Goal: Transaction & Acquisition: Purchase product/service

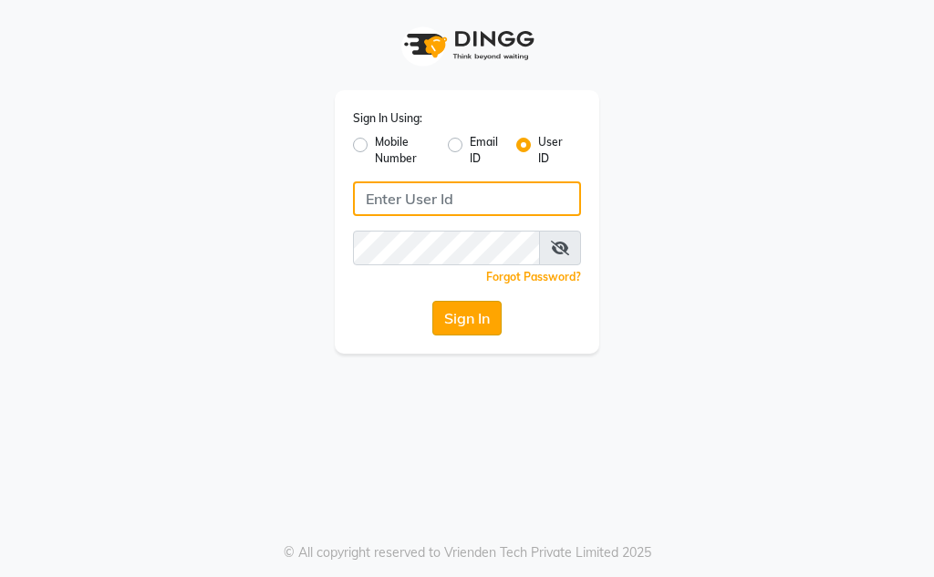
type input "Kunwargadh@123"
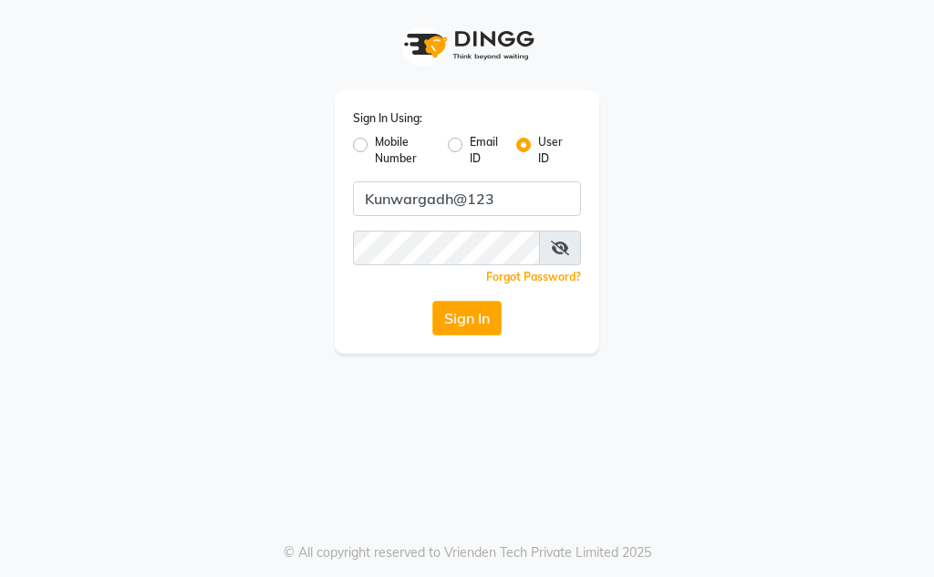
click at [471, 317] on button "Sign In" at bounding box center [466, 318] width 69 height 35
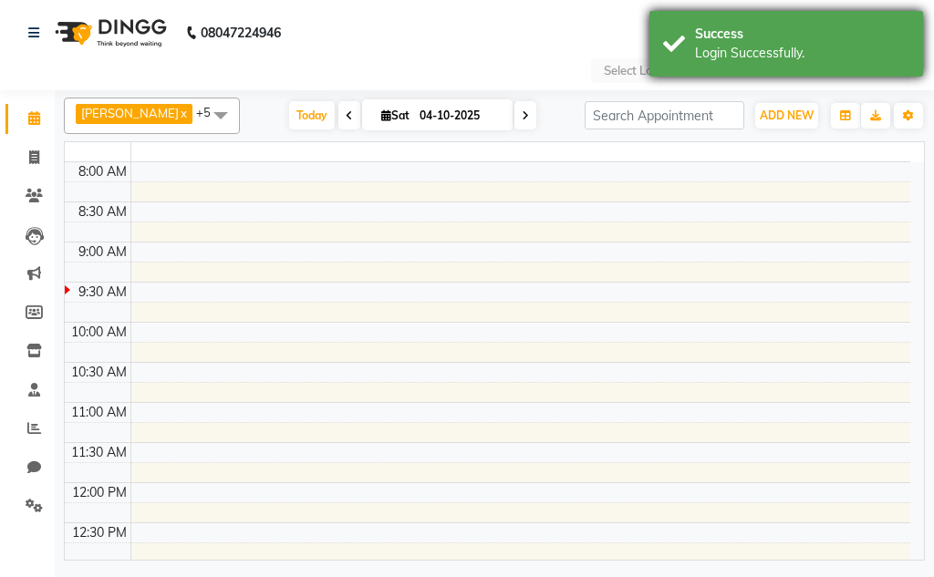
click at [681, 67] on div "Success Login Successfully." at bounding box center [787, 44] width 274 height 66
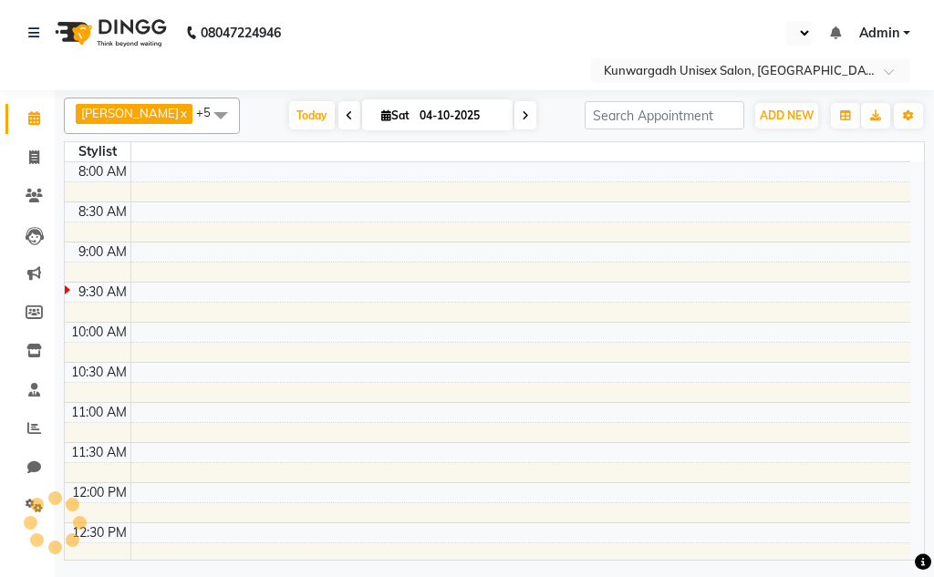
select select "en"
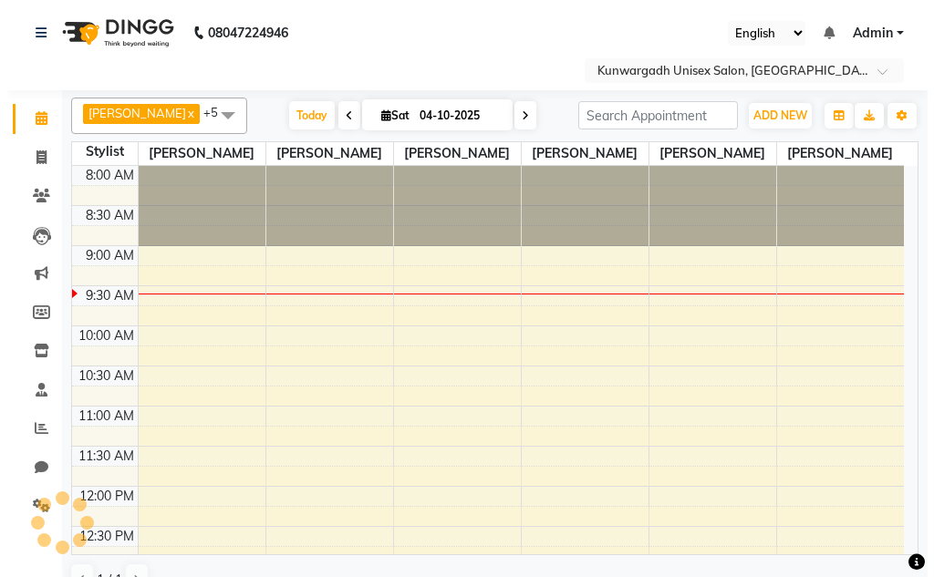
scroll to position [81, 0]
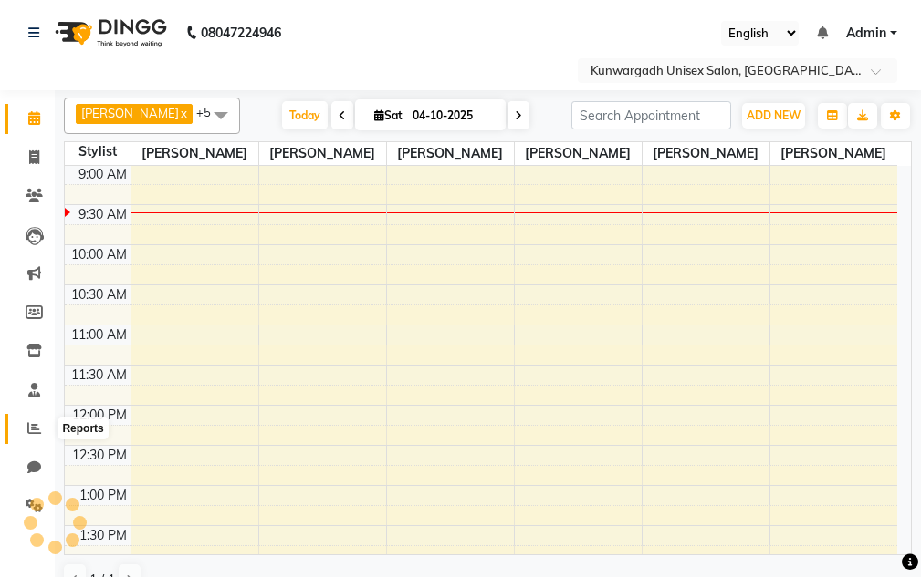
click at [28, 436] on span at bounding box center [34, 429] width 32 height 21
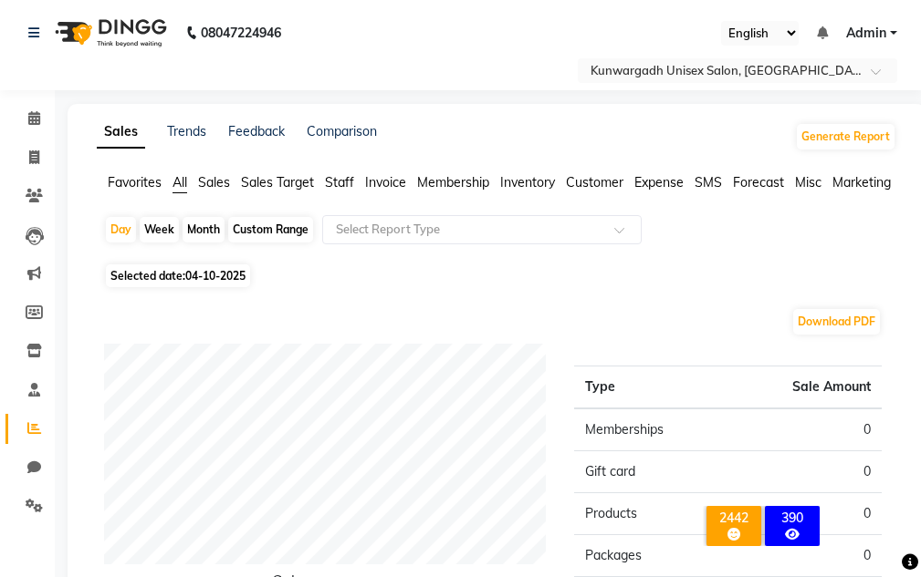
click at [349, 182] on span "Staff" at bounding box center [339, 182] width 29 height 16
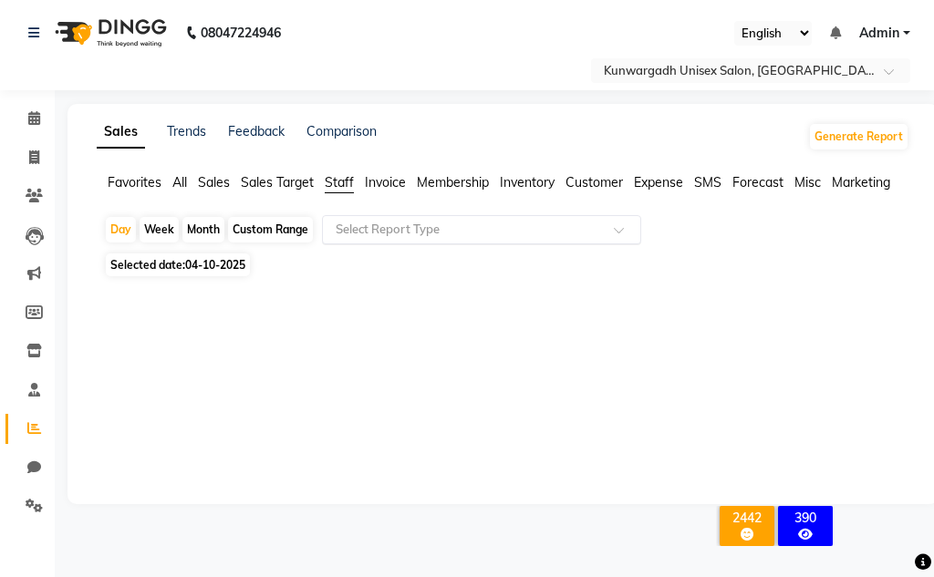
click at [344, 231] on input "text" at bounding box center [463, 230] width 263 height 18
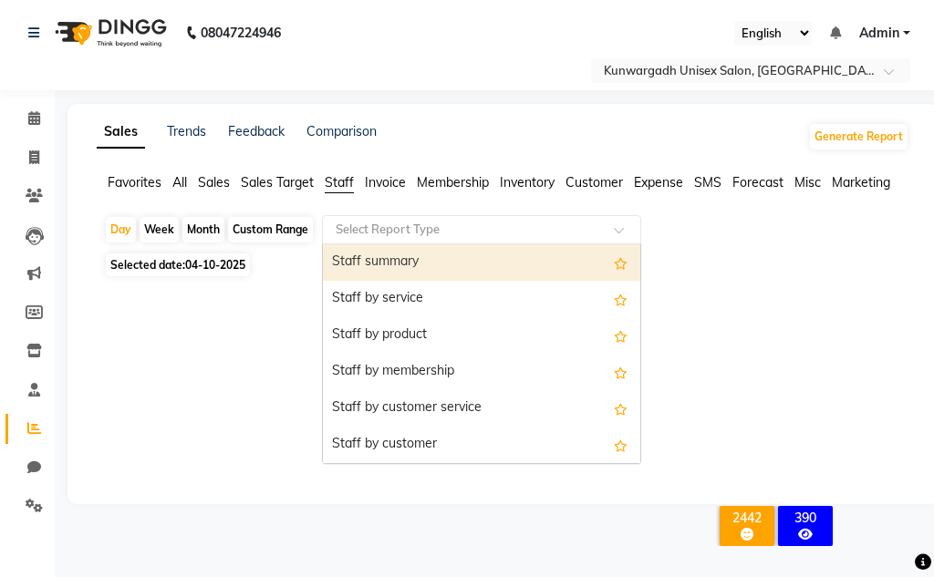
click at [256, 391] on div at bounding box center [499, 383] width 791 height 131
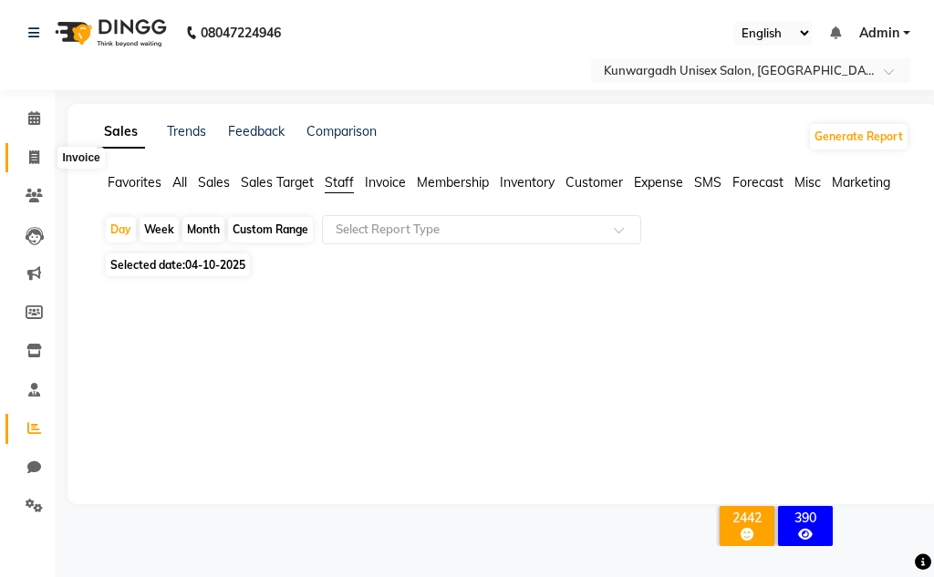
click at [44, 153] on span at bounding box center [34, 158] width 32 height 21
select select "service"
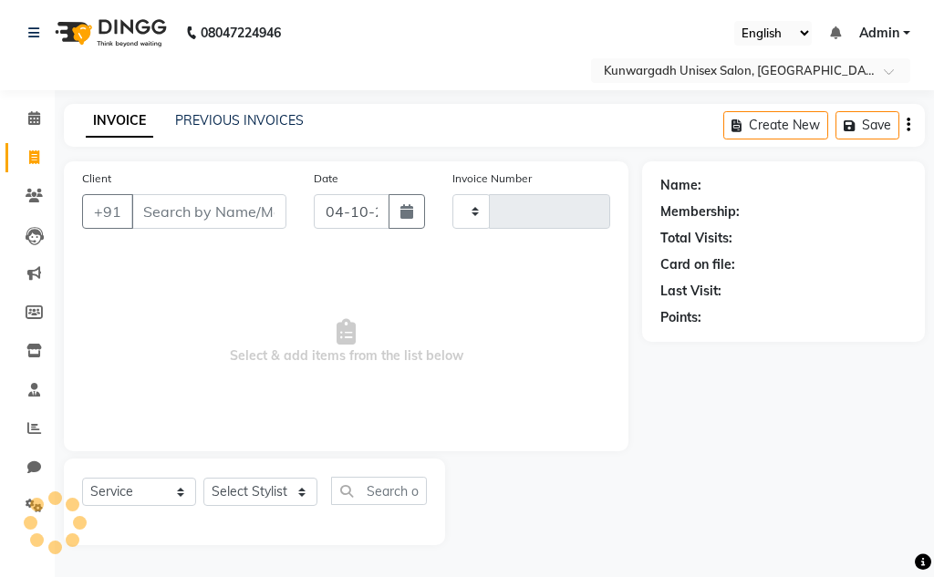
type input "5317"
select select "7931"
click at [41, 155] on span at bounding box center [34, 158] width 32 height 21
select select "service"
select select "7931"
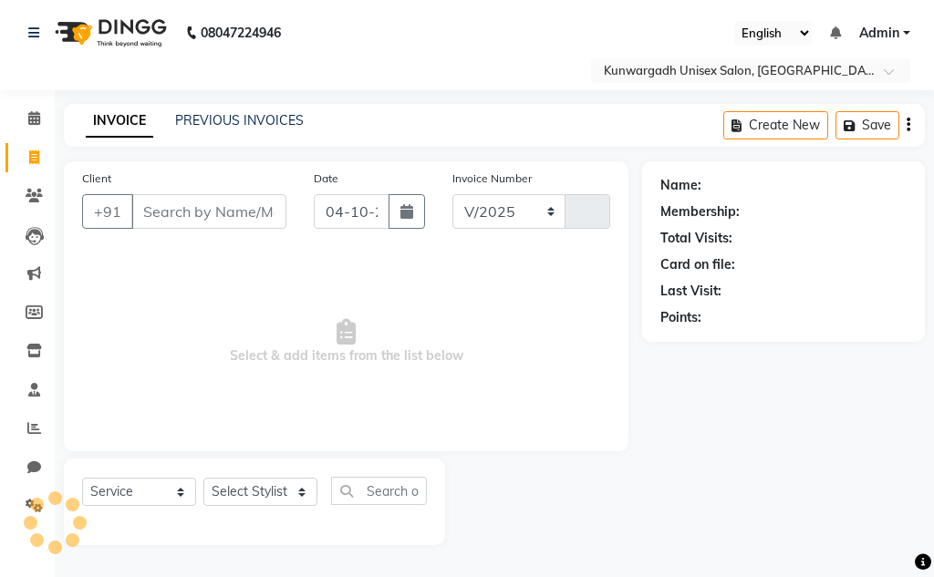
type input "5317"
click at [32, 151] on icon at bounding box center [34, 158] width 10 height 14
select select "service"
type input "5317"
select select "7931"
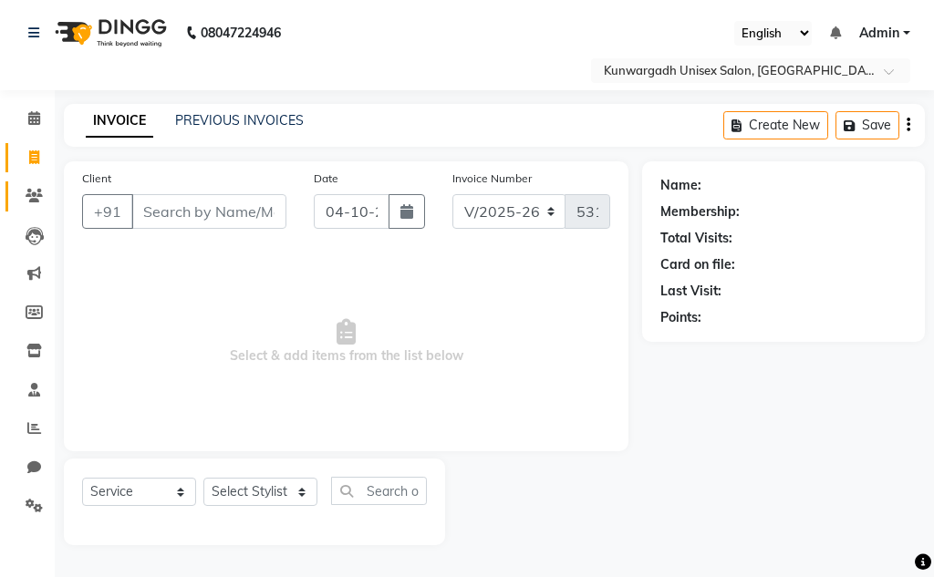
drag, startPoint x: 15, startPoint y: 194, endPoint x: 26, endPoint y: 180, distance: 18.2
click at [16, 194] on link "Clients" at bounding box center [27, 197] width 44 height 30
click at [23, 187] on span at bounding box center [34, 196] width 32 height 21
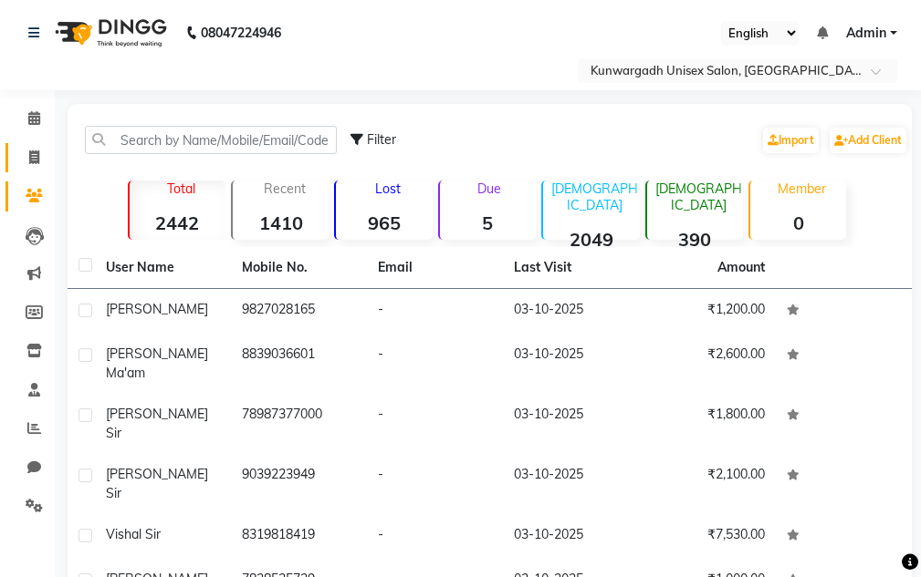
click at [26, 168] on link "Invoice" at bounding box center [27, 158] width 44 height 30
select select "service"
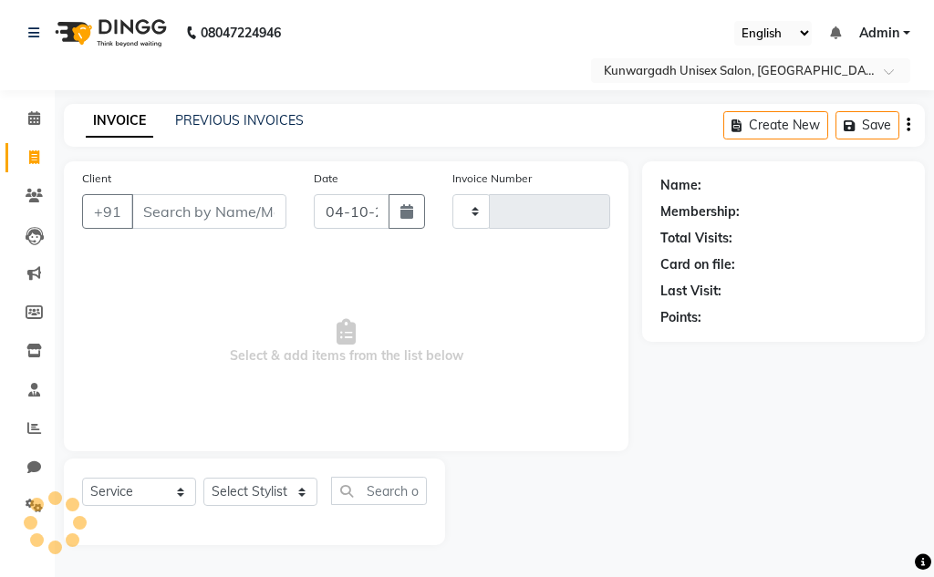
type input "5317"
select select "7931"
click at [28, 177] on li "Clients" at bounding box center [27, 196] width 55 height 39
click at [27, 161] on span at bounding box center [34, 158] width 32 height 21
select select "service"
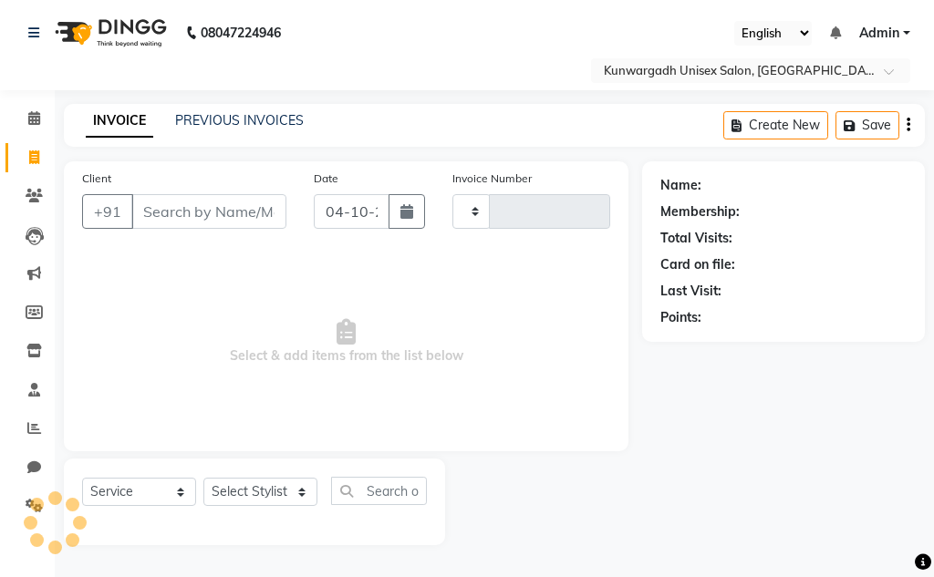
click at [30, 181] on li "Clients" at bounding box center [27, 196] width 55 height 39
click at [30, 192] on icon at bounding box center [34, 196] width 17 height 14
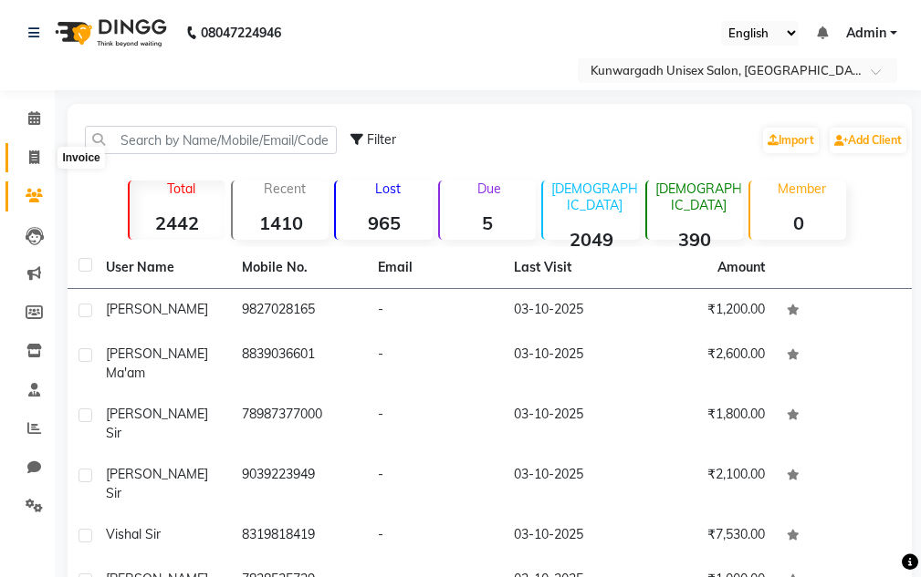
click at [27, 160] on span at bounding box center [34, 158] width 32 height 21
select select "service"
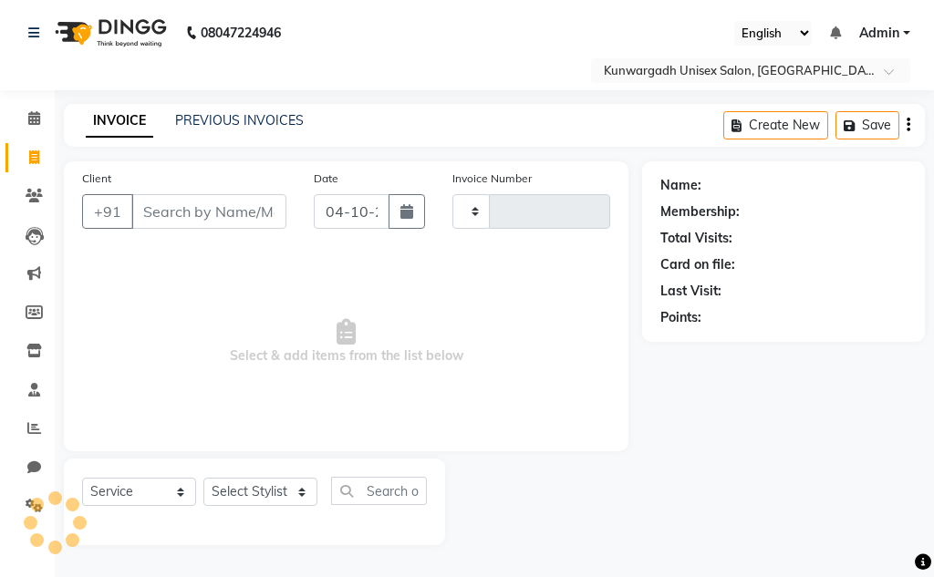
type input "5317"
select select "7931"
click at [28, 110] on span at bounding box center [34, 119] width 32 height 21
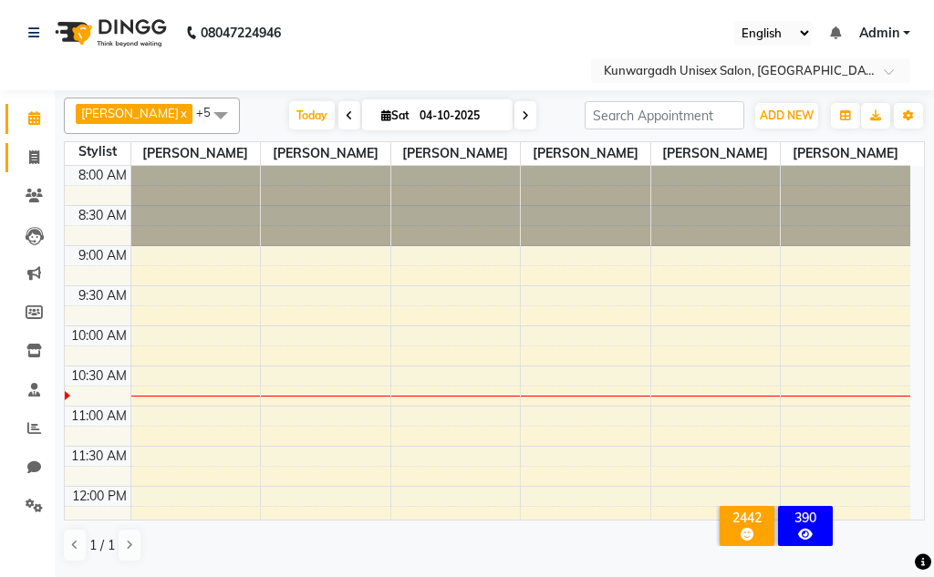
drag, startPoint x: 13, startPoint y: 124, endPoint x: 23, endPoint y: 150, distance: 27.4
click at [13, 125] on link "Calendar" at bounding box center [27, 119] width 44 height 30
click at [23, 156] on span at bounding box center [34, 158] width 32 height 21
select select "service"
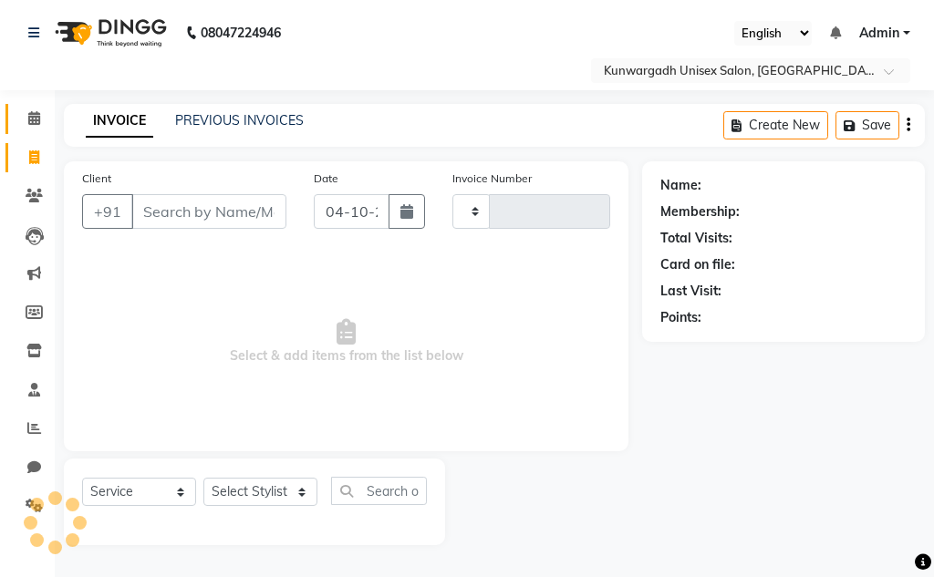
type input "5317"
select select "7931"
click at [183, 191] on div "Client +91" at bounding box center [184, 206] width 232 height 75
click at [183, 193] on div "Client +91" at bounding box center [184, 206] width 232 height 75
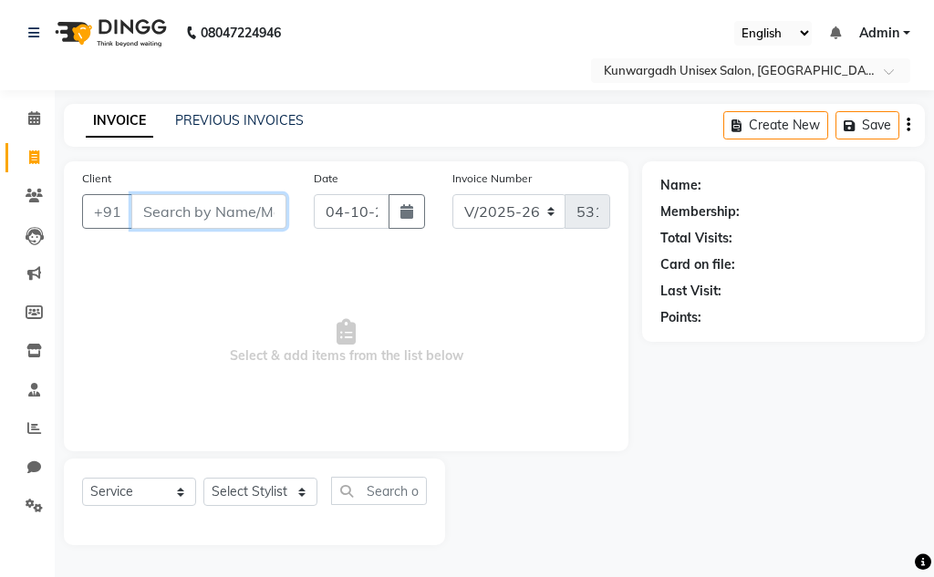
click at [184, 207] on input "Client" at bounding box center [208, 211] width 155 height 35
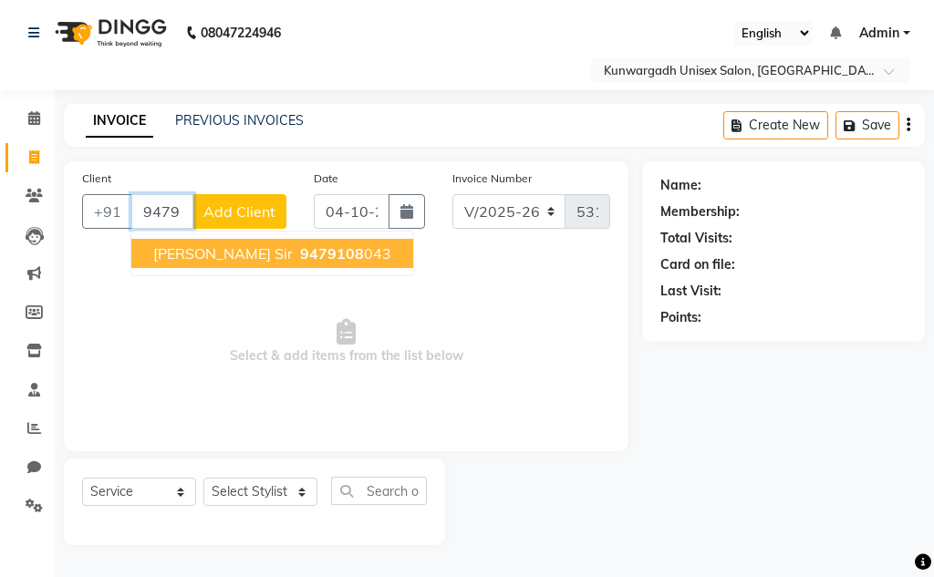
click at [320, 262] on span "9479108" at bounding box center [332, 253] width 64 height 18
type input "9479108043"
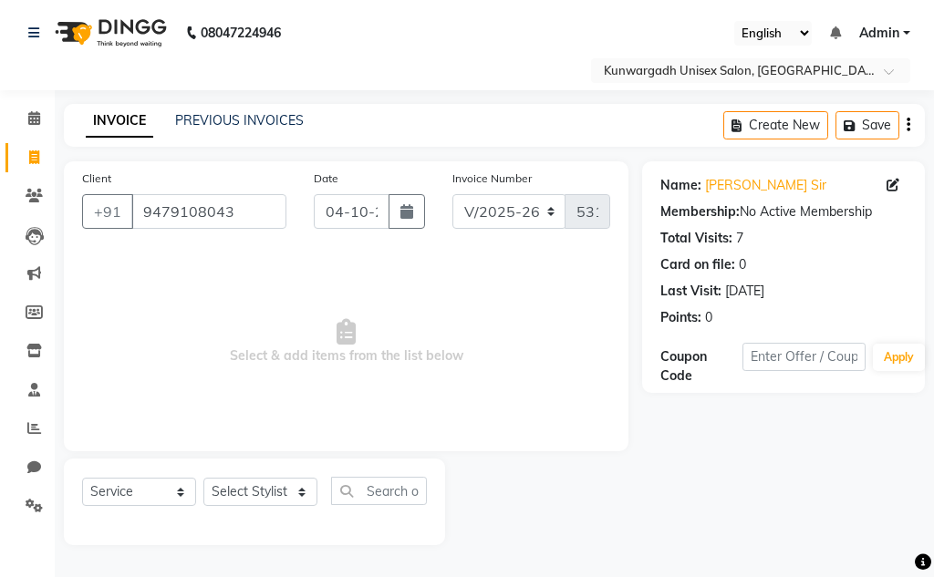
click at [294, 505] on div "Select Service Product Membership Package Voucher Prepaid Gift Card Select Styl…" at bounding box center [254, 498] width 345 height 43
click at [293, 503] on select "Select Stylist Aarti [PERSON_NAME] Sir Chiku [PERSON_NAME] Devdas [PERSON_NAME]…" at bounding box center [260, 492] width 114 height 28
click at [243, 488] on select "Select Stylist Aarti [PERSON_NAME] Sir Chiku [PERSON_NAME] Devdas [PERSON_NAME]…" at bounding box center [260, 492] width 114 height 28
click at [242, 489] on select "Select Stylist Aarti [PERSON_NAME] Sir Chiku [PERSON_NAME] Devdas [PERSON_NAME]…" at bounding box center [260, 492] width 114 height 28
click at [242, 490] on select "Select Stylist Aarti [PERSON_NAME] Sir Chiku [PERSON_NAME] Devdas [PERSON_NAME]…" at bounding box center [260, 492] width 114 height 28
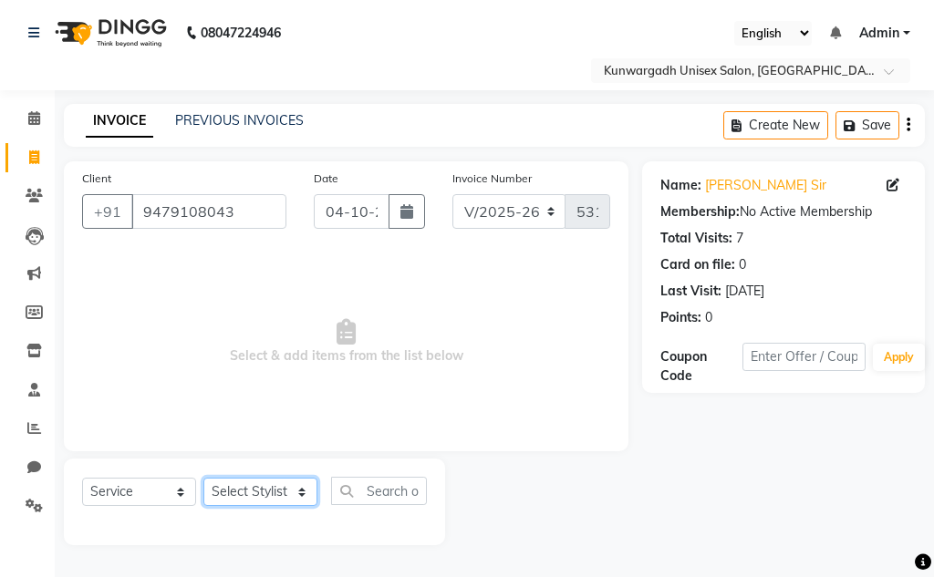
drag, startPoint x: 242, startPoint y: 491, endPoint x: 244, endPoint y: 479, distance: 12.0
click at [242, 491] on select "Select Stylist Aarti [PERSON_NAME] Sir Chiku [PERSON_NAME] Devdas [PERSON_NAME]…" at bounding box center [260, 492] width 114 height 28
select select "85604"
click at [203, 478] on select "Select Stylist Aarti [PERSON_NAME] Sir Chiku [PERSON_NAME] Devdas [PERSON_NAME]…" at bounding box center [260, 492] width 114 height 28
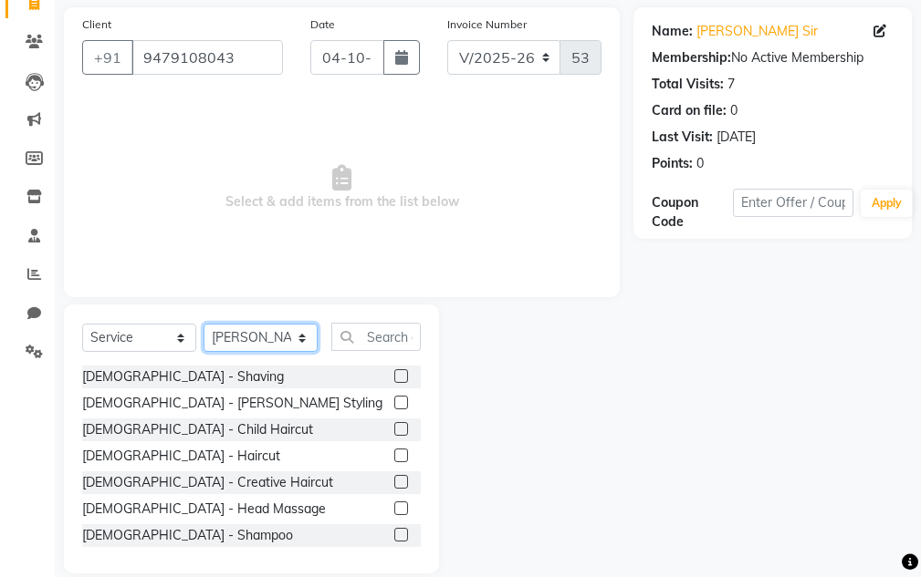
scroll to position [178, 0]
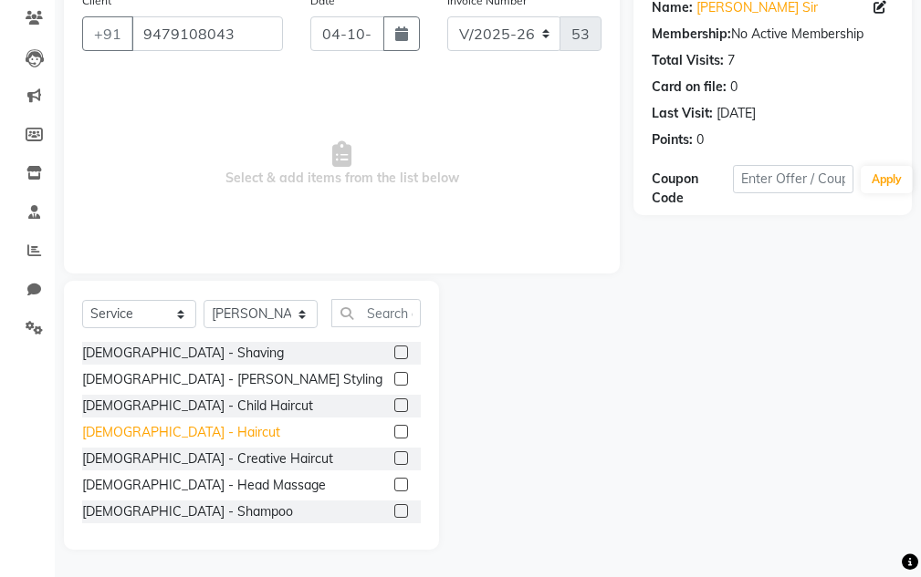
click at [148, 434] on div "[DEMOGRAPHIC_DATA] - Haircut" at bounding box center [181, 432] width 198 height 19
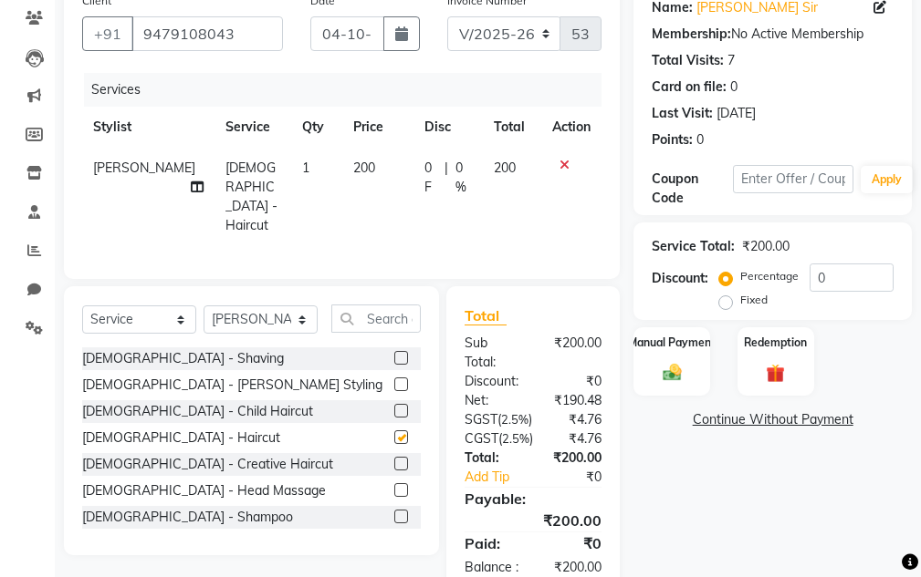
checkbox input "false"
drag, startPoint x: 568, startPoint y: 163, endPoint x: 561, endPoint y: 172, distance: 11.0
click at [568, 164] on div at bounding box center [571, 165] width 38 height 13
click at [560, 168] on icon at bounding box center [564, 165] width 10 height 13
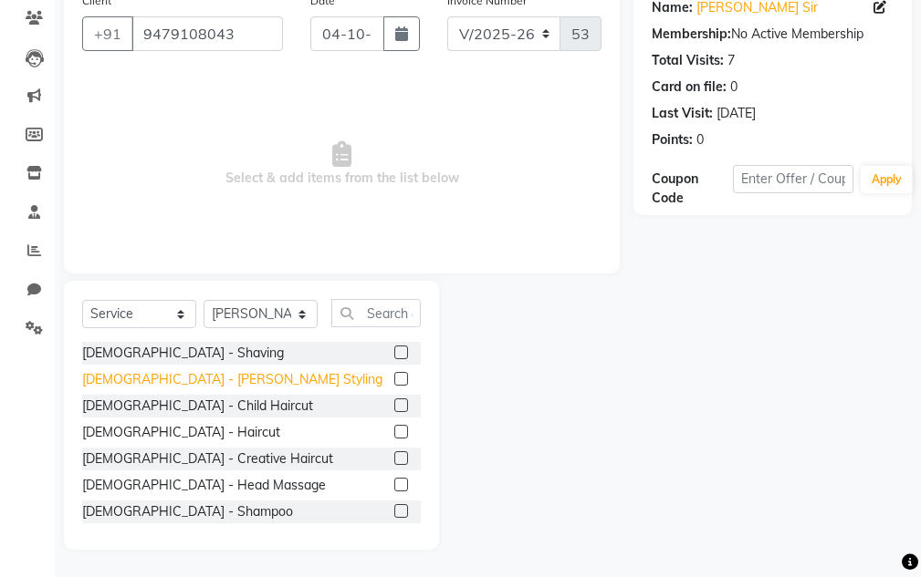
click at [167, 380] on div "[DEMOGRAPHIC_DATA] - [PERSON_NAME] Styling" at bounding box center [232, 379] width 300 height 19
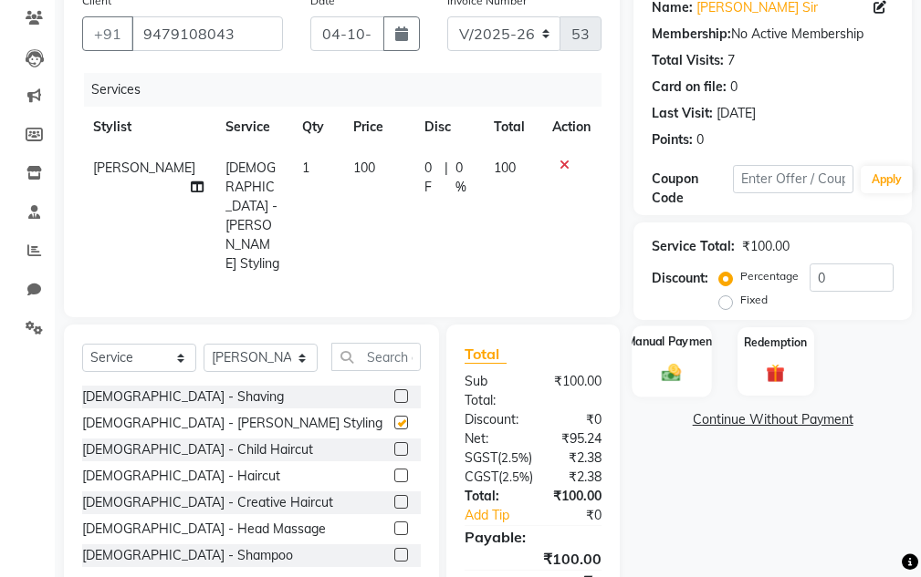
checkbox input "false"
click at [667, 377] on img at bounding box center [671, 373] width 31 height 22
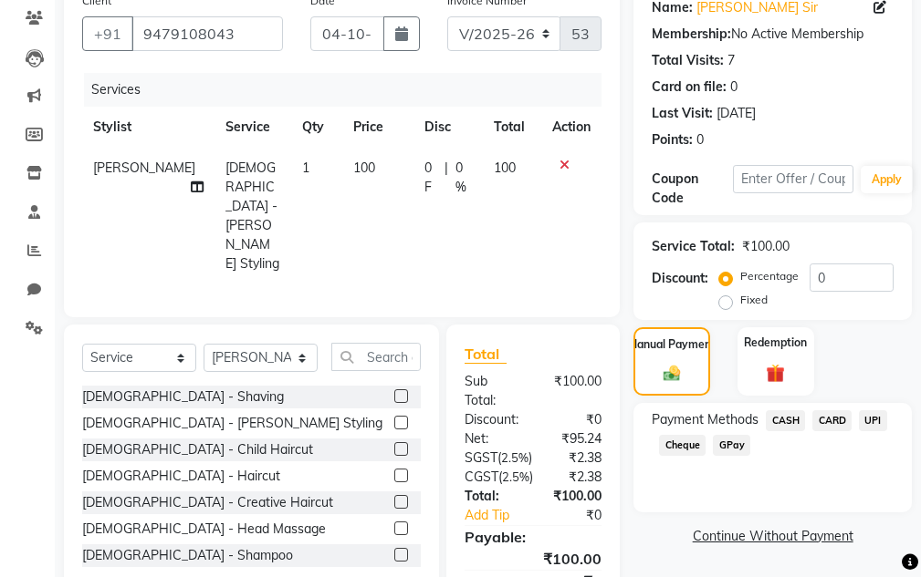
click at [795, 427] on span "CASH" at bounding box center [784, 421] width 39 height 21
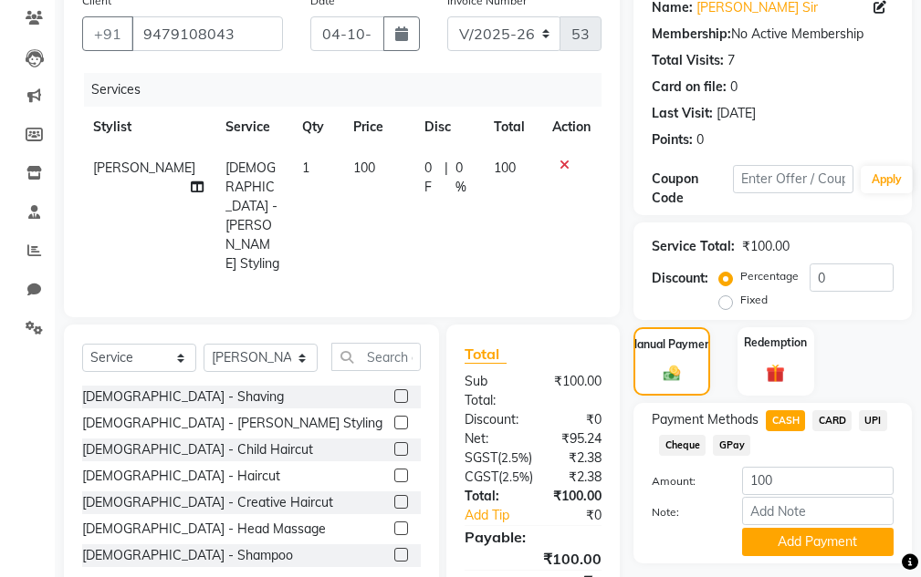
click at [862, 421] on span "UPI" at bounding box center [872, 421] width 28 height 21
drag, startPoint x: 825, startPoint y: 549, endPoint x: 784, endPoint y: 507, distance: 58.7
click at [823, 547] on button "Add Payment" at bounding box center [817, 542] width 151 height 28
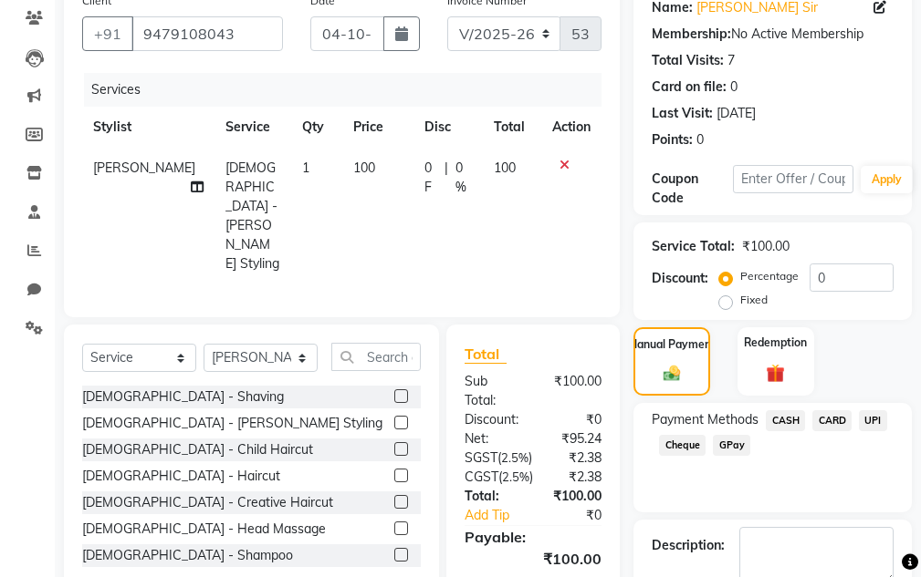
scroll to position [333, 0]
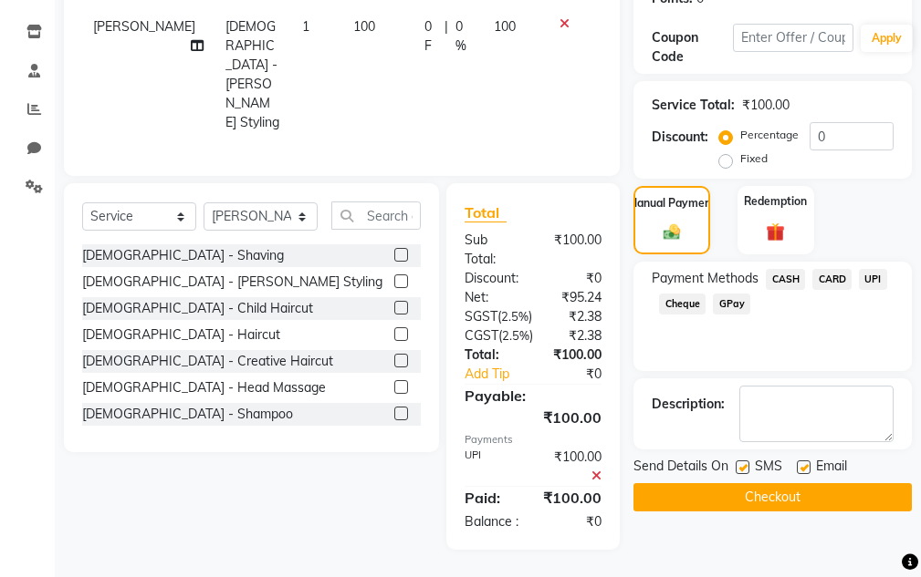
click at [759, 484] on button "Checkout" at bounding box center [772, 498] width 278 height 28
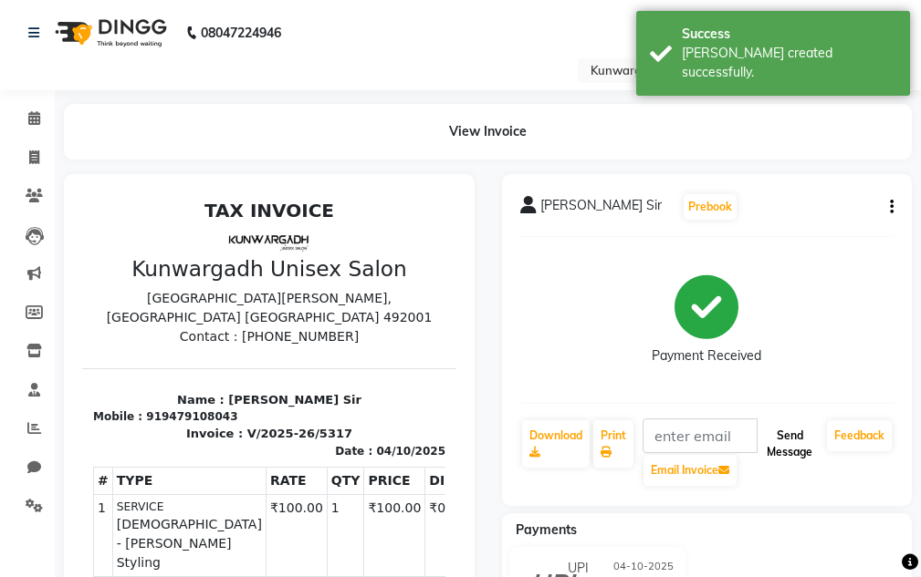
click at [761, 440] on button "Send Message" at bounding box center [789, 444] width 60 height 47
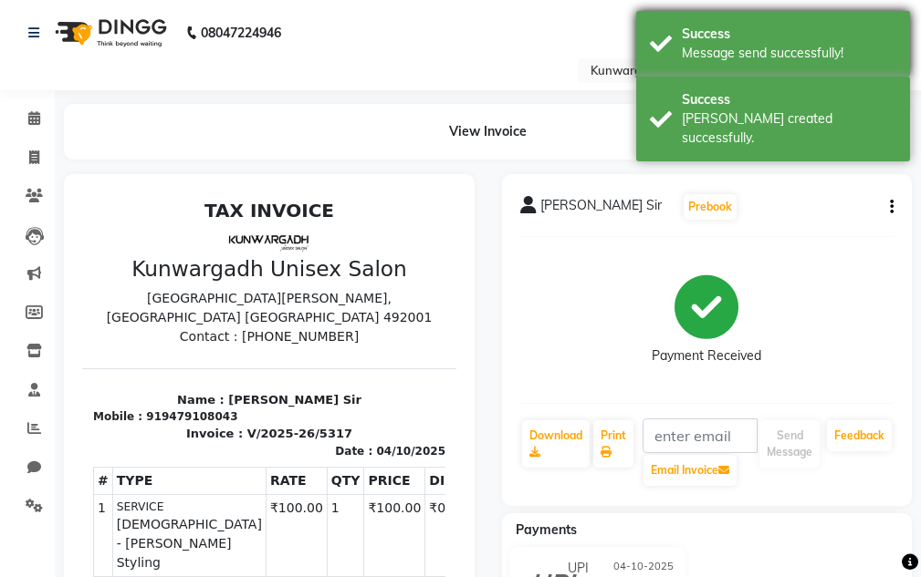
click at [867, 73] on div "Success Message send successfully!" at bounding box center [773, 44] width 274 height 66
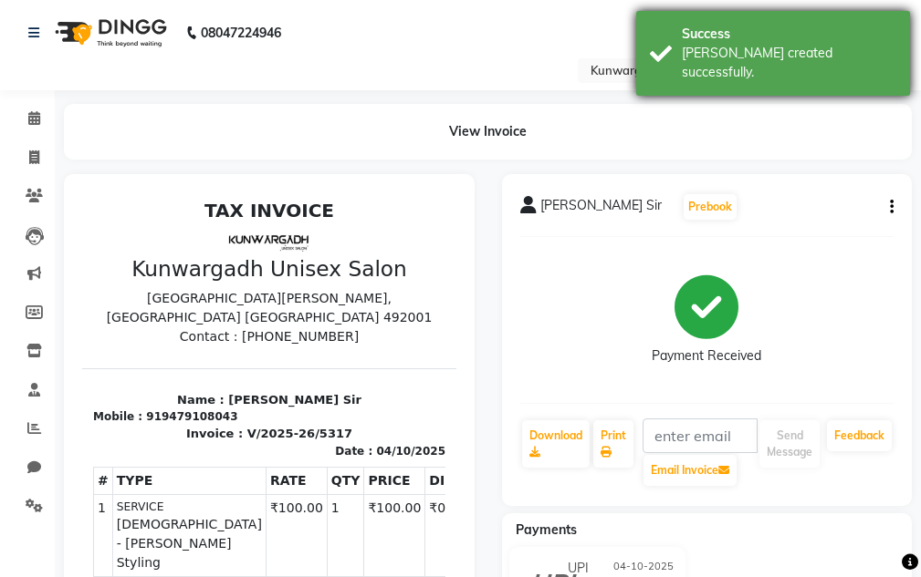
click at [856, 47] on div "[PERSON_NAME] created successfully." at bounding box center [788, 63] width 214 height 38
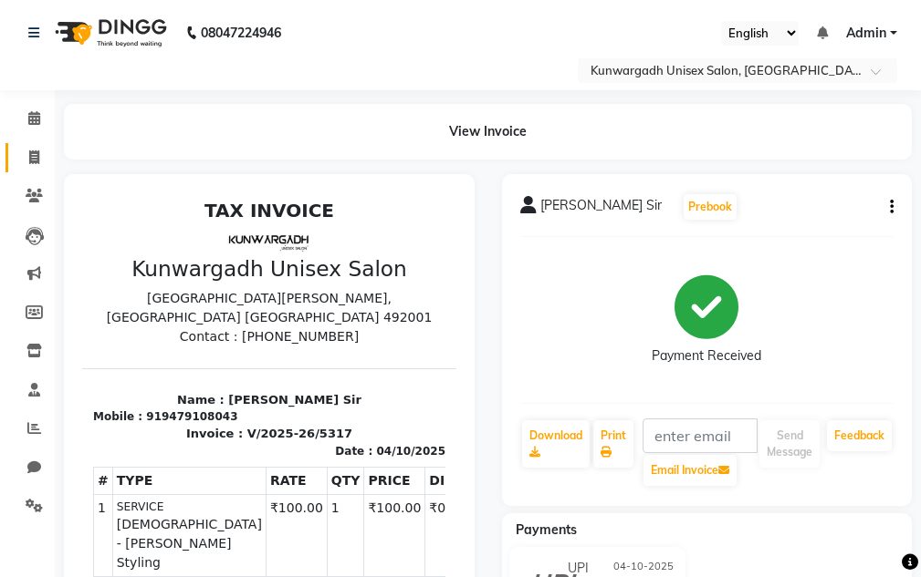
click at [35, 161] on icon at bounding box center [34, 158] width 10 height 14
select select "service"
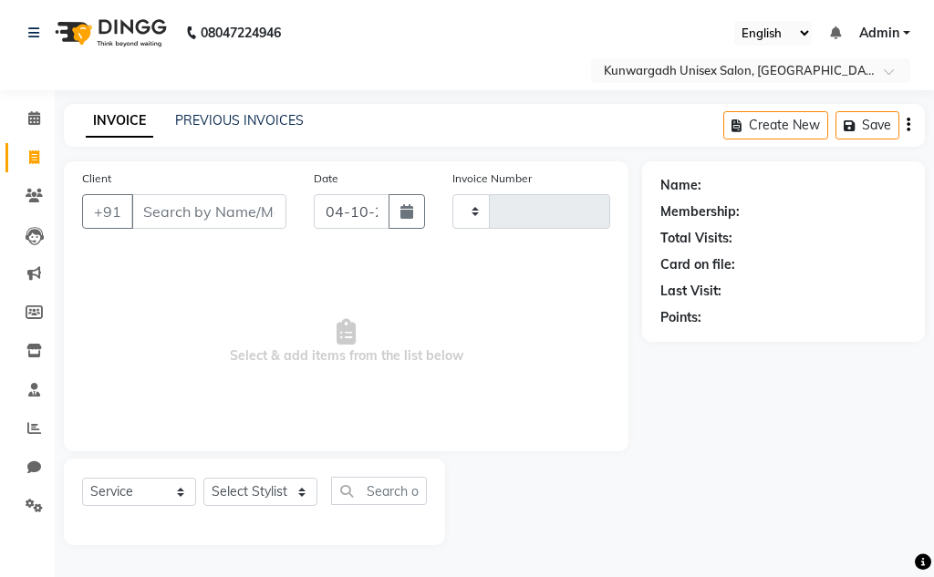
type input "5318"
select select "7931"
type input "8895300000"
click at [222, 218] on span "Add Client" at bounding box center [239, 212] width 72 height 18
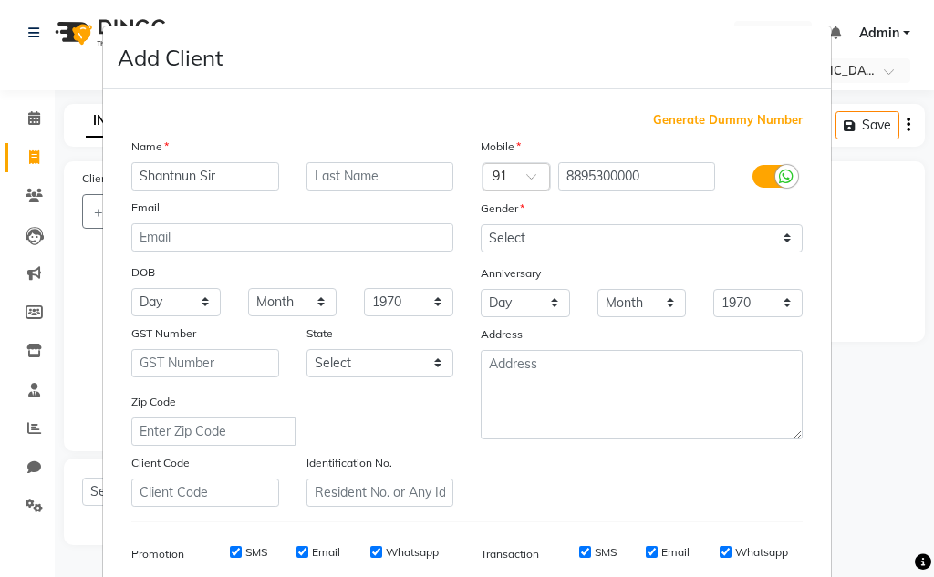
type input "Shantnun Sir"
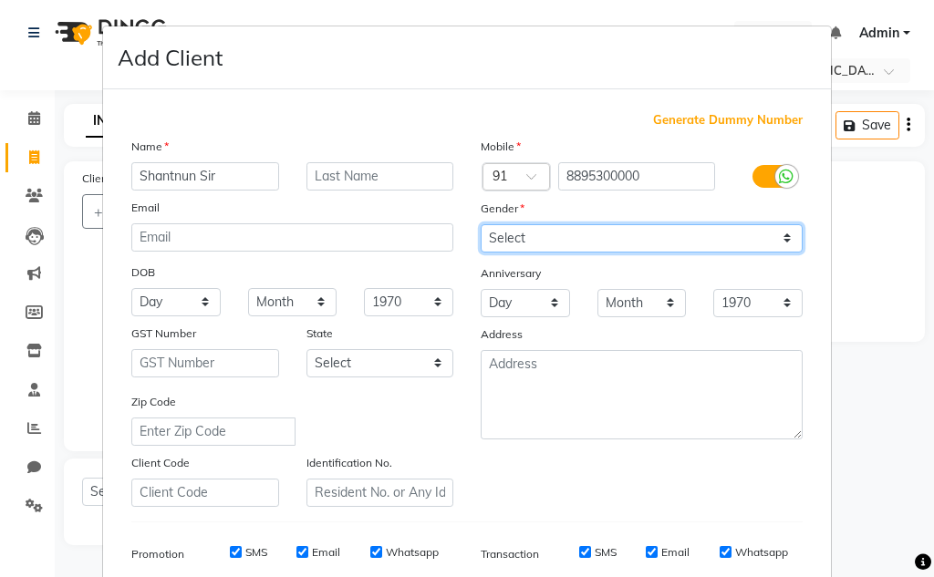
drag, startPoint x: 507, startPoint y: 235, endPoint x: 512, endPoint y: 251, distance: 16.2
click at [507, 235] on select "Select Male Female Other Prefer Not To Say" at bounding box center [642, 238] width 322 height 28
select select "male"
click at [481, 224] on select "Select Male Female Other Prefer Not To Say" at bounding box center [642, 238] width 322 height 28
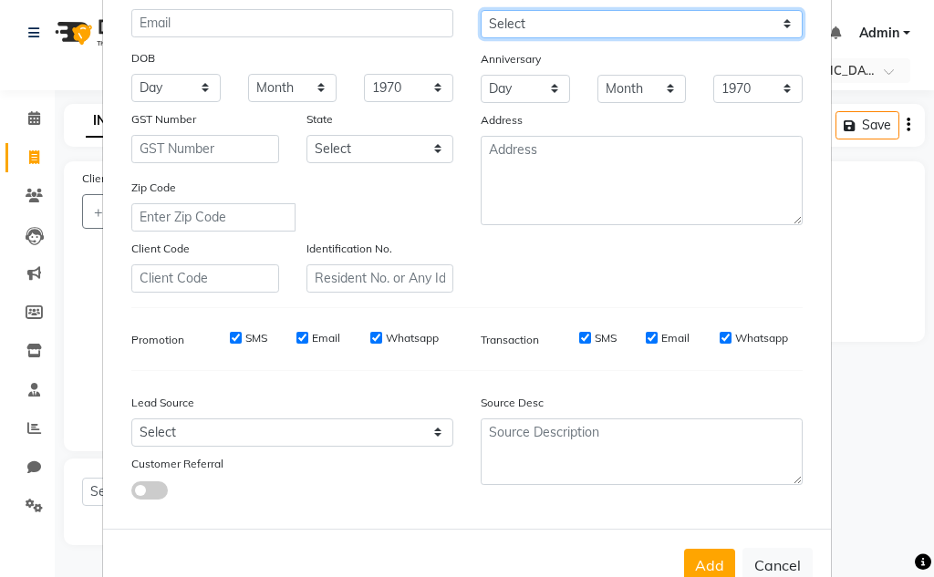
scroll to position [265, 0]
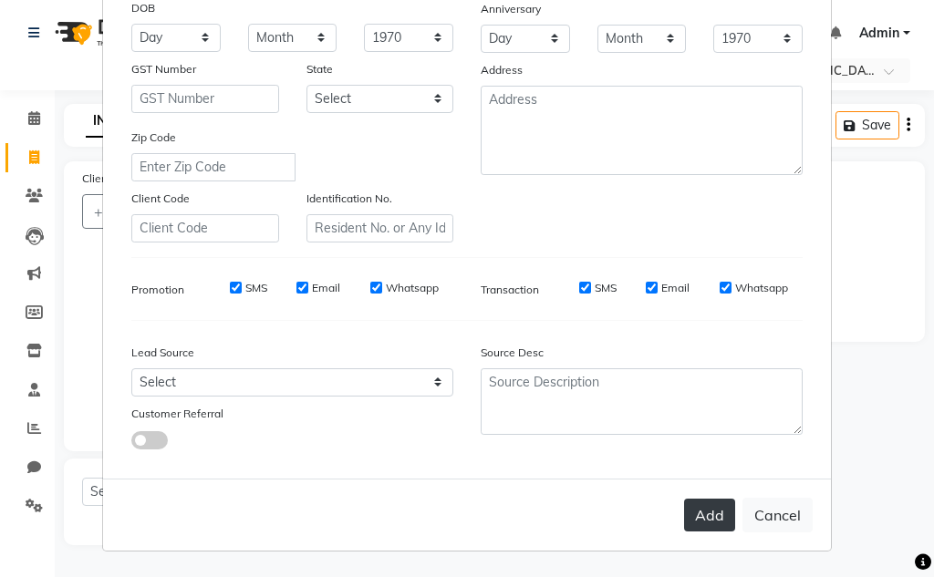
click at [708, 521] on button "Add" at bounding box center [709, 515] width 51 height 33
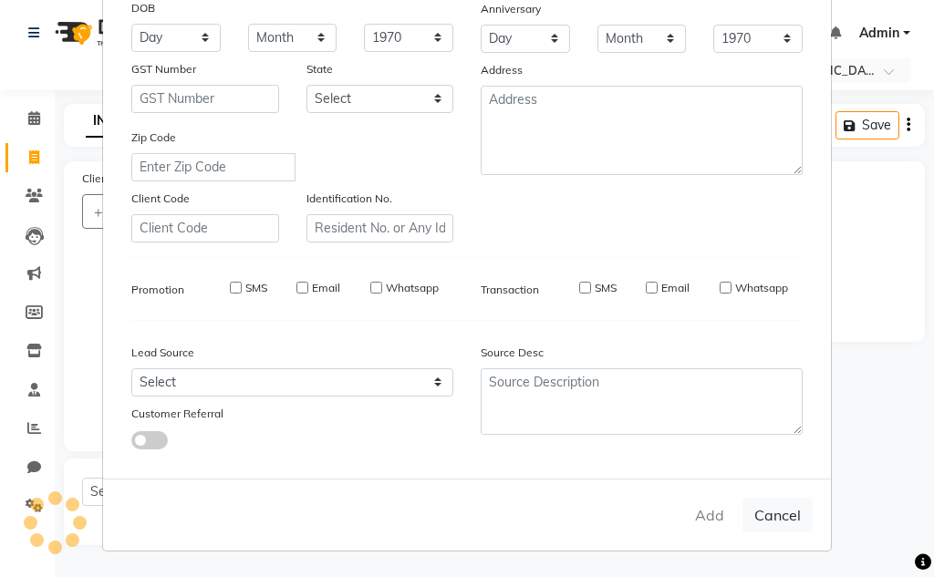
select select
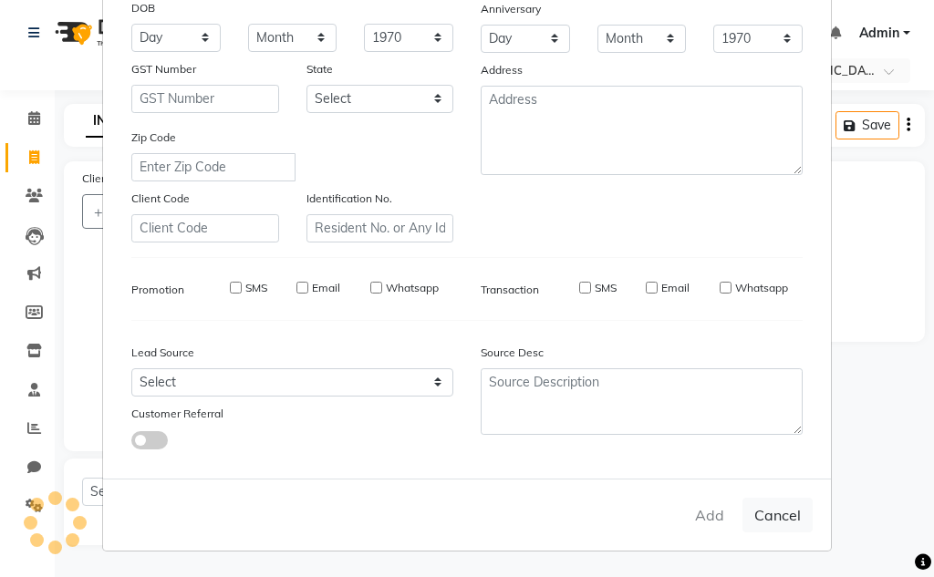
select select
checkbox input "false"
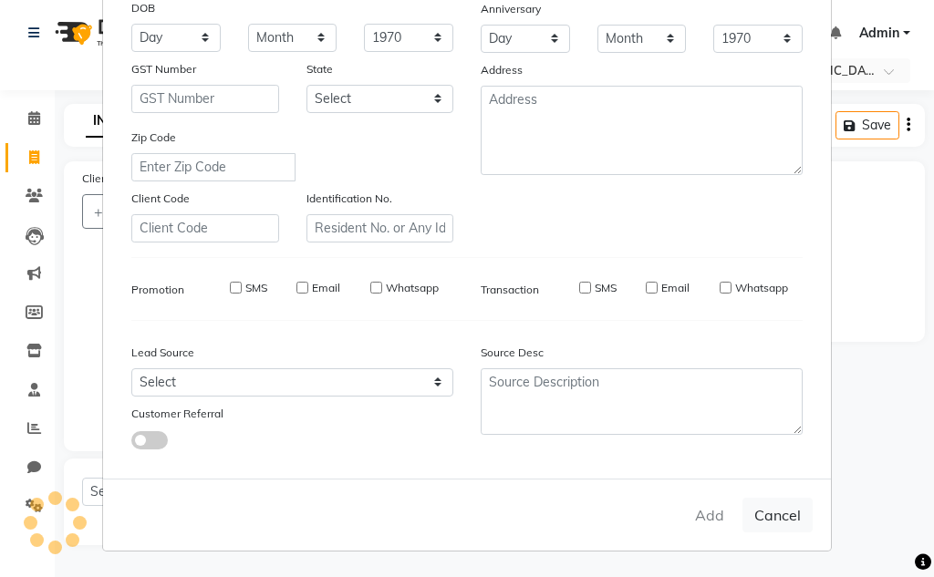
checkbox input "false"
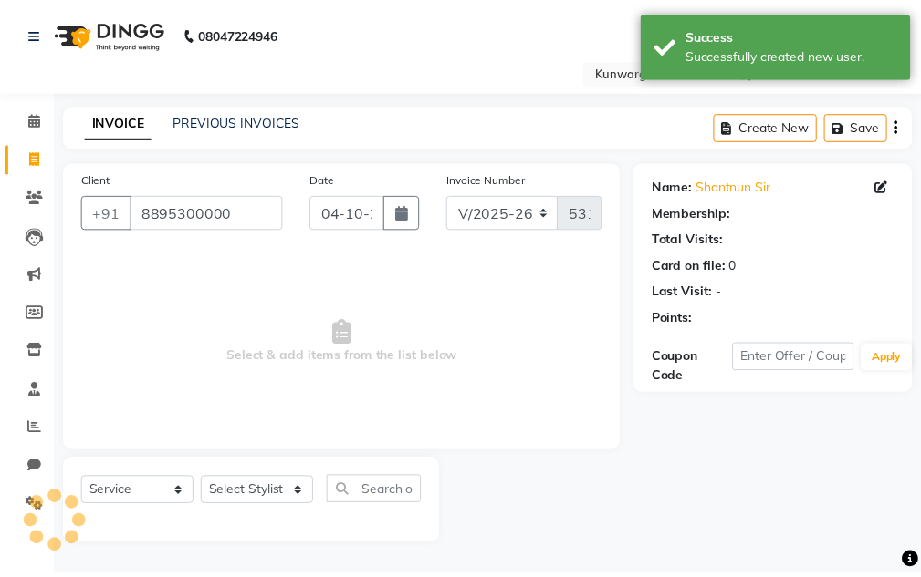
scroll to position [0, 0]
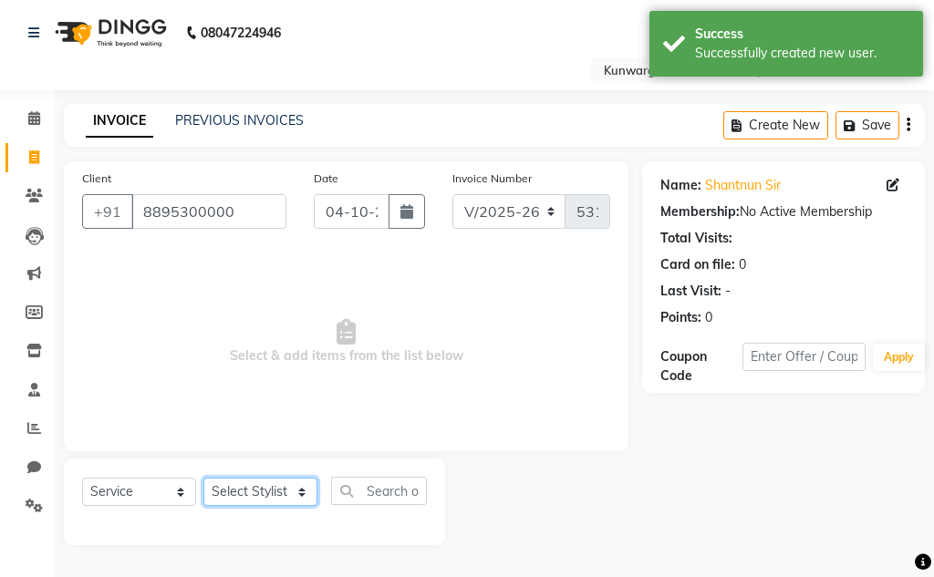
click at [242, 496] on select "Select Stylist Aarti [PERSON_NAME] Sir Chiku [PERSON_NAME] Devdas [PERSON_NAME]…" at bounding box center [260, 492] width 114 height 28
select select "84120"
click at [203, 478] on select "Select Stylist Aarti [PERSON_NAME] Sir Chiku [PERSON_NAME] Devdas [PERSON_NAME]…" at bounding box center [260, 492] width 114 height 28
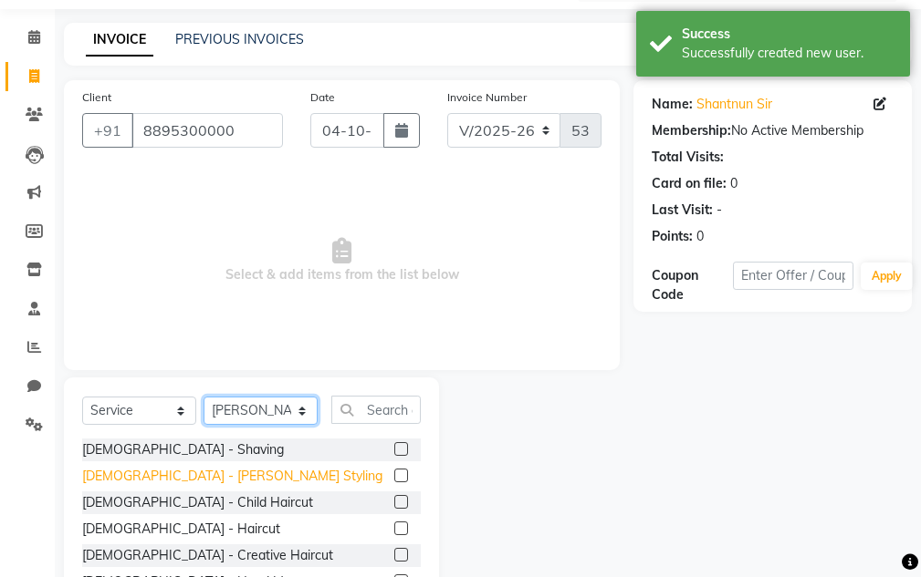
scroll to position [178, 0]
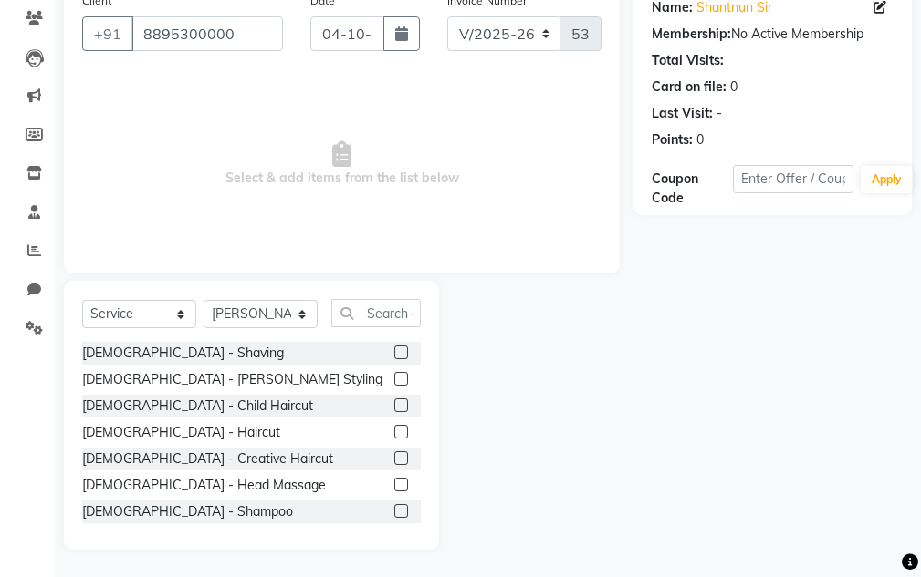
click at [134, 442] on div "[DEMOGRAPHIC_DATA] - Haircut" at bounding box center [251, 432] width 338 height 23
click at [137, 437] on div "[DEMOGRAPHIC_DATA] - Haircut" at bounding box center [181, 432] width 198 height 19
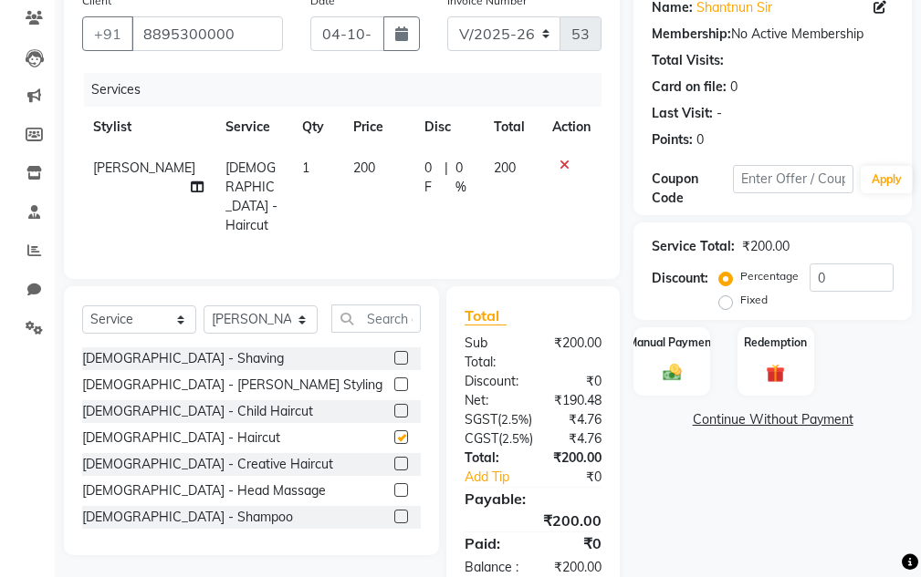
checkbox input "false"
click at [640, 361] on div "Manual Payment" at bounding box center [671, 361] width 79 height 71
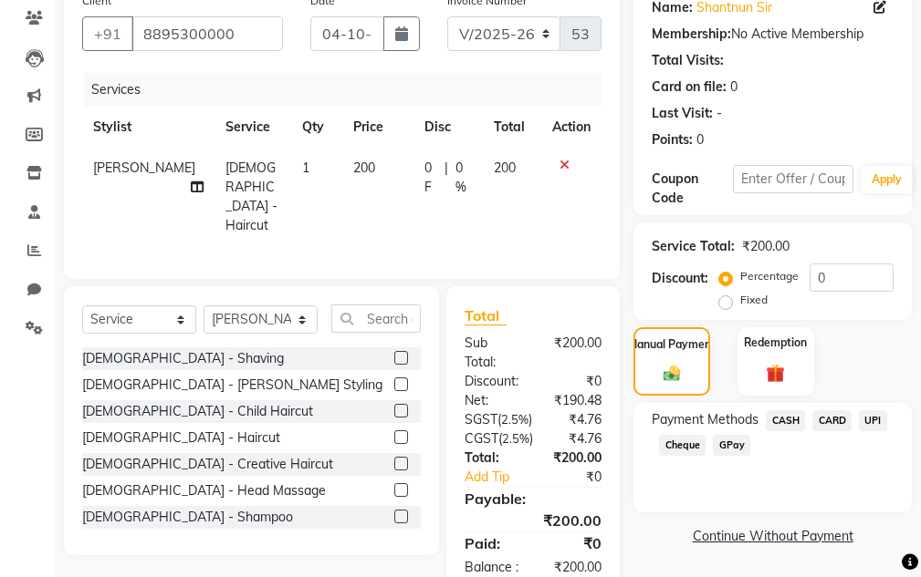
scroll to position [180, 0]
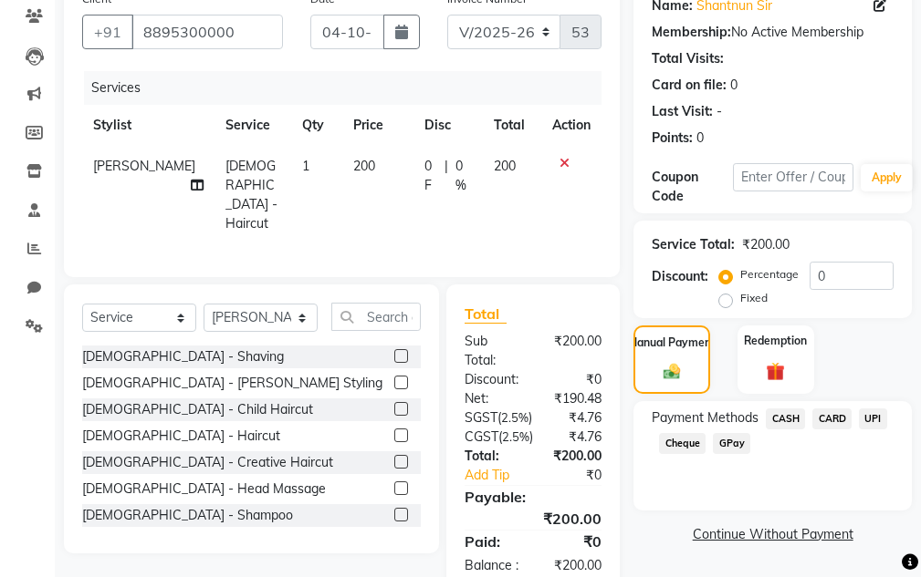
click at [875, 410] on span "UPI" at bounding box center [872, 419] width 28 height 21
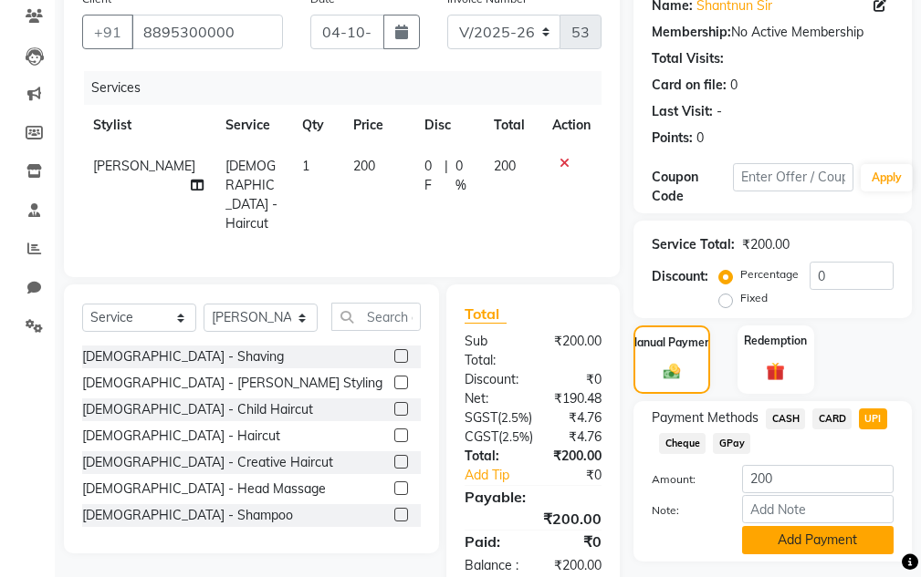
drag, startPoint x: 790, startPoint y: 550, endPoint x: 767, endPoint y: 507, distance: 48.6
click at [790, 548] on button "Add Payment" at bounding box center [817, 540] width 151 height 28
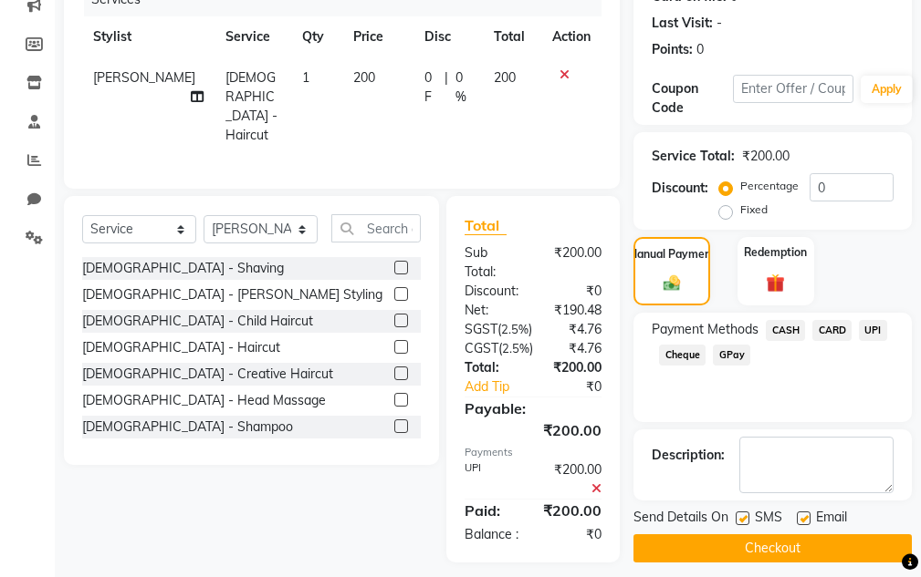
scroll to position [333, 0]
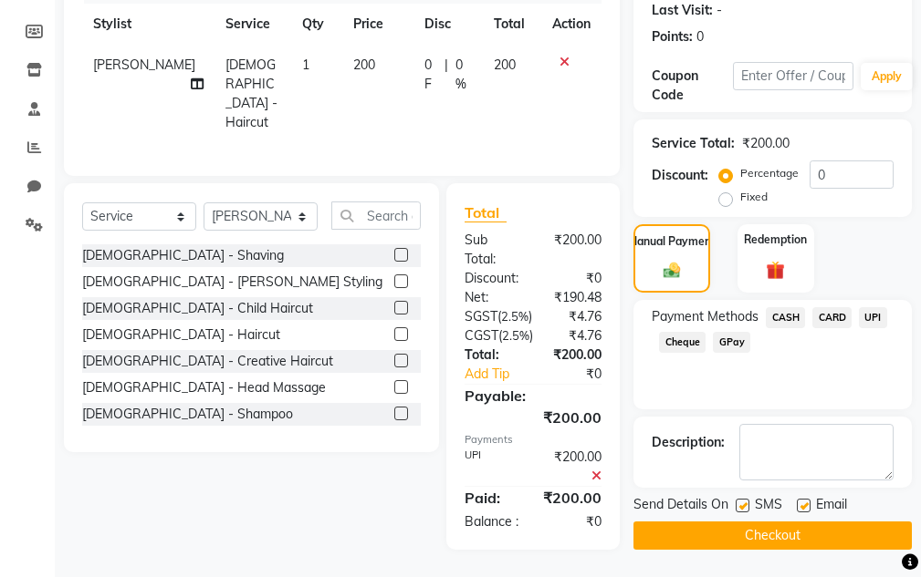
click at [747, 522] on button "Checkout" at bounding box center [772, 536] width 278 height 28
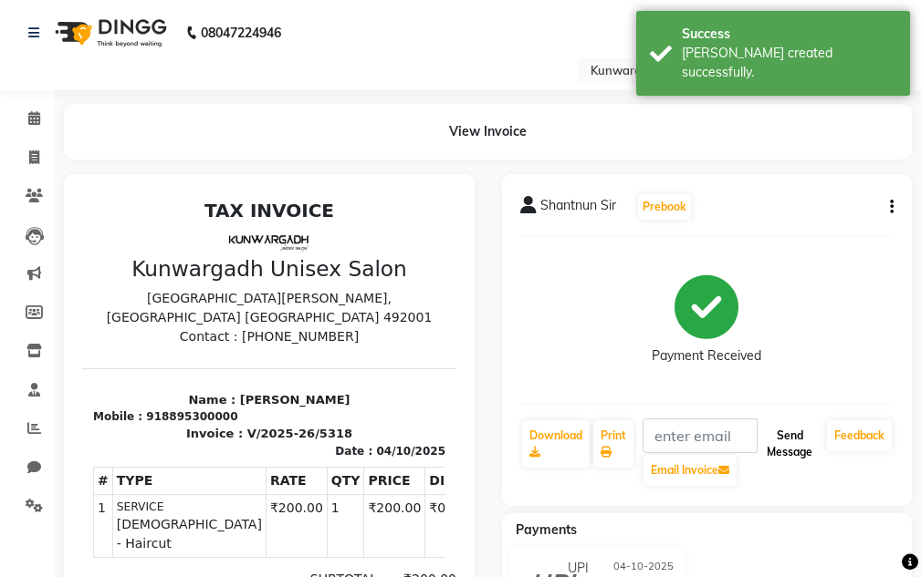
click at [782, 453] on button "Send Message" at bounding box center [789, 444] width 60 height 47
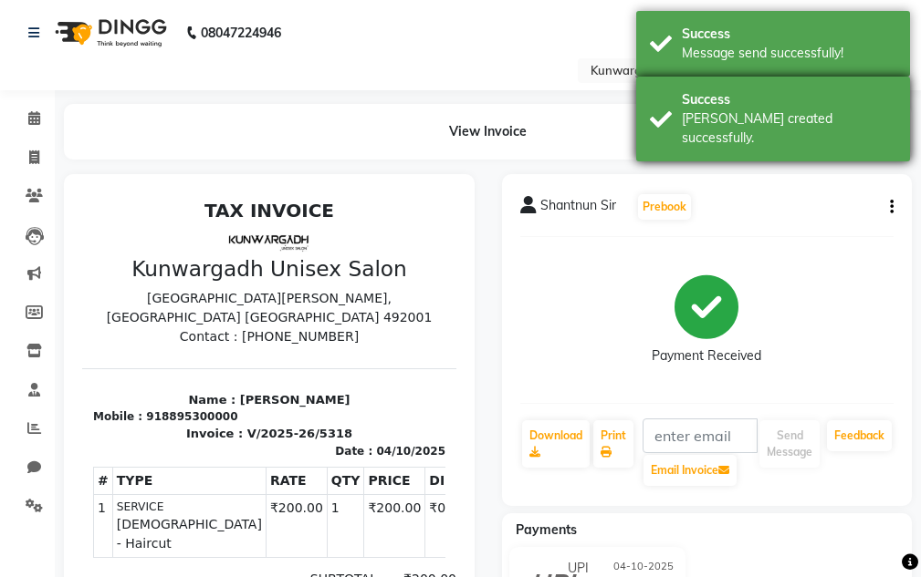
drag, startPoint x: 782, startPoint y: 105, endPoint x: 775, endPoint y: 94, distance: 12.7
click at [779, 101] on div "Success" at bounding box center [788, 99] width 214 height 19
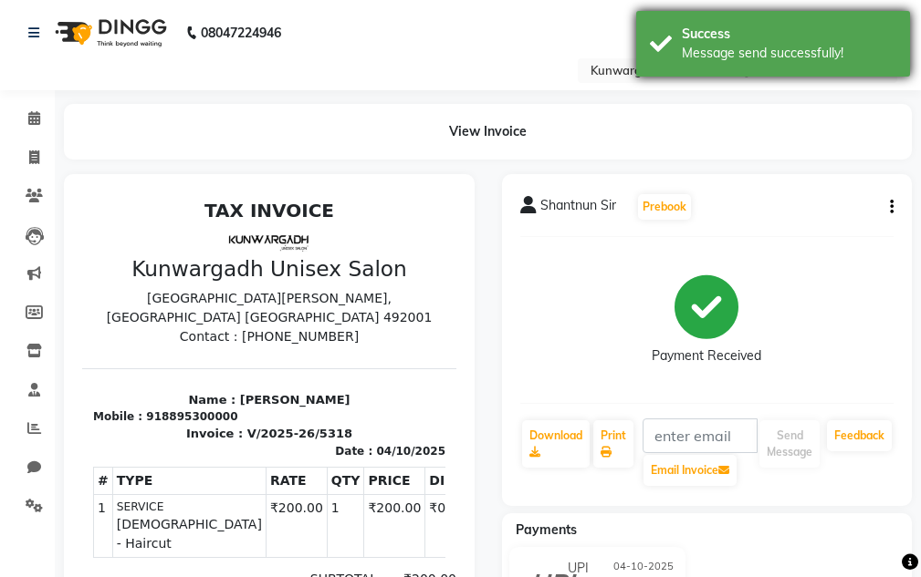
click at [756, 49] on div "Message send successfully!" at bounding box center [788, 53] width 214 height 19
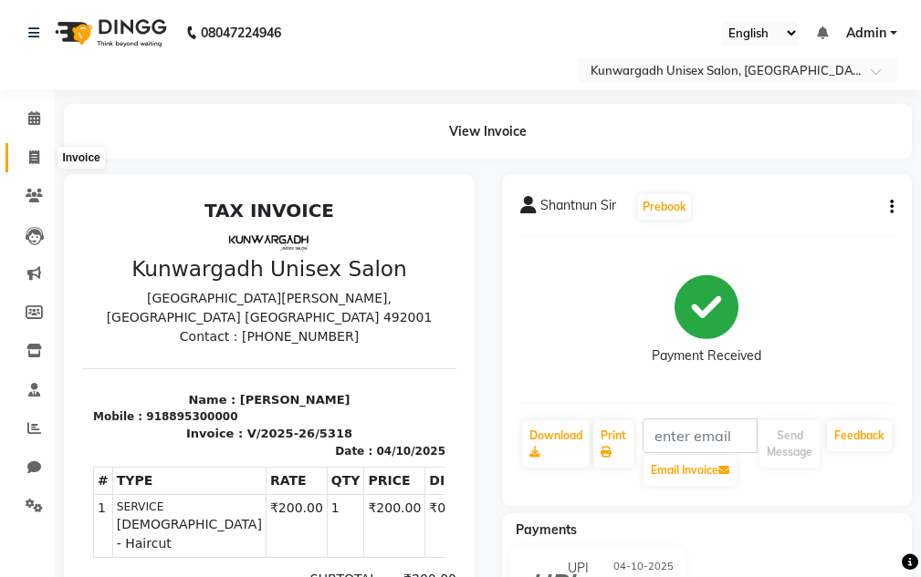
click at [27, 164] on span at bounding box center [34, 158] width 32 height 21
select select "service"
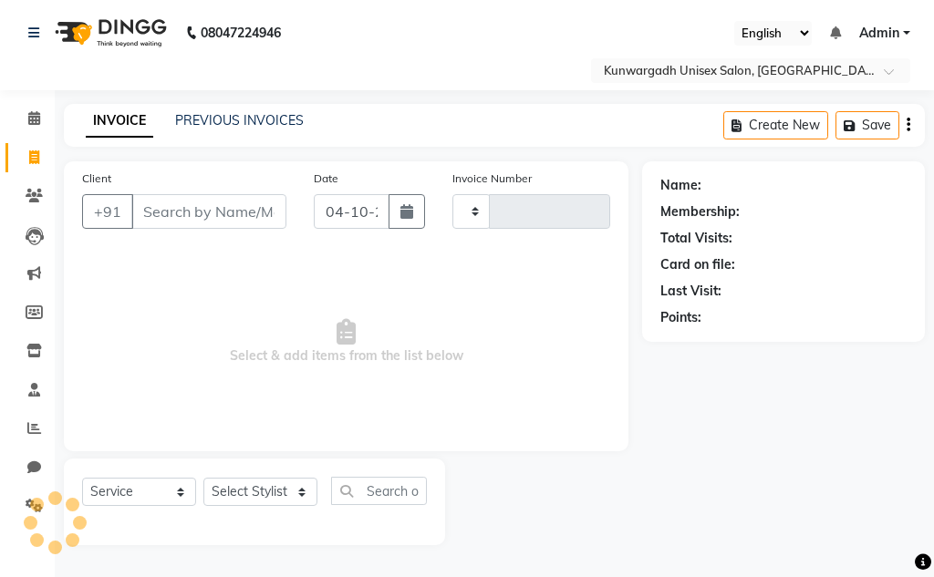
type input "5319"
select select "7931"
click at [32, 120] on icon at bounding box center [34, 118] width 12 height 14
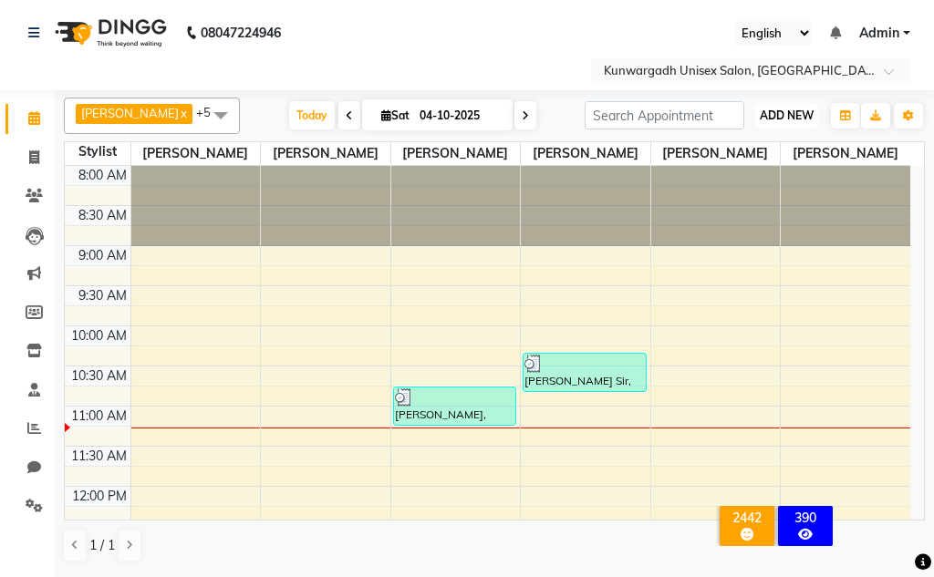
click at [755, 118] on button "ADD NEW Toggle Dropdown" at bounding box center [786, 116] width 63 height 26
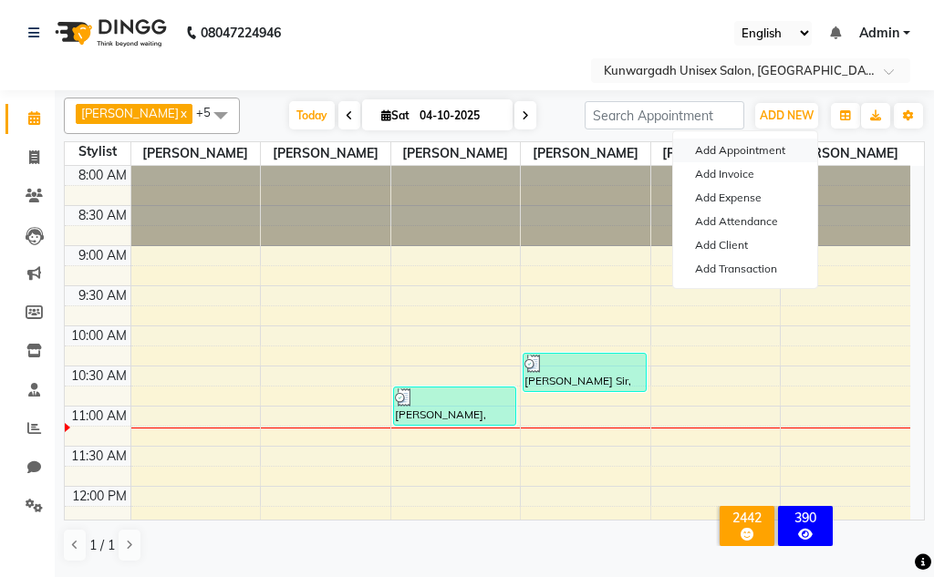
drag, startPoint x: 758, startPoint y: 148, endPoint x: 796, endPoint y: 144, distance: 37.6
click at [759, 148] on button "Add Appointment" at bounding box center [745, 151] width 144 height 24
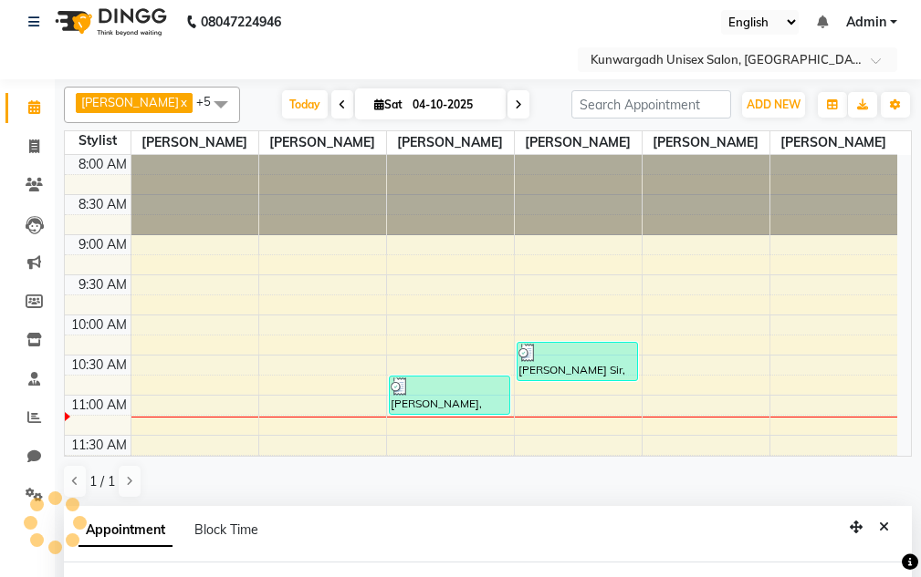
select select "540"
select select "tentative"
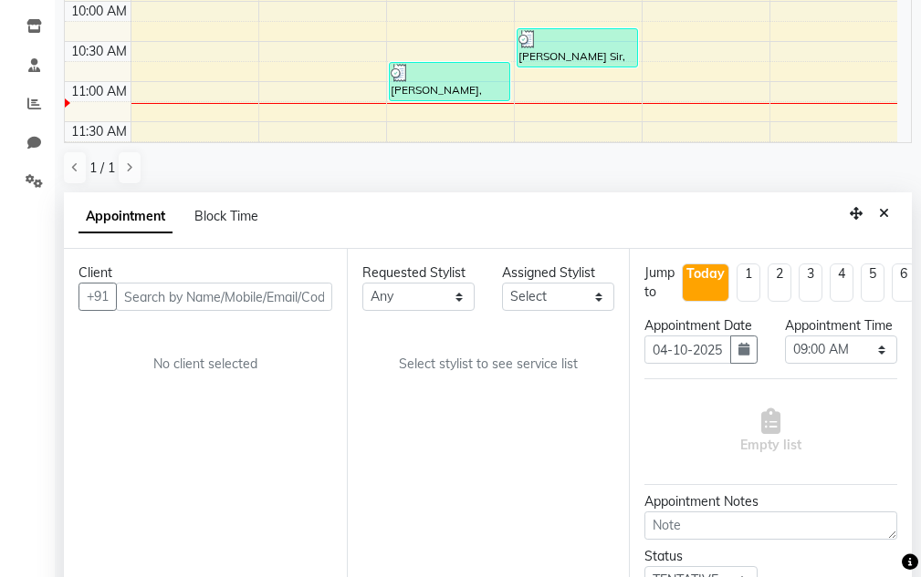
scroll to position [333, 0]
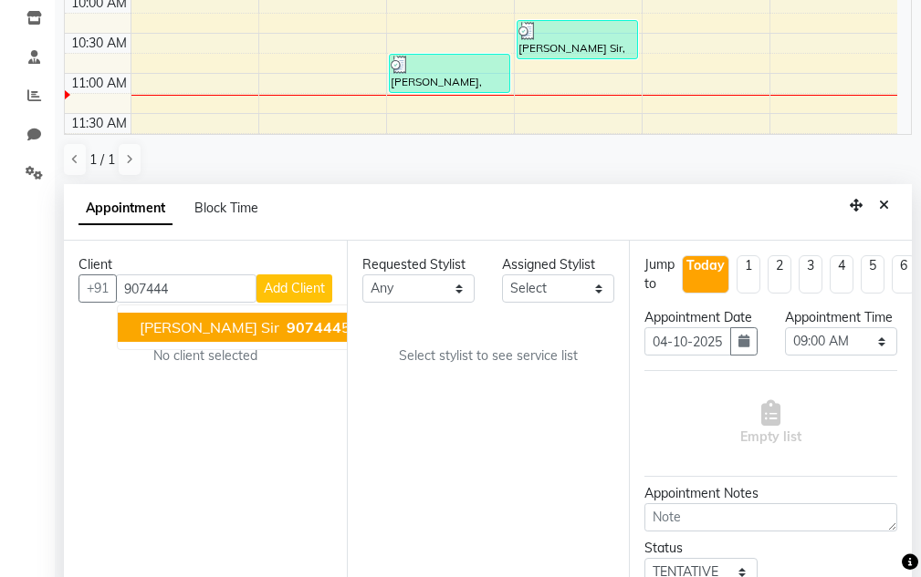
click at [190, 323] on span "[PERSON_NAME] Sir" at bounding box center [210, 327] width 140 height 18
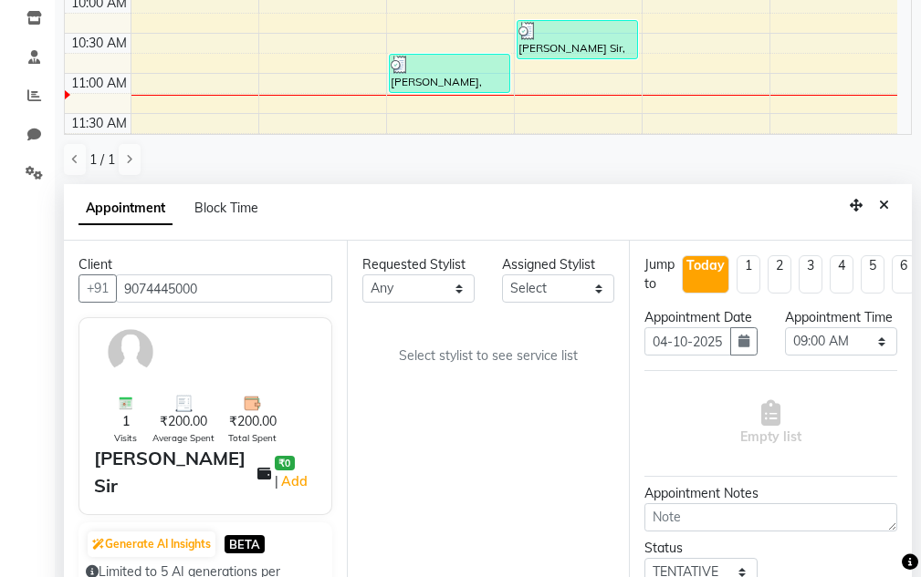
type input "9074445000"
click at [807, 356] on select "Select 09:00 AM 09:15 AM 09:30 AM 09:45 AM 10:00 AM 10:15 AM 10:30 AM 10:45 AM …" at bounding box center [841, 342] width 112 height 28
select select "780"
click at [785, 347] on select "Select 09:00 AM 09:15 AM 09:30 AM 09:45 AM 10:00 AM 10:15 AM 10:30 AM 10:45 AM …" at bounding box center [841, 342] width 112 height 28
click at [431, 291] on select "Any Aarti Ayush Sir Chiku Sir Damani Devdas Deepti Sahu Dolly Thakur Gaurav son…" at bounding box center [418, 289] width 112 height 28
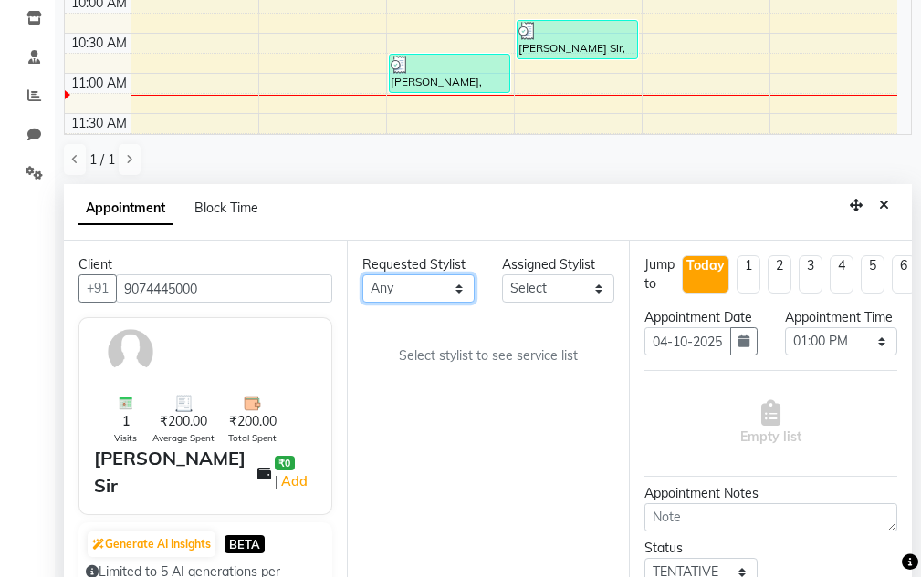
select select "82467"
click at [362, 275] on select "Any Aarti Ayush Sir Chiku Sir Damani Devdas Deepti Sahu Dolly Thakur Gaurav son…" at bounding box center [418, 289] width 112 height 28
select select "82467"
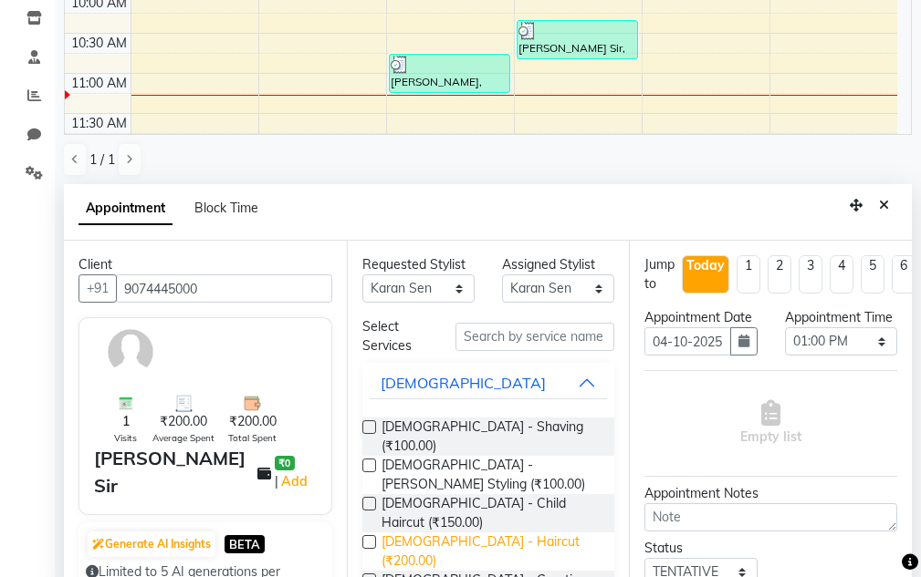
click at [453, 533] on span "Male - Haircut (₹200.00)" at bounding box center [490, 552] width 219 height 38
checkbox input "false"
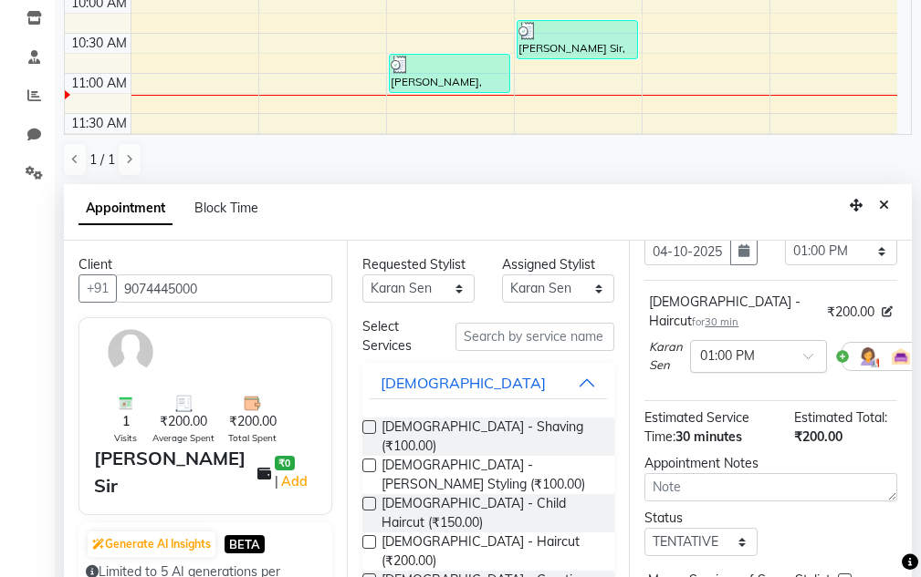
scroll to position [152, 0]
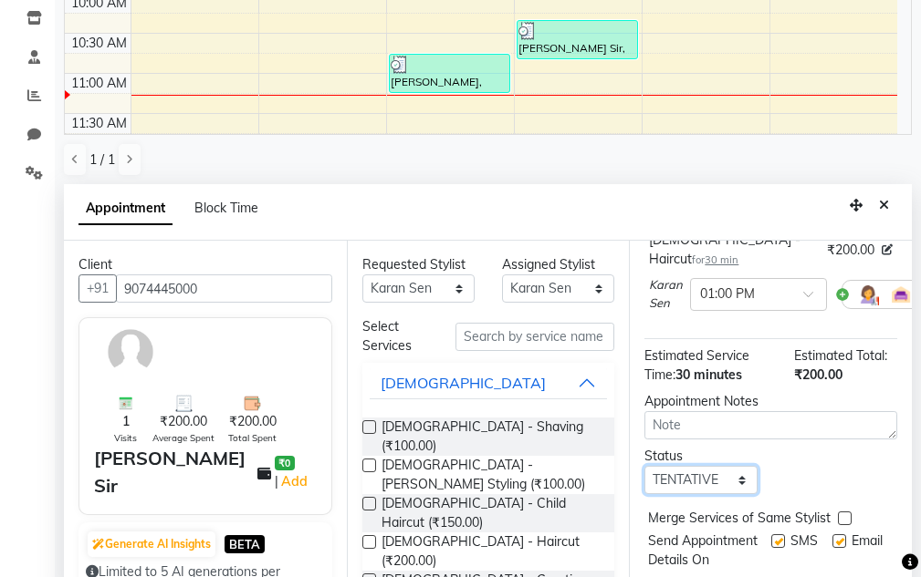
click at [723, 485] on select "Select TENTATIVE CONFIRM CHECK-IN UPCOMING" at bounding box center [700, 480] width 112 height 28
select select "confirm booking"
click at [644, 466] on select "Select TENTATIVE CONFIRM CHECK-IN UPCOMING" at bounding box center [700, 480] width 112 height 28
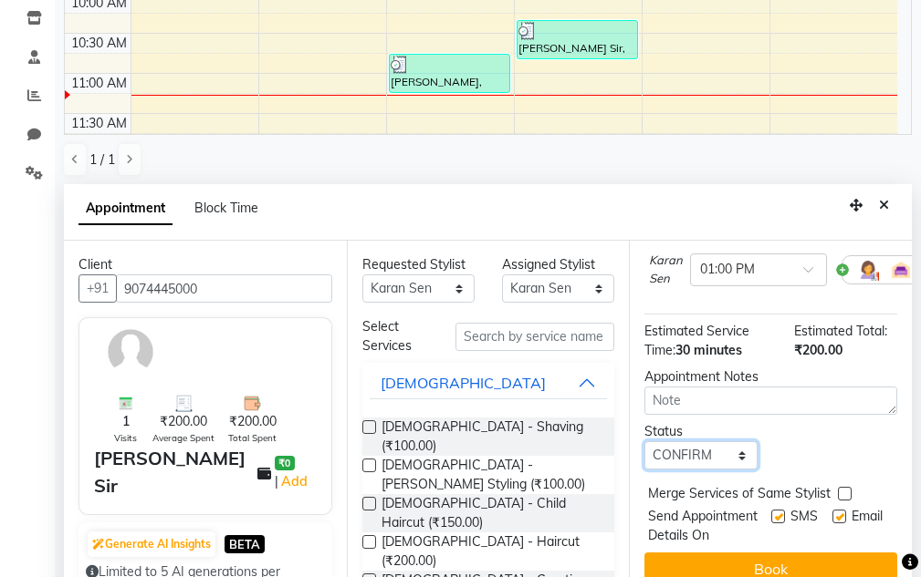
scroll to position [215, 0]
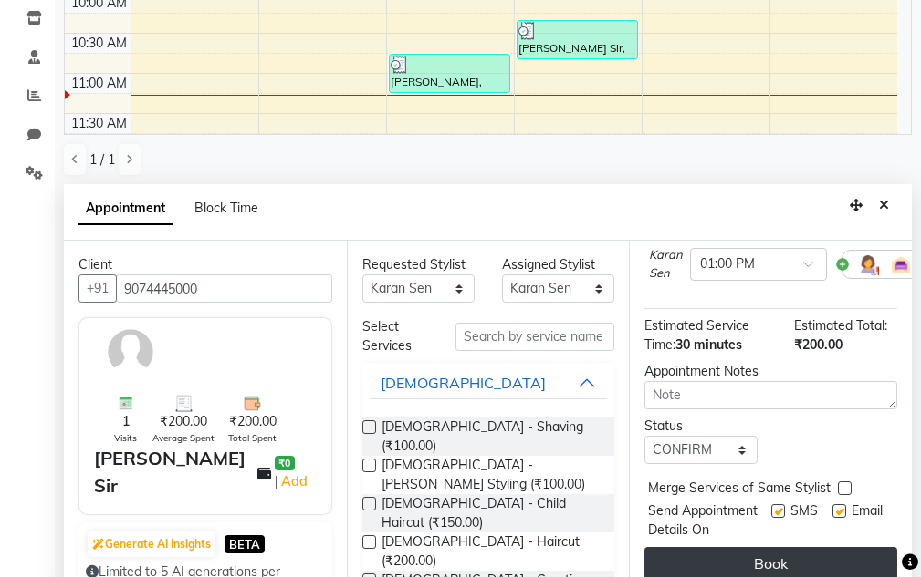
click at [761, 547] on button "Book" at bounding box center [770, 563] width 253 height 33
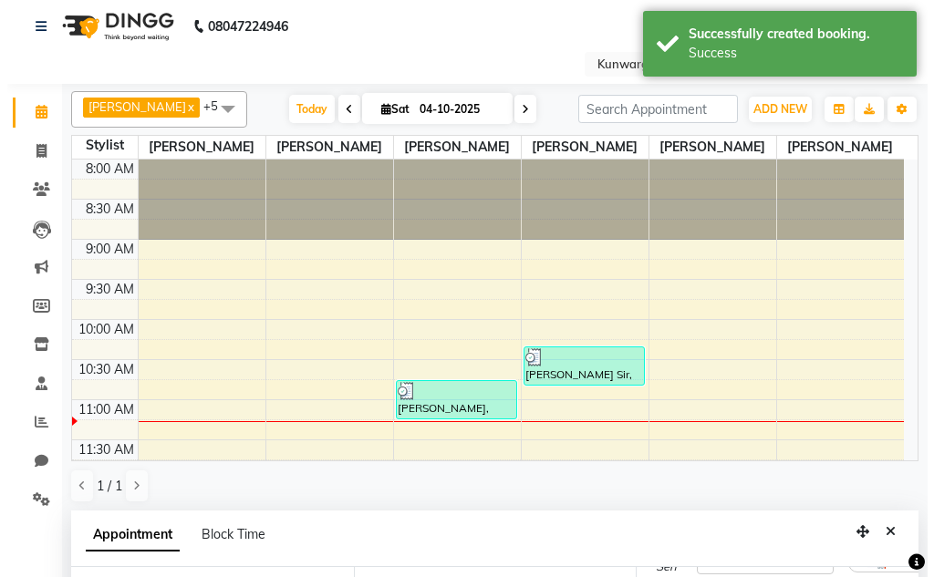
scroll to position [0, 0]
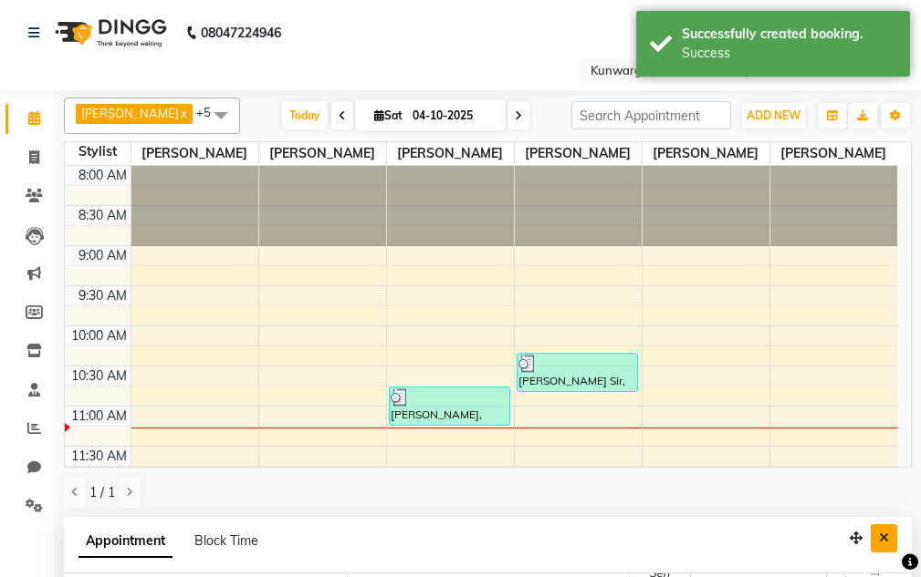
click at [882, 533] on icon "Close" at bounding box center [884, 538] width 10 height 13
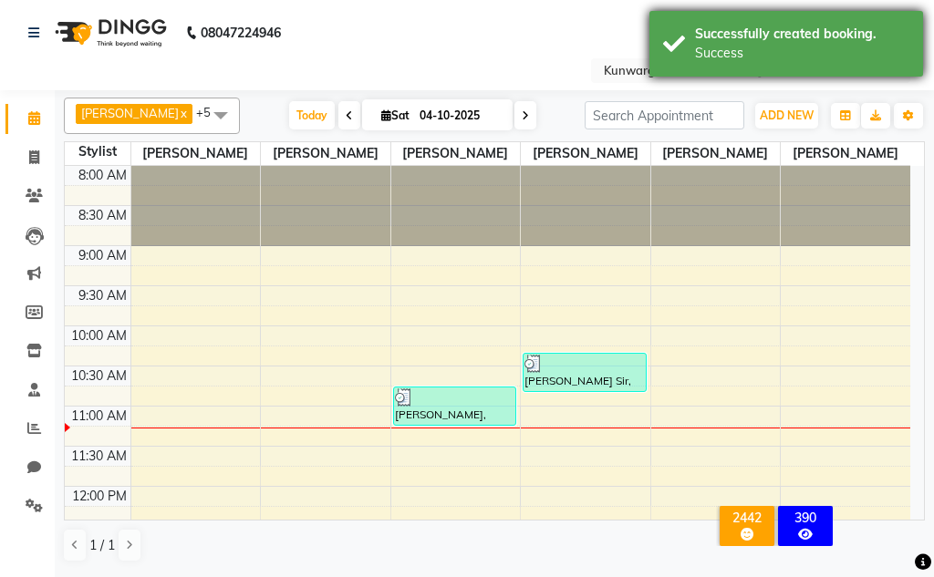
click at [678, 51] on div "Successfully created booking. Success" at bounding box center [787, 44] width 274 height 66
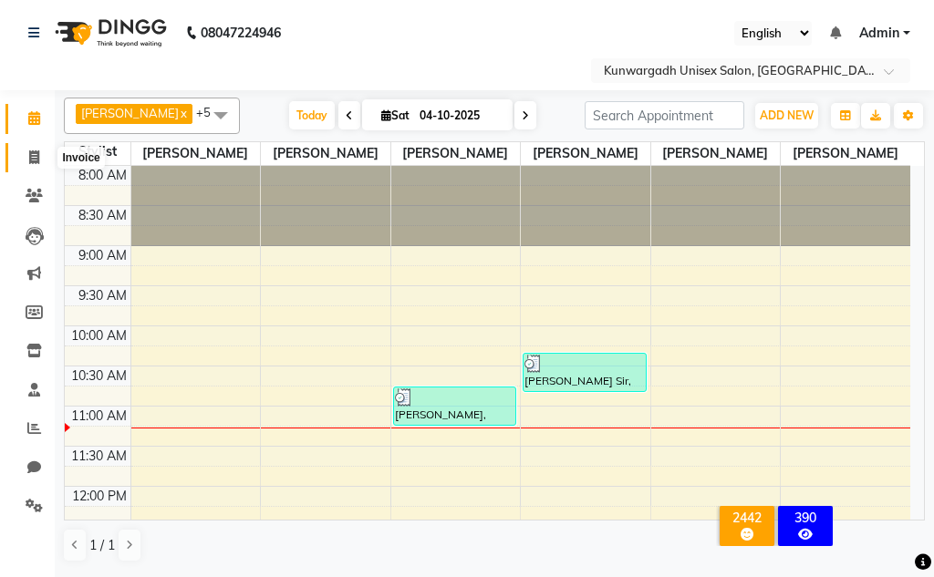
click at [25, 148] on span at bounding box center [34, 158] width 32 height 21
select select "service"
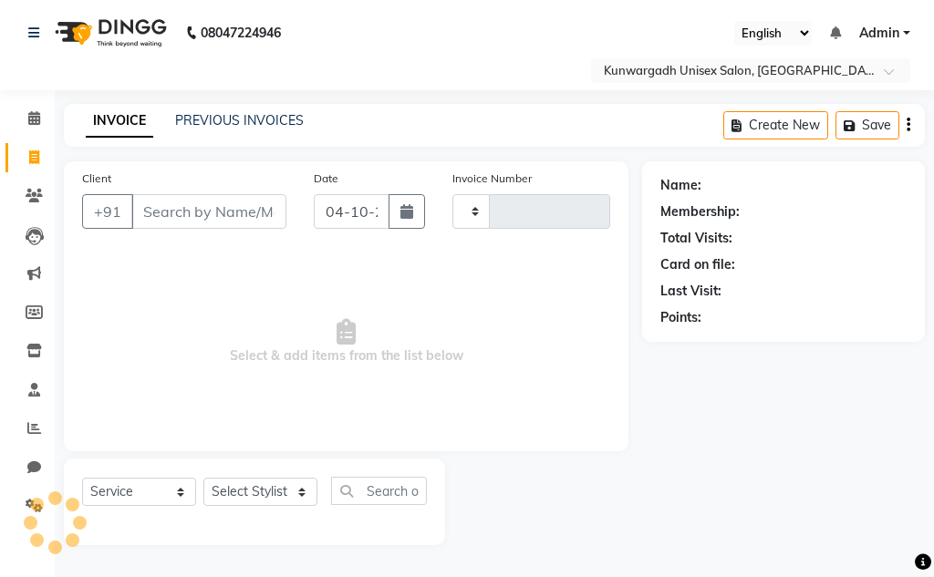
type input "5319"
select select "7931"
click at [29, 158] on icon at bounding box center [34, 158] width 10 height 14
select select "service"
type input "5319"
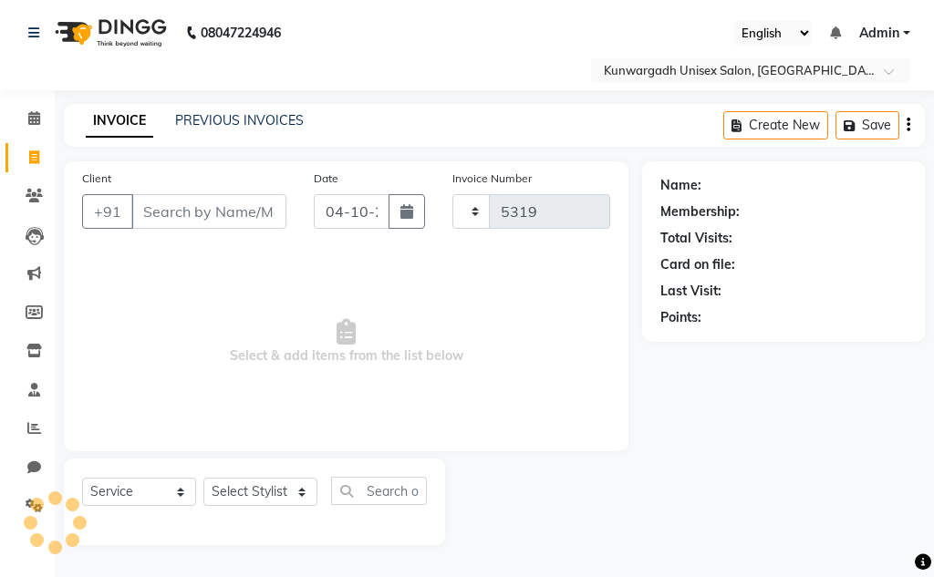
select select "7931"
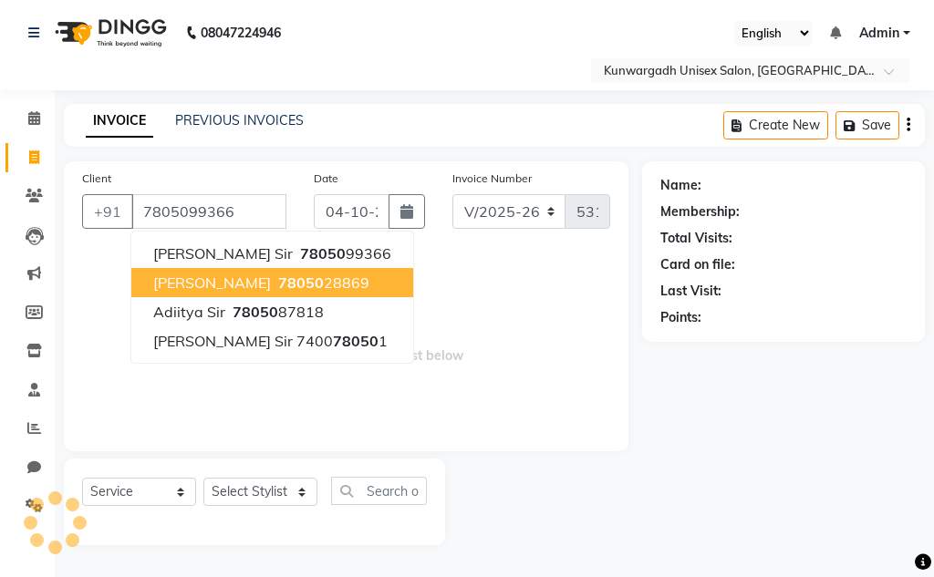
type input "7805099366"
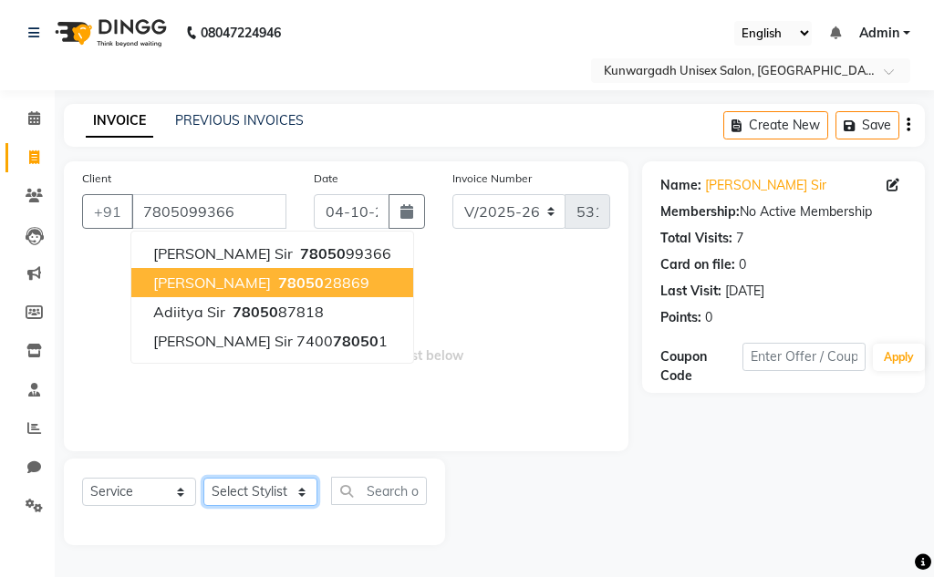
click at [286, 485] on select "Select Stylist Aarti [PERSON_NAME] Sir Chiku [PERSON_NAME] Devdas [PERSON_NAME]…" at bounding box center [260, 492] width 114 height 28
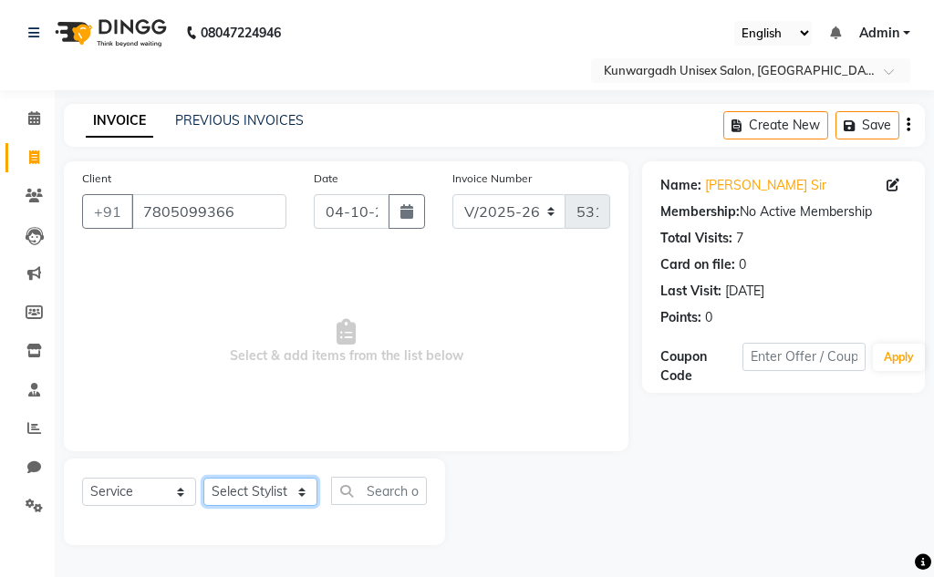
select select "82622"
click at [203, 478] on select "Select Stylist Aarti [PERSON_NAME] Sir Chiku [PERSON_NAME] Devdas [PERSON_NAME]…" at bounding box center [260, 492] width 114 height 28
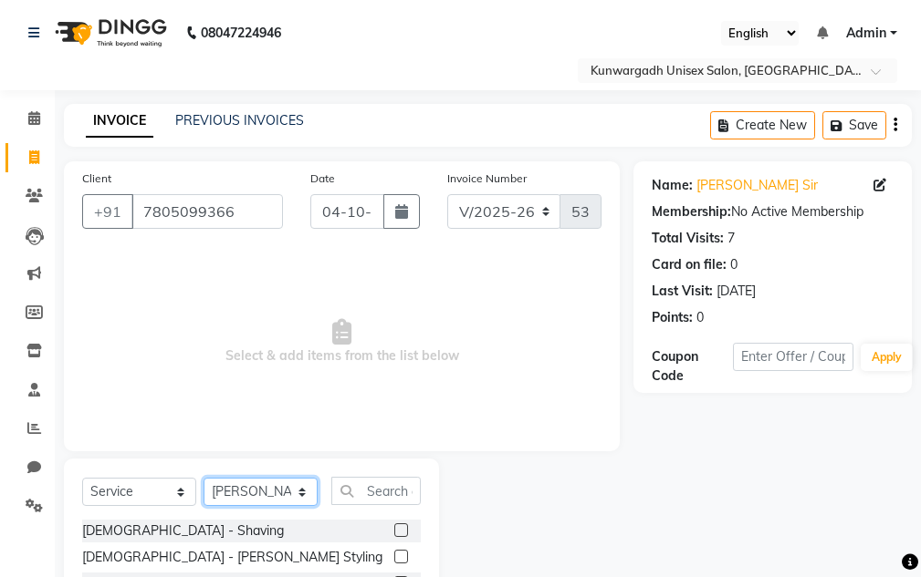
scroll to position [178, 0]
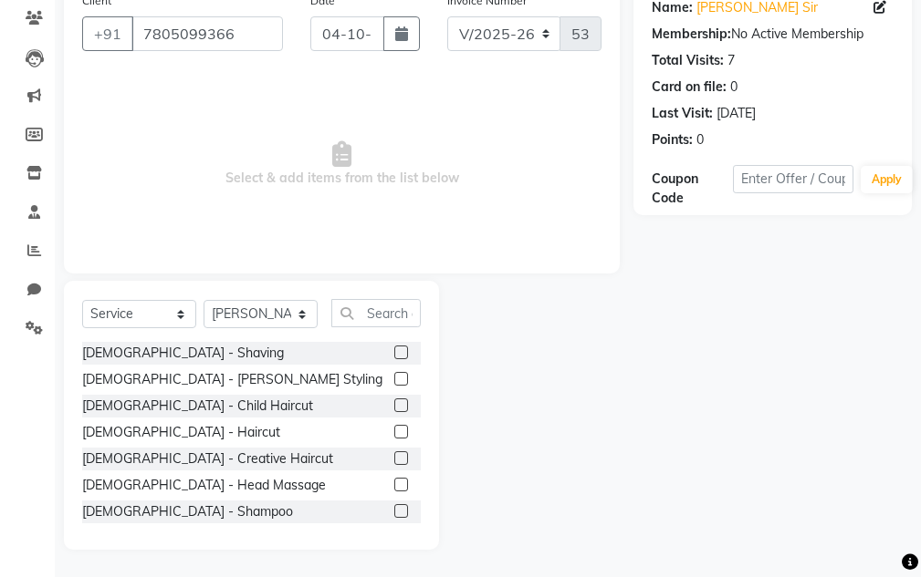
click at [134, 422] on div "[DEMOGRAPHIC_DATA] - Haircut" at bounding box center [251, 432] width 338 height 23
click at [135, 423] on div "[DEMOGRAPHIC_DATA] - Haircut" at bounding box center [181, 432] width 198 height 19
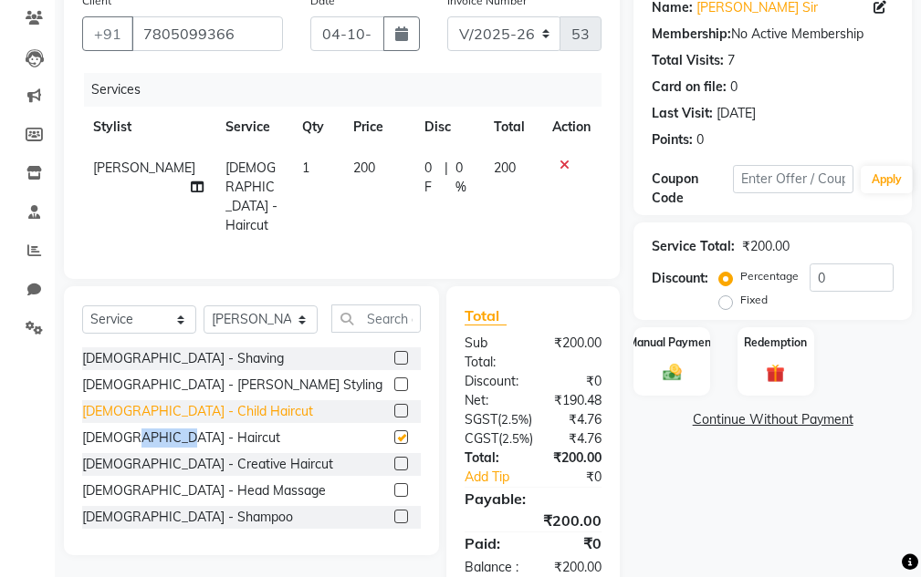
checkbox input "false"
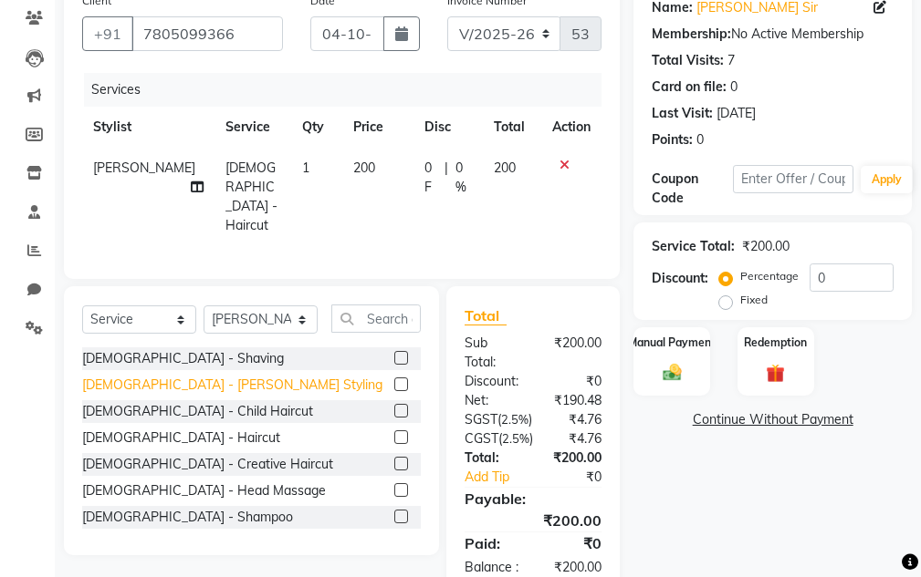
click at [146, 381] on div "[DEMOGRAPHIC_DATA] - [PERSON_NAME] Styling" at bounding box center [232, 385] width 300 height 19
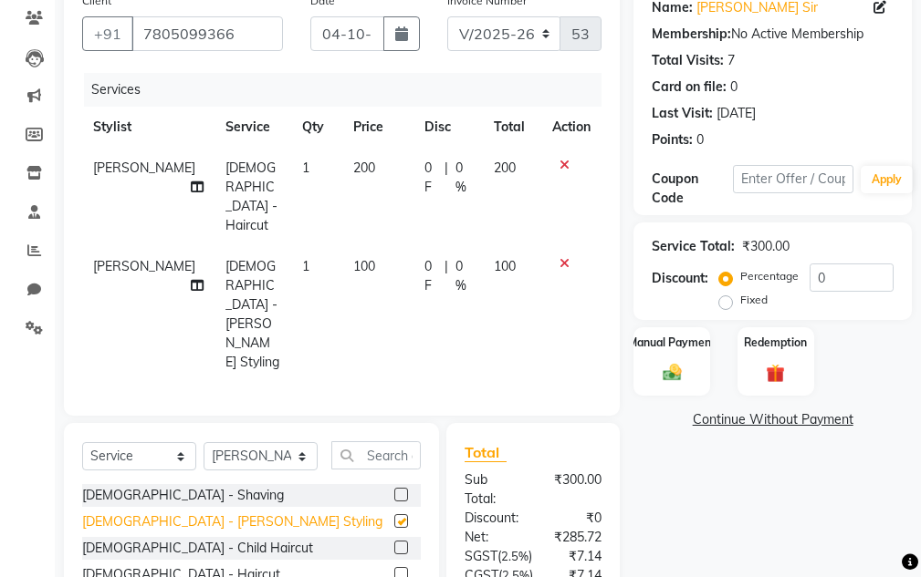
checkbox input "false"
click at [717, 329] on div "Manual Payment Redemption" at bounding box center [772, 362] width 306 height 68
drag, startPoint x: 702, startPoint y: 338, endPoint x: 688, endPoint y: 362, distance: 27.4
click at [698, 346] on label "Manual Payment" at bounding box center [671, 341] width 91 height 17
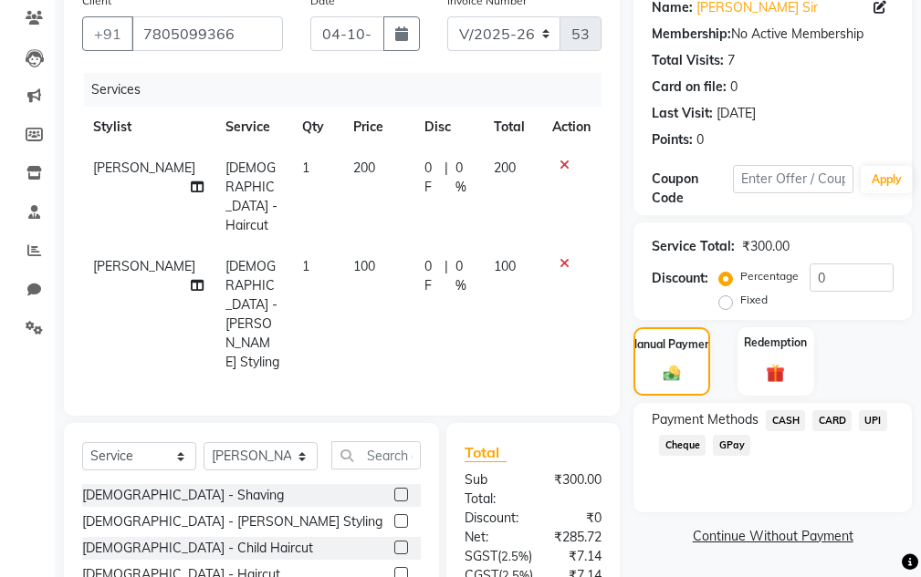
click at [881, 418] on div "Payment Methods CASH CARD UPI Cheque GPay" at bounding box center [772, 435] width 242 height 49
drag, startPoint x: 871, startPoint y: 418, endPoint x: 866, endPoint y: 436, distance: 19.0
click at [870, 418] on span "UPI" at bounding box center [872, 421] width 28 height 21
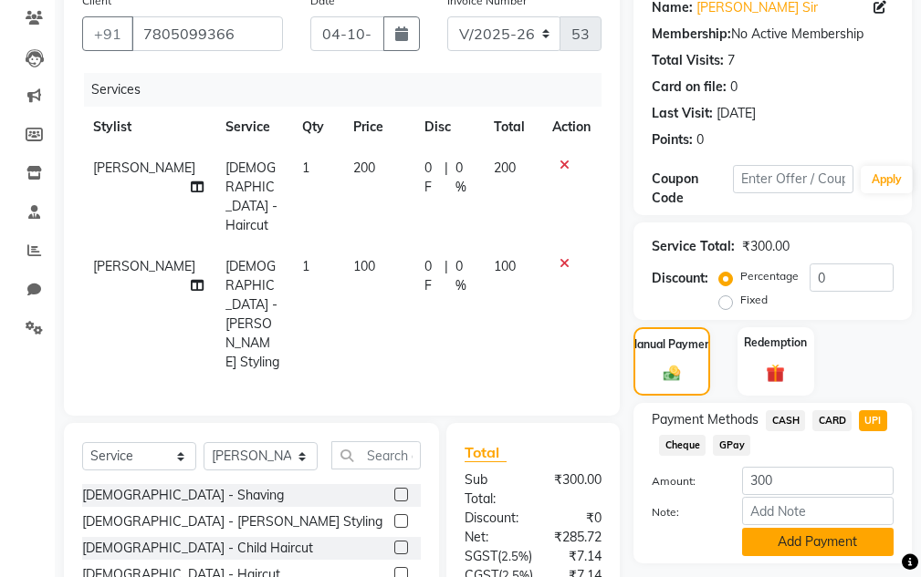
click at [825, 556] on button "Add Payment" at bounding box center [817, 542] width 151 height 28
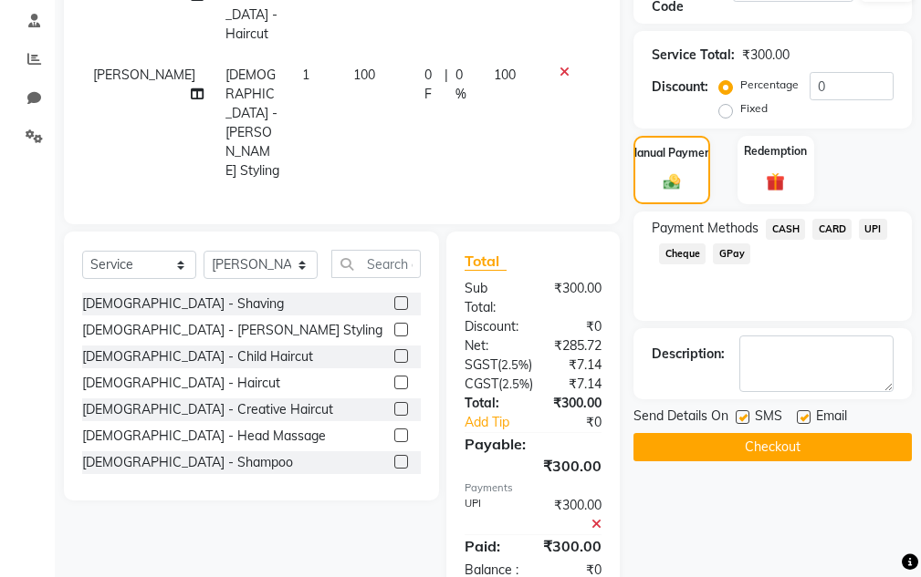
scroll to position [393, 0]
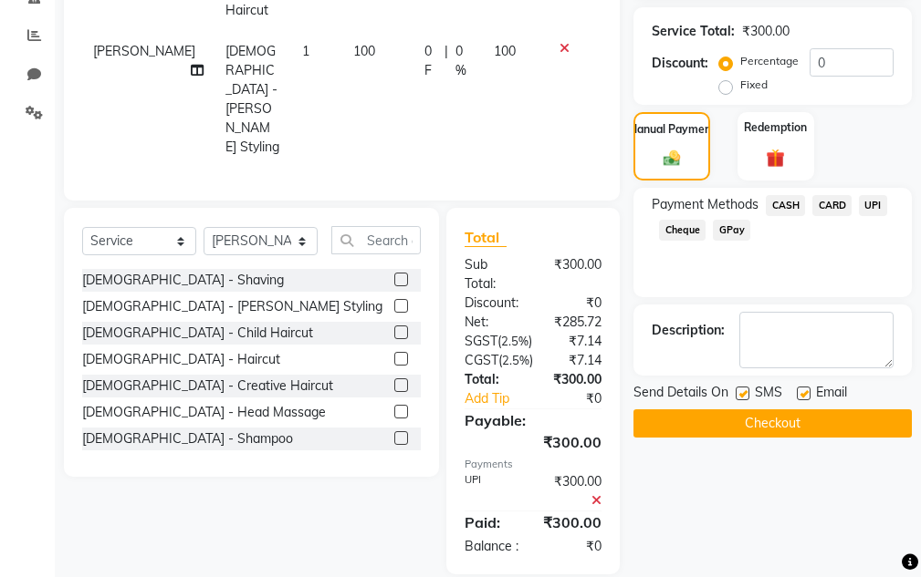
click at [797, 417] on button "Checkout" at bounding box center [772, 424] width 278 height 28
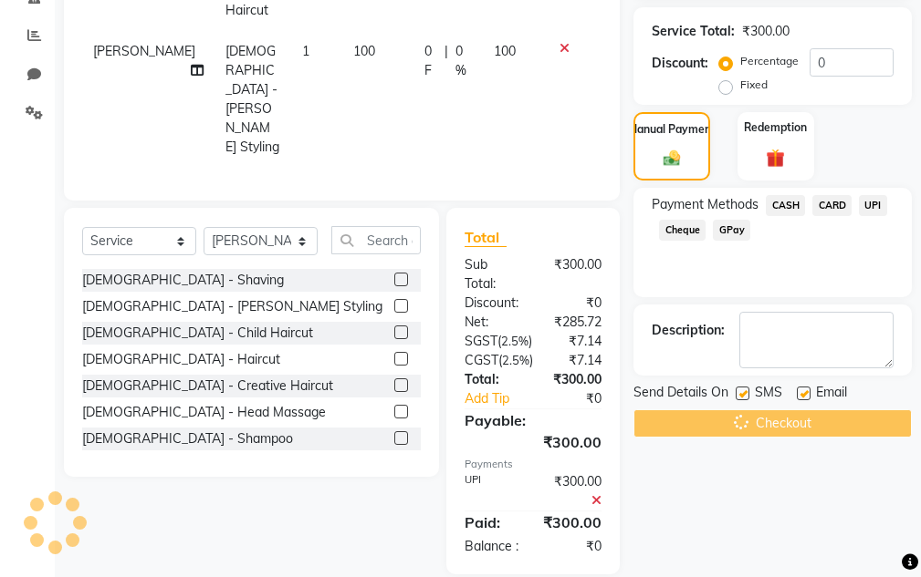
click at [797, 417] on div "Checkout" at bounding box center [772, 424] width 278 height 28
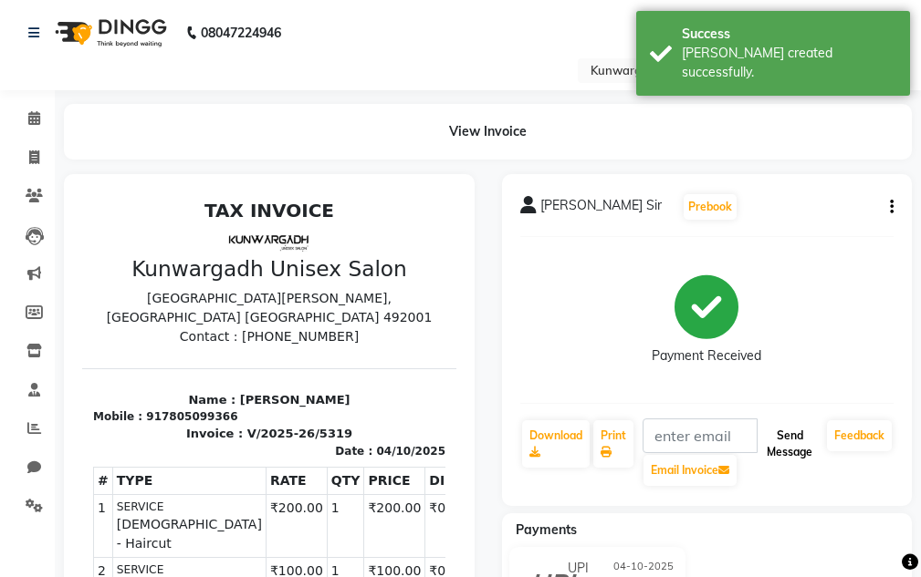
click at [815, 450] on button "Send Message" at bounding box center [789, 444] width 60 height 47
click at [765, 104] on div "08047224946 Select Location × Kunwargadh Unisex Salon, Tikrapara English ENGLIS…" at bounding box center [460, 434] width 921 height 868
drag, startPoint x: 759, startPoint y: 52, endPoint x: 778, endPoint y: 155, distance: 104.9
click at [759, 50] on div "[PERSON_NAME] created successfully." at bounding box center [788, 63] width 214 height 38
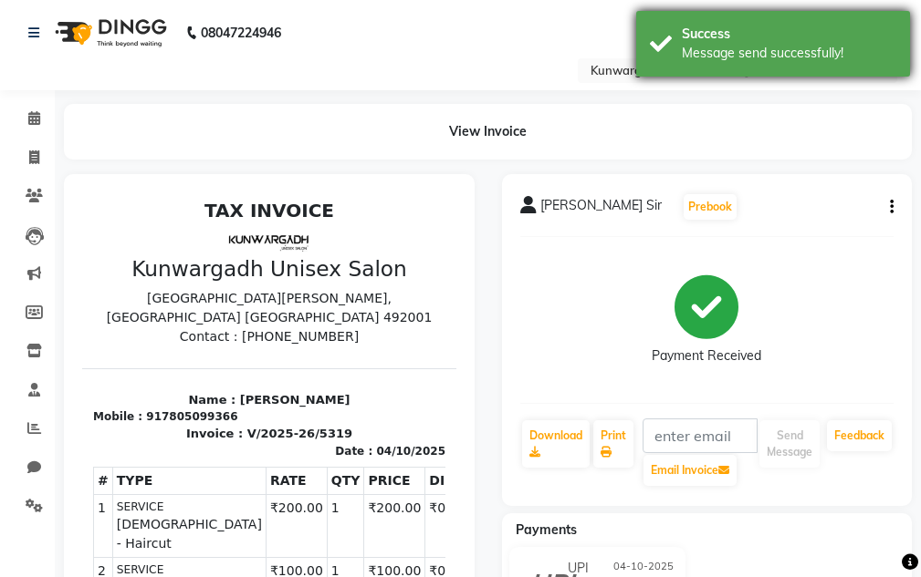
click at [723, 58] on div "Message send successfully!" at bounding box center [788, 53] width 214 height 19
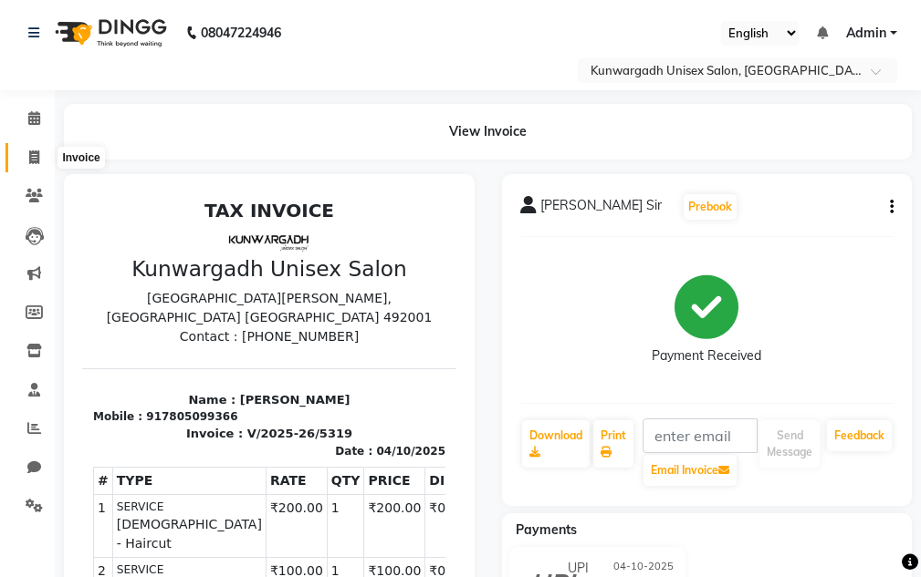
click at [20, 161] on span at bounding box center [34, 158] width 32 height 21
select select "service"
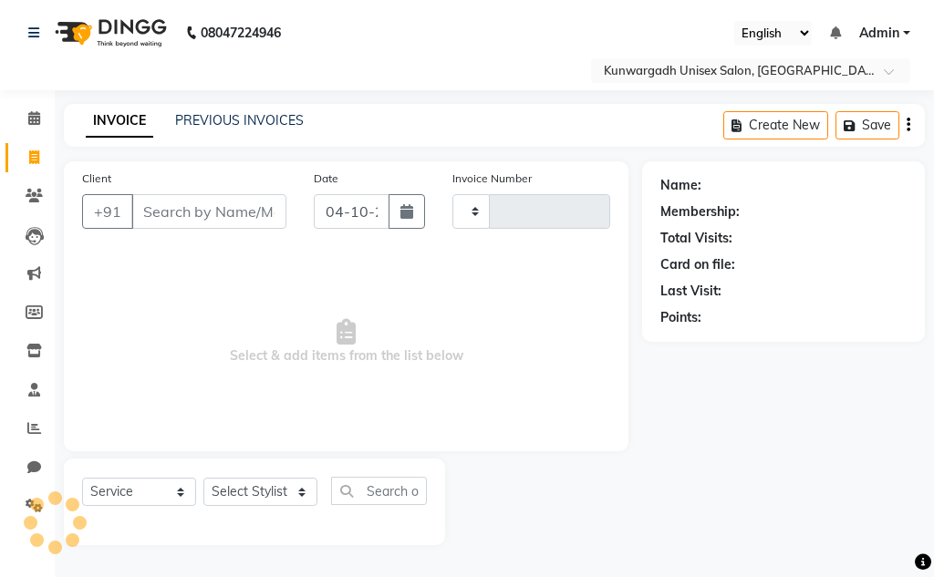
type input "5320"
select select "7931"
type input "8299055722"
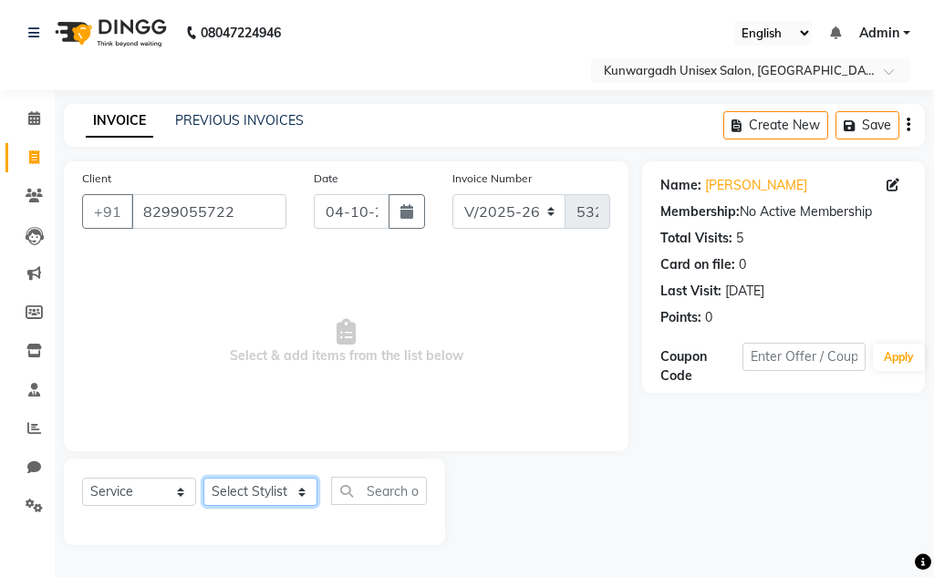
click at [223, 490] on select "Select Stylist Aarti [PERSON_NAME] Sir Chiku [PERSON_NAME] Devdas [PERSON_NAME]…" at bounding box center [260, 492] width 114 height 28
select select "82467"
click at [203, 478] on select "Select Stylist Aarti [PERSON_NAME] Sir Chiku [PERSON_NAME] Devdas [PERSON_NAME]…" at bounding box center [260, 492] width 114 height 28
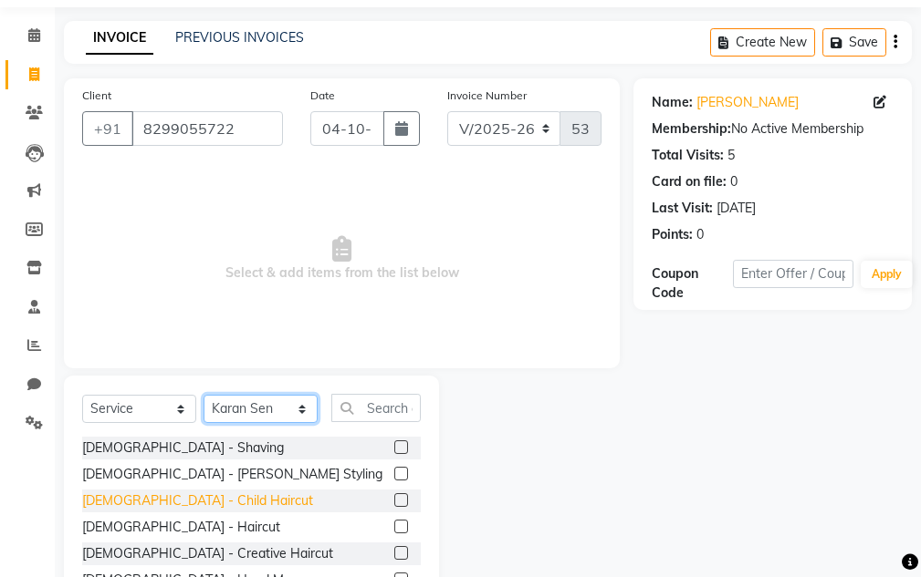
scroll to position [178, 0]
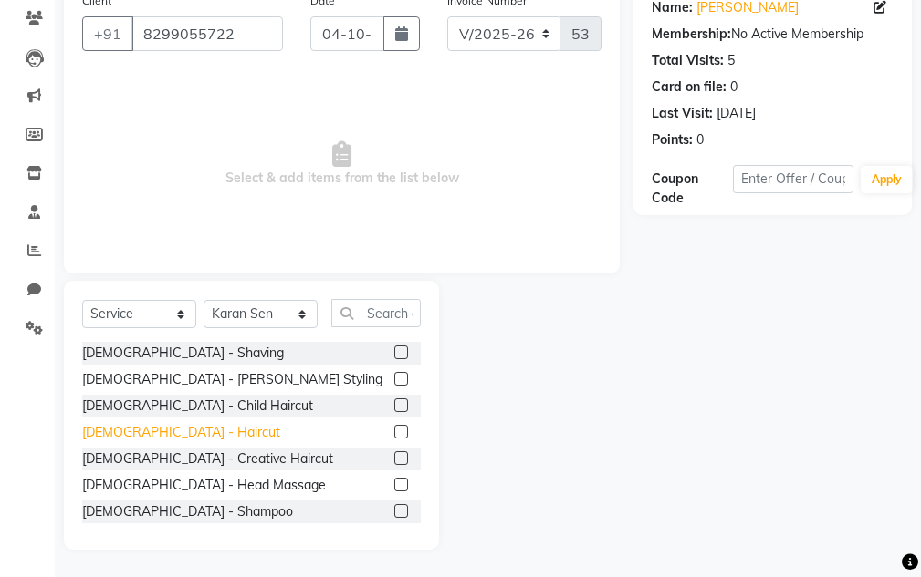
click at [133, 439] on div "[DEMOGRAPHIC_DATA] - Haircut" at bounding box center [181, 432] width 198 height 19
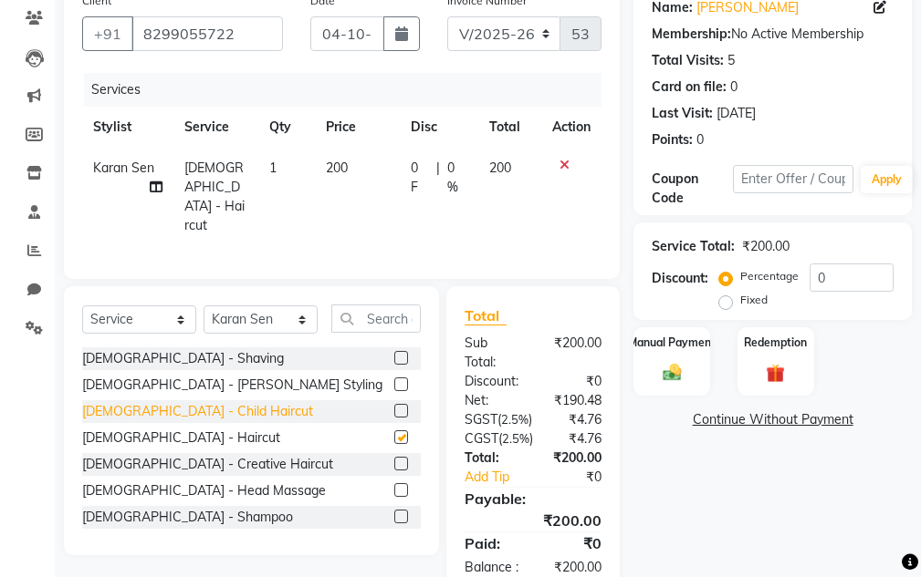
checkbox input "false"
click at [138, 390] on div "[DEMOGRAPHIC_DATA] - [PERSON_NAME] Styling" at bounding box center [251, 385] width 338 height 23
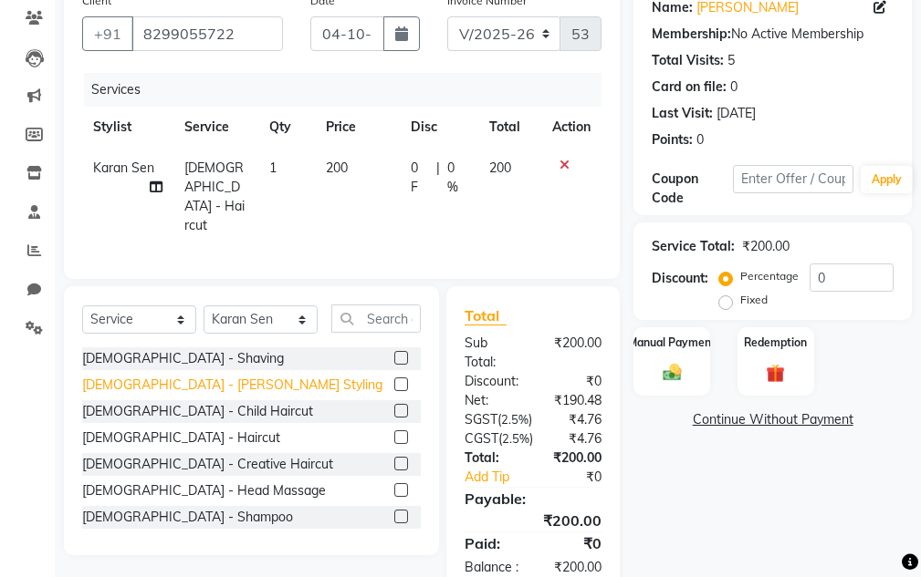
click at [139, 380] on div "[DEMOGRAPHIC_DATA] - [PERSON_NAME] Styling" at bounding box center [232, 385] width 300 height 19
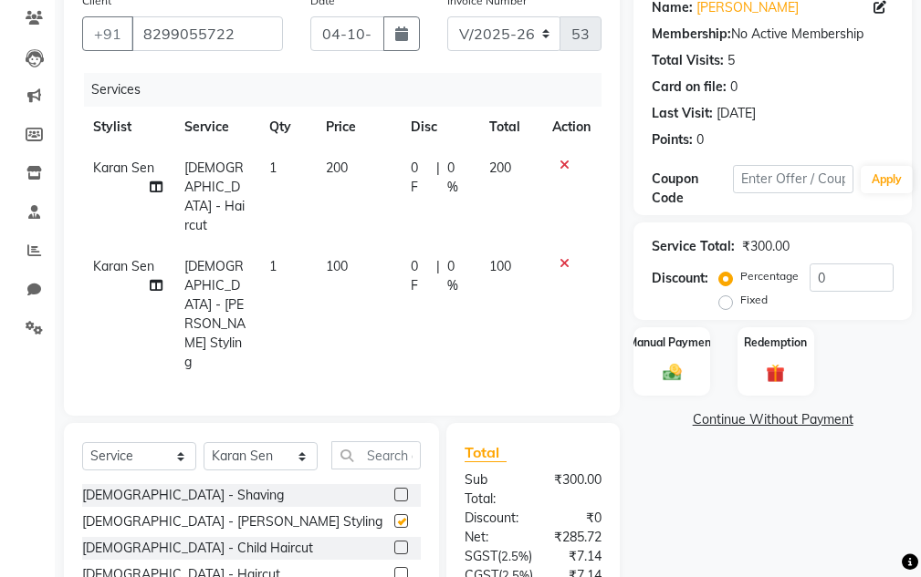
checkbox input "false"
click at [559, 163] on icon at bounding box center [564, 165] width 10 height 13
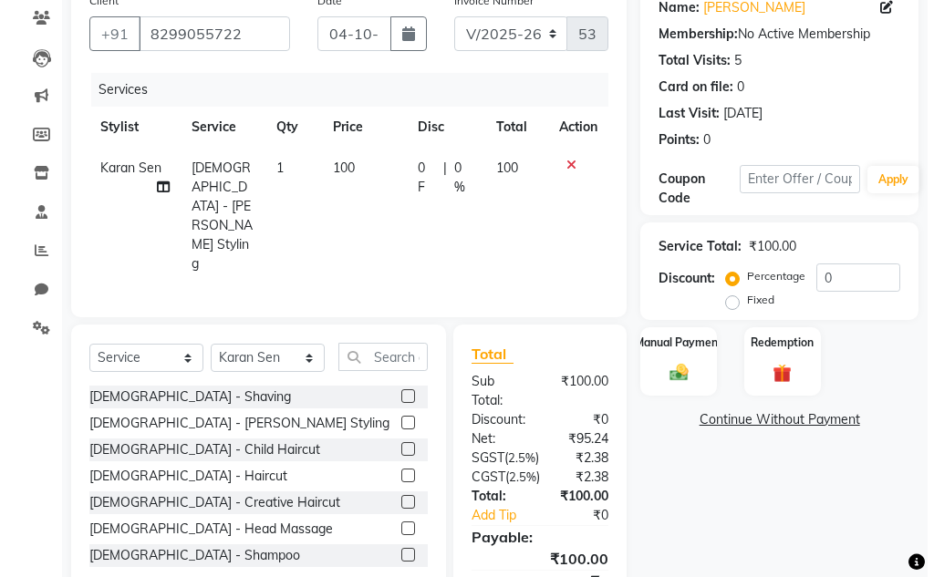
scroll to position [26, 0]
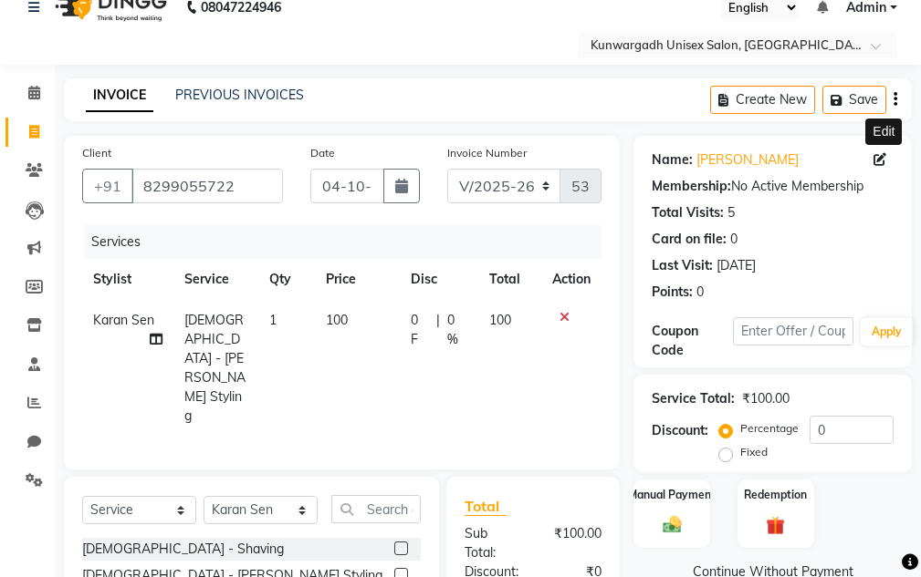
click at [882, 162] on icon at bounding box center [879, 159] width 13 height 13
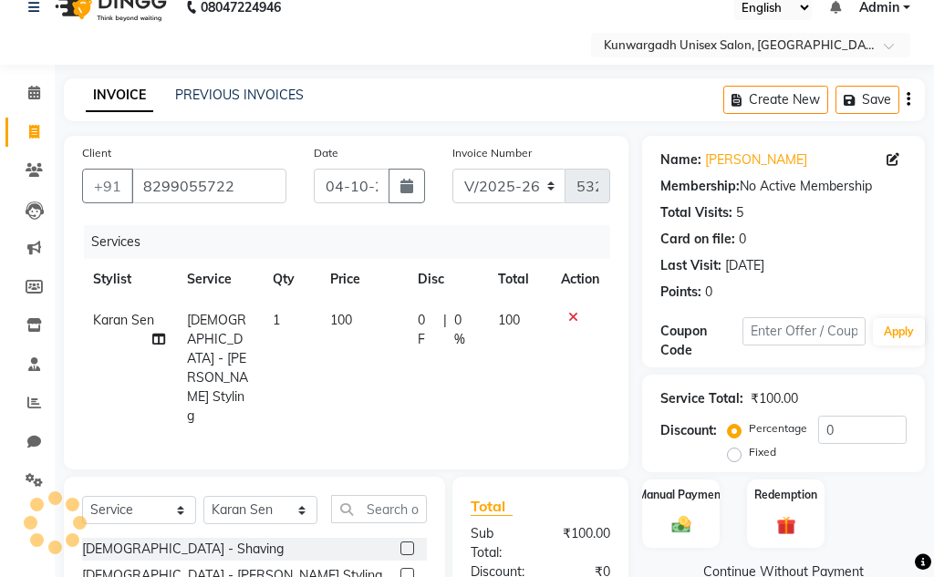
select select "11"
select select "1988"
select select "male"
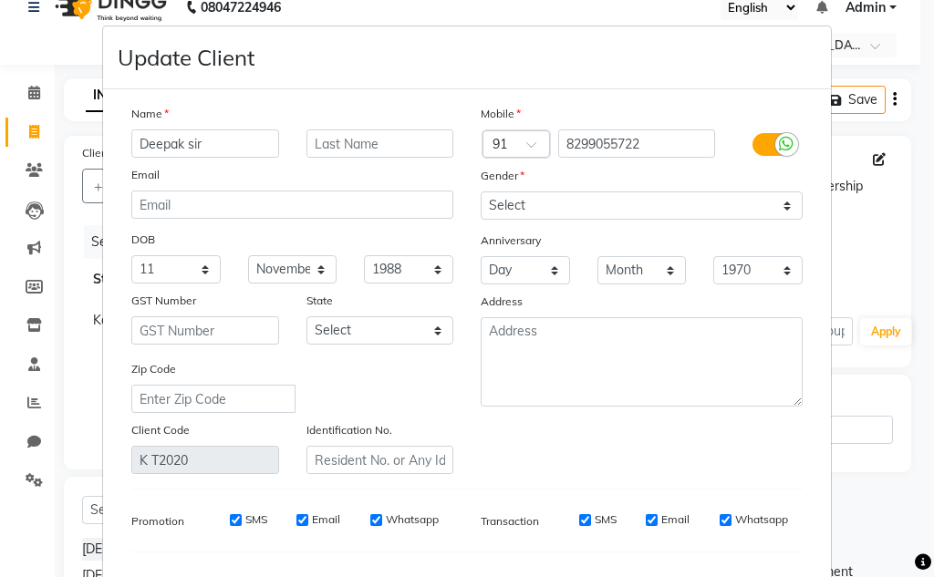
click at [183, 143] on input "Deepak sir" at bounding box center [205, 144] width 148 height 28
drag, startPoint x: 257, startPoint y: 141, endPoint x: 276, endPoint y: 149, distance: 19.7
click at [276, 149] on div "Deepak Bhagchandani sir" at bounding box center [205, 144] width 175 height 28
type input "Deepak Bhagchandani sir"
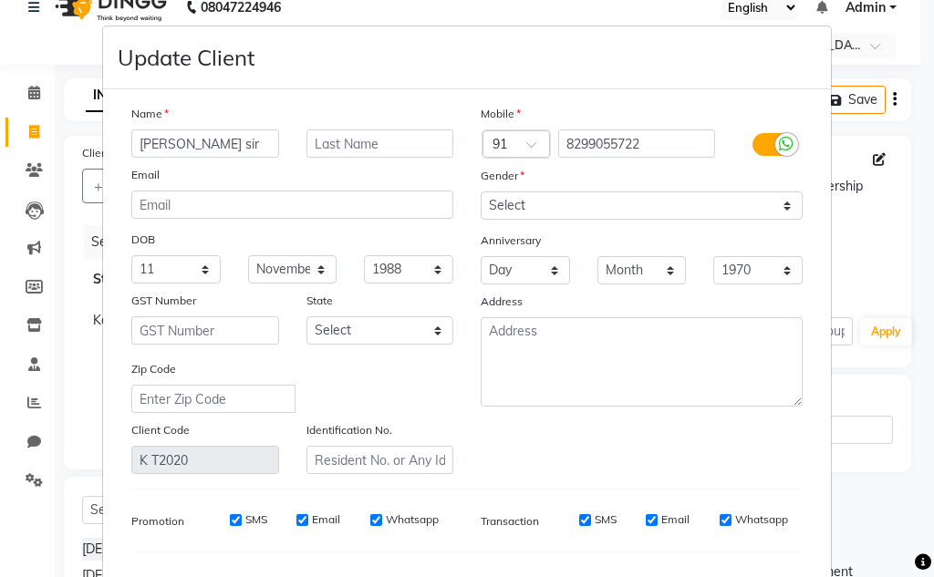
click at [272, 148] on div "Deepak Bhagchandani sir" at bounding box center [205, 144] width 175 height 28
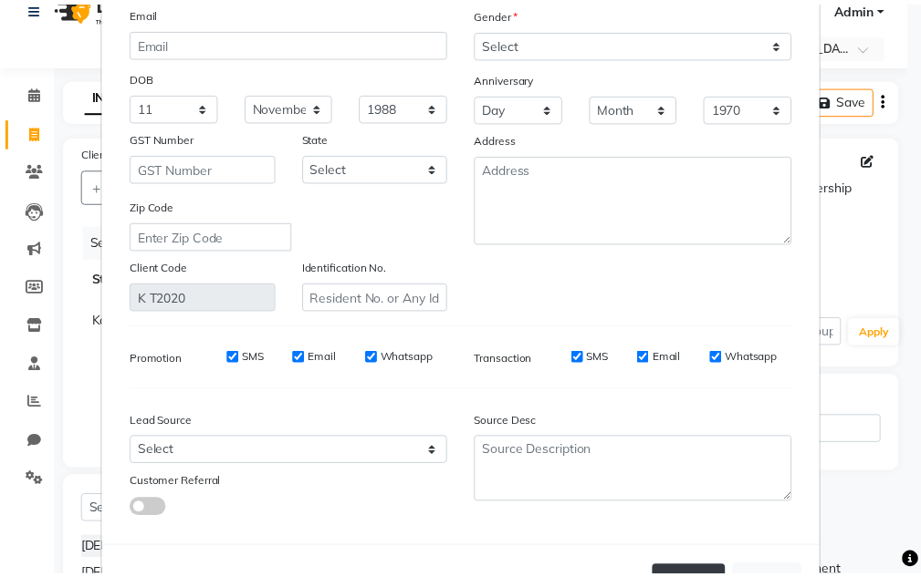
scroll to position [232, 0]
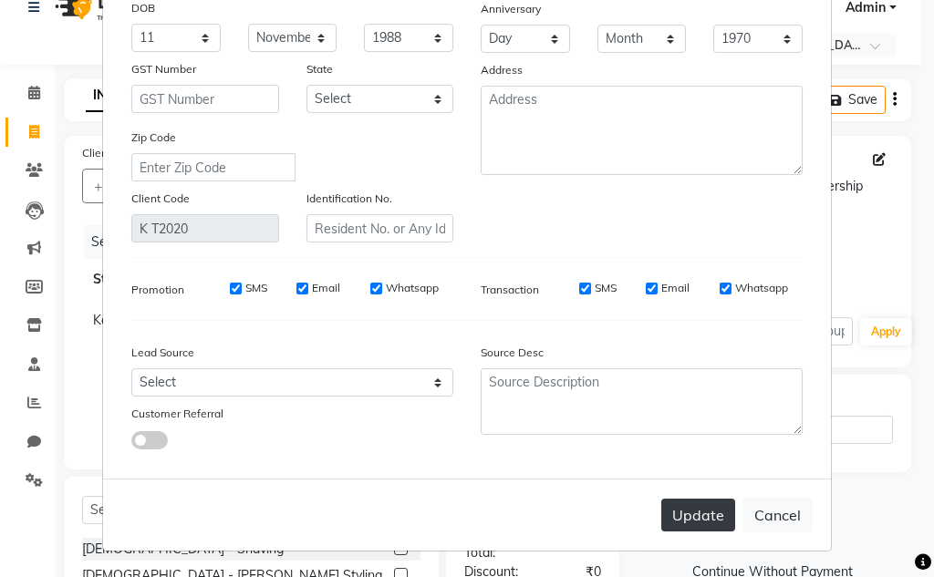
click at [709, 531] on button "Update" at bounding box center [698, 515] width 74 height 33
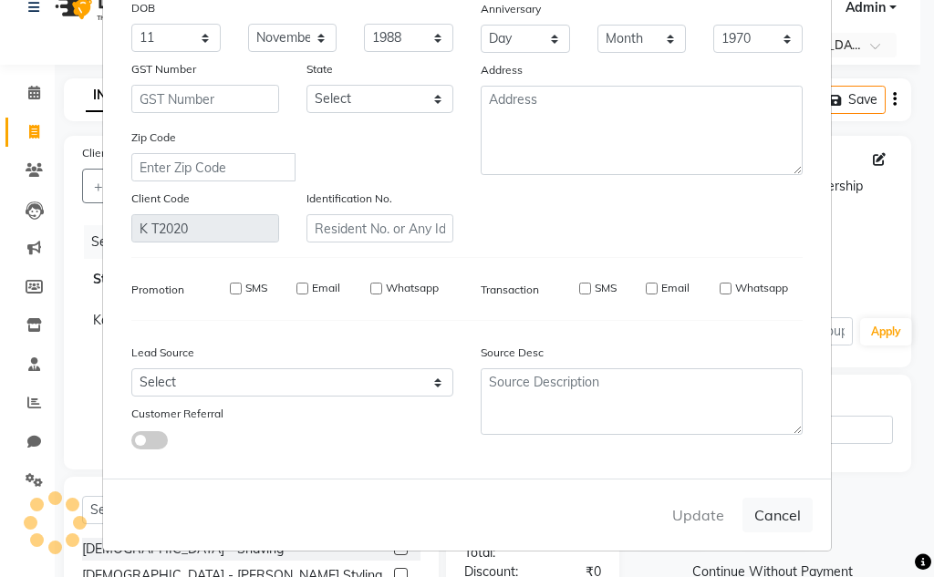
select select
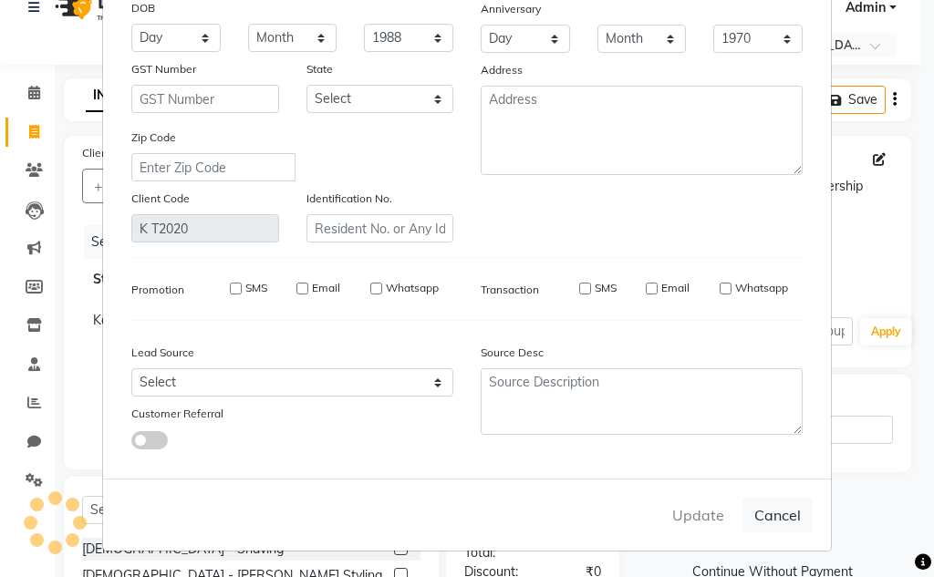
select select
checkbox input "false"
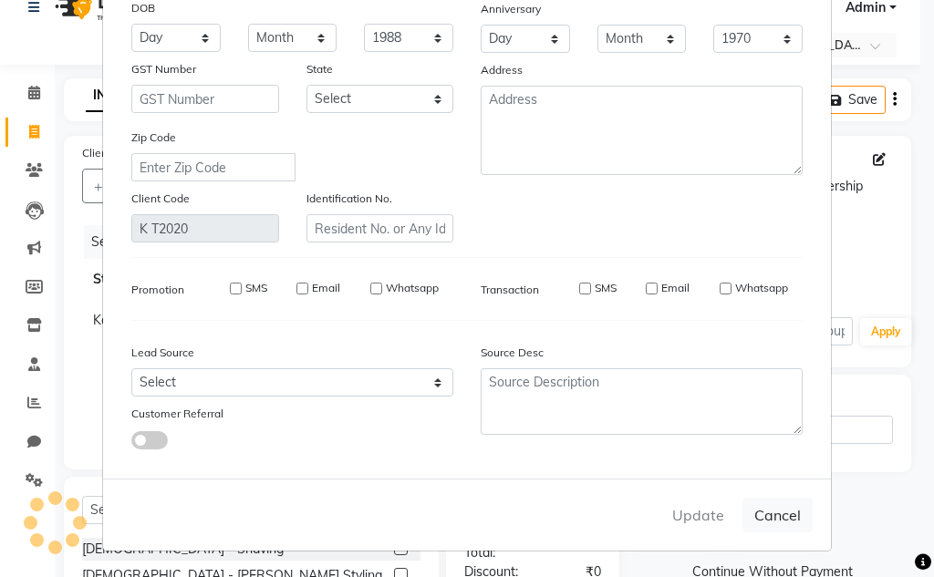
checkbox input "false"
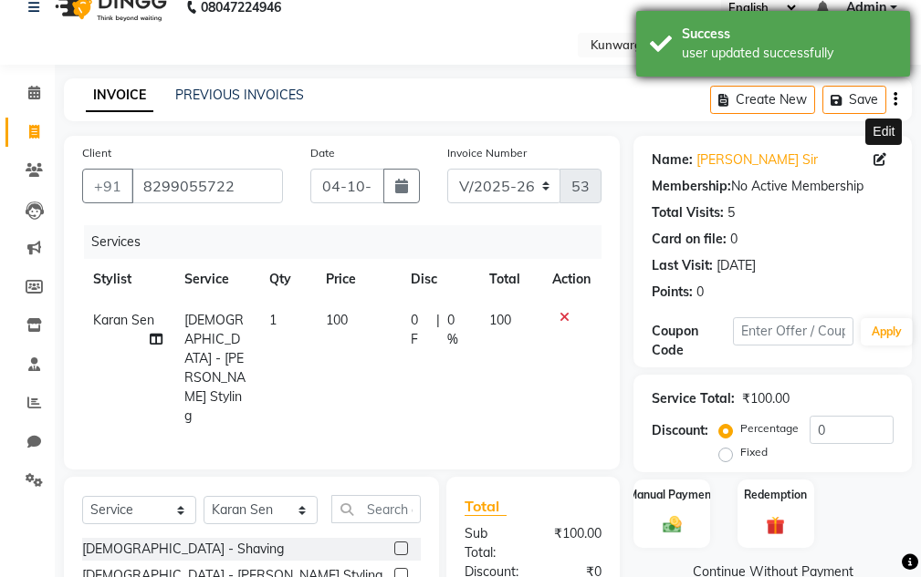
click at [723, 68] on div "Success user updated successfully" at bounding box center [773, 44] width 274 height 66
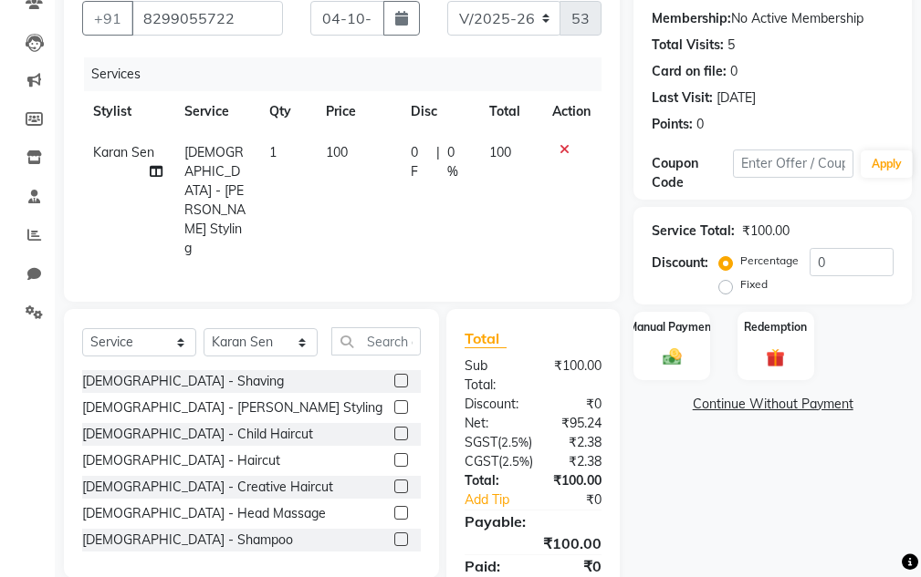
scroll to position [276, 0]
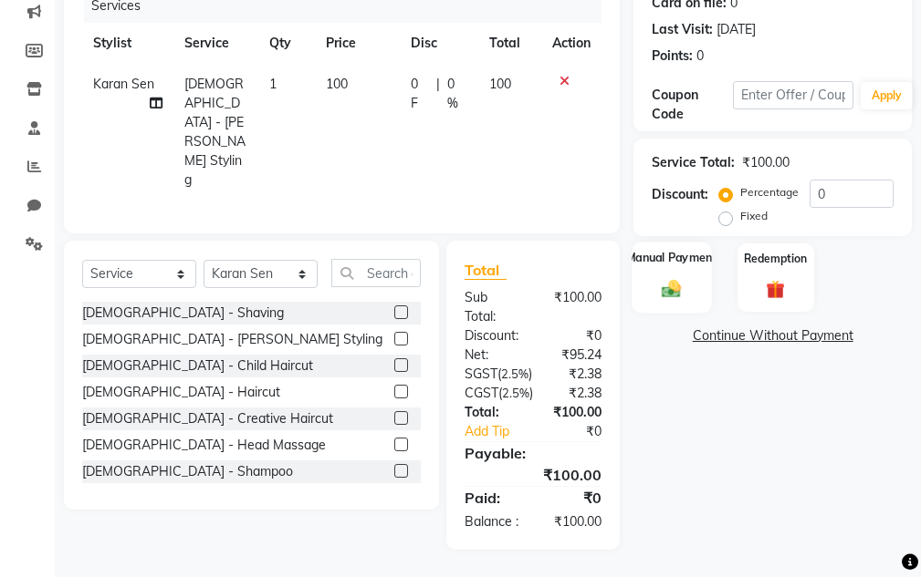
click at [635, 263] on div "Manual Payment" at bounding box center [671, 277] width 79 height 71
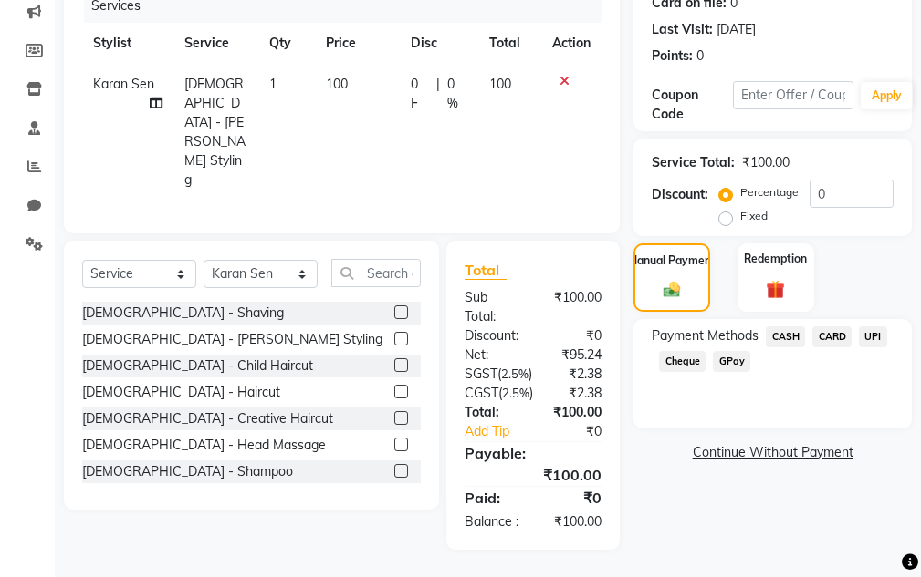
click at [790, 319] on div "Payment Methods CASH CARD UPI Cheque GPay" at bounding box center [772, 373] width 278 height 109
drag, startPoint x: 783, startPoint y: 315, endPoint x: 783, endPoint y: 349, distance: 34.7
click at [783, 327] on span "CASH" at bounding box center [784, 337] width 39 height 21
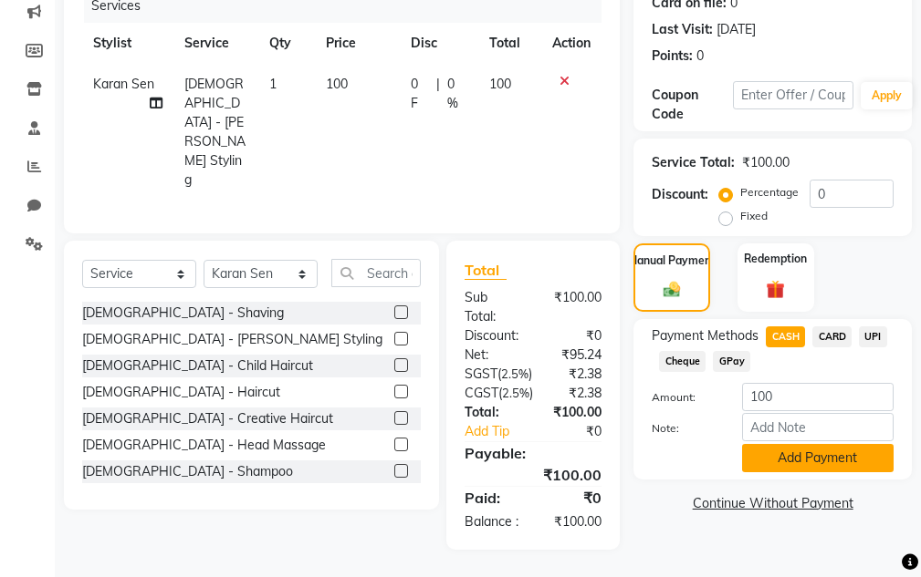
click at [779, 453] on button "Add Payment" at bounding box center [817, 458] width 151 height 28
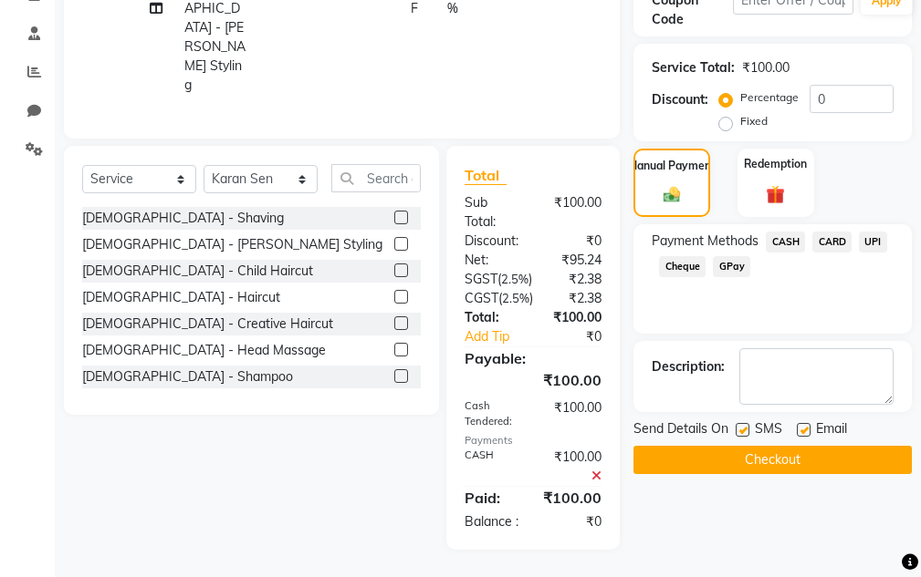
scroll to position [370, 0]
click at [760, 458] on button "Checkout" at bounding box center [772, 460] width 278 height 28
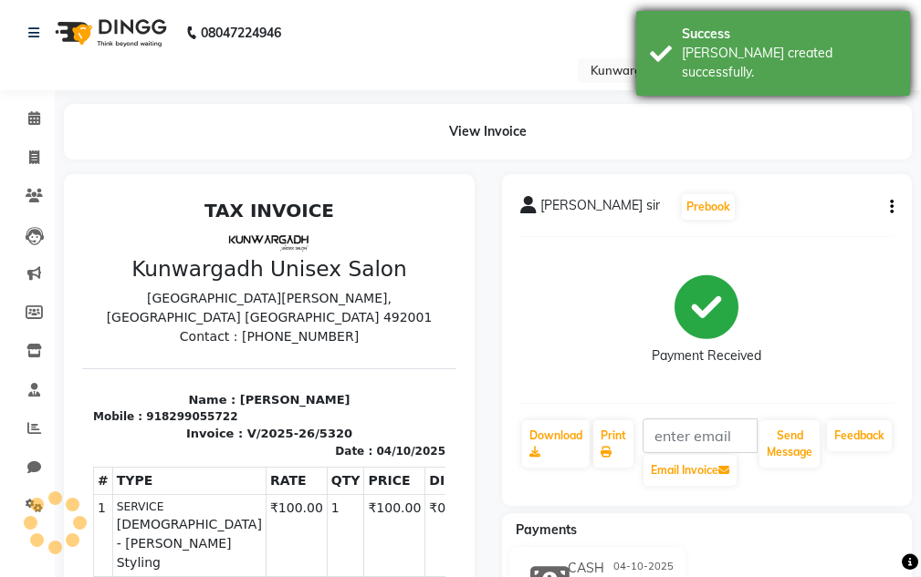
click at [741, 11] on div "Success Bill created successfully." at bounding box center [773, 53] width 274 height 85
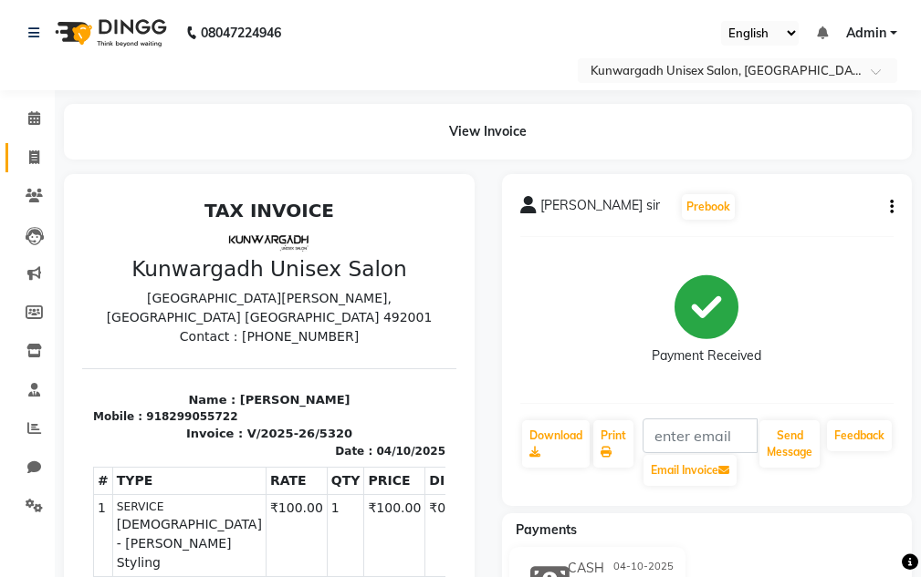
click at [10, 170] on li "Invoice" at bounding box center [27, 158] width 55 height 39
click at [38, 137] on li "Calendar" at bounding box center [27, 118] width 55 height 39
click at [29, 154] on icon at bounding box center [34, 158] width 10 height 14
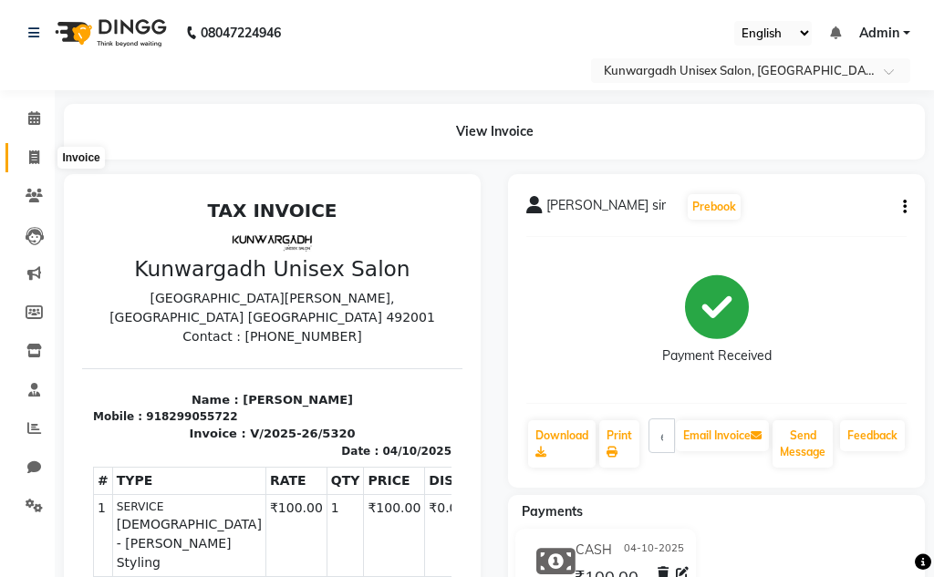
select select "service"
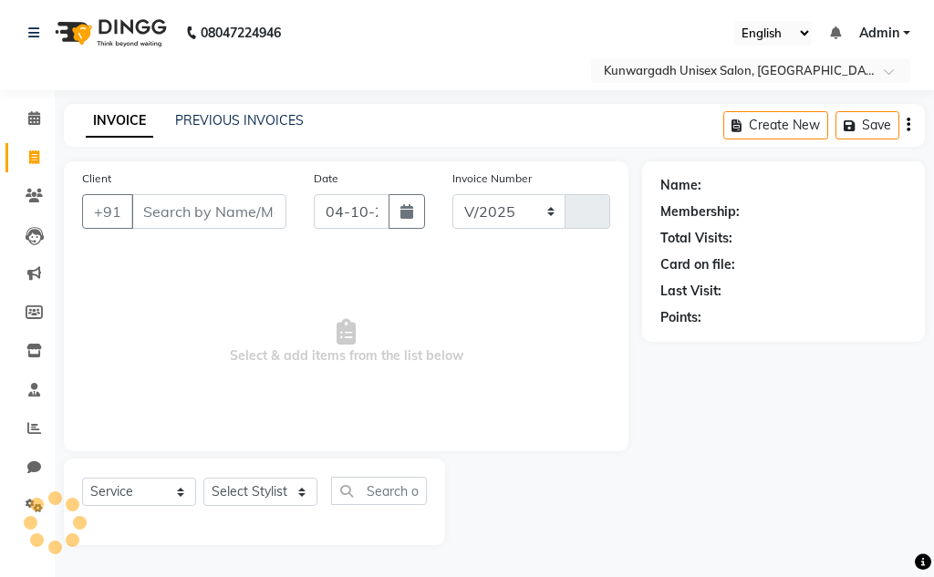
select select "7931"
type input "5321"
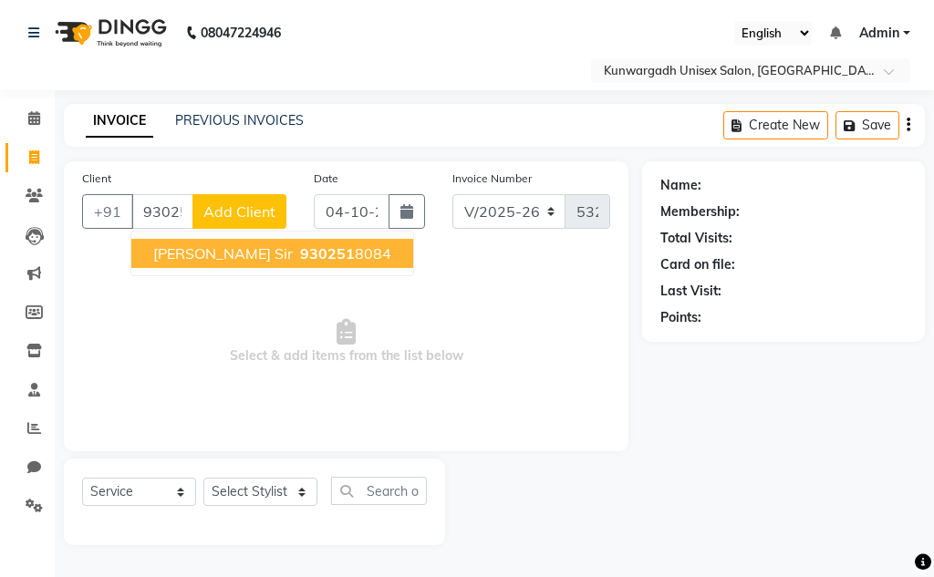
click at [325, 247] on ngb-highlight "930251 8084" at bounding box center [344, 253] width 95 height 18
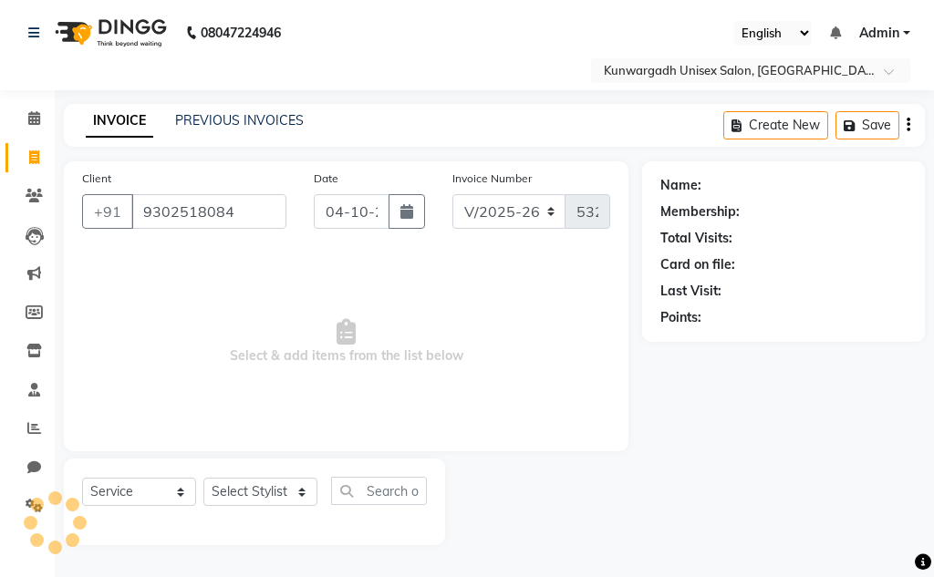
type input "9302518084"
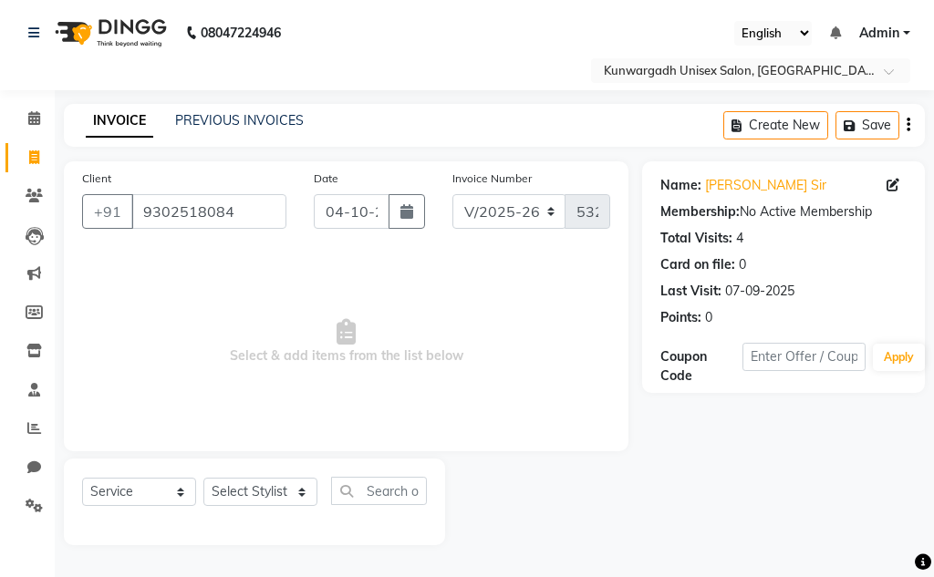
click at [243, 470] on div "Select Service Product Membership Package Voucher Prepaid Gift Card Select Styl…" at bounding box center [254, 502] width 381 height 87
click at [243, 479] on select "Select Stylist Aarti [PERSON_NAME] Sir Chiku [PERSON_NAME] Devdas [PERSON_NAME]…" at bounding box center [260, 492] width 114 height 28
select select "82622"
click at [203, 478] on select "Select Stylist Aarti [PERSON_NAME] Sir Chiku [PERSON_NAME] Devdas [PERSON_NAME]…" at bounding box center [260, 492] width 114 height 28
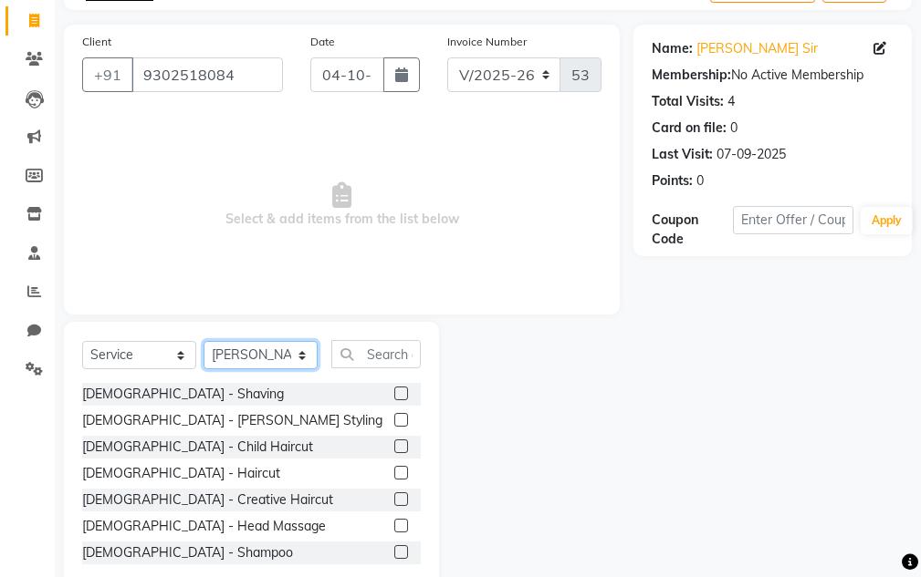
scroll to position [178, 0]
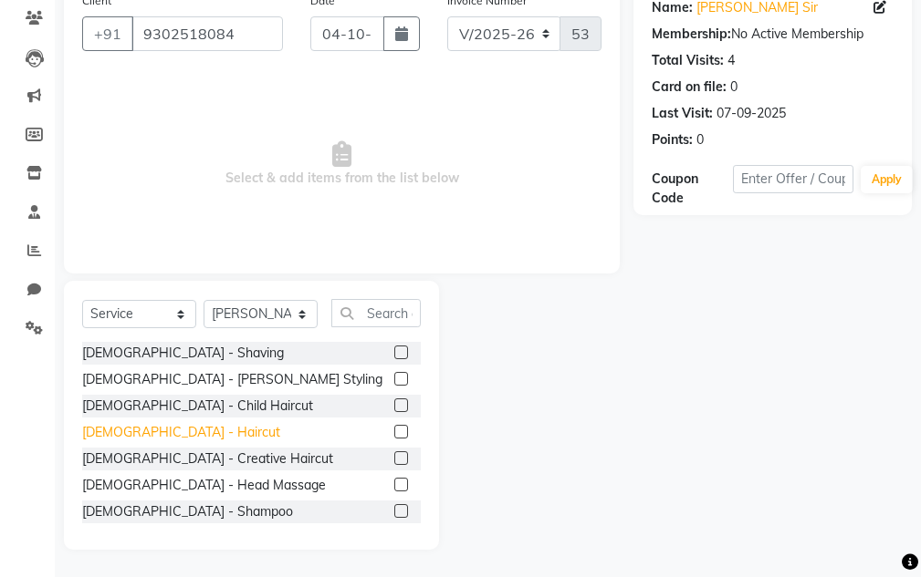
click at [130, 435] on div "[DEMOGRAPHIC_DATA] - Haircut" at bounding box center [181, 432] width 198 height 19
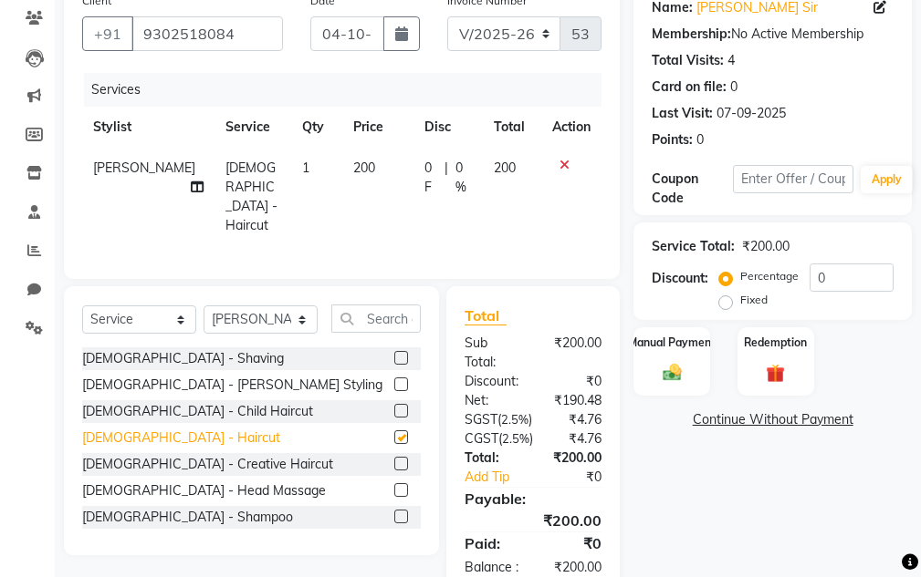
checkbox input "false"
click at [660, 373] on img at bounding box center [671, 373] width 31 height 22
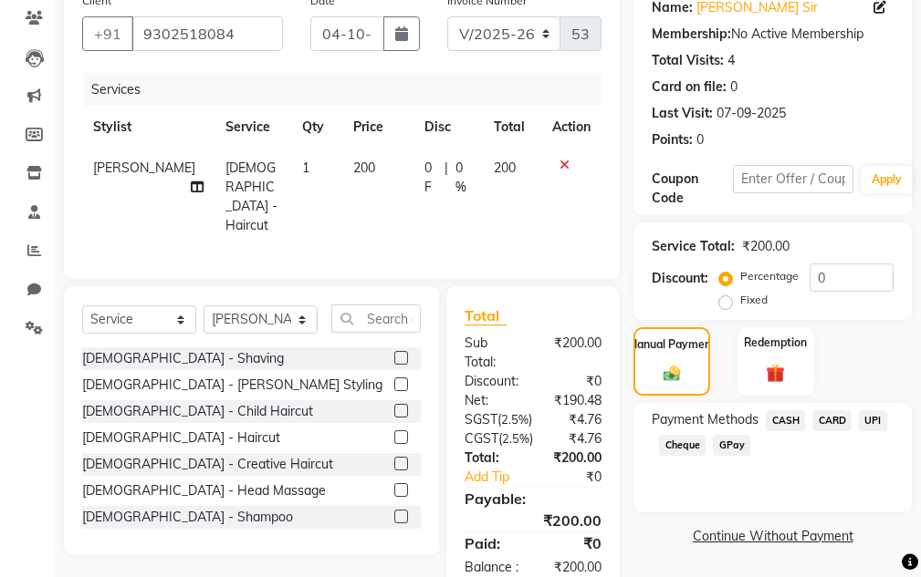
click at [794, 434] on div "CASH" at bounding box center [781, 423] width 47 height 25
click at [786, 430] on span "CASH" at bounding box center [784, 421] width 39 height 21
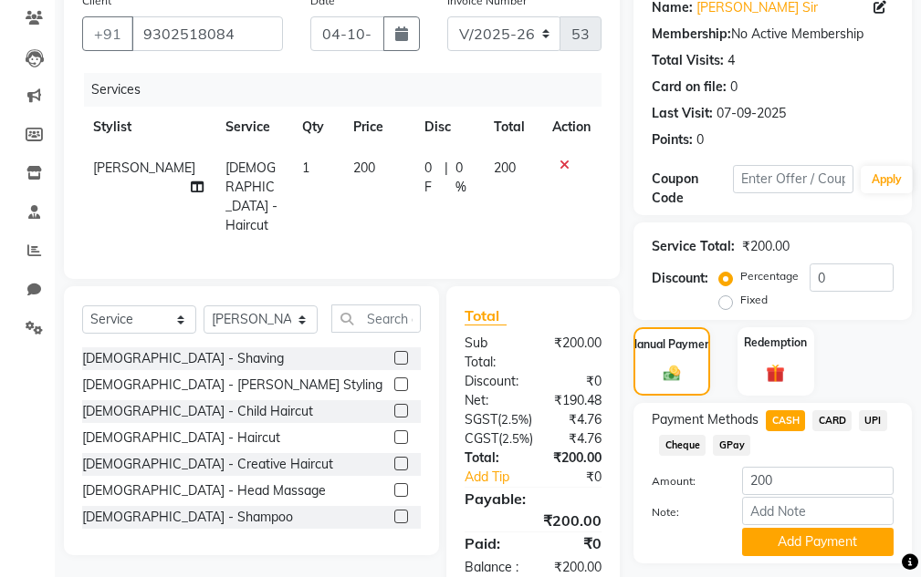
drag, startPoint x: 783, startPoint y: 528, endPoint x: 755, endPoint y: 516, distance: 29.8
click at [782, 528] on button "Add Payment" at bounding box center [817, 542] width 151 height 28
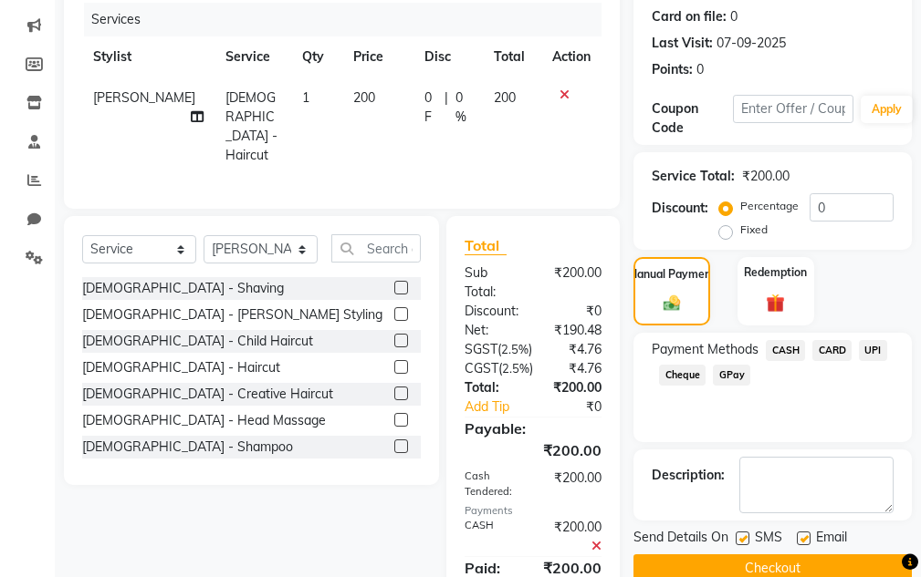
scroll to position [370, 0]
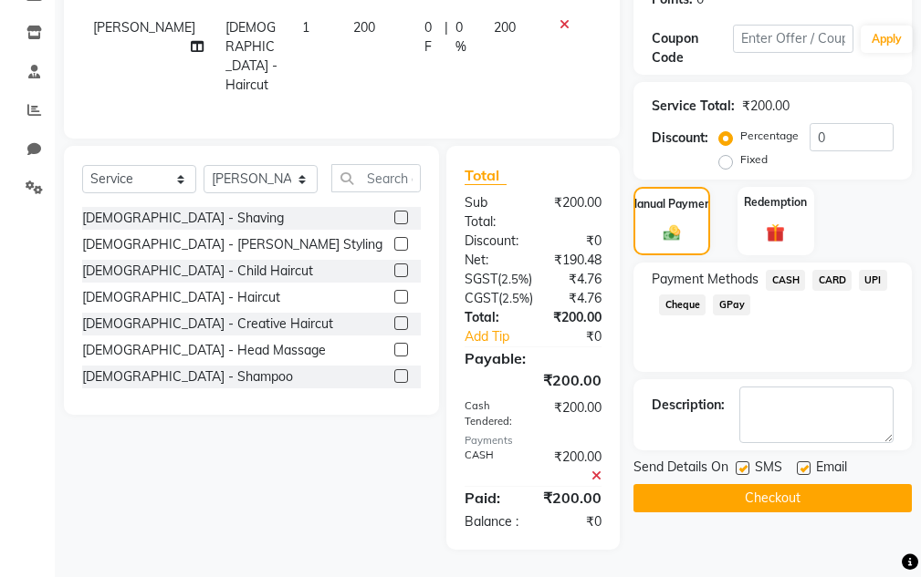
click at [743, 484] on button "Checkout" at bounding box center [772, 498] width 278 height 28
click at [743, 484] on div "Checkout" at bounding box center [772, 498] width 278 height 28
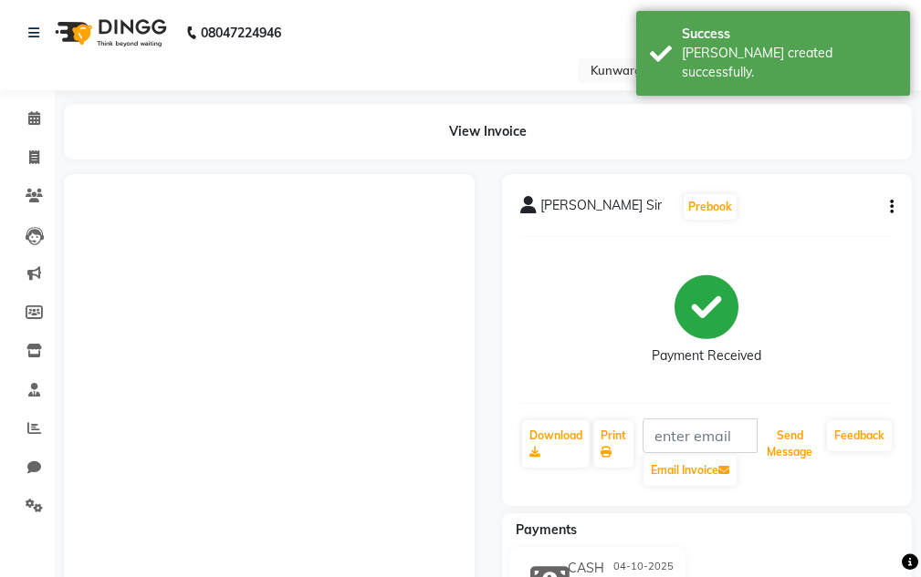
click at [773, 436] on button "Send Message" at bounding box center [789, 444] width 60 height 47
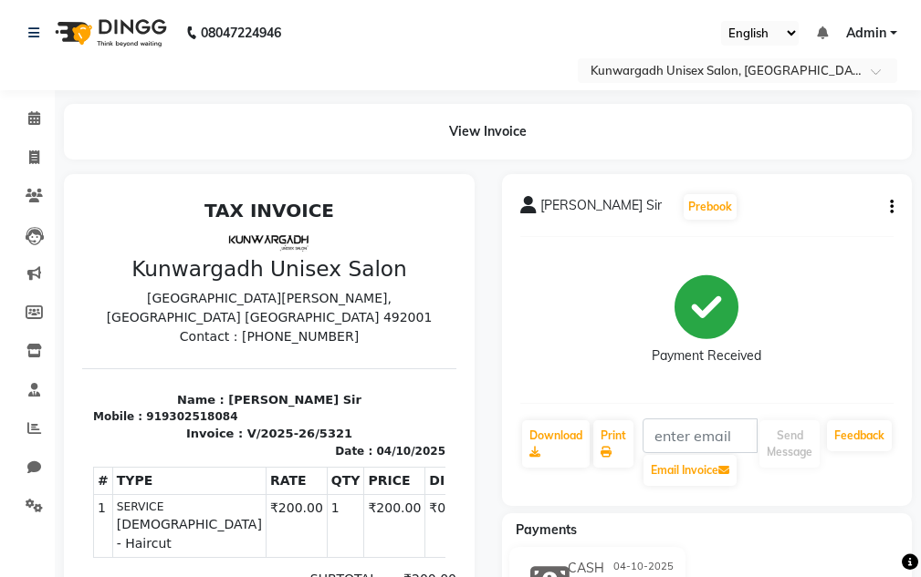
click at [0, 577] on html "08047224946 Select Location × Kunwargadh Unisex Salon, Tikrapara English ENGLIS…" at bounding box center [460, 288] width 921 height 577
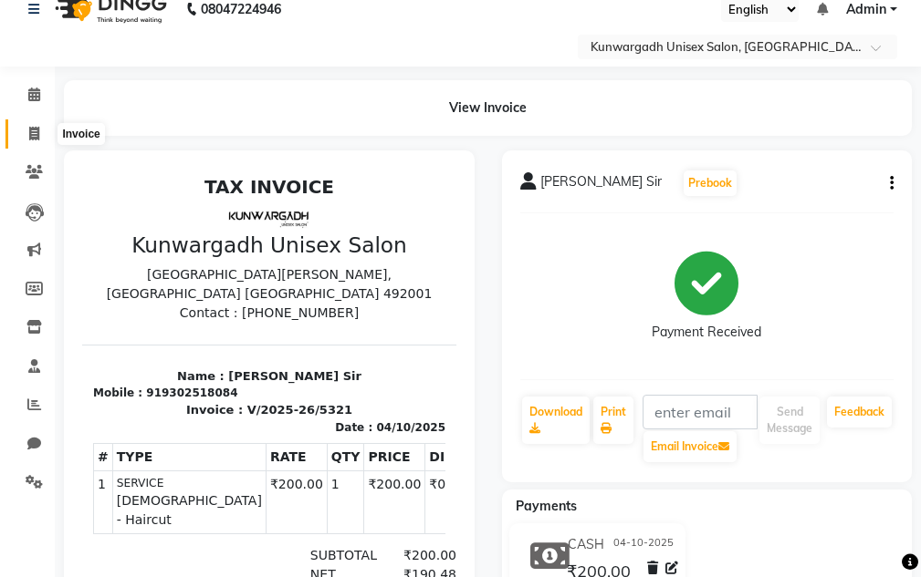
click at [37, 132] on icon at bounding box center [34, 134] width 10 height 14
select select "service"
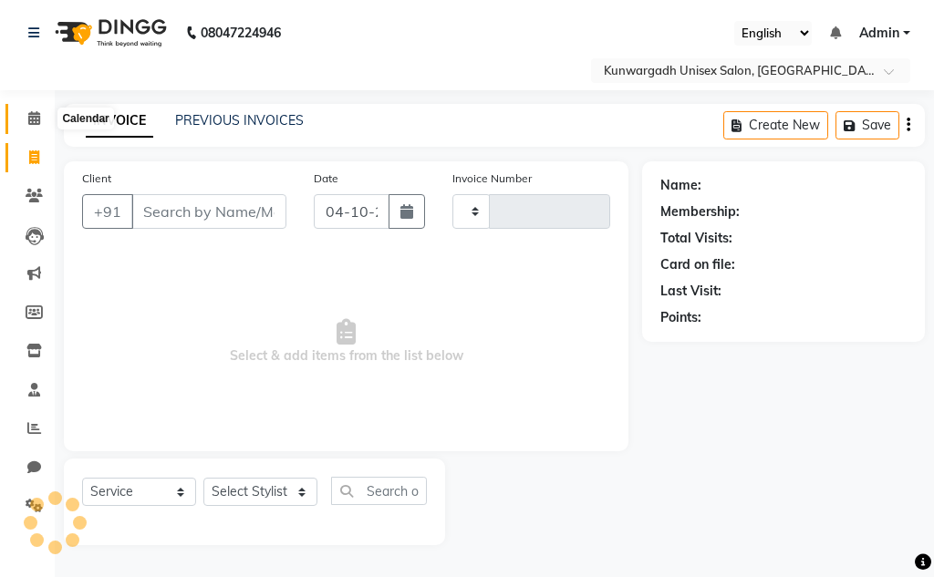
type input "5322"
select select "7931"
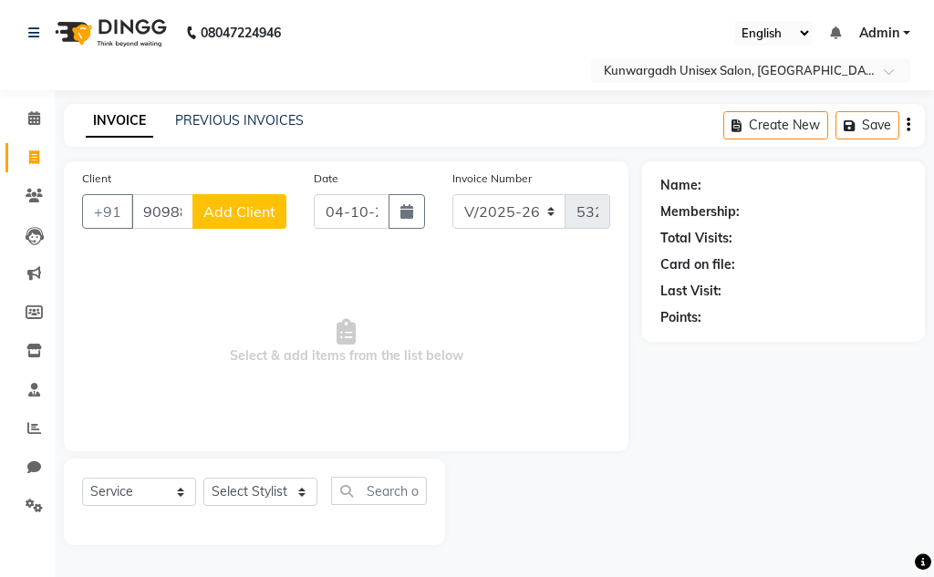
type input "9098849968"
click at [230, 223] on button "Add Client" at bounding box center [239, 211] width 94 height 35
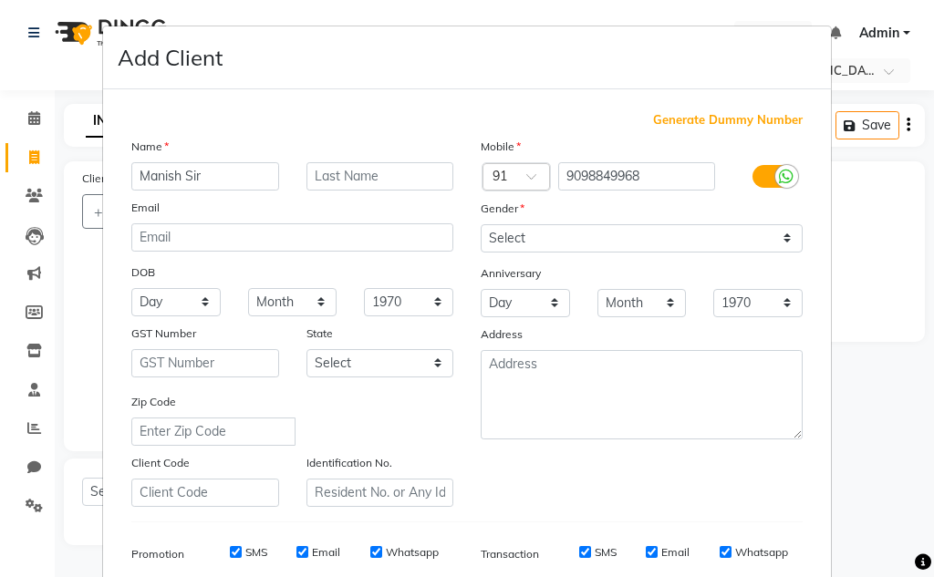
type input "Manish Sir"
click at [650, 255] on div "Mobile Country Code × 91 9098849968 Gender Select Male Female Other Prefer Not …" at bounding box center [641, 322] width 349 height 370
click at [581, 222] on div "Gender" at bounding box center [641, 212] width 349 height 26
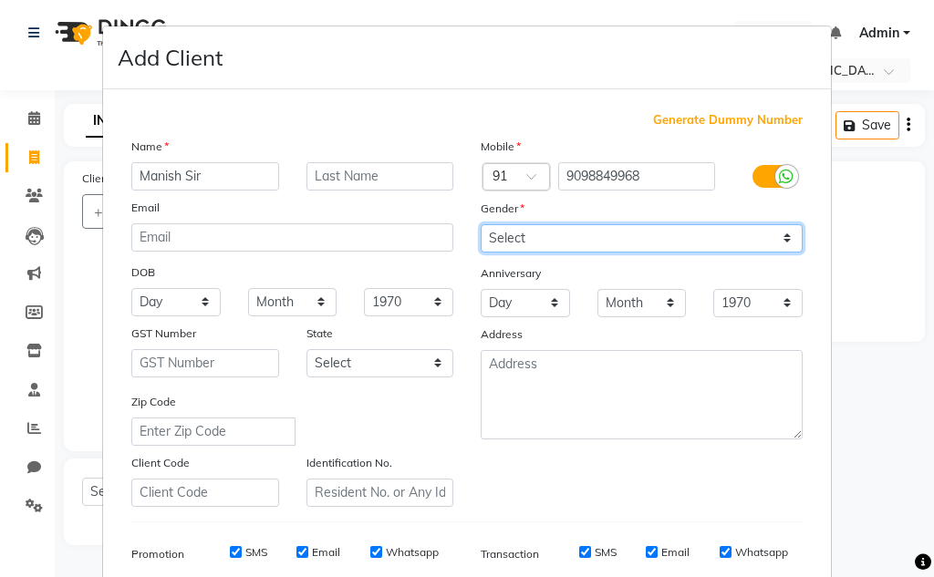
click at [580, 252] on select "Select Male Female Other Prefer Not To Say" at bounding box center [642, 238] width 322 height 28
select select "male"
click at [481, 224] on select "Select Male Female Other Prefer Not To Say" at bounding box center [642, 238] width 322 height 28
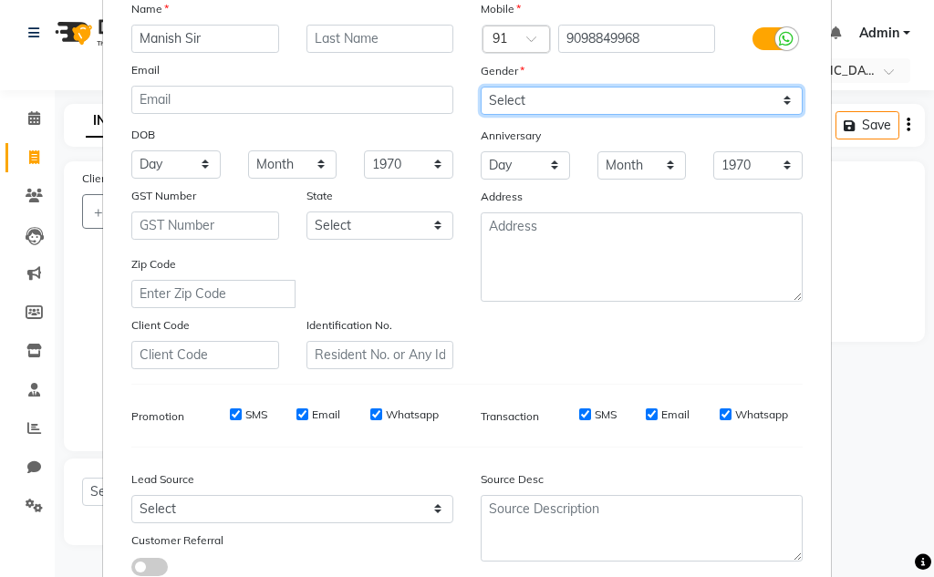
scroll to position [265, 0]
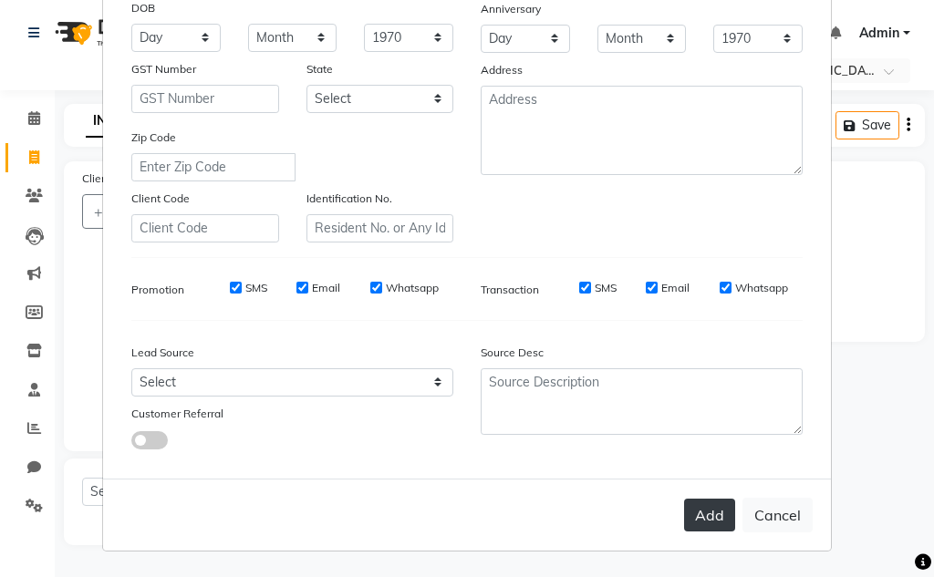
click at [713, 514] on button "Add" at bounding box center [709, 515] width 51 height 33
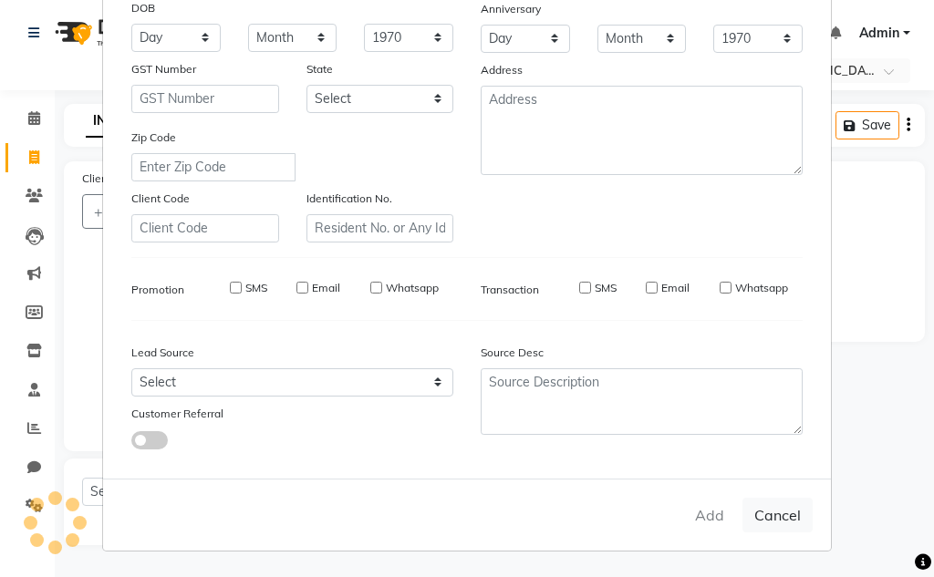
select select
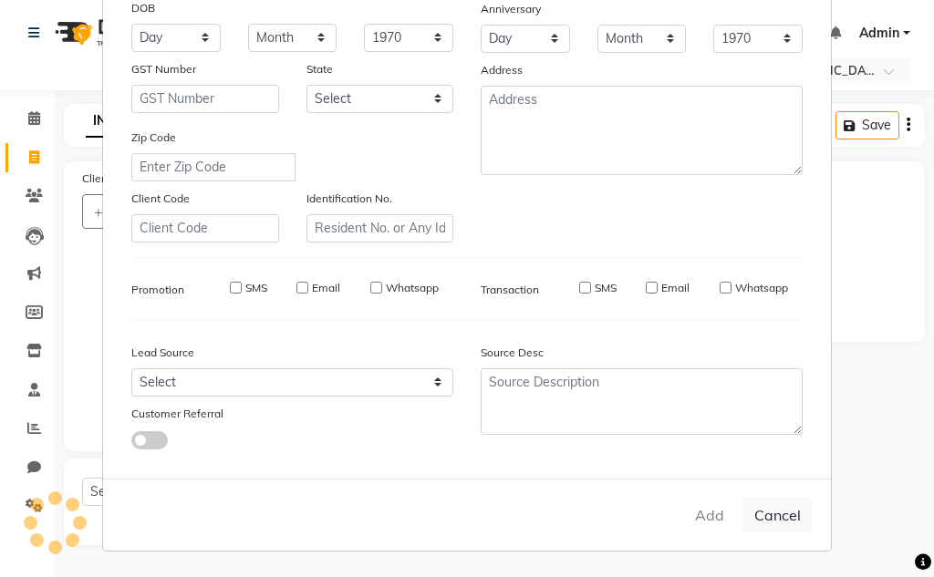
select select
checkbox input "false"
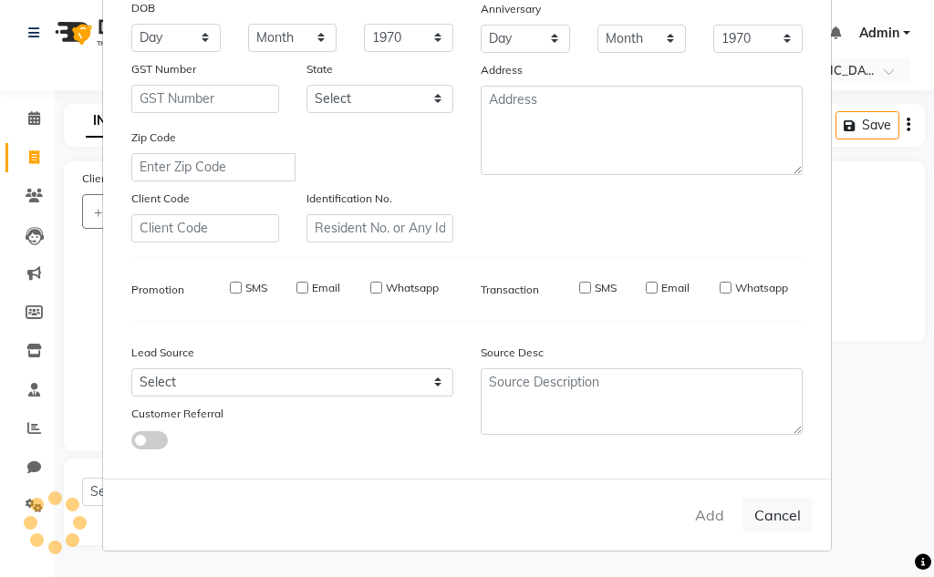
checkbox input "false"
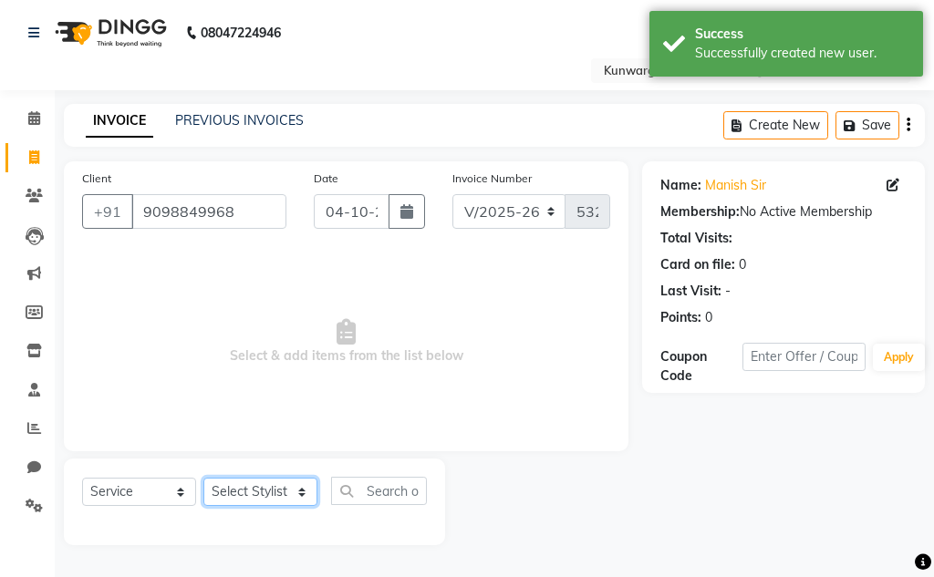
click at [244, 492] on select "Select Stylist Aarti [PERSON_NAME] Sir Chiku [PERSON_NAME] Devdas [PERSON_NAME]…" at bounding box center [260, 492] width 114 height 28
select select "85604"
click at [203, 478] on select "Select Stylist Aarti [PERSON_NAME] Sir Chiku [PERSON_NAME] Devdas [PERSON_NAME]…" at bounding box center [260, 492] width 114 height 28
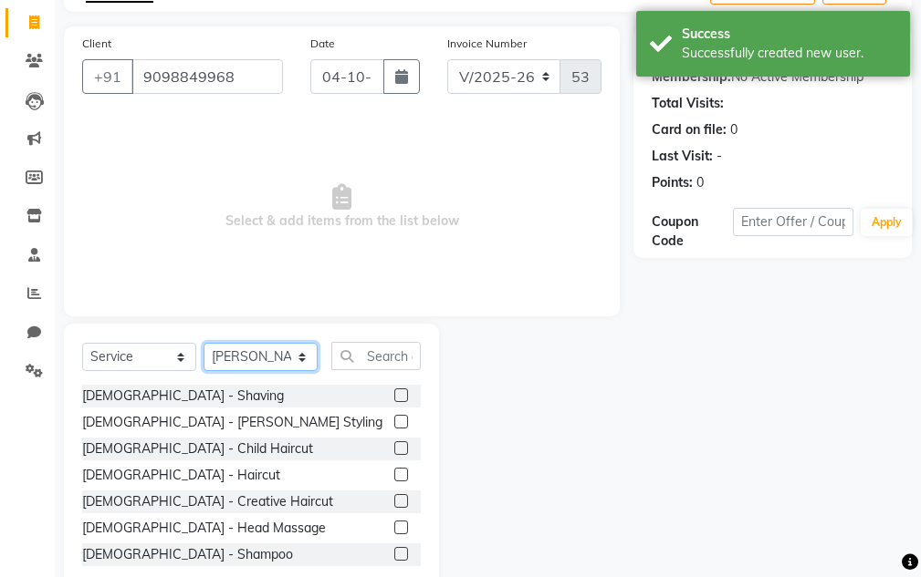
scroll to position [178, 0]
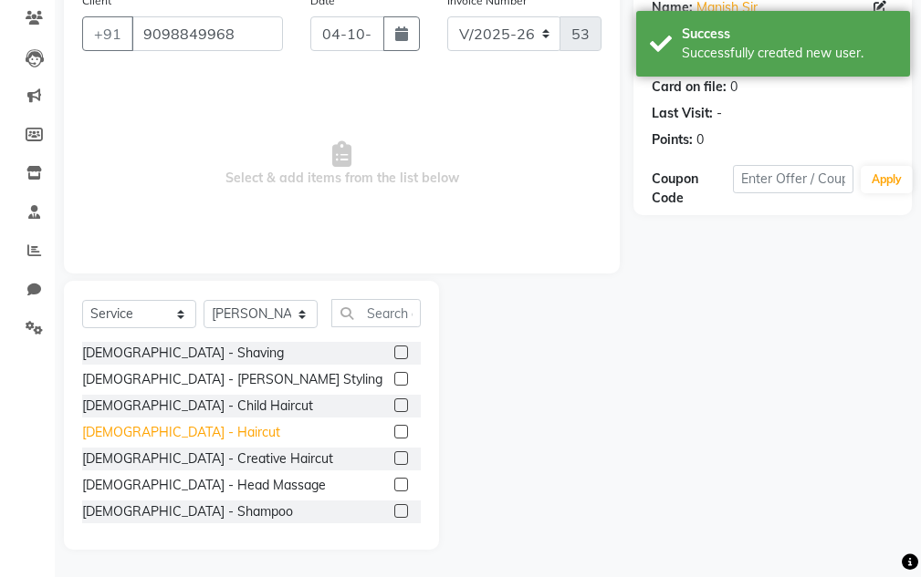
click at [139, 431] on div "[DEMOGRAPHIC_DATA] - Haircut" at bounding box center [181, 432] width 198 height 19
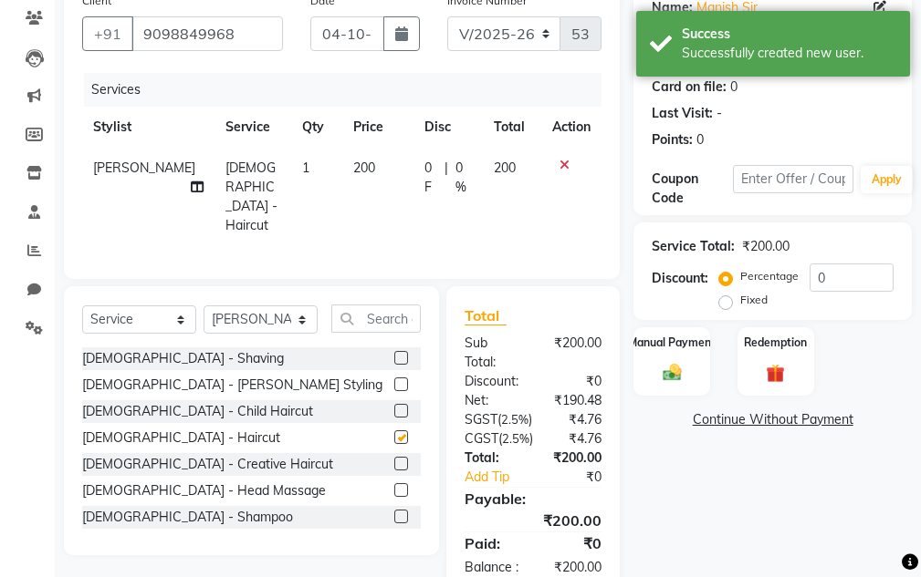
checkbox input "false"
click at [681, 356] on div "Manual Payment" at bounding box center [671, 361] width 79 height 71
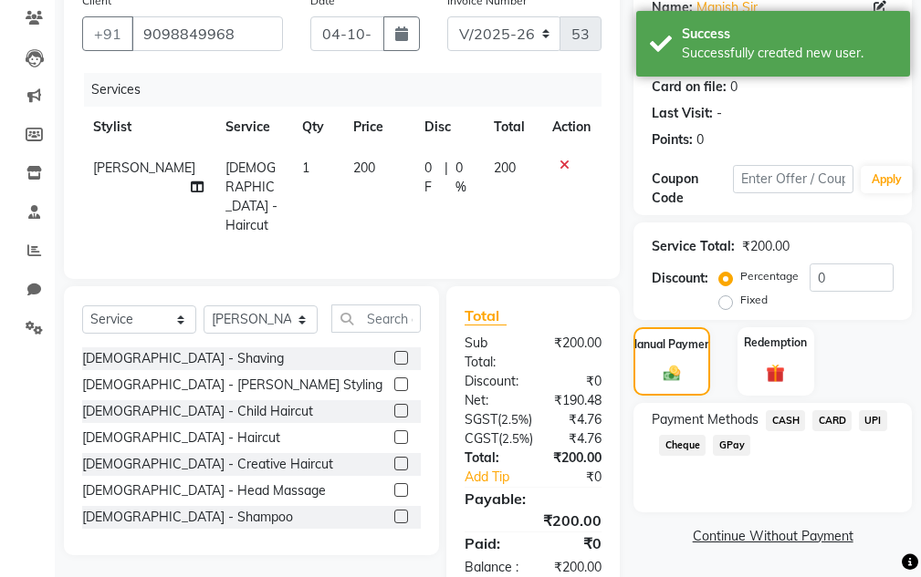
click at [850, 414] on span "CARD" at bounding box center [831, 421] width 39 height 21
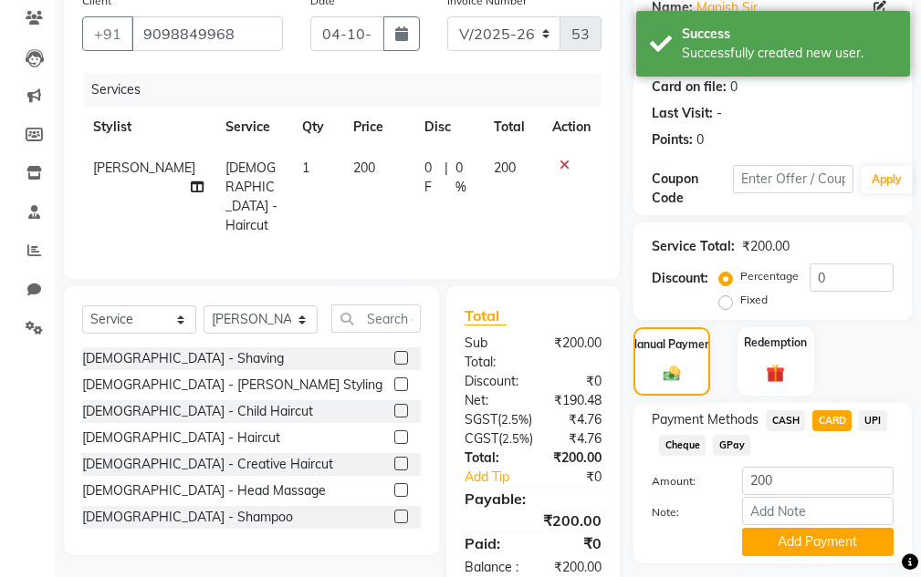
click at [858, 414] on div "UPI" at bounding box center [869, 423] width 36 height 25
click at [868, 418] on span "UPI" at bounding box center [872, 421] width 28 height 21
click at [842, 534] on button "Add Payment" at bounding box center [817, 542] width 151 height 28
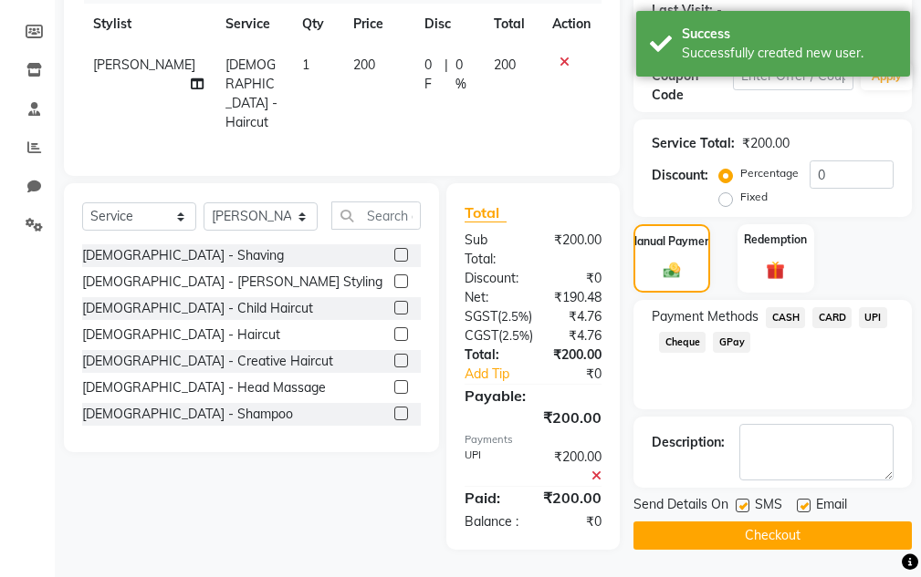
scroll to position [333, 0]
click at [800, 522] on button "Checkout" at bounding box center [772, 536] width 278 height 28
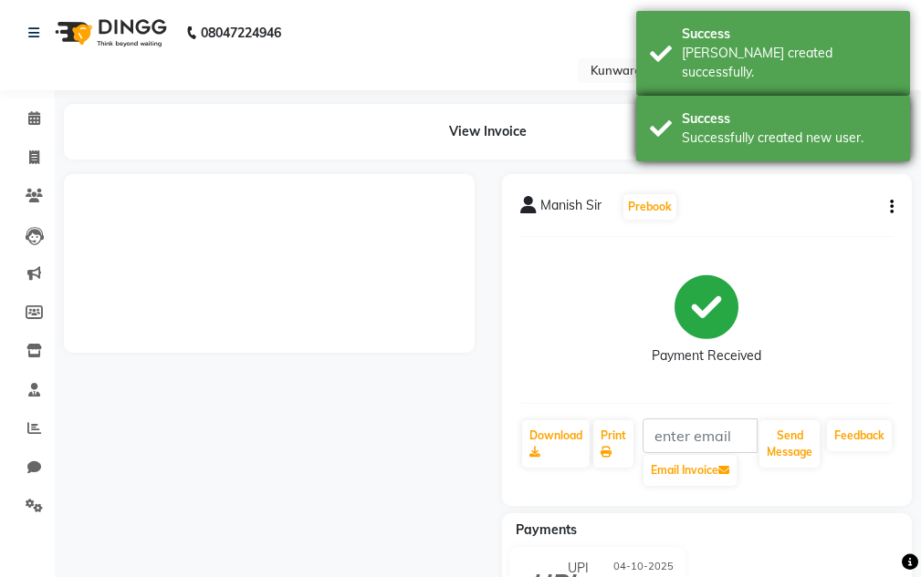
drag, startPoint x: 769, startPoint y: 117, endPoint x: 760, endPoint y: 105, distance: 15.0
click at [766, 129] on div "Successfully created new user." at bounding box center [788, 138] width 214 height 19
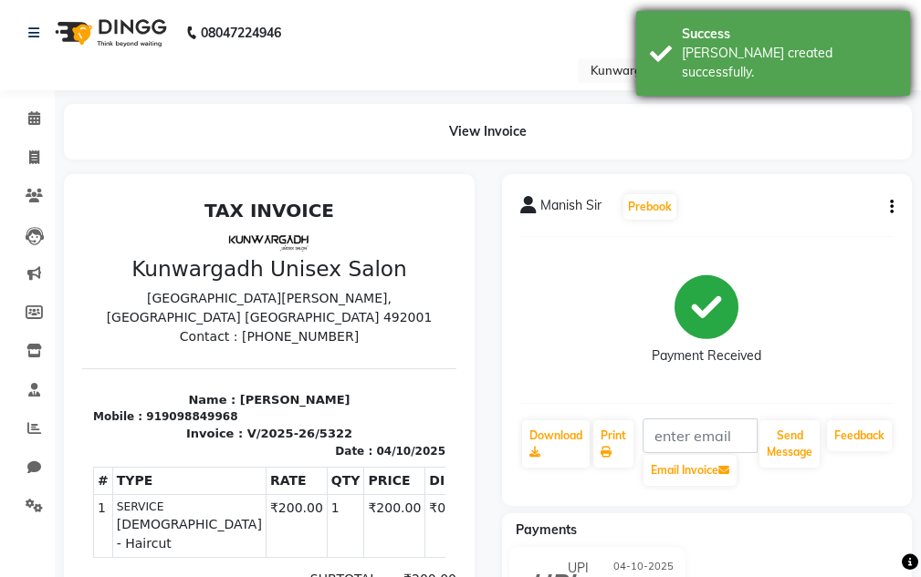
click at [749, 70] on div "Success Bill created successfully." at bounding box center [773, 53] width 274 height 85
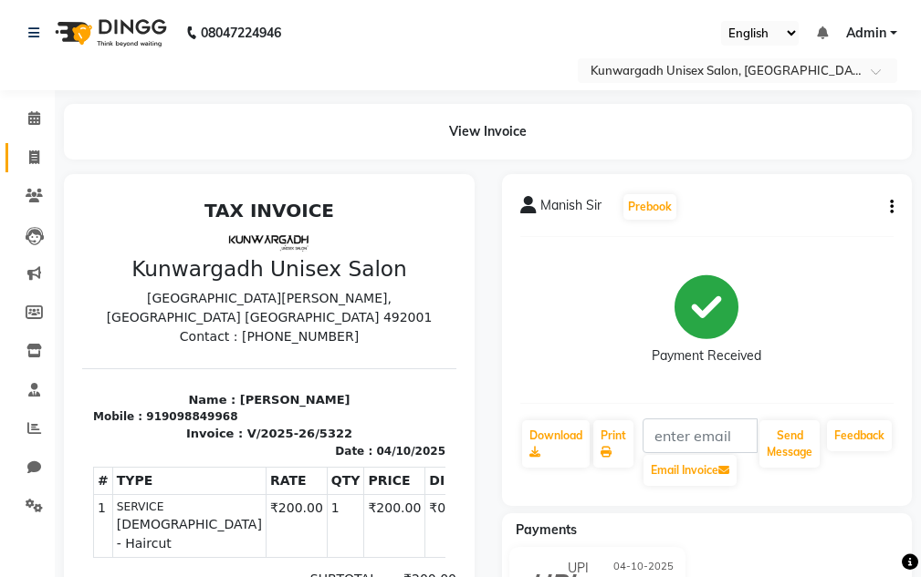
click at [15, 147] on link "Invoice" at bounding box center [27, 158] width 44 height 30
select select "service"
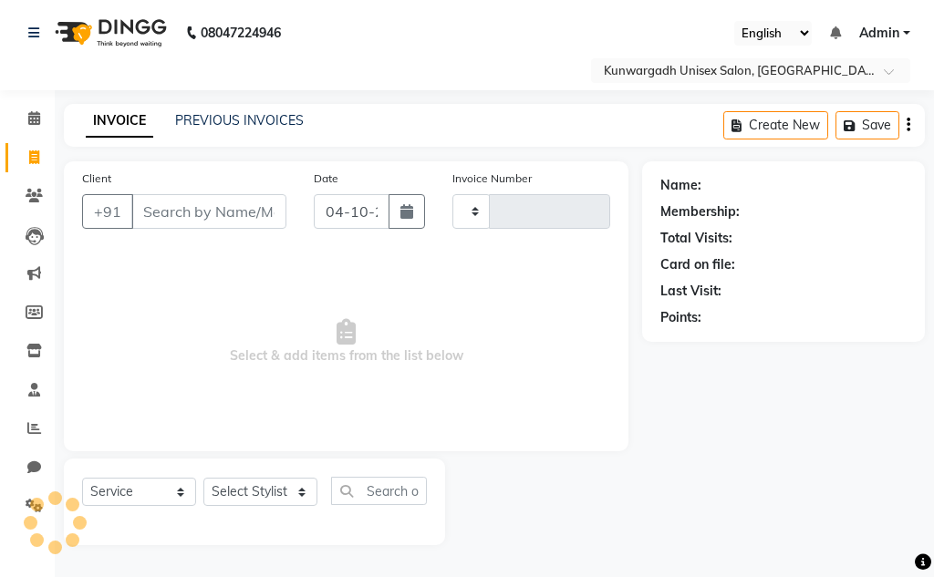
type input "5323"
select select "7931"
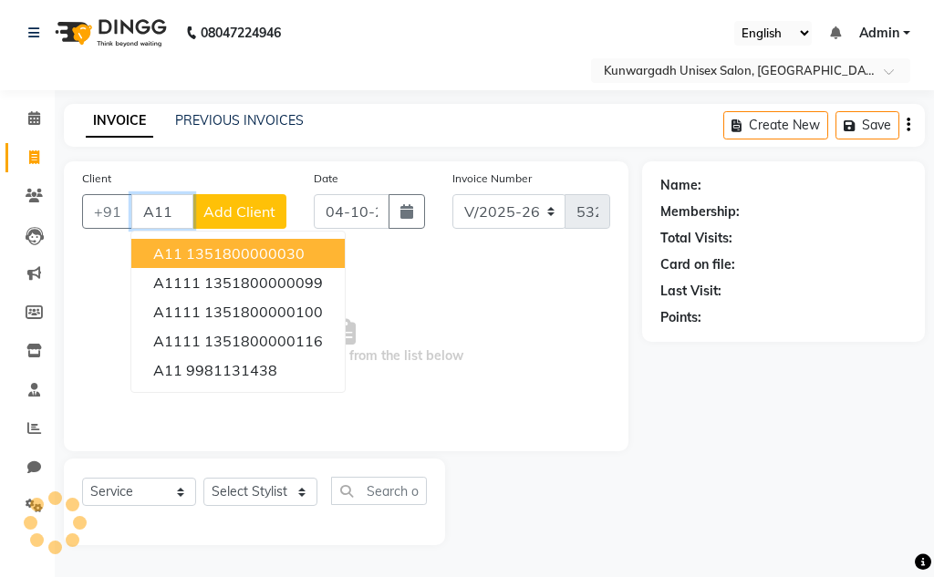
click at [211, 261] on ngb-highlight "1351800000030" at bounding box center [245, 253] width 119 height 18
type input "1351800000030"
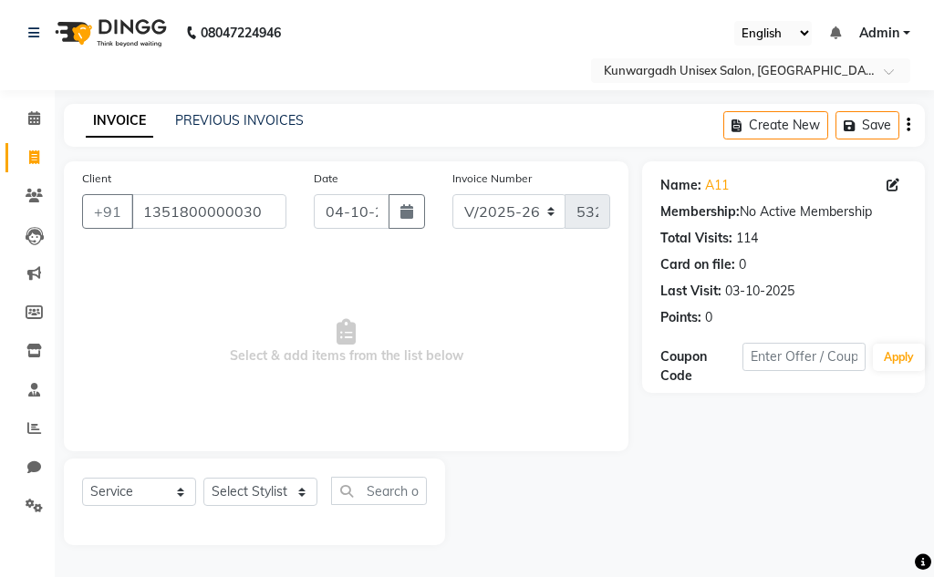
click at [234, 475] on div "Select Service Product Membership Package Voucher Prepaid Gift Card Select Styl…" at bounding box center [254, 502] width 381 height 87
click at [240, 492] on select "Select Stylist Aarti [PERSON_NAME] Sir Chiku [PERSON_NAME] Devdas [PERSON_NAME]…" at bounding box center [260, 492] width 114 height 28
select select "84120"
click at [203, 478] on select "Select Stylist Aarti [PERSON_NAME] Sir Chiku [PERSON_NAME] Devdas [PERSON_NAME]…" at bounding box center [260, 492] width 114 height 28
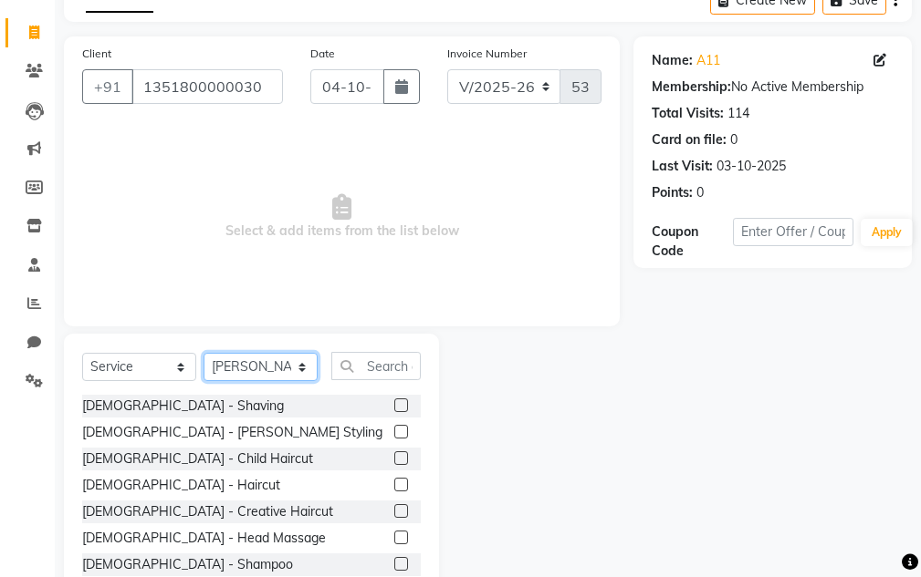
scroll to position [178, 0]
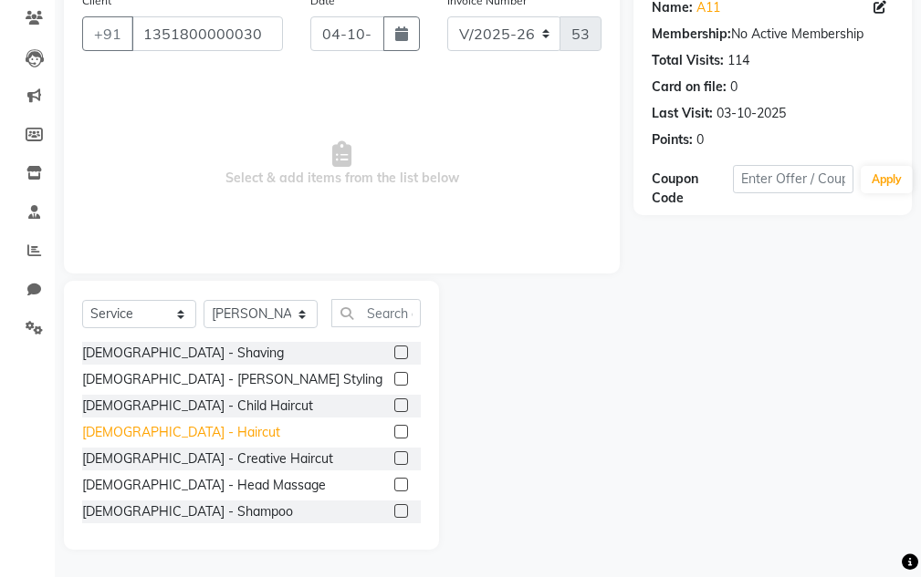
click at [140, 437] on div "[DEMOGRAPHIC_DATA] - Haircut" at bounding box center [181, 432] width 198 height 19
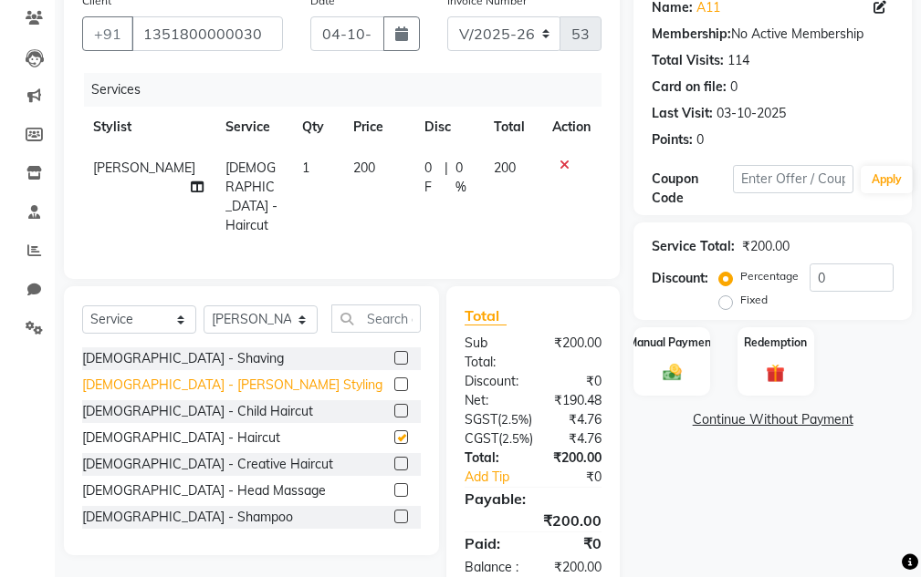
checkbox input "false"
click at [147, 381] on div "[DEMOGRAPHIC_DATA] - [PERSON_NAME] Styling" at bounding box center [232, 385] width 300 height 19
checkbox input "false"
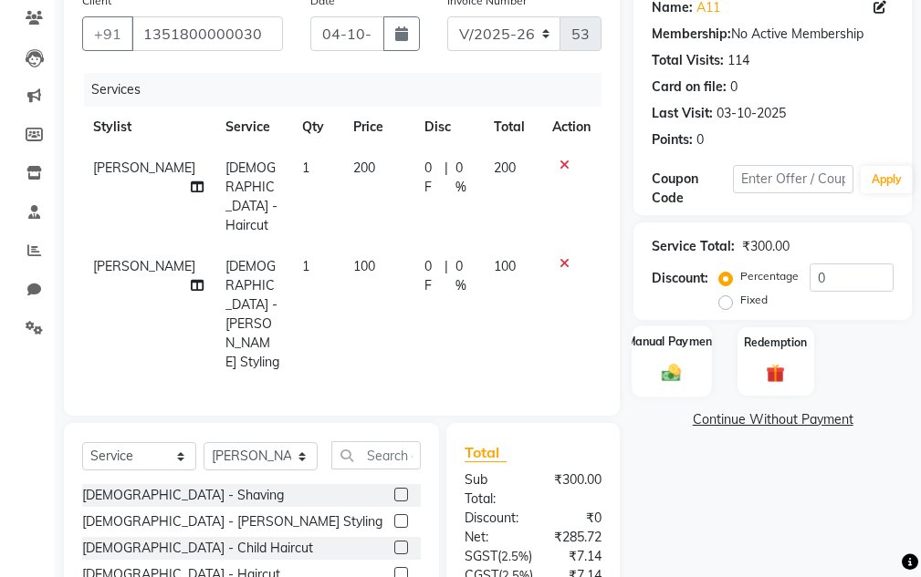
click at [666, 343] on label "Manual Payment" at bounding box center [671, 341] width 91 height 17
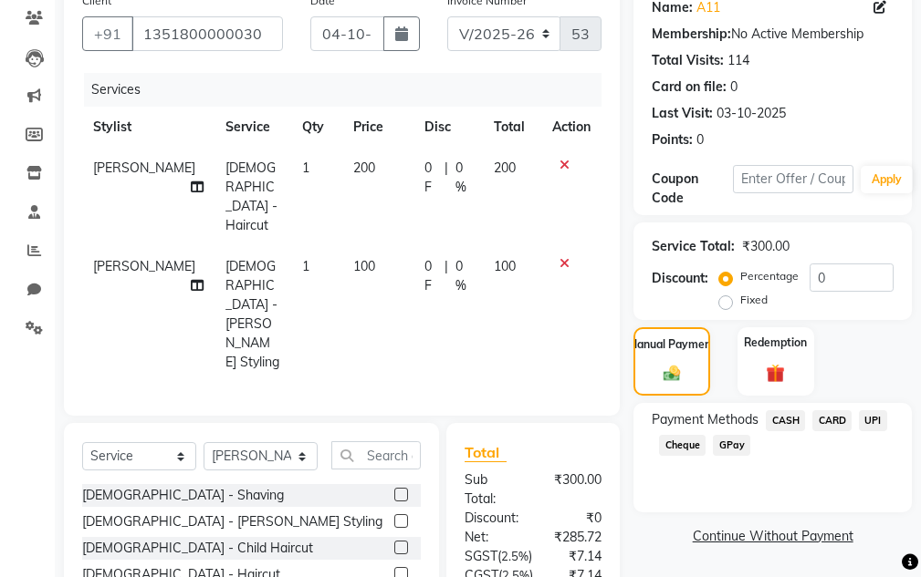
click at [863, 415] on span "UPI" at bounding box center [872, 421] width 28 height 21
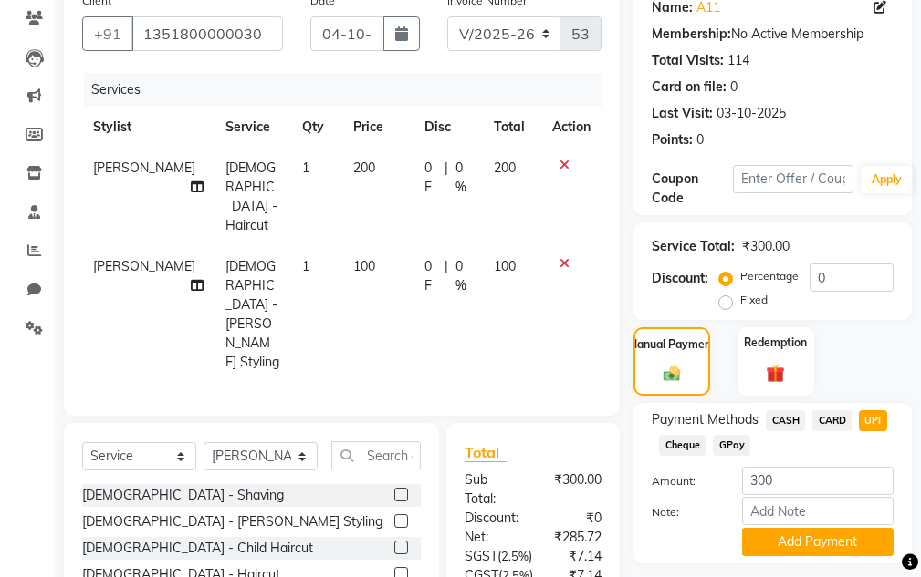
click at [768, 427] on span "CASH" at bounding box center [784, 421] width 39 height 21
click at [772, 425] on span "CASH" at bounding box center [784, 421] width 39 height 21
click at [779, 547] on button "Add Payment" at bounding box center [817, 542] width 151 height 28
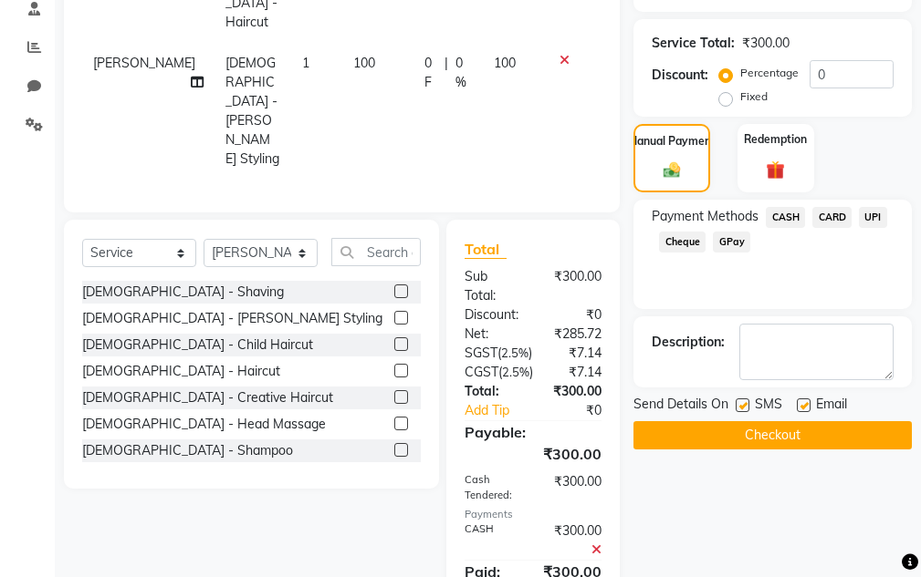
scroll to position [431, 0]
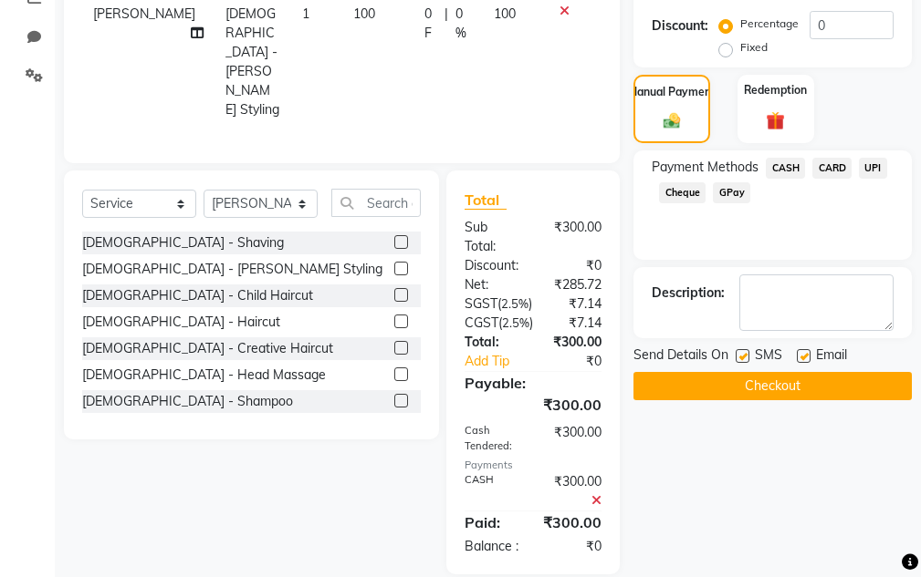
click at [737, 380] on button "Checkout" at bounding box center [772, 386] width 278 height 28
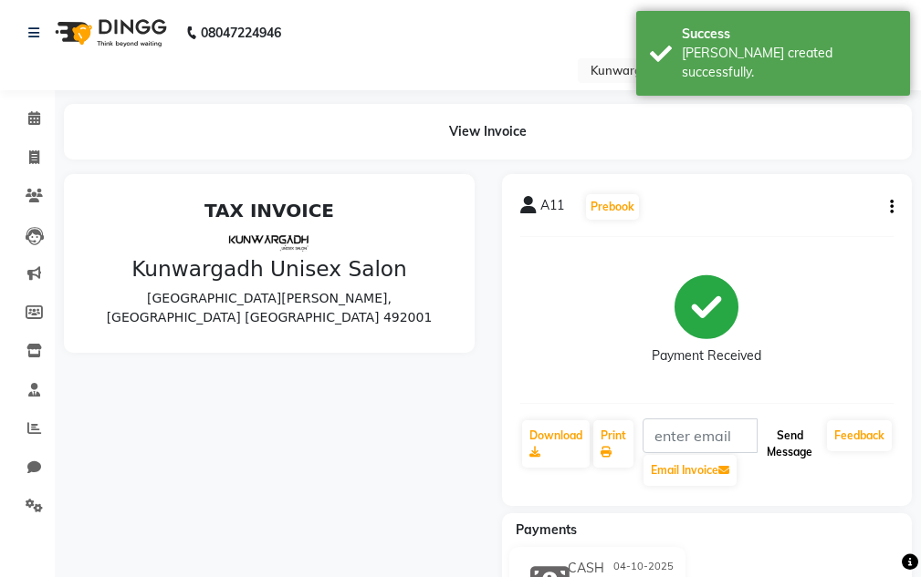
click at [784, 433] on button "Send Message" at bounding box center [789, 444] width 60 height 47
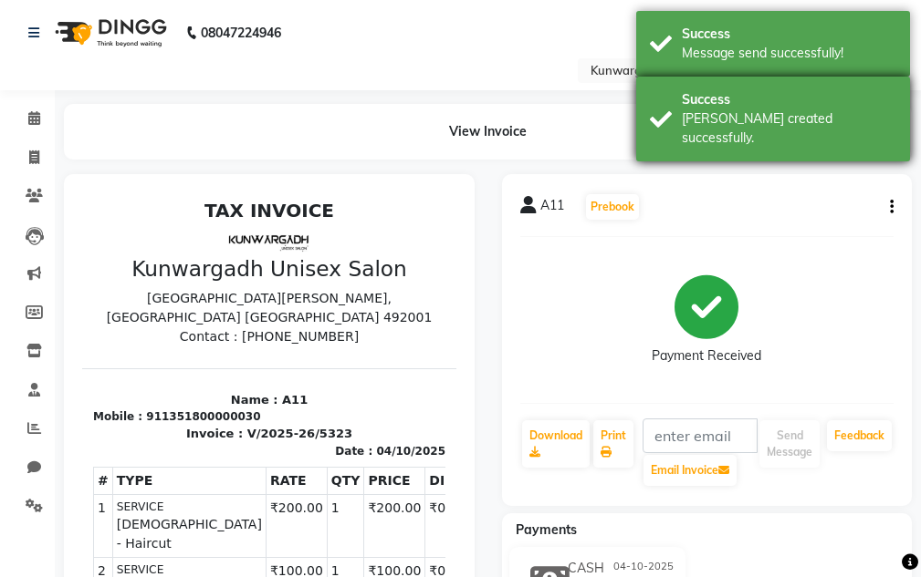
drag, startPoint x: 805, startPoint y: 103, endPoint x: 781, endPoint y: 47, distance: 61.3
click at [804, 104] on div "Success" at bounding box center [788, 99] width 214 height 19
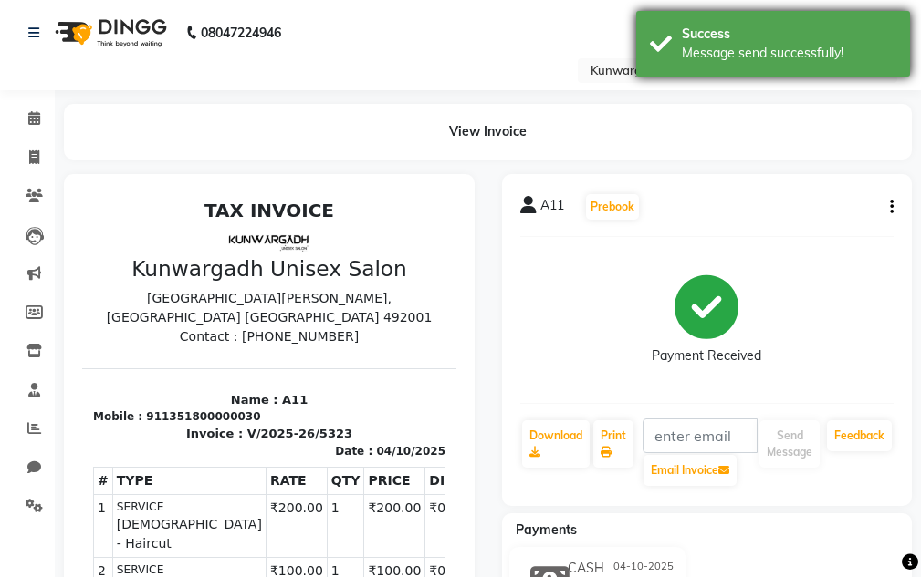
click at [781, 47] on div "Message send successfully!" at bounding box center [788, 53] width 214 height 19
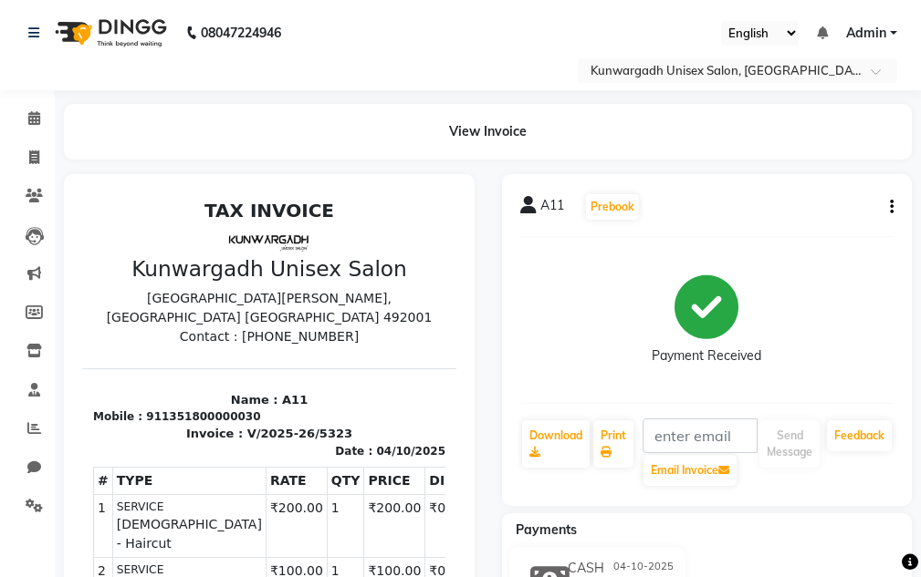
click at [867, 279] on div "Payment Received" at bounding box center [707, 320] width 374 height 137
click at [460, 567] on div at bounding box center [269, 507] width 411 height 666
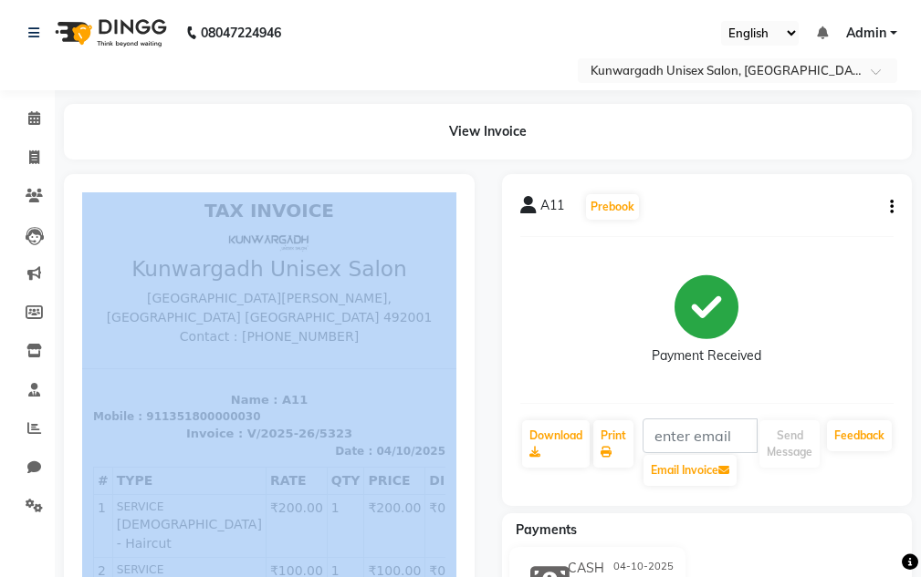
drag, startPoint x: 341, startPoint y: 153, endPoint x: 462, endPoint y: 568, distance: 432.2
click at [461, 568] on div at bounding box center [269, 507] width 411 height 666
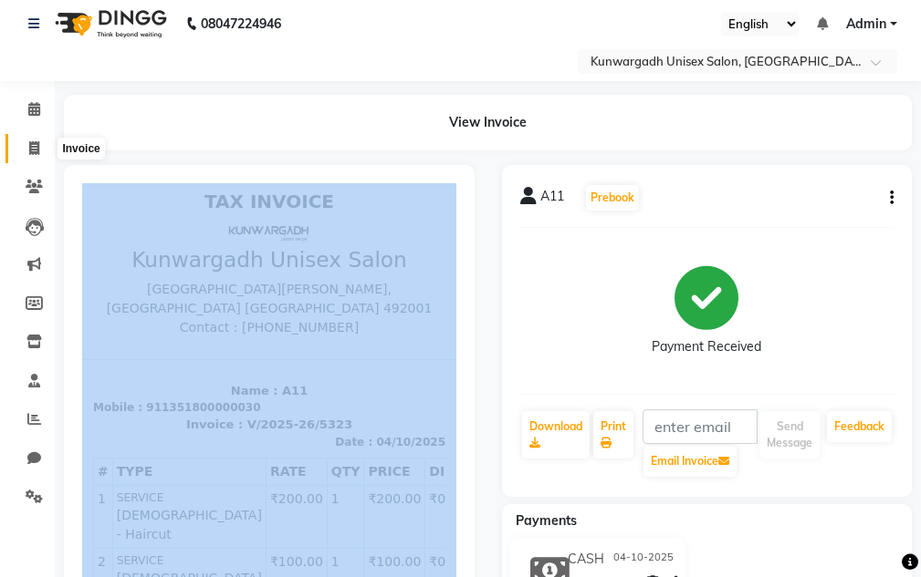
click at [25, 152] on span at bounding box center [34, 149] width 32 height 21
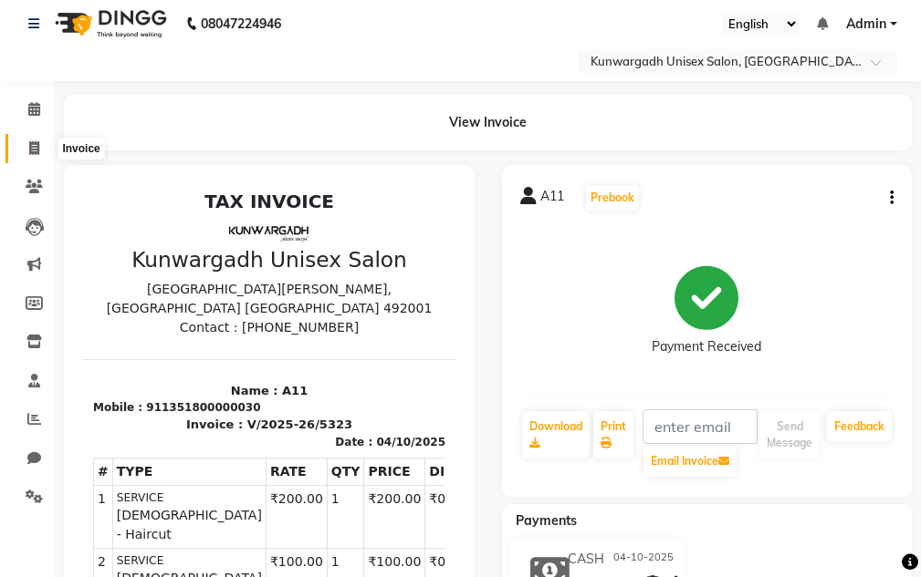
select select "service"
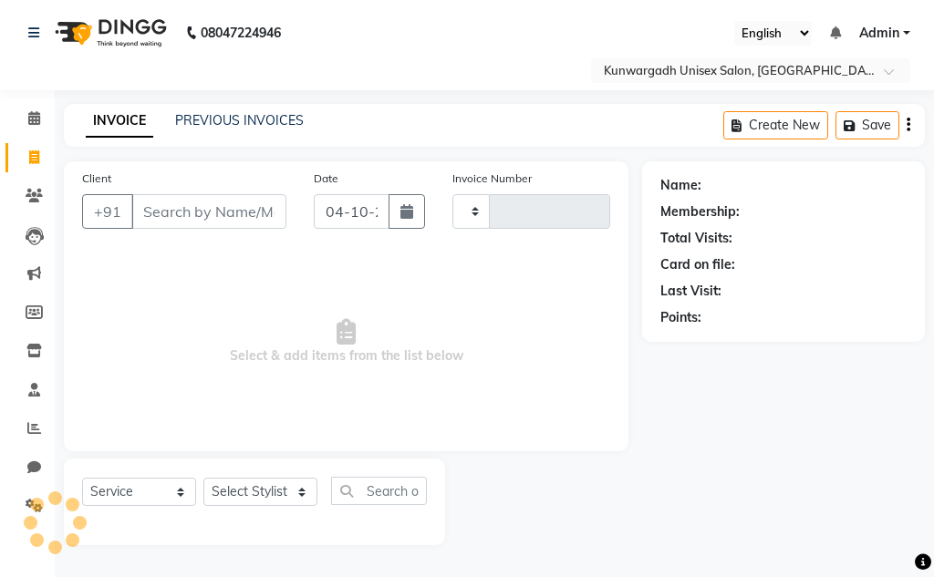
type input "5324"
select select "7931"
click at [431, 327] on span "Select & add items from the list below" at bounding box center [346, 342] width 528 height 182
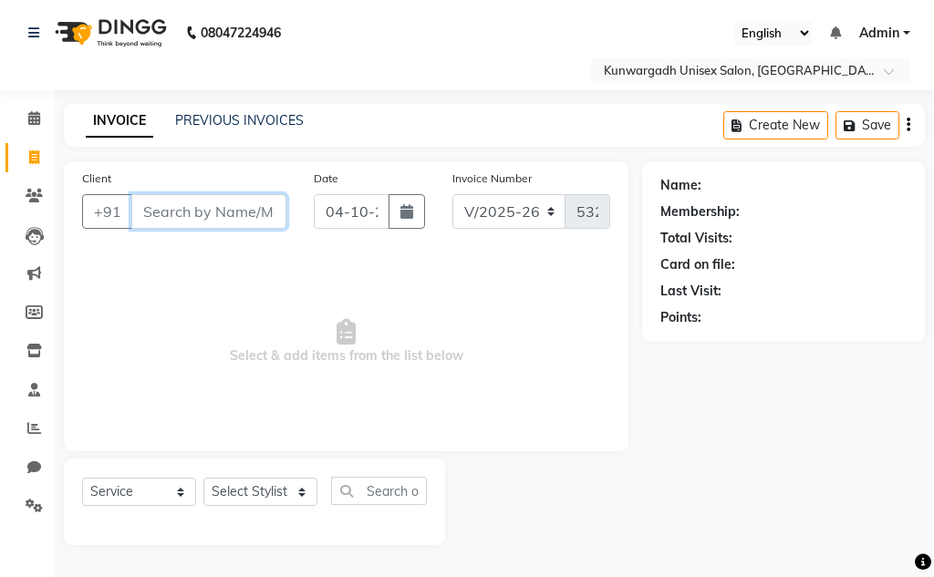
click at [229, 213] on input "Client" at bounding box center [208, 211] width 155 height 35
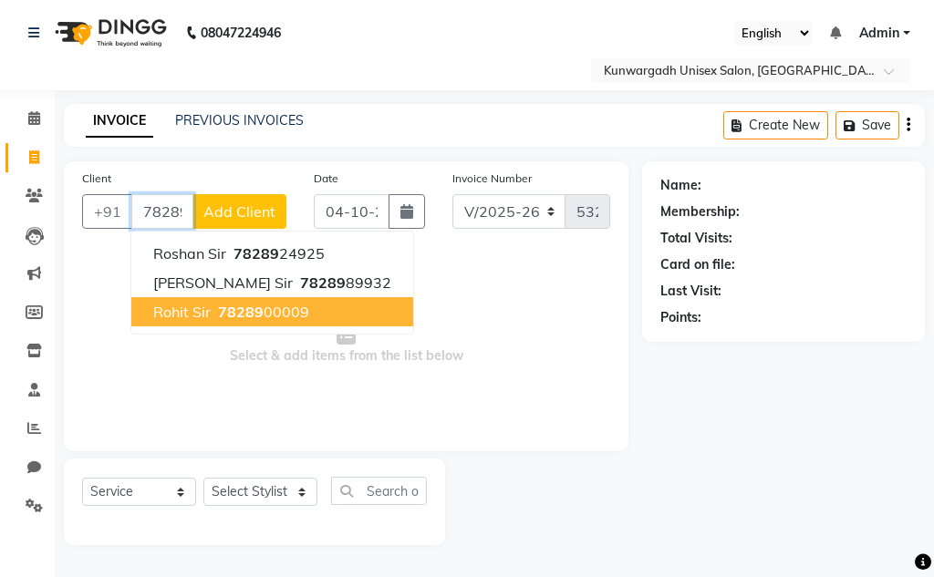
click at [235, 312] on span "78289" at bounding box center [241, 312] width 46 height 18
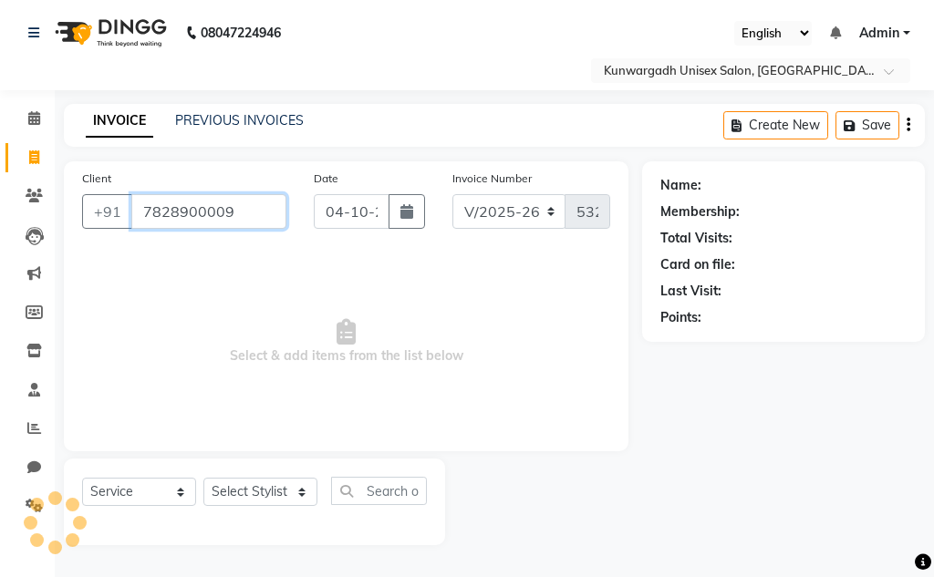
type input "7828900009"
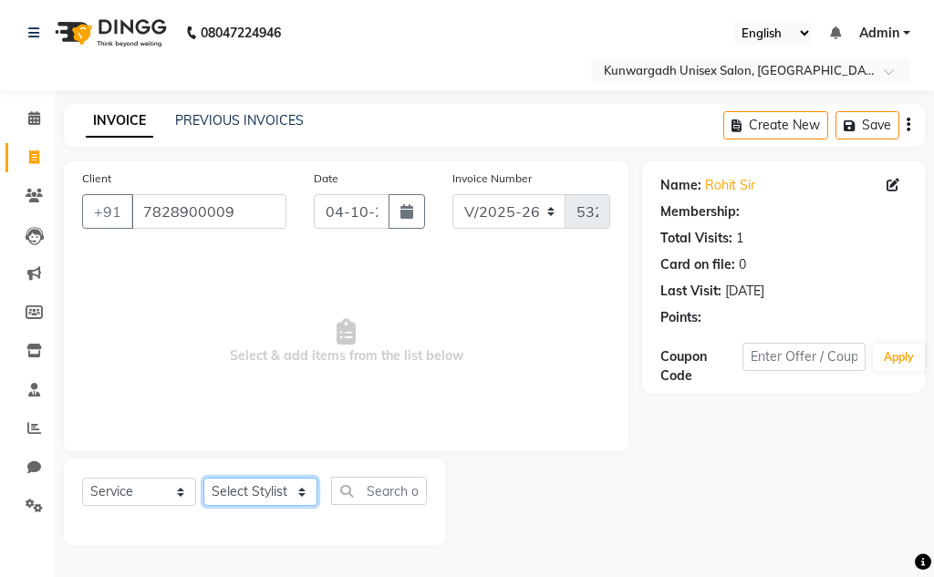
click at [244, 480] on select "Select Stylist Aarti [PERSON_NAME] Sir Chiku [PERSON_NAME] Devdas [PERSON_NAME]…" at bounding box center [260, 492] width 114 height 28
select select "82467"
click at [203, 478] on select "Select Stylist Aarti [PERSON_NAME] Sir Chiku [PERSON_NAME] Devdas [PERSON_NAME]…" at bounding box center [260, 492] width 114 height 28
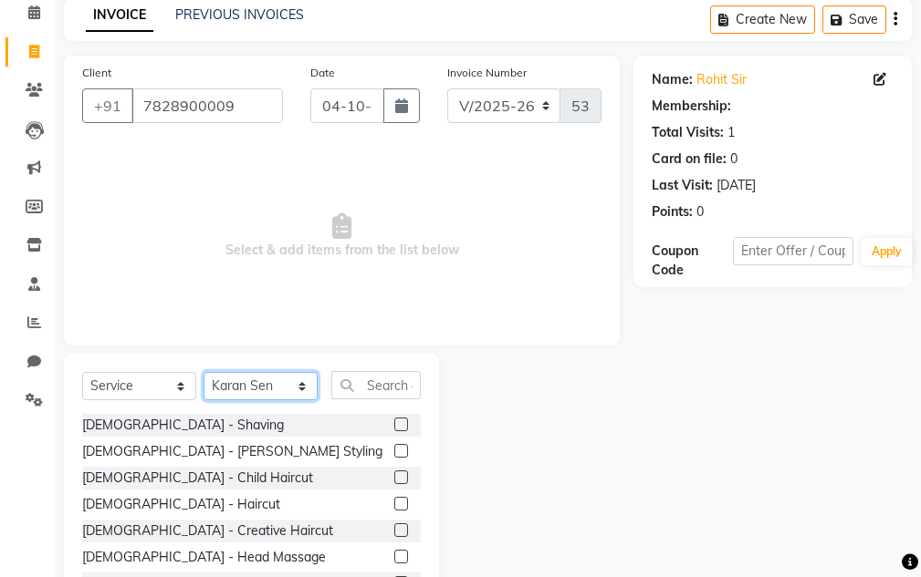
scroll to position [178, 0]
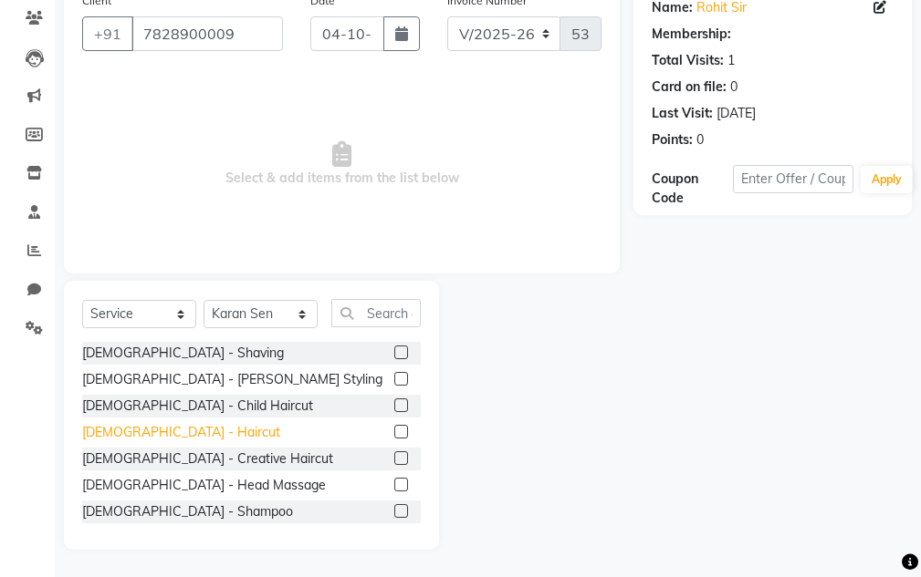
click at [162, 428] on div "[DEMOGRAPHIC_DATA] - Haircut" at bounding box center [181, 432] width 198 height 19
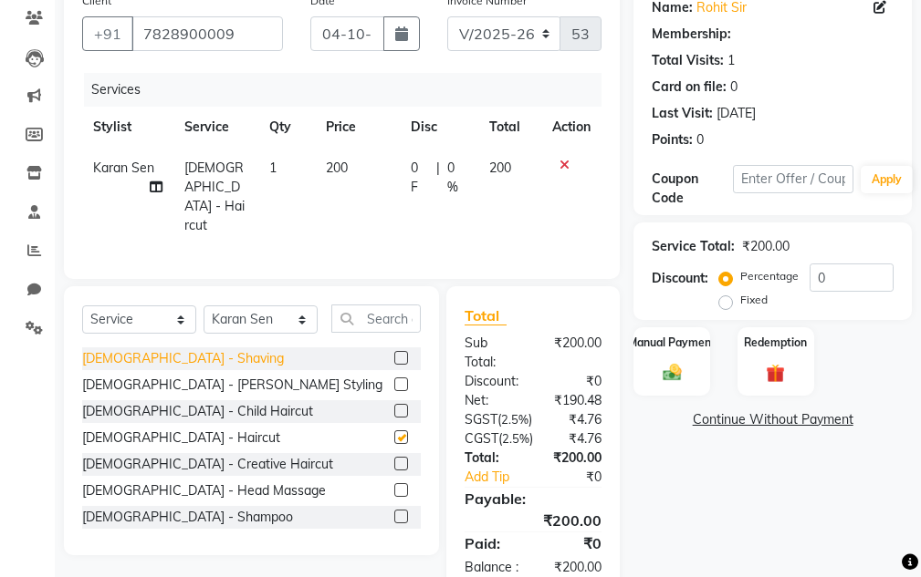
checkbox input "false"
click at [161, 350] on div "[DEMOGRAPHIC_DATA] - Shaving" at bounding box center [183, 358] width 202 height 19
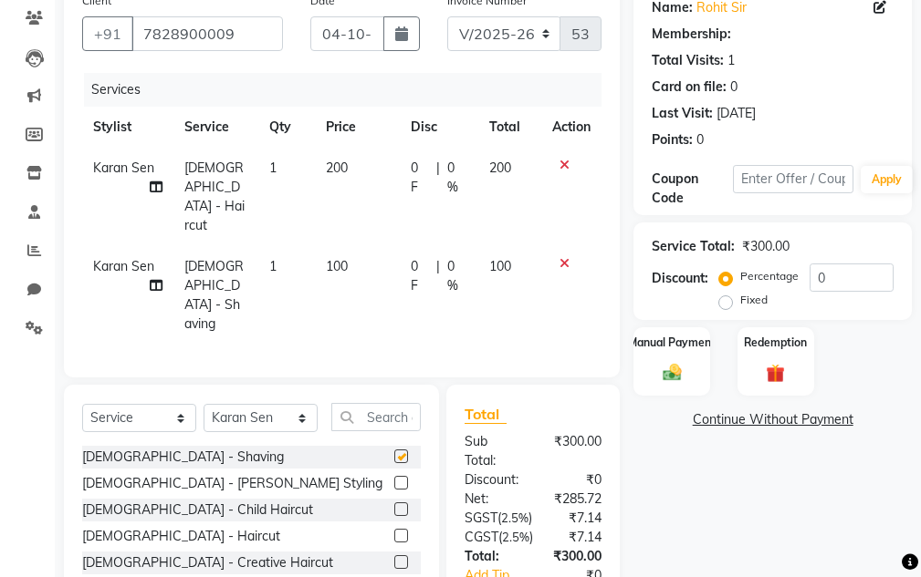
checkbox input "false"
click at [677, 370] on img at bounding box center [671, 373] width 31 height 22
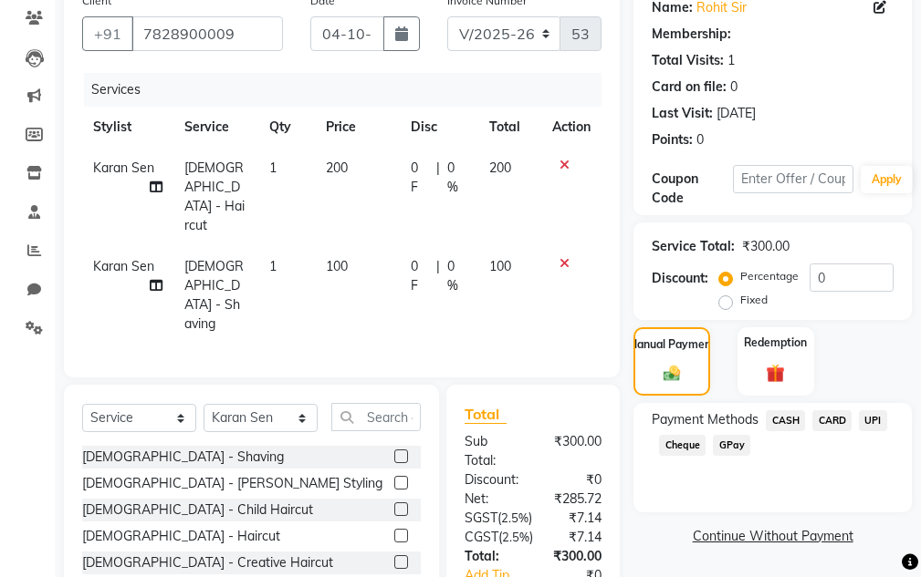
click at [879, 425] on span "UPI" at bounding box center [872, 421] width 28 height 21
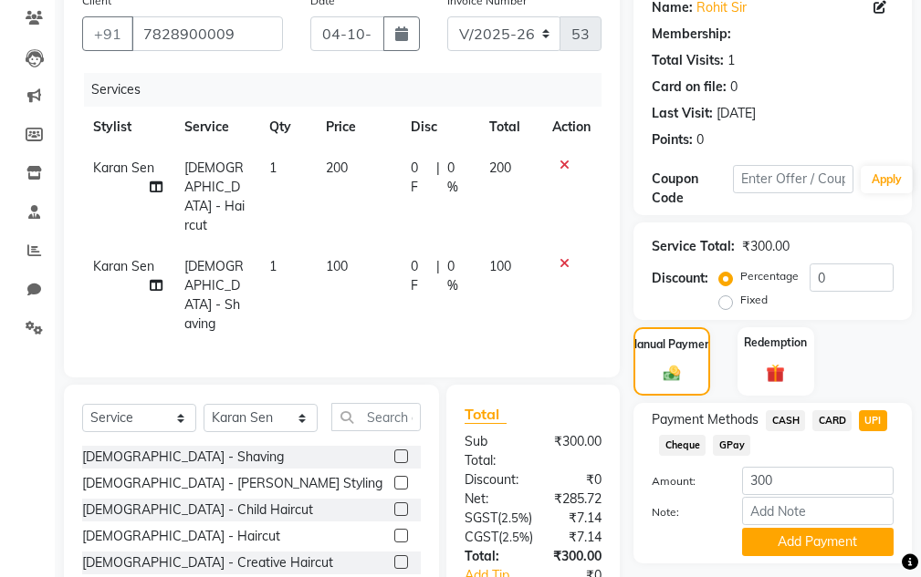
drag, startPoint x: 838, startPoint y: 542, endPoint x: 823, endPoint y: 516, distance: 29.9
click at [838, 537] on button "Add Payment" at bounding box center [817, 542] width 151 height 28
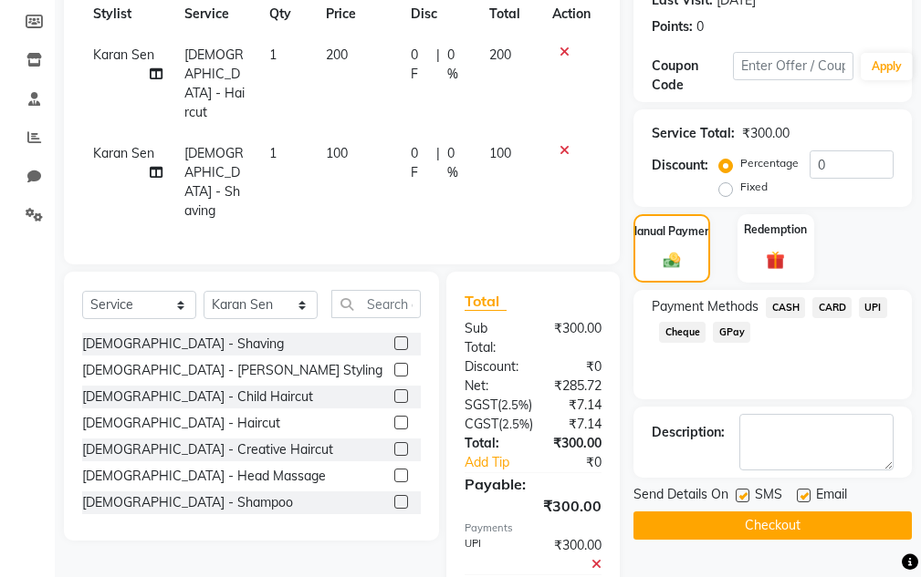
scroll to position [374, 0]
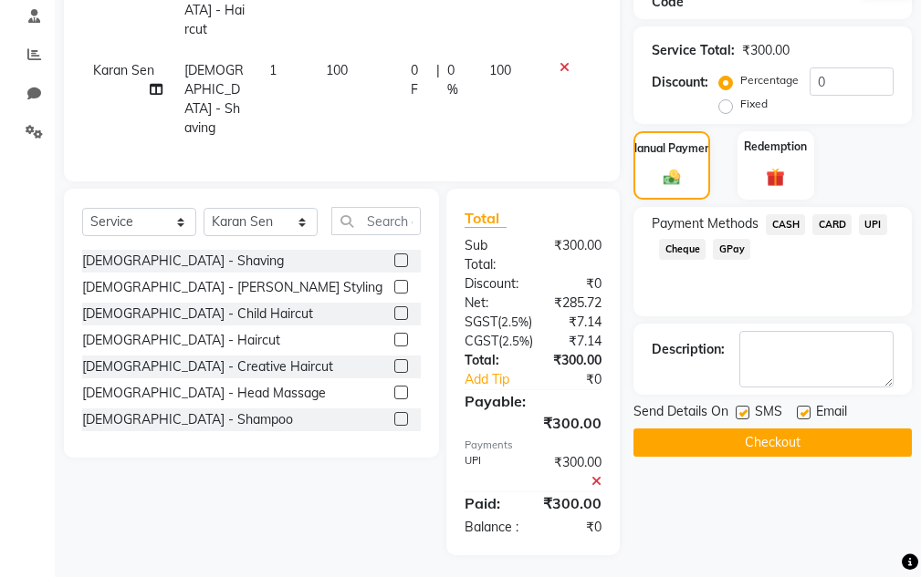
click at [761, 452] on button "Checkout" at bounding box center [772, 443] width 278 height 28
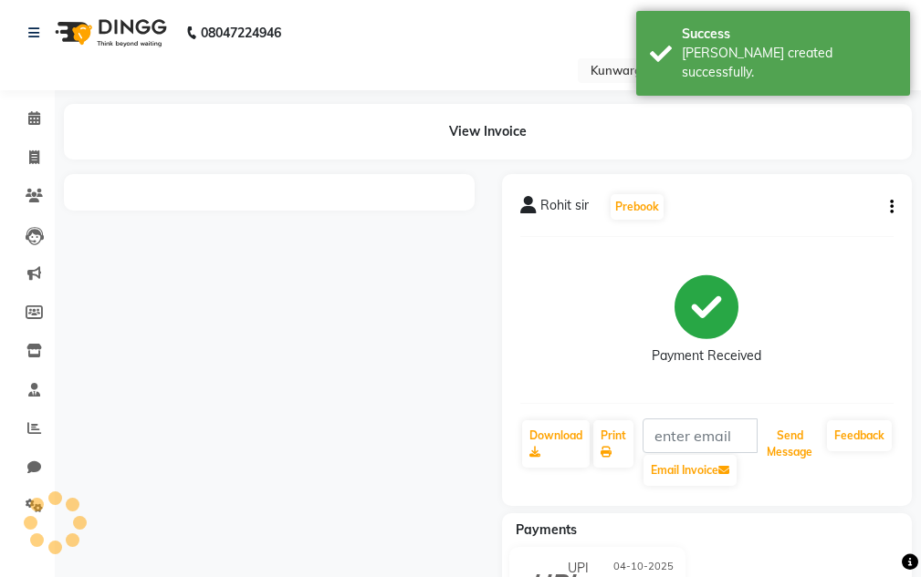
click at [788, 434] on button "Send Message" at bounding box center [789, 444] width 60 height 47
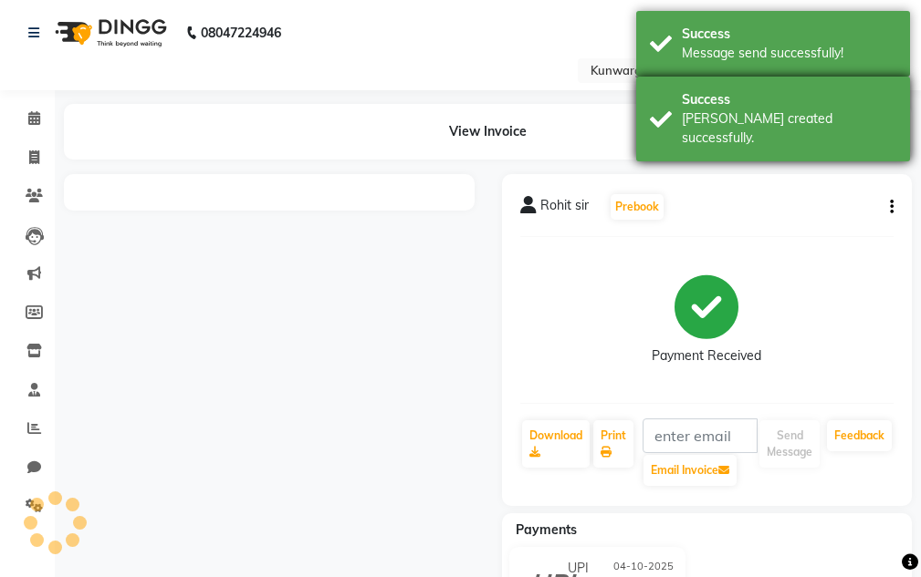
drag, startPoint x: 792, startPoint y: 111, endPoint x: 785, endPoint y: 84, distance: 28.3
click at [790, 110] on div "[PERSON_NAME] created successfully." at bounding box center [788, 128] width 214 height 38
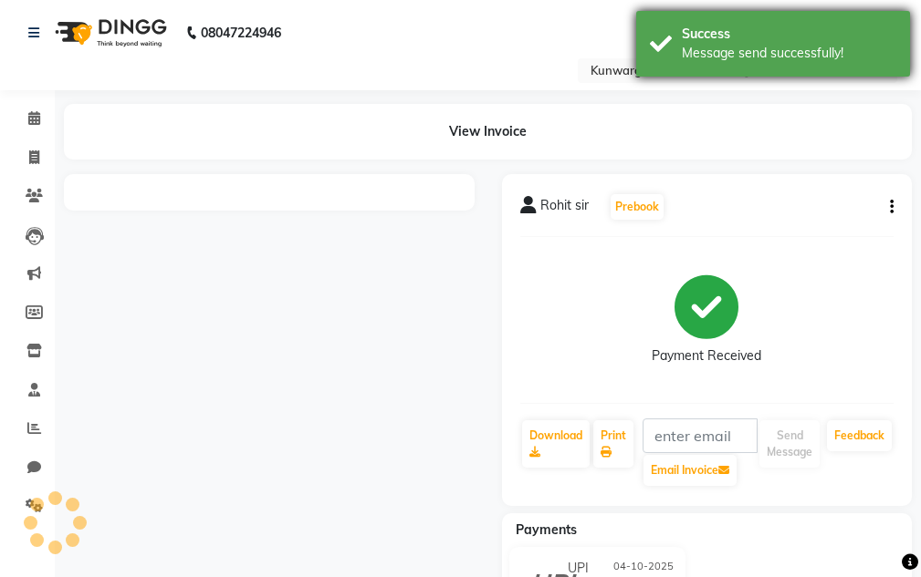
click at [781, 36] on div "Success" at bounding box center [788, 34] width 214 height 19
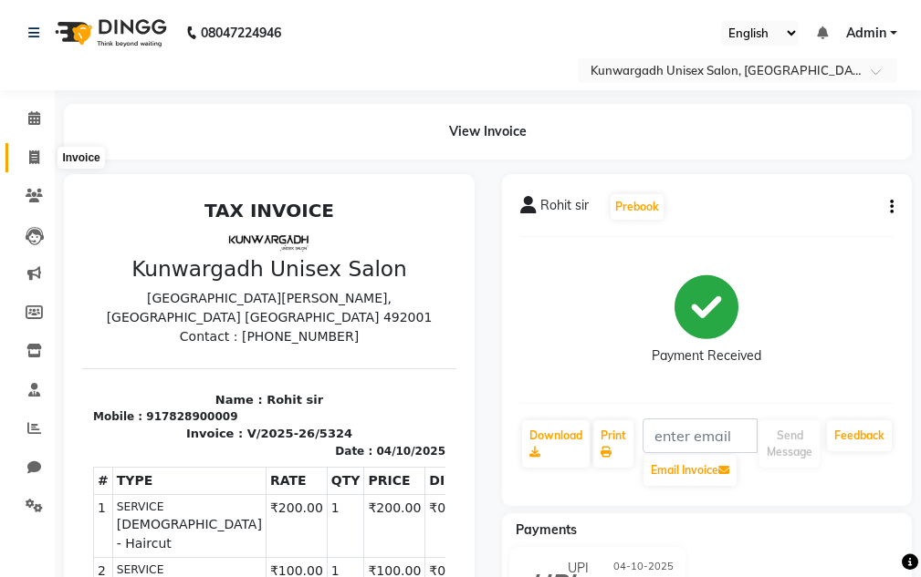
click at [37, 163] on icon at bounding box center [34, 158] width 10 height 14
select select "service"
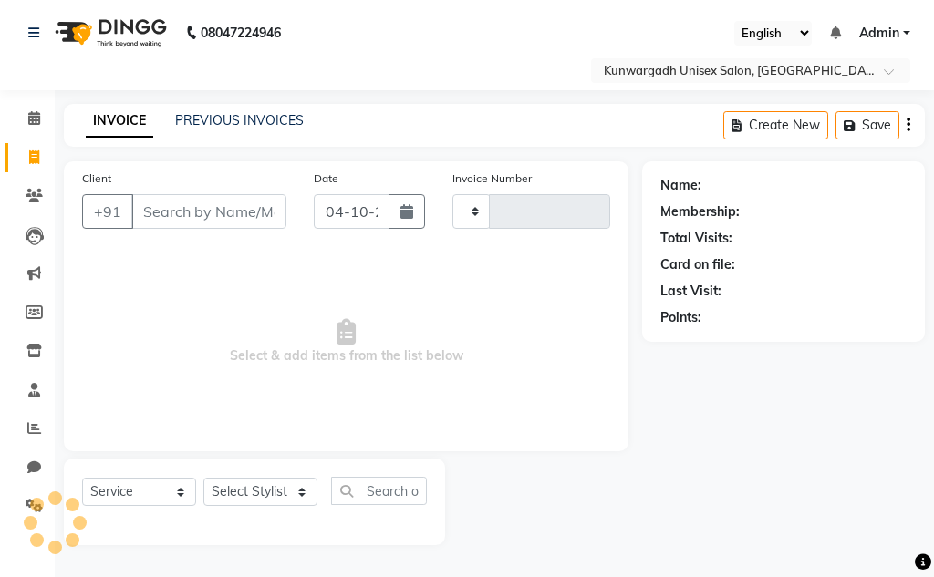
type input "5325"
select select "7931"
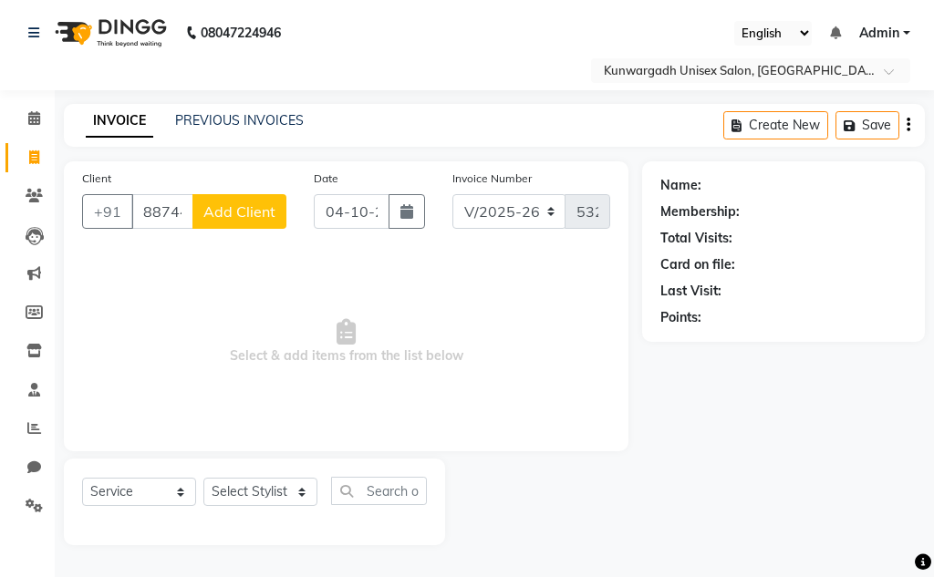
type input "8874406232"
click at [234, 221] on button "Add Client" at bounding box center [239, 211] width 94 height 35
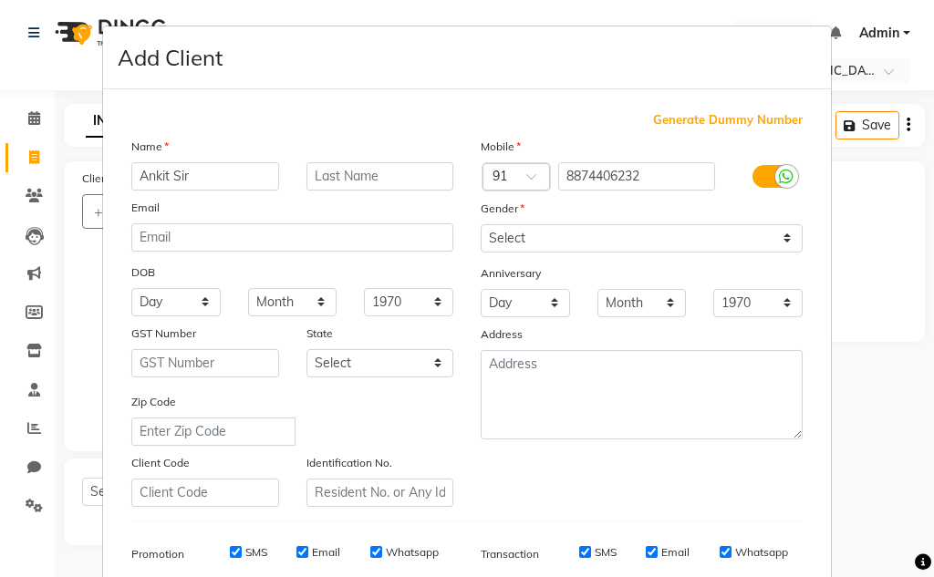
type input "Ankit Sir"
click at [602, 223] on div "Gender" at bounding box center [641, 212] width 349 height 26
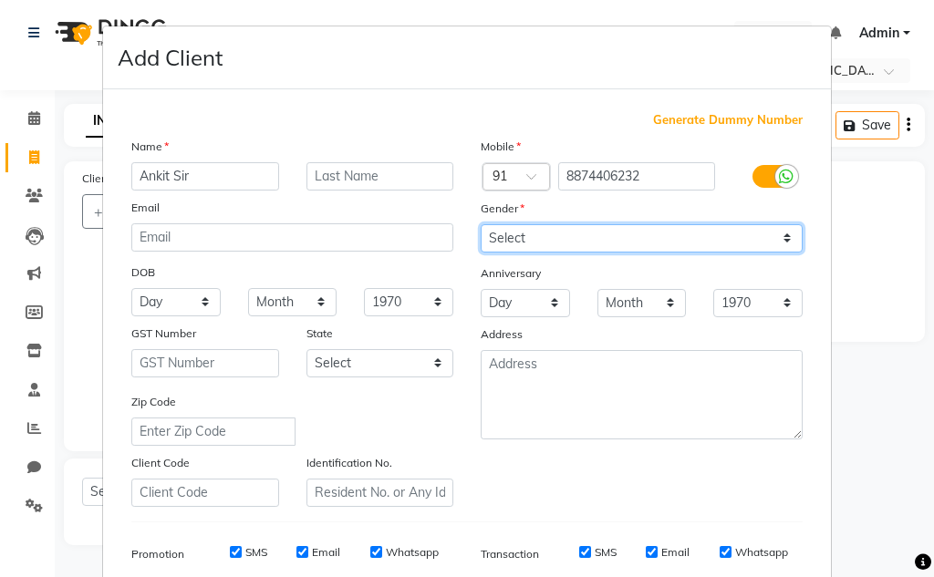
click at [571, 251] on select "Select Male Female Other Prefer Not To Say" at bounding box center [642, 238] width 322 height 28
select select "male"
click at [481, 224] on select "Select Male Female Other Prefer Not To Say" at bounding box center [642, 238] width 322 height 28
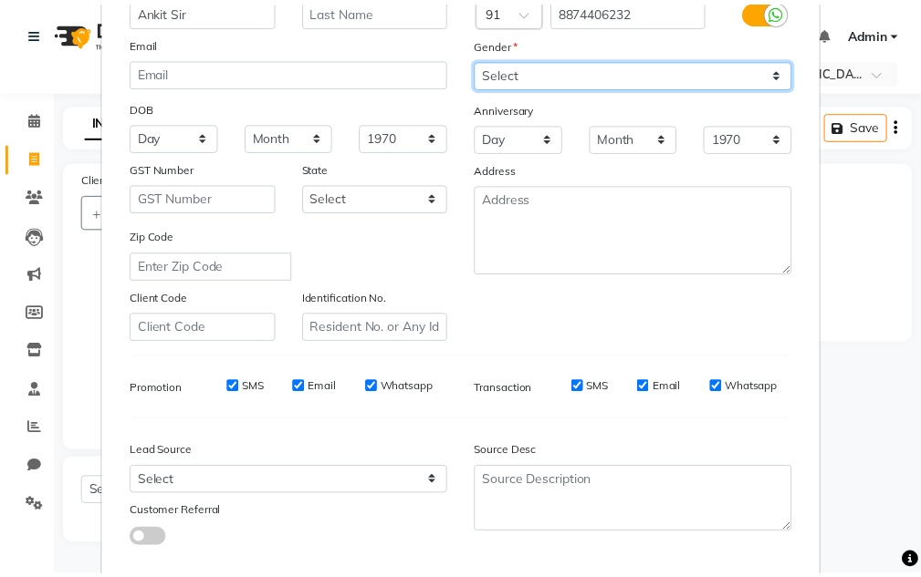
scroll to position [265, 0]
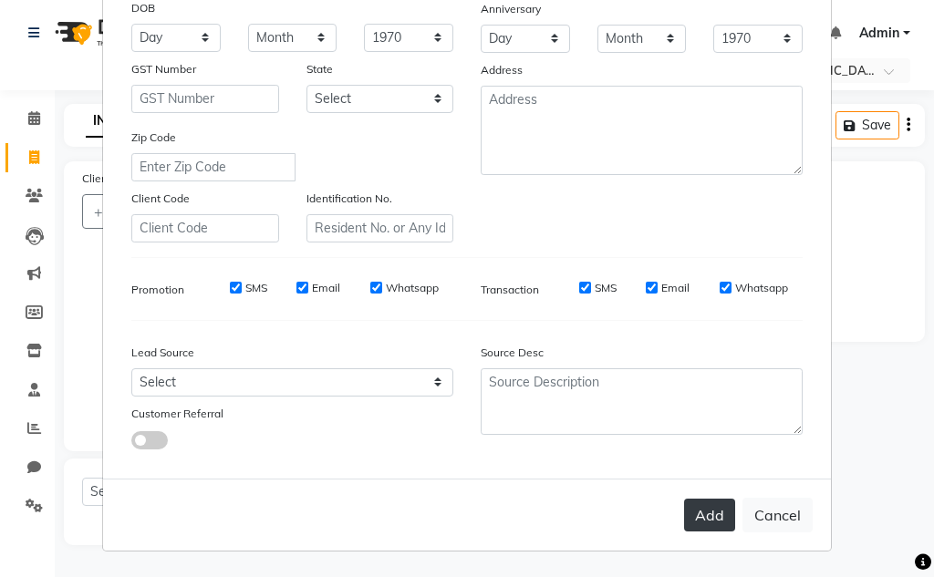
click at [699, 502] on button "Add" at bounding box center [709, 515] width 51 height 33
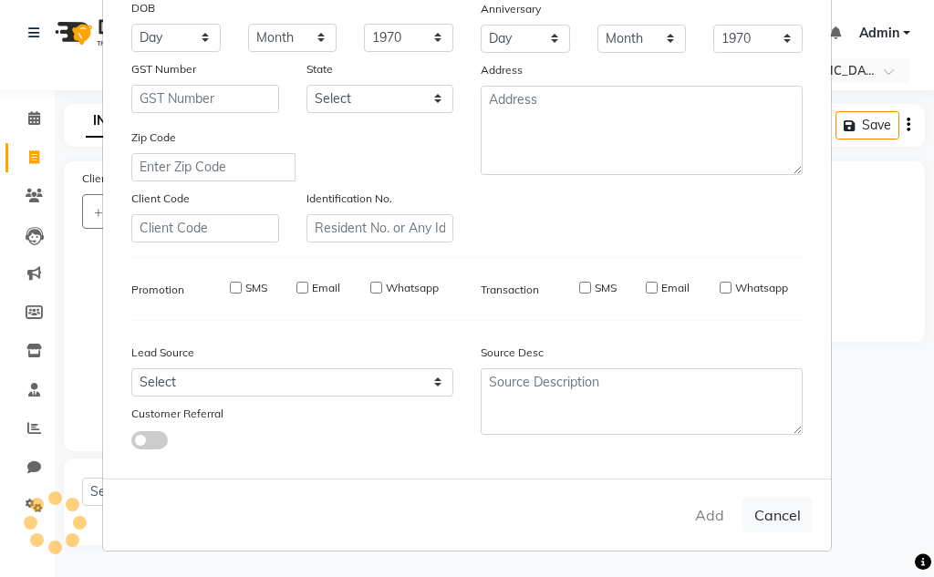
select select
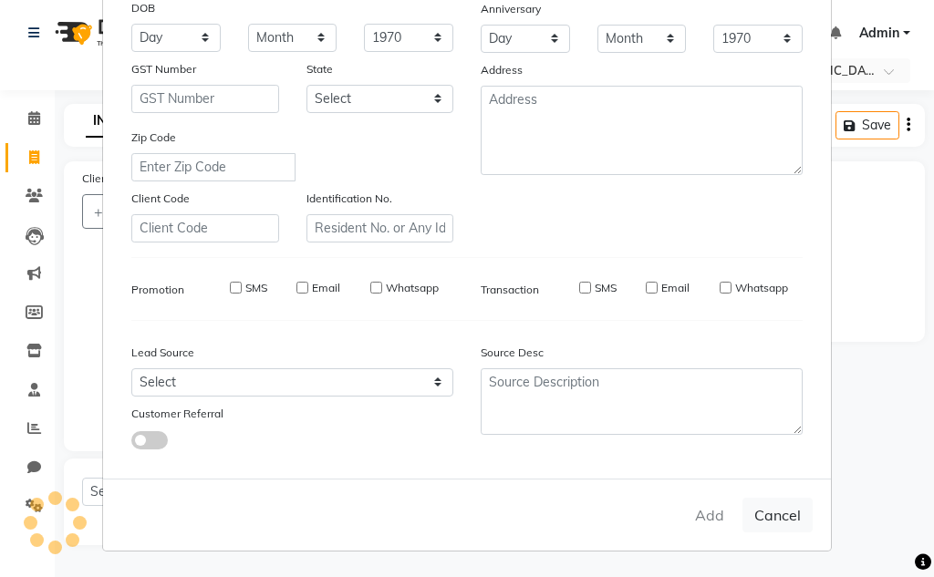
select select
checkbox input "false"
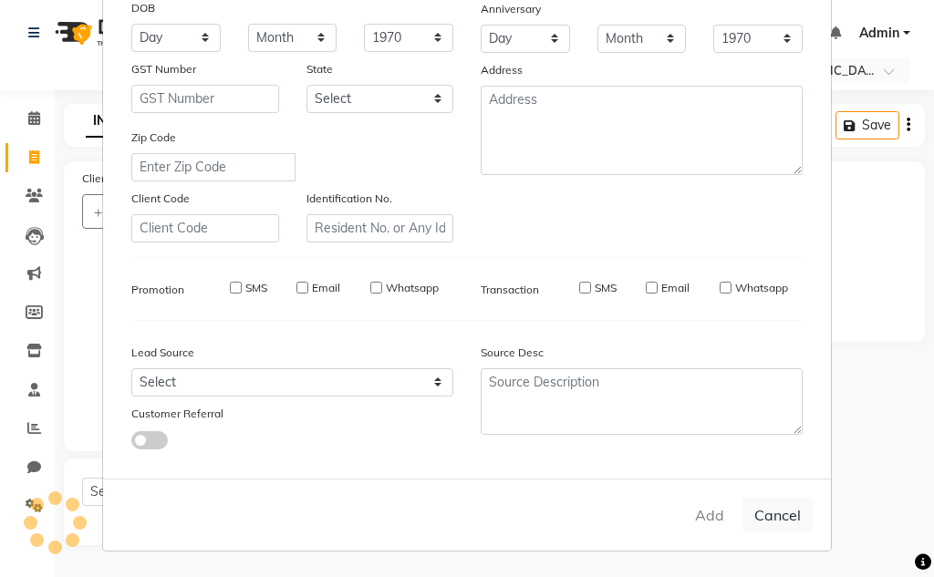
checkbox input "false"
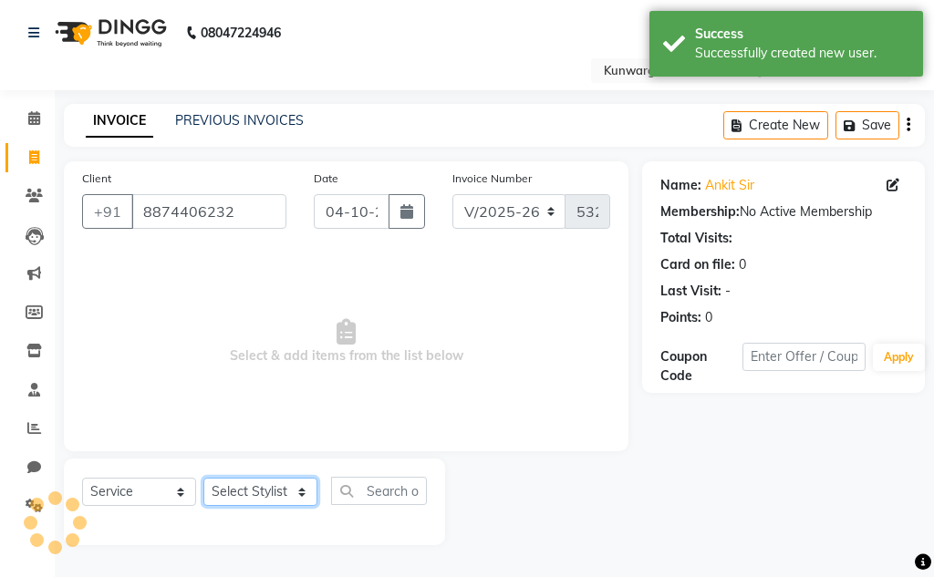
drag, startPoint x: 251, startPoint y: 498, endPoint x: 250, endPoint y: 480, distance: 18.3
click at [251, 498] on select "Select Stylist Aarti [PERSON_NAME] Sir Chiku [PERSON_NAME] Devdas [PERSON_NAME]…" at bounding box center [260, 492] width 114 height 28
select select "85604"
click at [203, 478] on select "Select Stylist Aarti [PERSON_NAME] Sir Chiku [PERSON_NAME] Devdas [PERSON_NAME]…" at bounding box center [260, 492] width 114 height 28
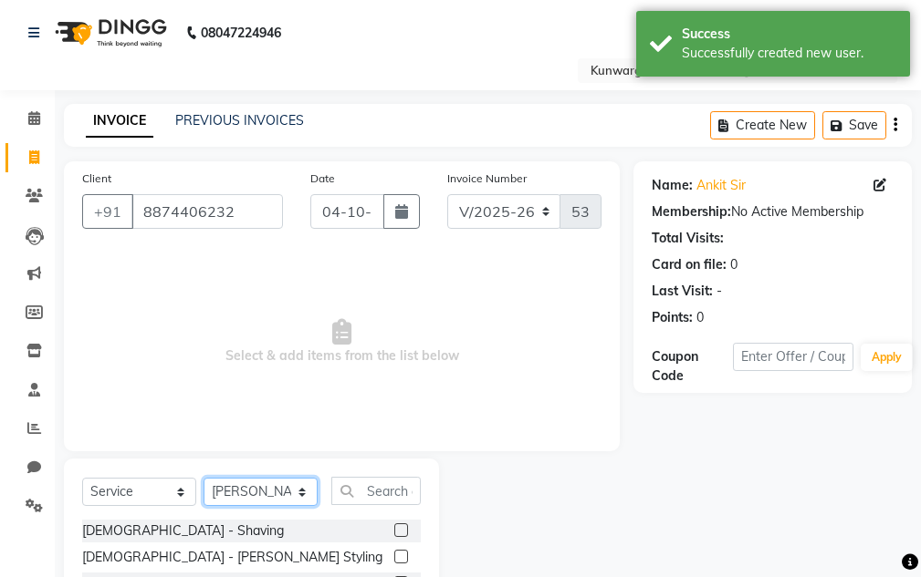
scroll to position [178, 0]
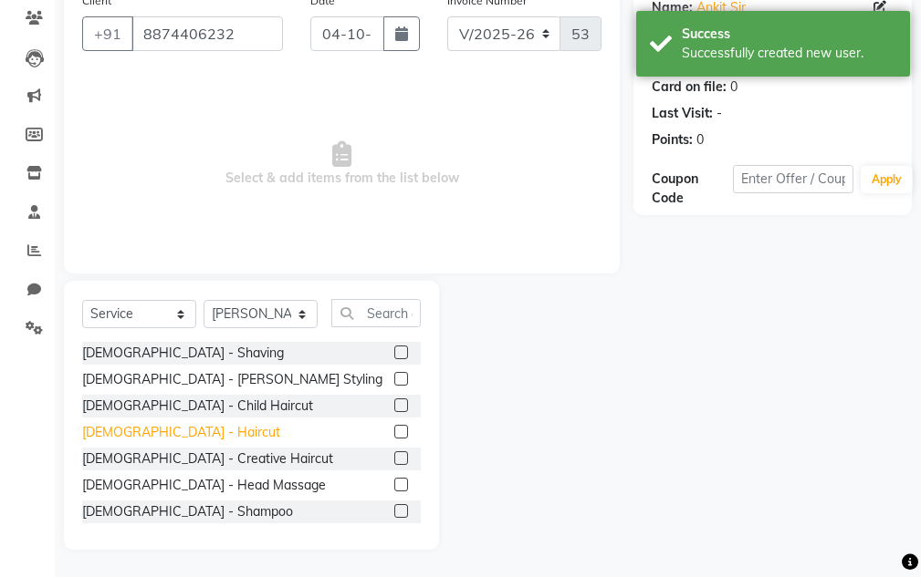
click at [138, 432] on div "[DEMOGRAPHIC_DATA] - Haircut" at bounding box center [181, 432] width 198 height 19
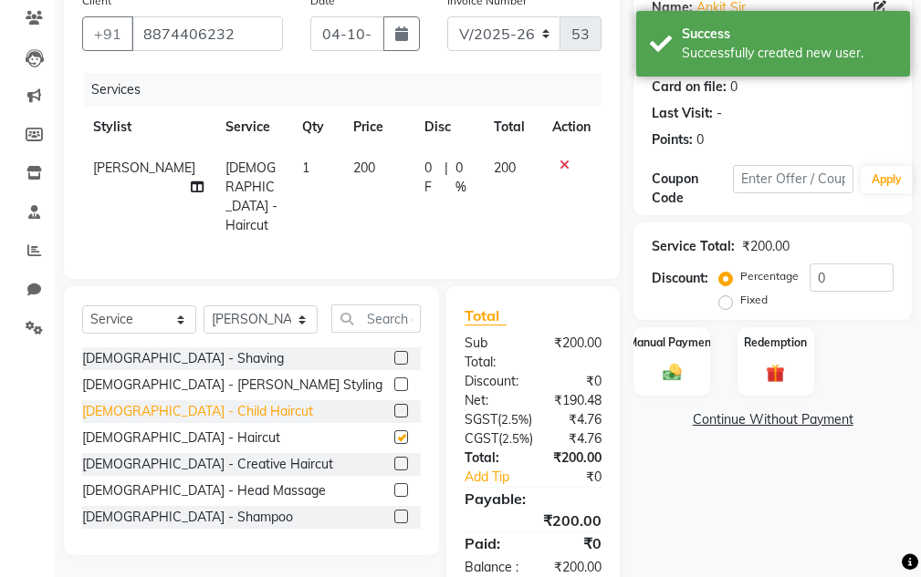
checkbox input "false"
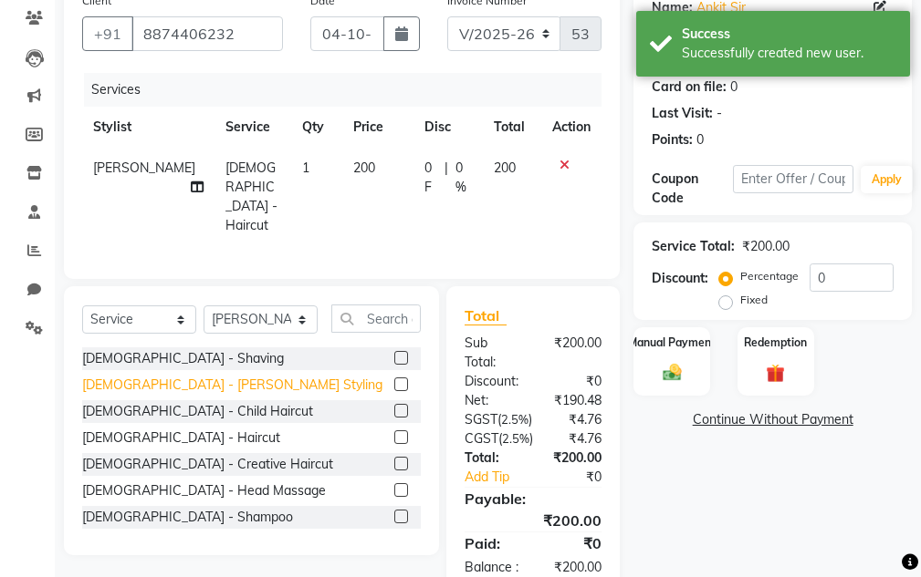
click at [153, 382] on div "[DEMOGRAPHIC_DATA] - [PERSON_NAME] Styling" at bounding box center [232, 385] width 300 height 19
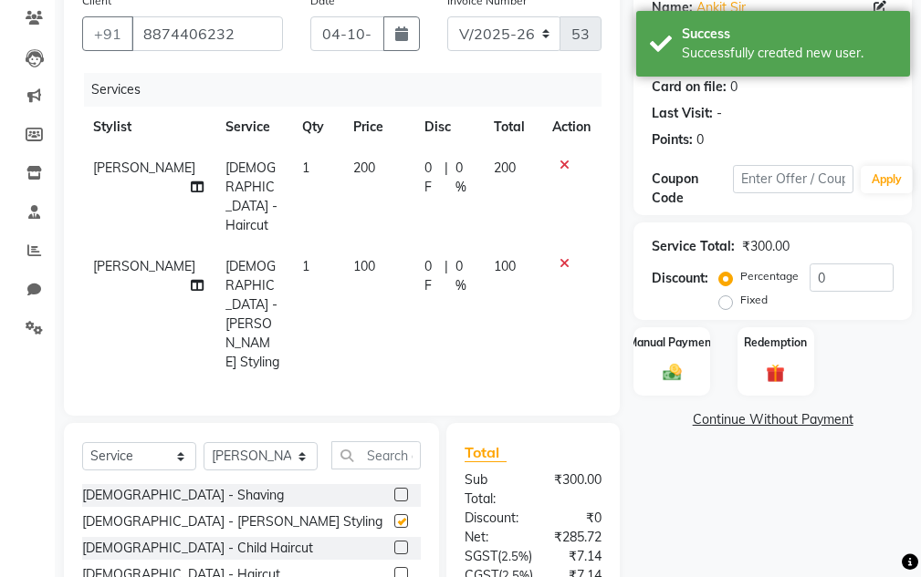
checkbox input "false"
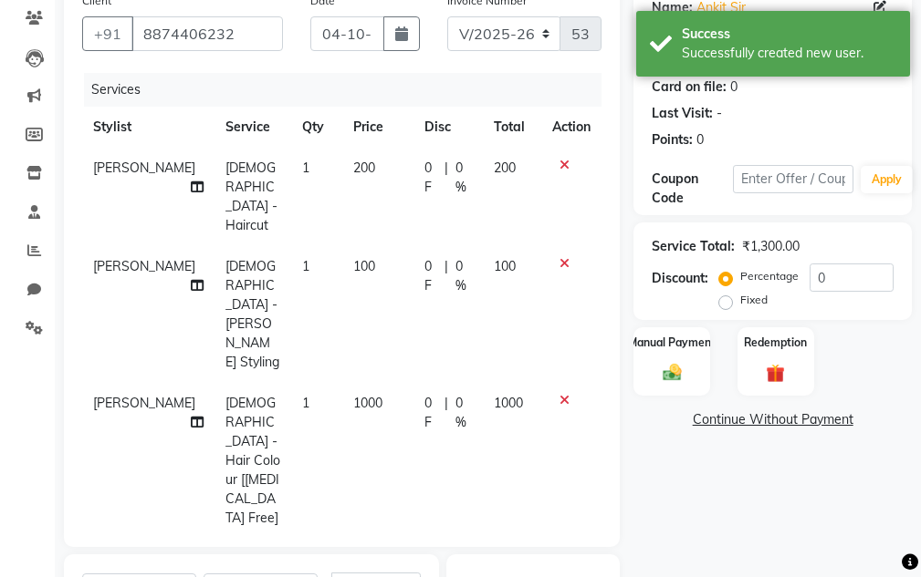
checkbox input "false"
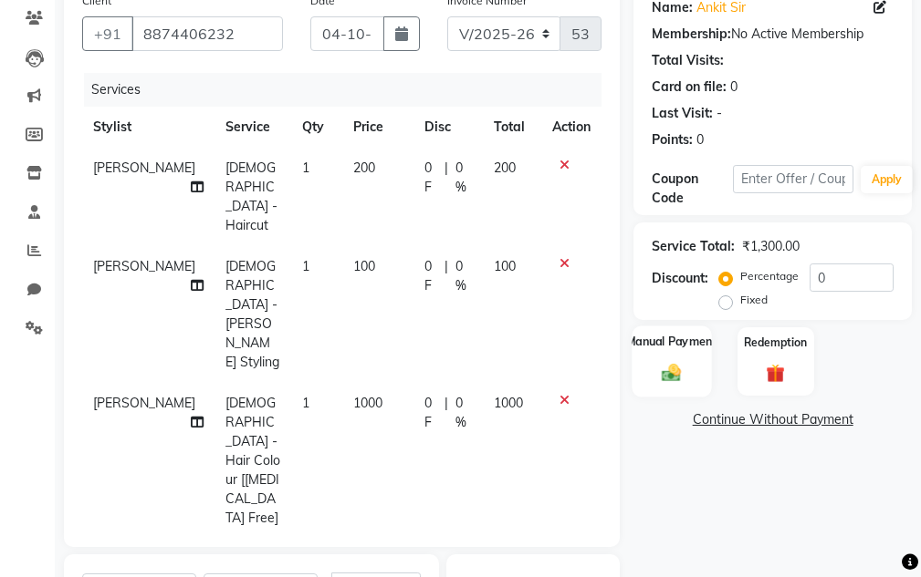
click at [698, 369] on div "Manual Payment" at bounding box center [671, 361] width 79 height 71
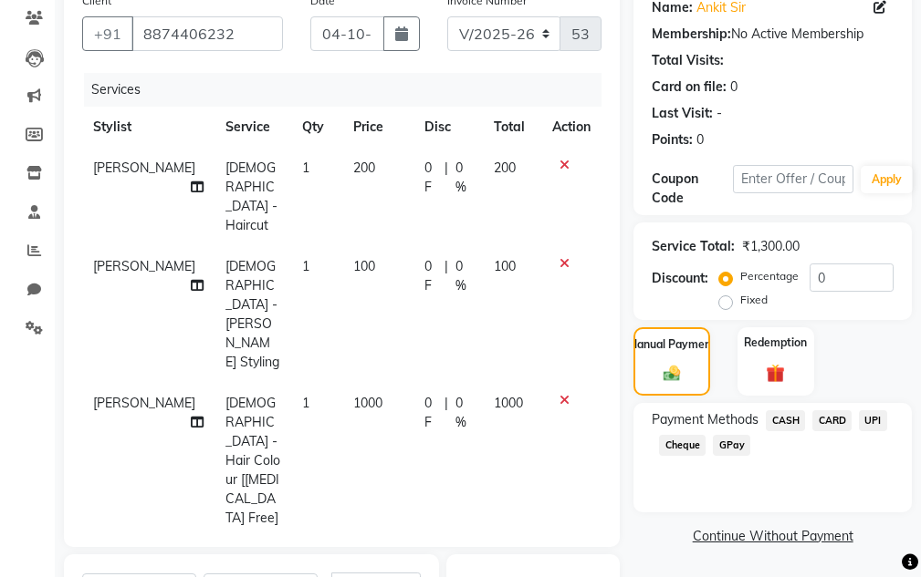
click at [875, 423] on span "UPI" at bounding box center [872, 421] width 28 height 21
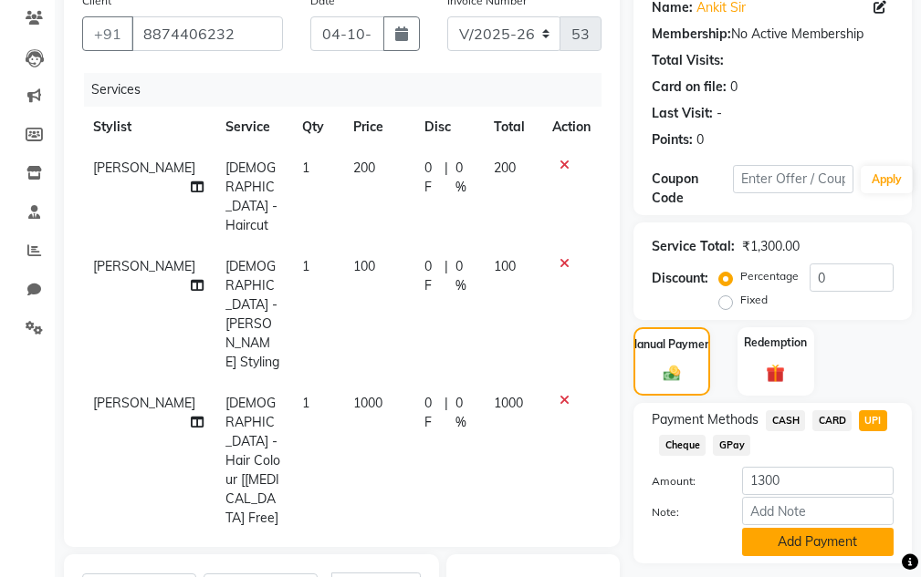
click at [818, 539] on button "Add Payment" at bounding box center [817, 542] width 151 height 28
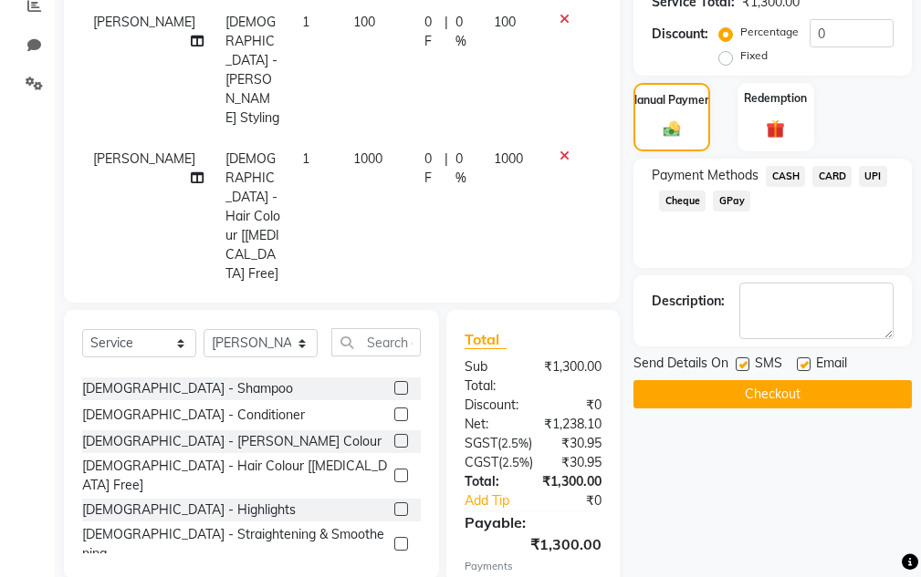
scroll to position [492, 0]
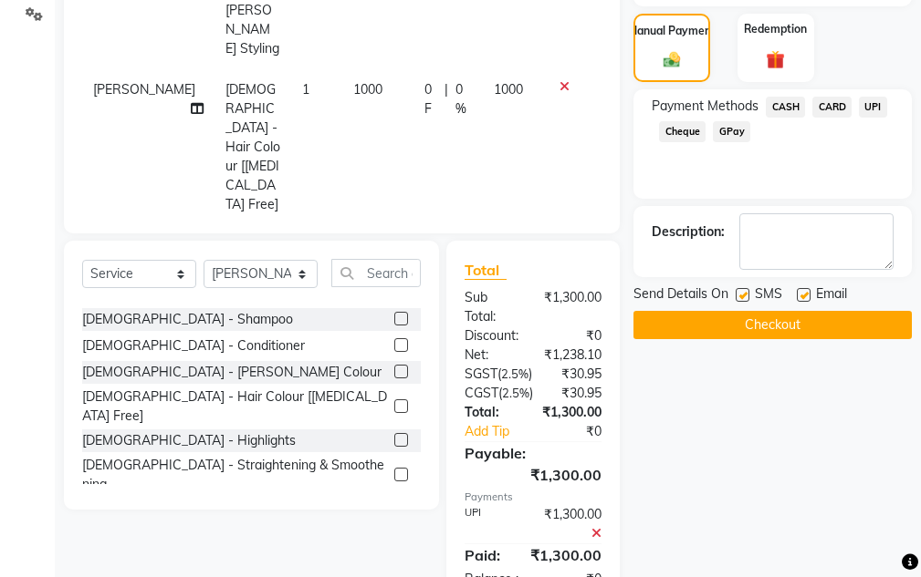
click at [798, 312] on button "Checkout" at bounding box center [772, 325] width 278 height 28
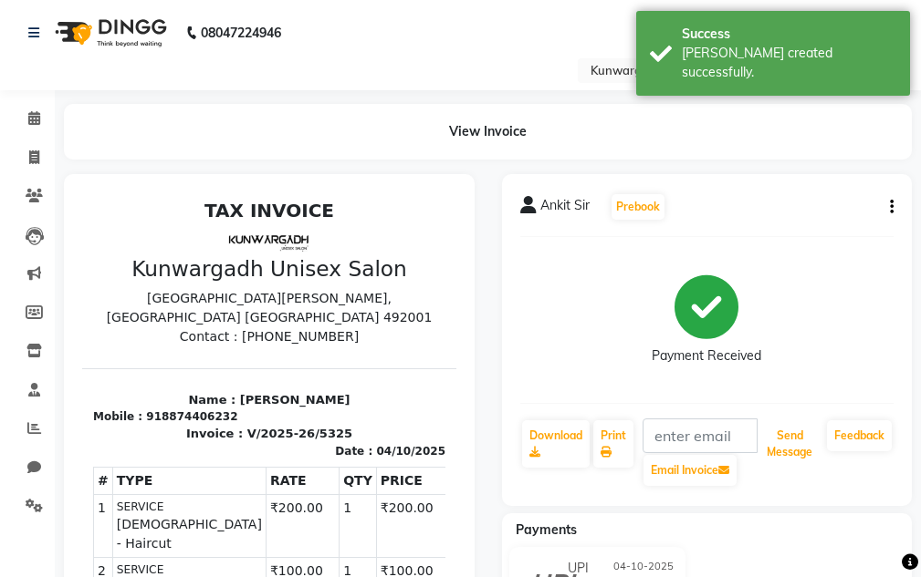
click at [786, 457] on button "Send Message" at bounding box center [789, 444] width 60 height 47
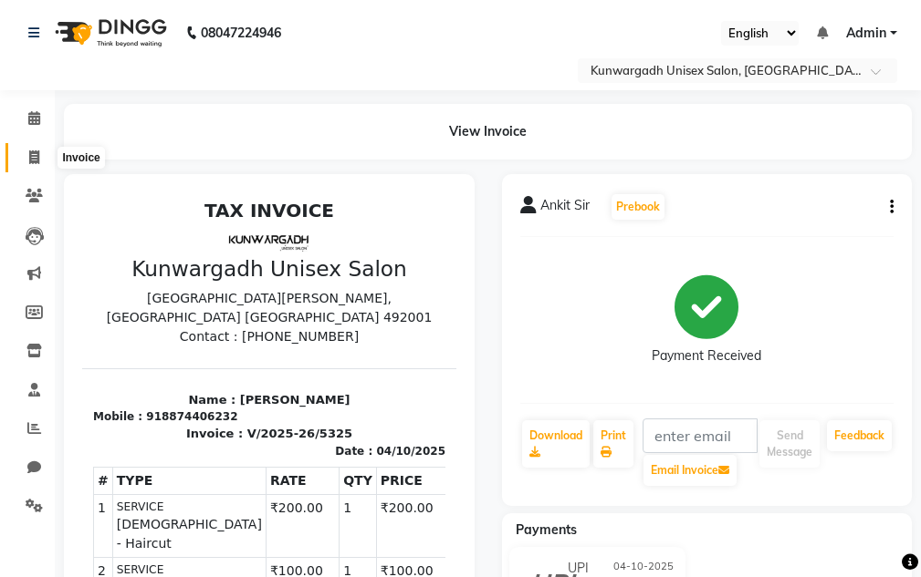
click at [20, 151] on span at bounding box center [34, 158] width 32 height 21
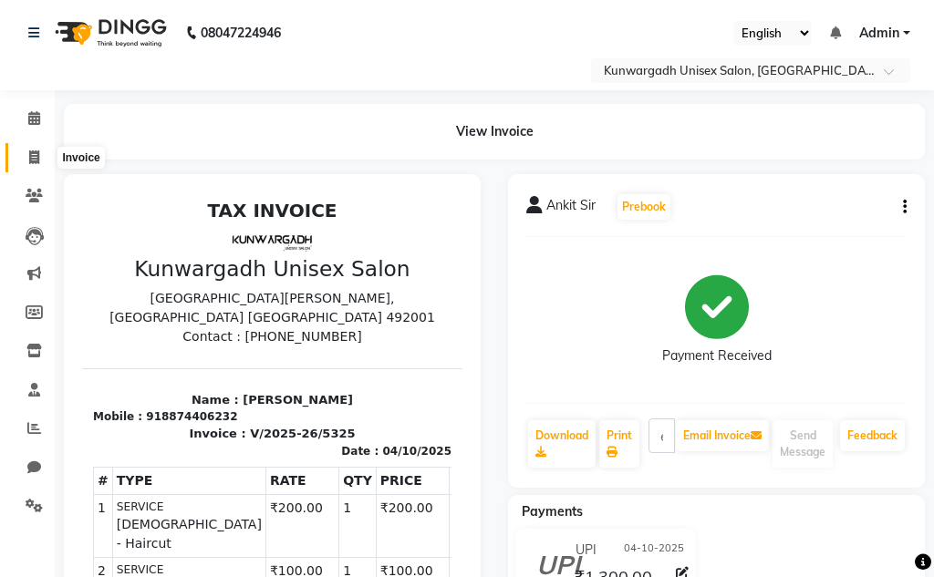
select select "service"
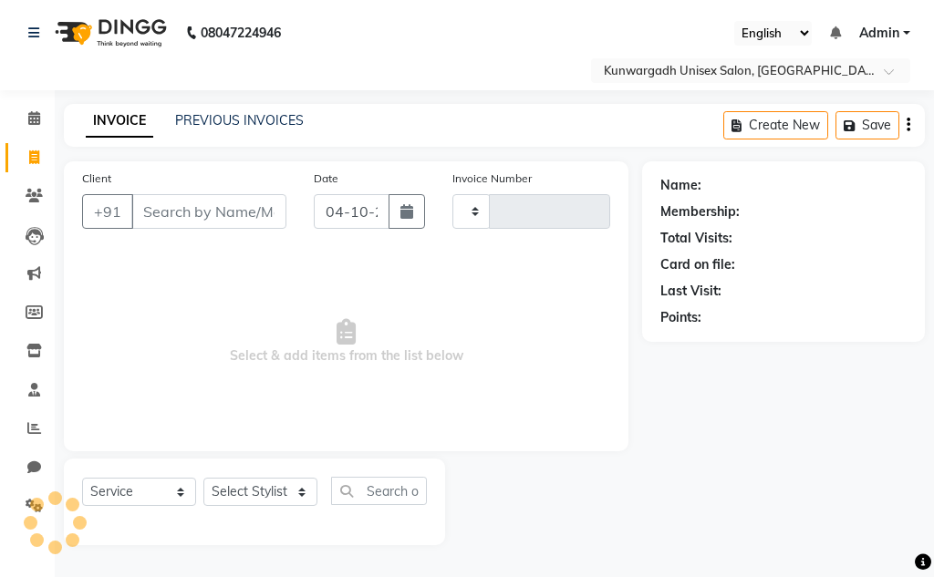
type input "5326"
select select "7931"
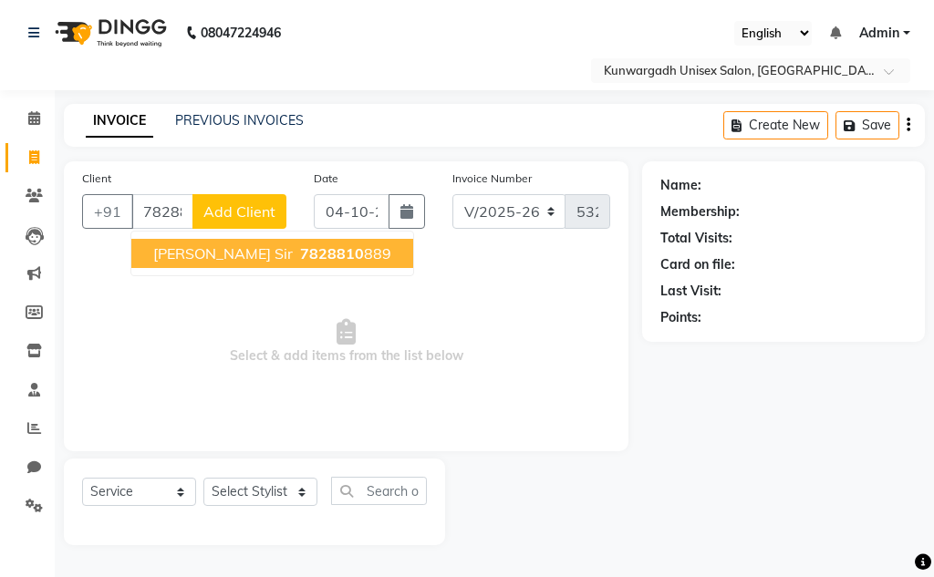
type input "7828810889"
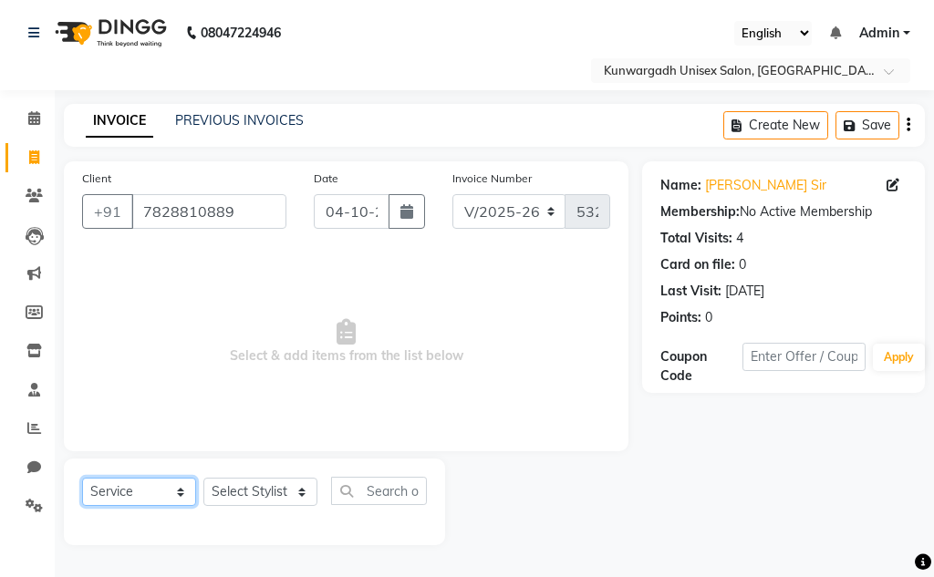
click at [187, 491] on select "Select Service Product Membership Package Voucher Prepaid Gift Card" at bounding box center [139, 492] width 114 height 28
click at [194, 491] on select "Select Service Product Membership Package Voucher Prepaid Gift Card" at bounding box center [139, 492] width 114 height 28
click at [197, 490] on div "Select Service Product Membership Package Voucher Prepaid Gift Card Select Styl…" at bounding box center [254, 498] width 345 height 43
click at [241, 484] on select "Select Stylist Aarti [PERSON_NAME] Sir Chiku [PERSON_NAME] Devdas [PERSON_NAME]…" at bounding box center [260, 492] width 114 height 28
click at [203, 478] on select "Select Stylist Aarti [PERSON_NAME] Sir Chiku [PERSON_NAME] Devdas [PERSON_NAME]…" at bounding box center [260, 492] width 114 height 28
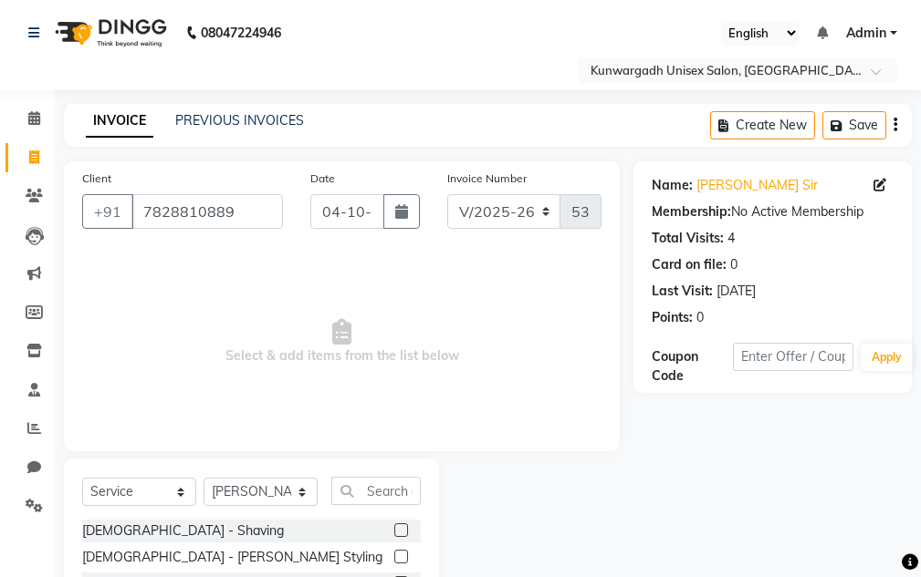
click at [248, 481] on select "Select Stylist Aarti [PERSON_NAME] Sir Chiku [PERSON_NAME] Devdas [PERSON_NAME]…" at bounding box center [260, 492] width 114 height 28
select select "82467"
click at [203, 478] on select "Select Stylist Aarti [PERSON_NAME] Sir Chiku [PERSON_NAME] Devdas [PERSON_NAME]…" at bounding box center [260, 492] width 114 height 28
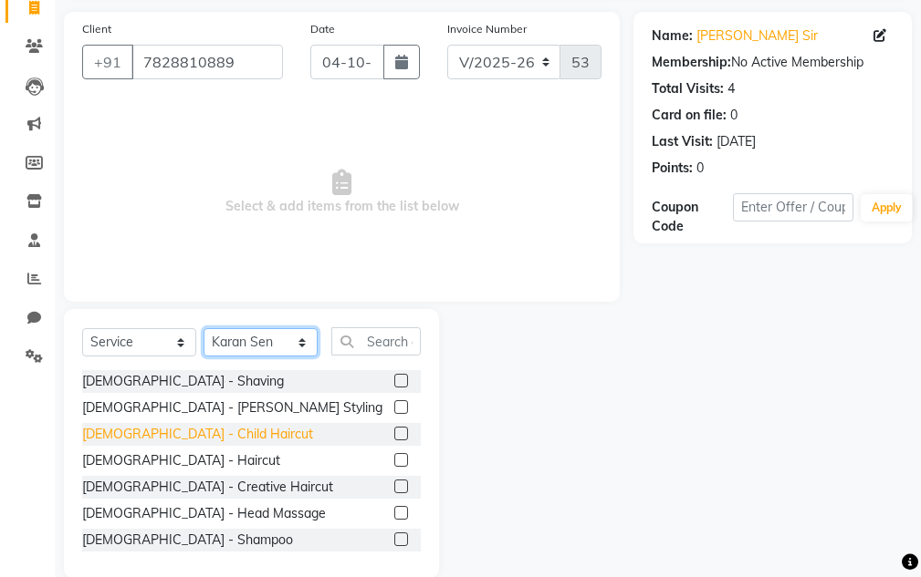
scroll to position [178, 0]
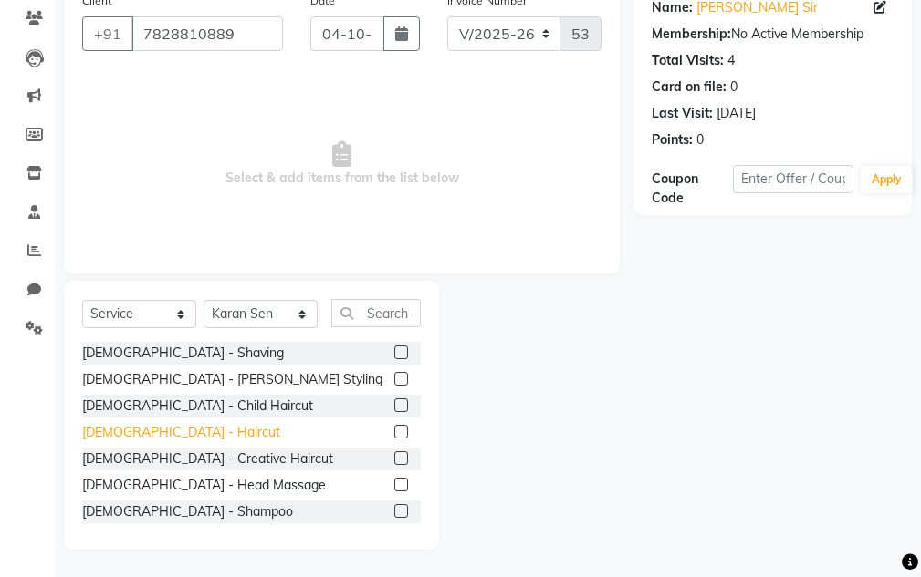
click at [149, 424] on div "[DEMOGRAPHIC_DATA] - Haircut" at bounding box center [181, 432] width 198 height 19
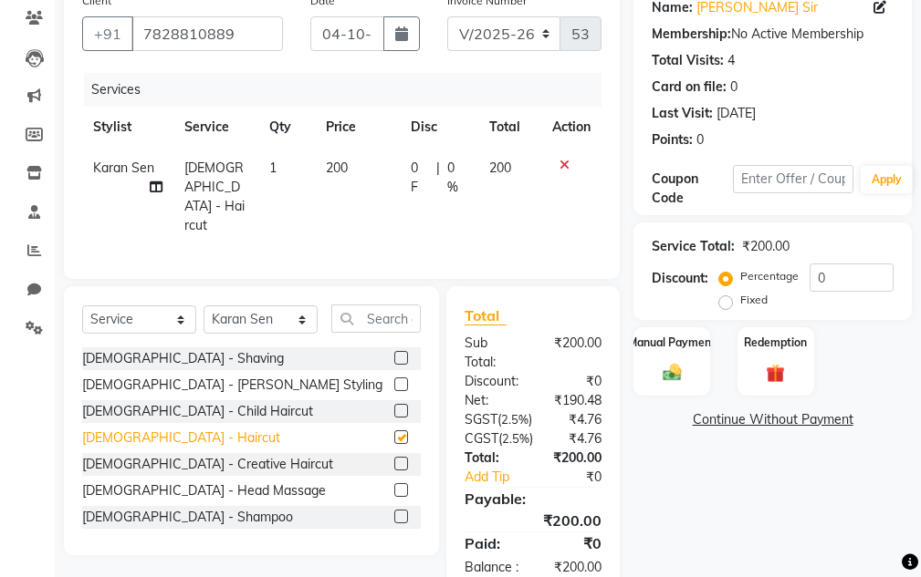
checkbox input "false"
click at [692, 391] on div "Manual Payment" at bounding box center [671, 361] width 79 height 71
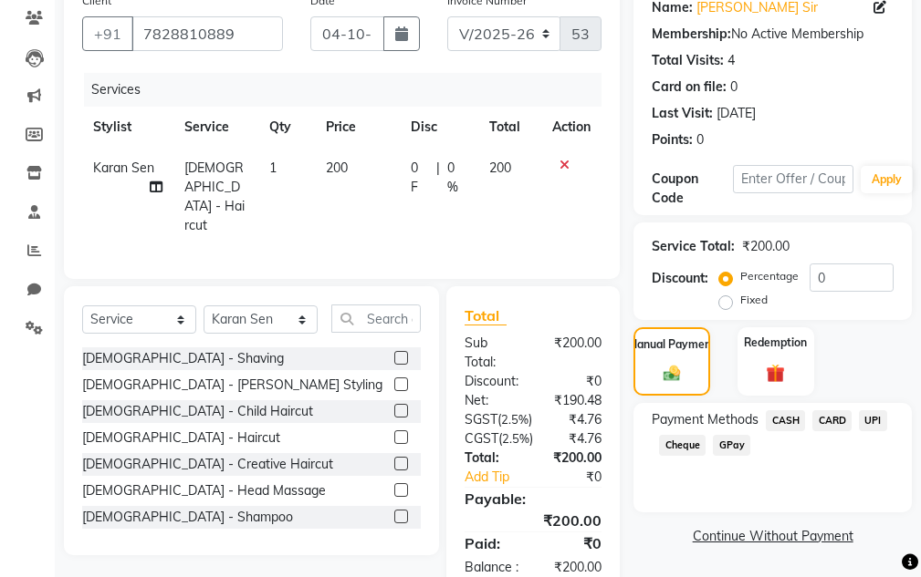
click at [775, 420] on span "CASH" at bounding box center [784, 421] width 39 height 21
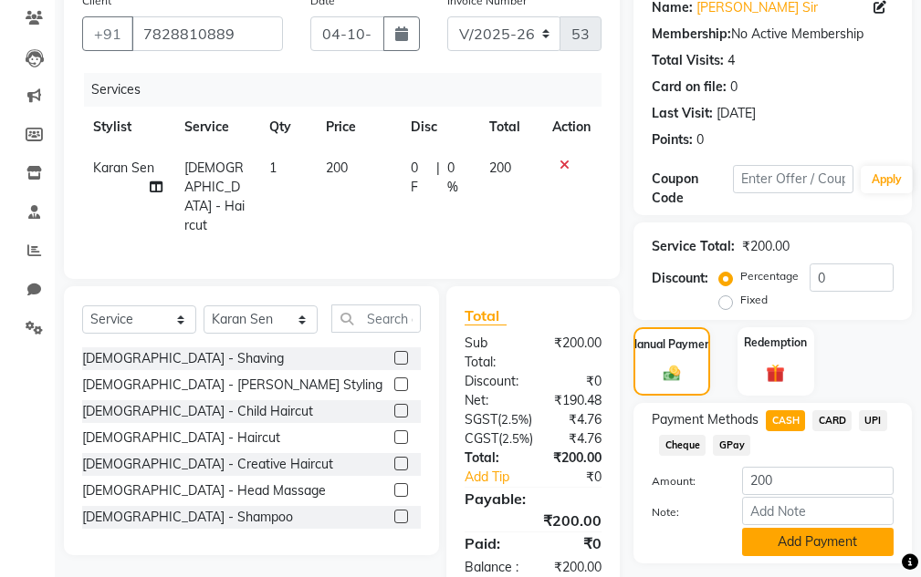
click at [813, 542] on button "Add Payment" at bounding box center [817, 542] width 151 height 28
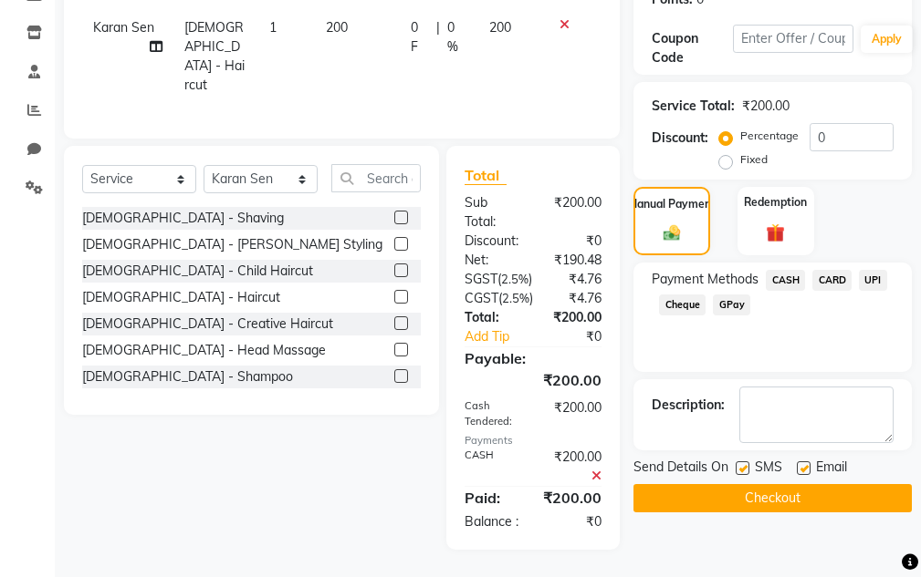
scroll to position [370, 0]
click at [795, 484] on button "Checkout" at bounding box center [772, 498] width 278 height 28
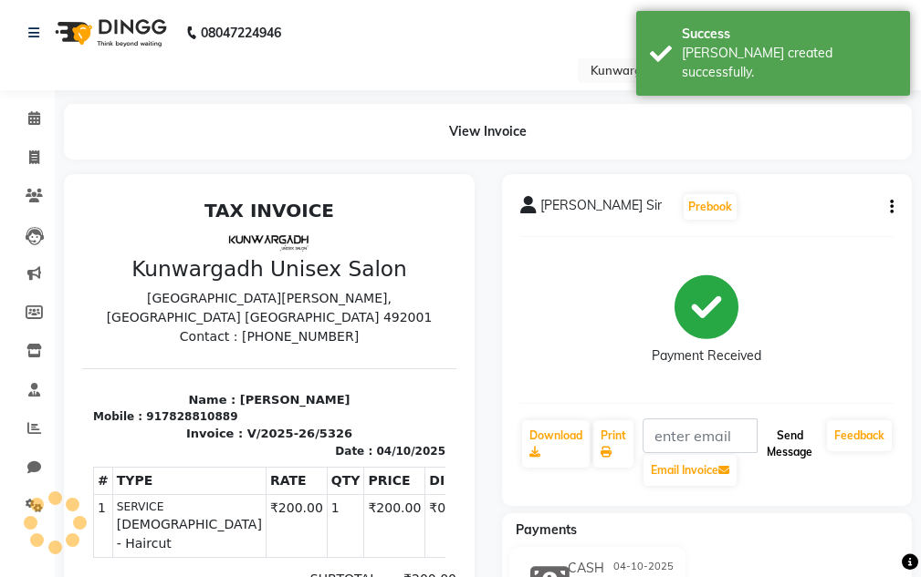
click at [803, 449] on button "Send Message" at bounding box center [789, 444] width 60 height 47
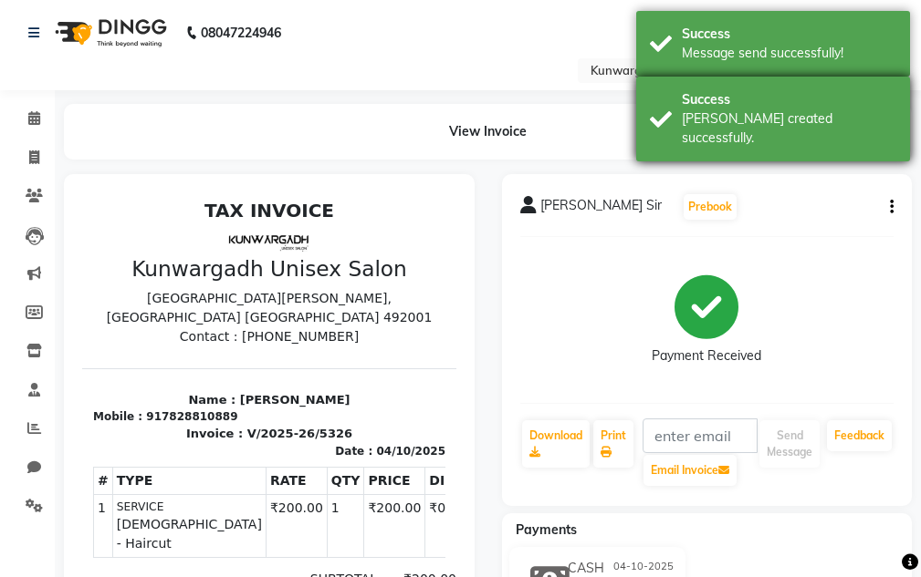
click at [798, 138] on div "Success Bill created successfully." at bounding box center [773, 119] width 274 height 85
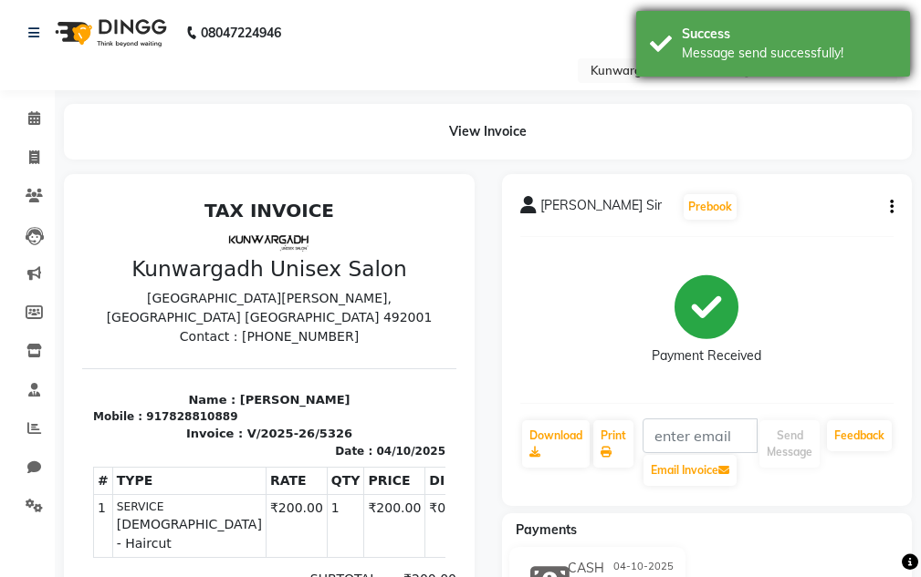
click at [759, 31] on div "Success" at bounding box center [788, 34] width 214 height 19
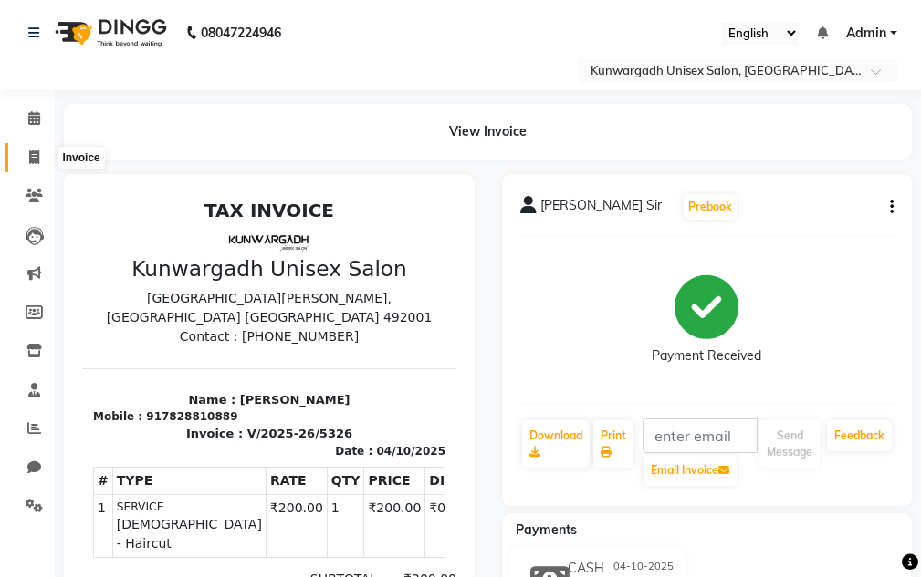
click at [37, 157] on icon at bounding box center [34, 158] width 10 height 14
select select "service"
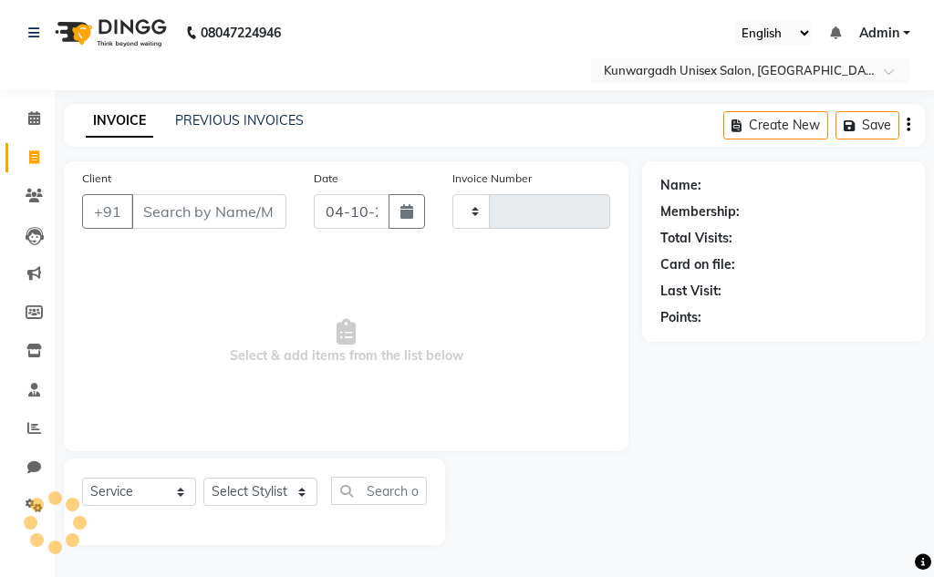
type input "5327"
select select "7931"
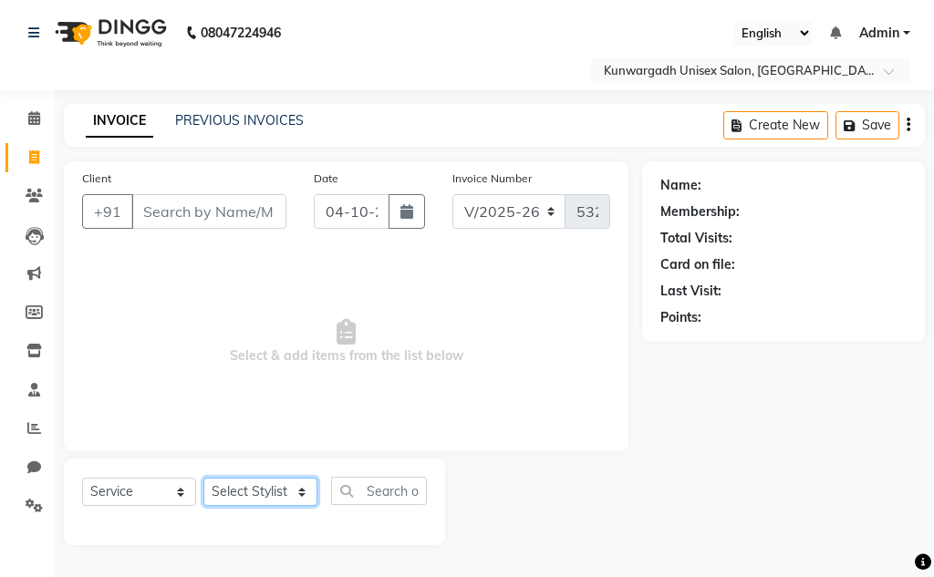
click at [230, 495] on select "Select Stylist Aarti [PERSON_NAME] Sir Chiku [PERSON_NAME] Devdas [PERSON_NAME]…" at bounding box center [260, 492] width 114 height 28
select select "85604"
click at [203, 478] on select "Select Stylist Aarti [PERSON_NAME] Sir Chiku [PERSON_NAME] Devdas [PERSON_NAME]…" at bounding box center [260, 492] width 114 height 28
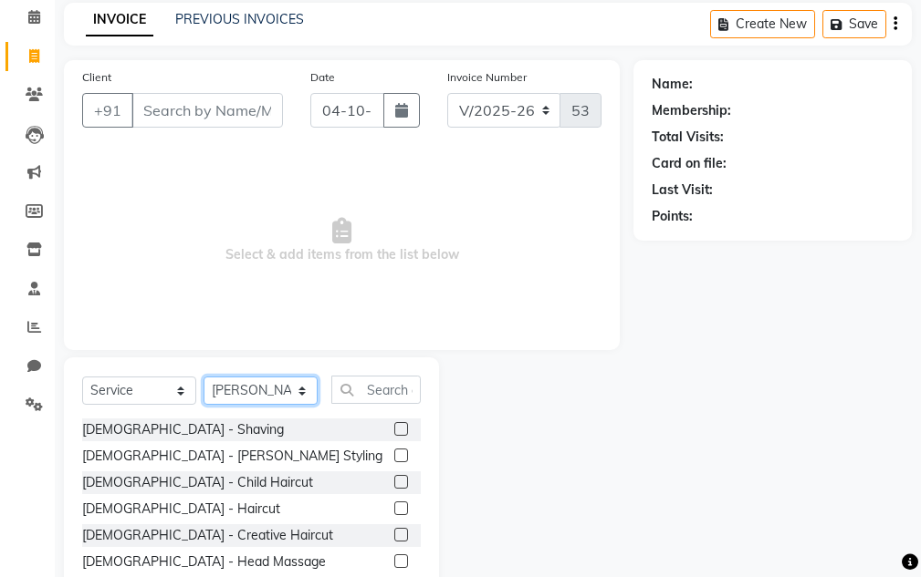
scroll to position [178, 0]
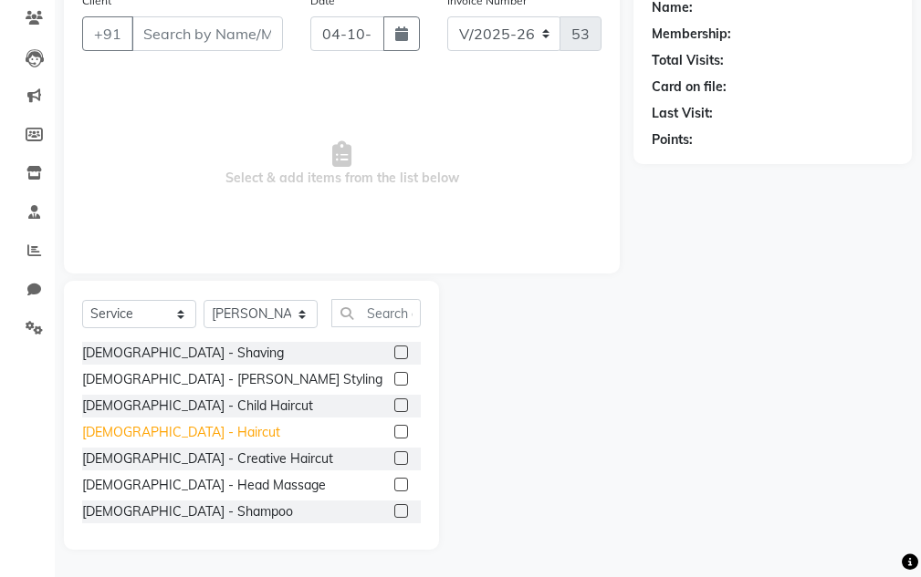
click at [150, 431] on div "[DEMOGRAPHIC_DATA] - Haircut" at bounding box center [181, 432] width 198 height 19
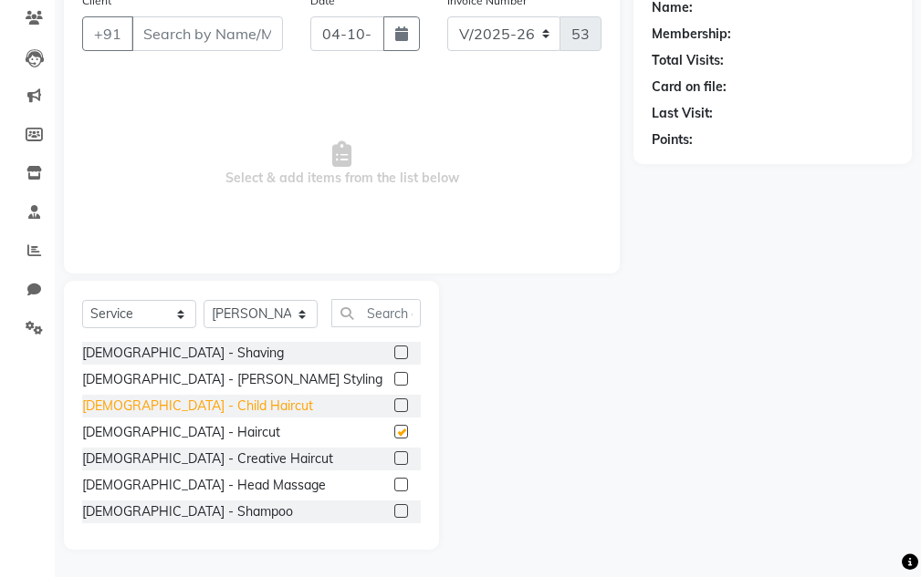
checkbox input "false"
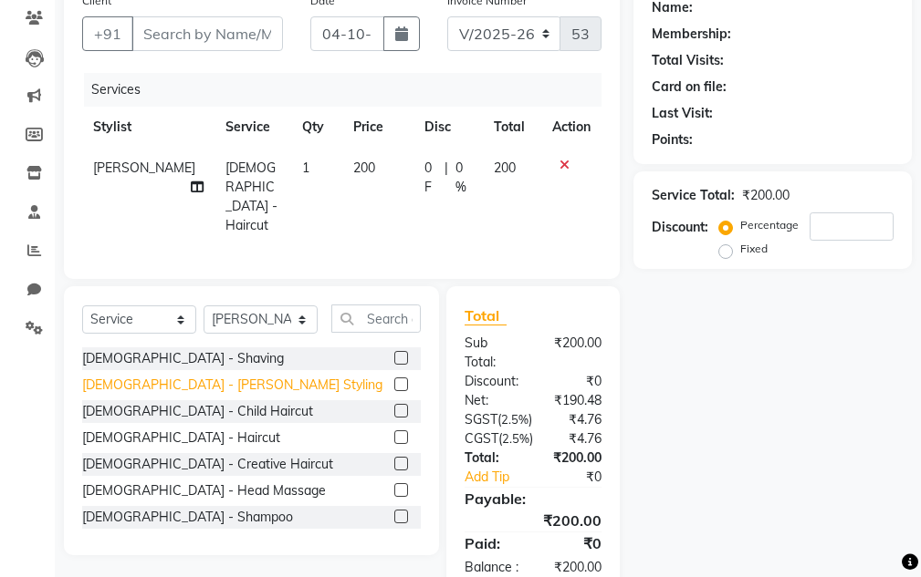
click at [161, 384] on div "[DEMOGRAPHIC_DATA] - [PERSON_NAME] Styling" at bounding box center [232, 385] width 300 height 19
checkbox input "false"
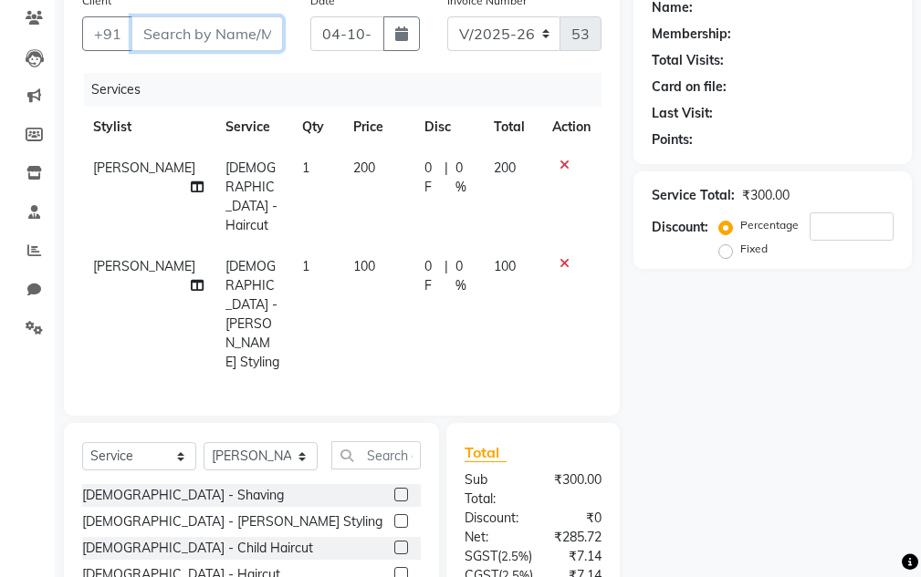
drag, startPoint x: 247, startPoint y: 47, endPoint x: 244, endPoint y: 36, distance: 11.3
click at [247, 45] on input "Client" at bounding box center [206, 33] width 151 height 35
type input "A"
type input "0"
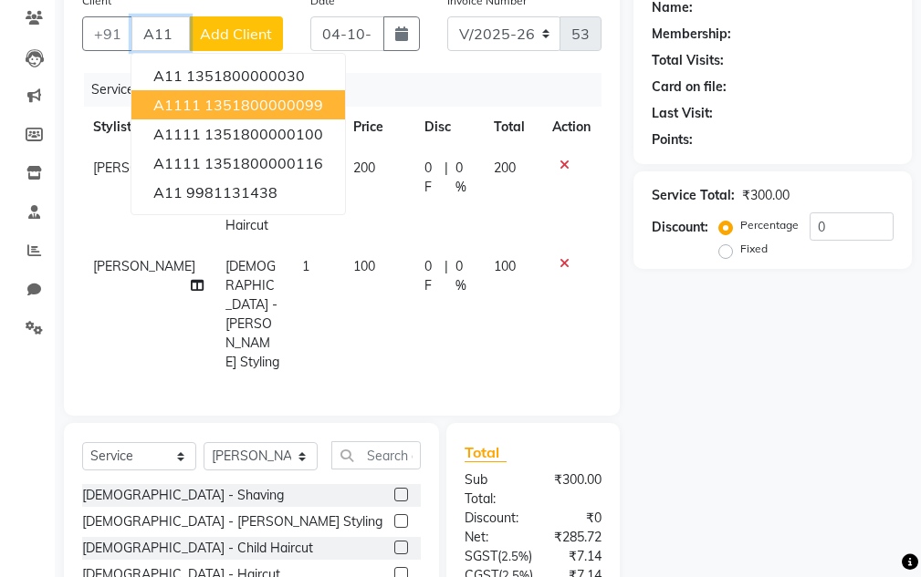
click at [270, 92] on button "A1111 1351800000099" at bounding box center [237, 104] width 213 height 29
type input "1351800000099"
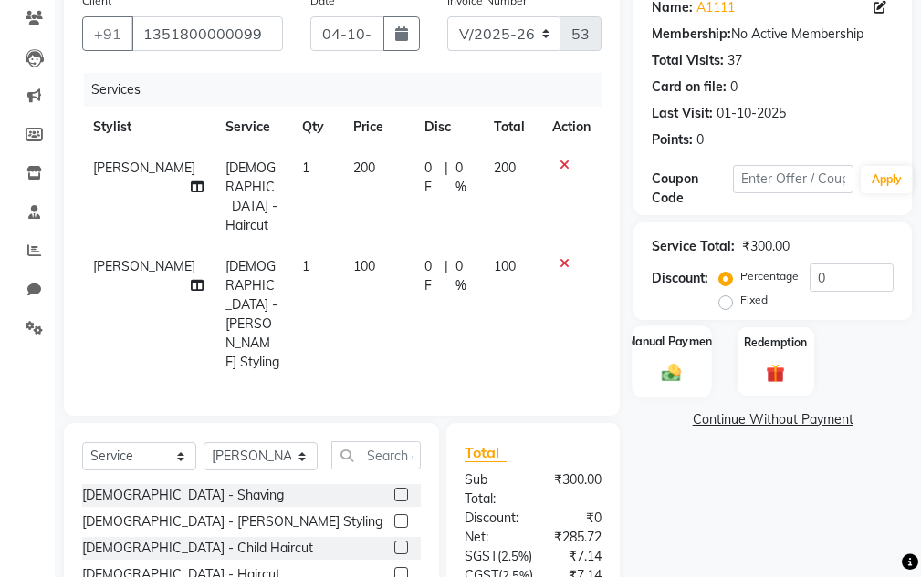
drag, startPoint x: 651, startPoint y: 370, endPoint x: 695, endPoint y: 389, distance: 47.4
click at [652, 370] on div "Manual Payment" at bounding box center [671, 361] width 79 height 71
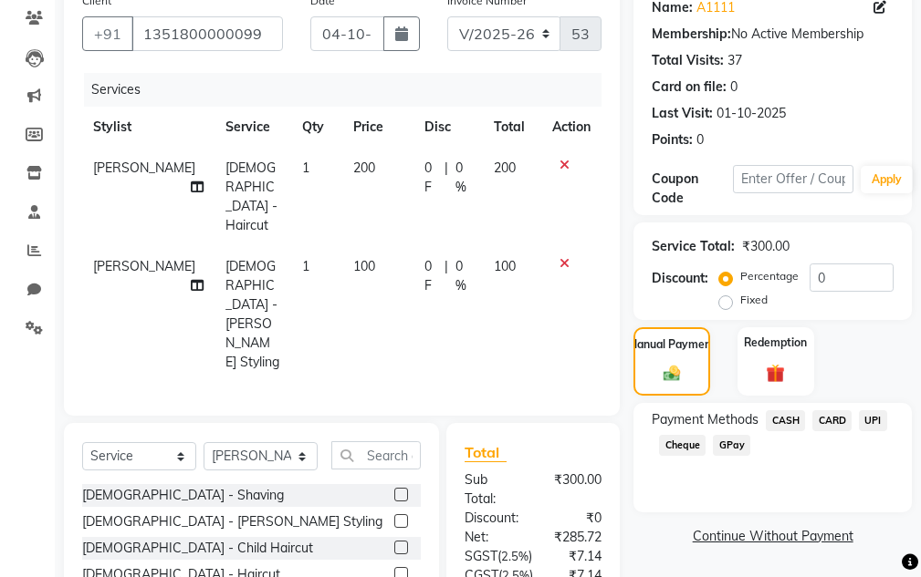
click at [779, 417] on span "CASH" at bounding box center [784, 421] width 39 height 21
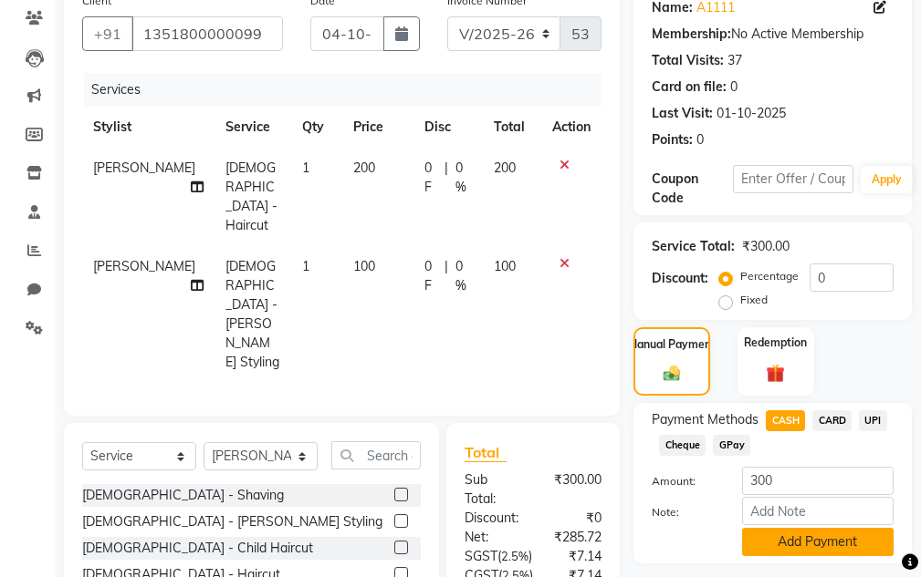
click at [782, 535] on button "Add Payment" at bounding box center [817, 542] width 151 height 28
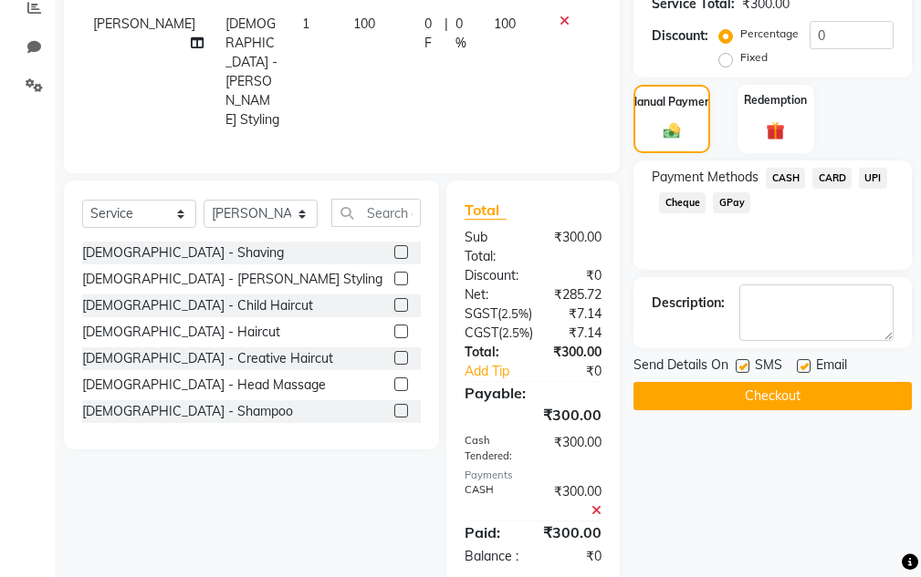
scroll to position [431, 0]
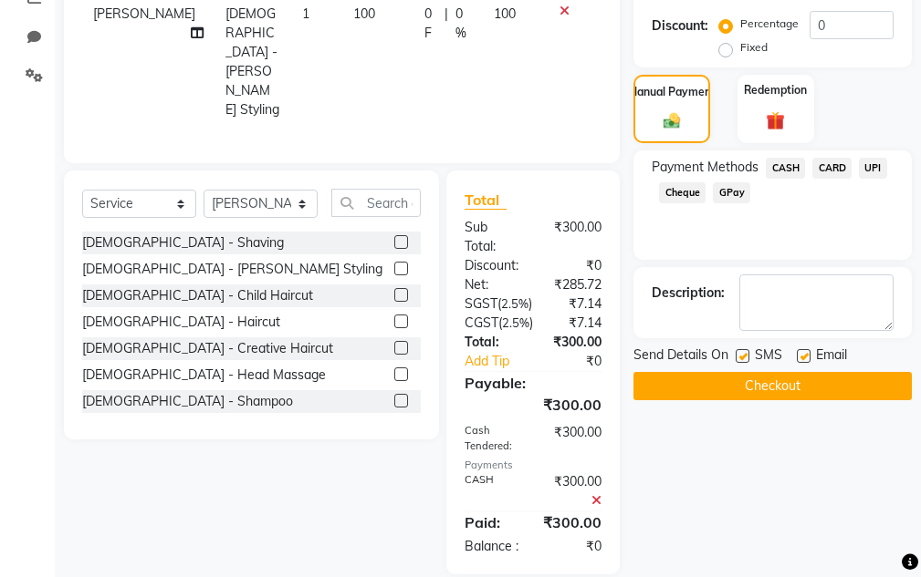
click at [782, 383] on button "Checkout" at bounding box center [772, 386] width 278 height 28
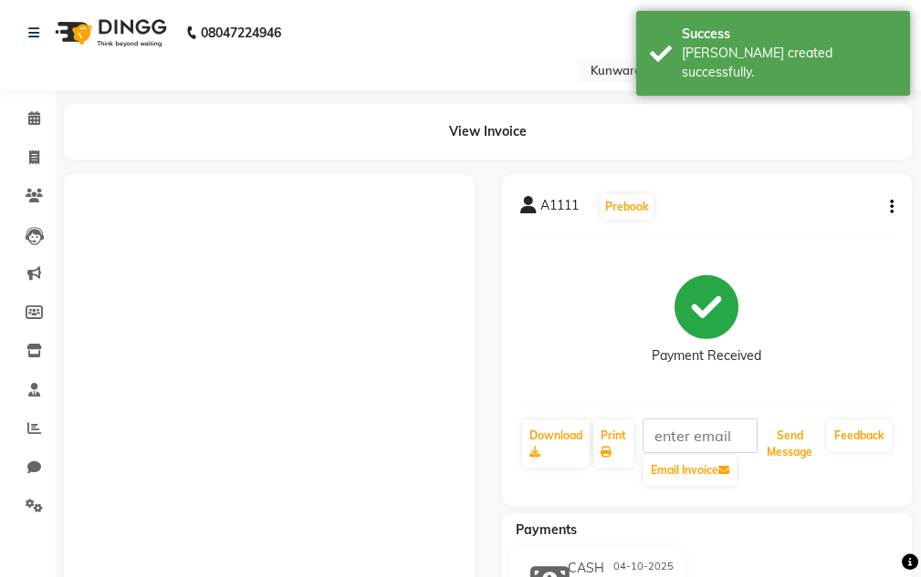
click at [800, 447] on button "Send Message" at bounding box center [789, 444] width 60 height 47
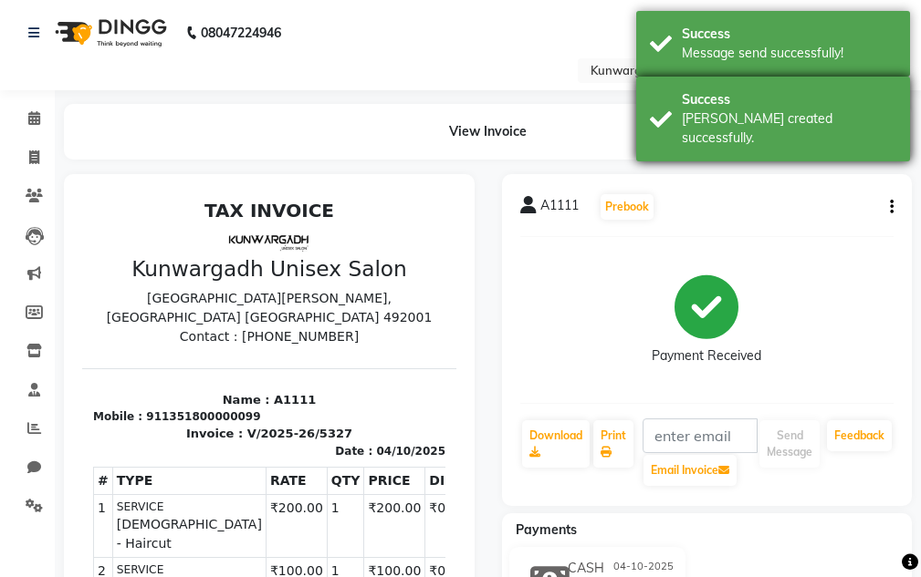
click at [814, 80] on div "Success Bill created successfully." at bounding box center [773, 119] width 274 height 85
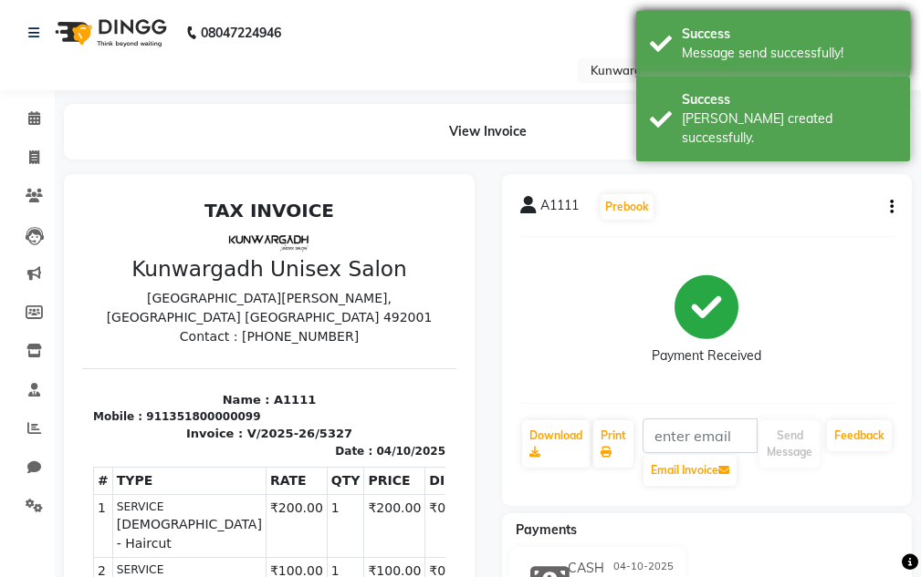
click at [811, 52] on div "Message send successfully!" at bounding box center [788, 53] width 214 height 19
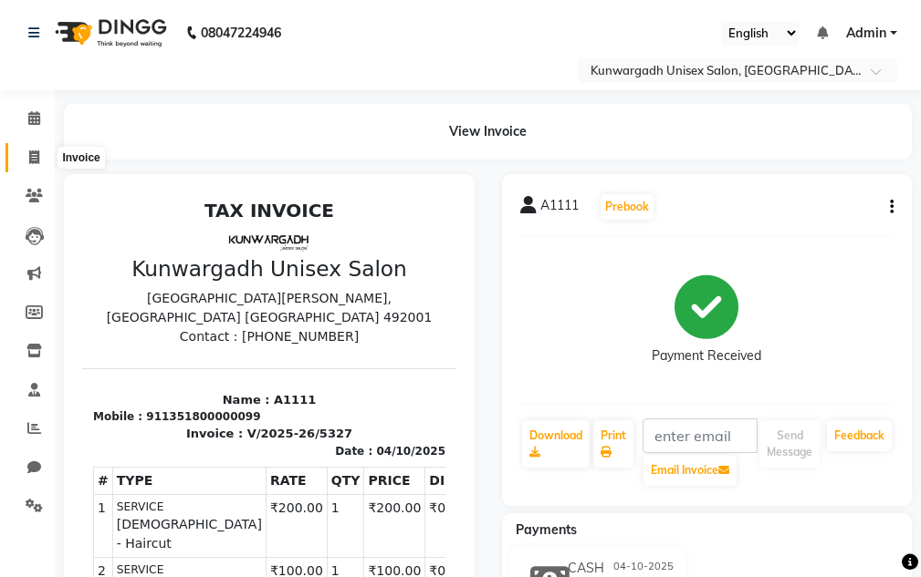
click at [35, 151] on icon at bounding box center [34, 158] width 10 height 14
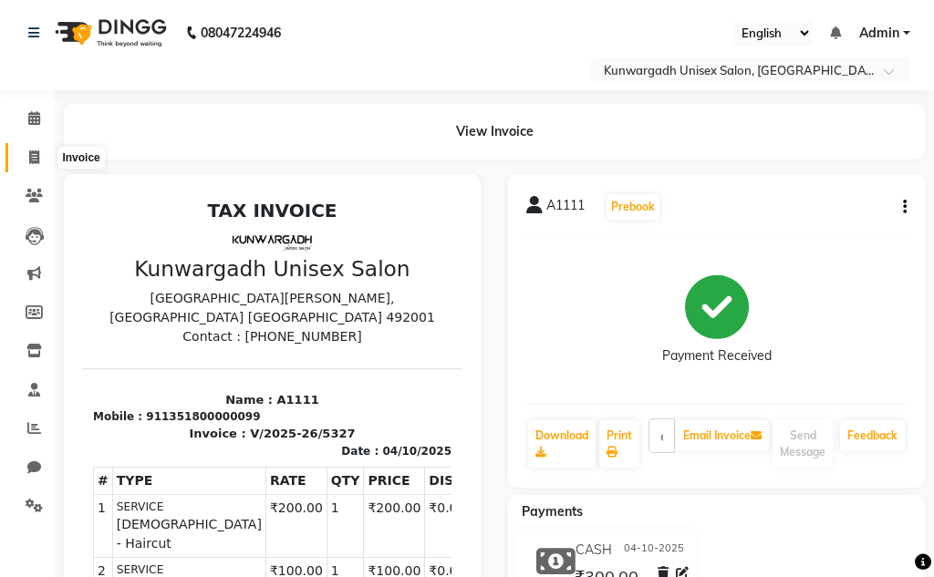
select select "service"
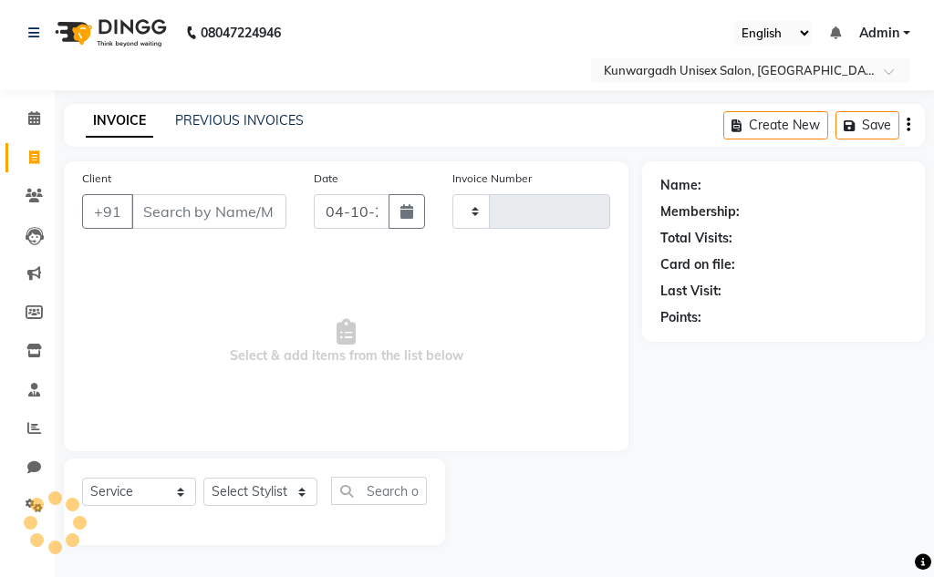
type input "5328"
select select "7931"
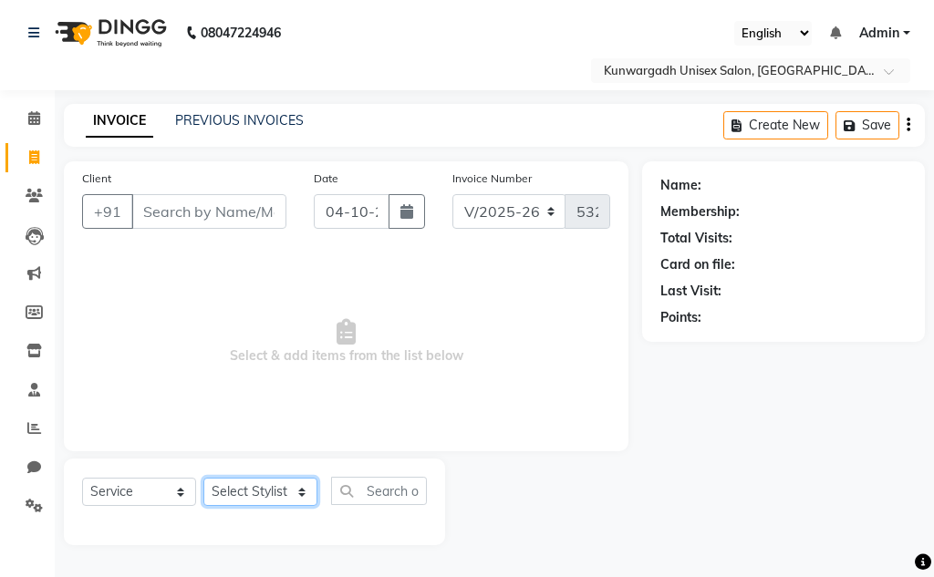
click at [265, 491] on select "Select Stylist Aarti [PERSON_NAME] Sir Chiku [PERSON_NAME] Devdas [PERSON_NAME]…" at bounding box center [260, 492] width 114 height 28
select select "84120"
click at [203, 478] on select "Select Stylist Aarti [PERSON_NAME] Sir Chiku [PERSON_NAME] Devdas [PERSON_NAME]…" at bounding box center [260, 492] width 114 height 28
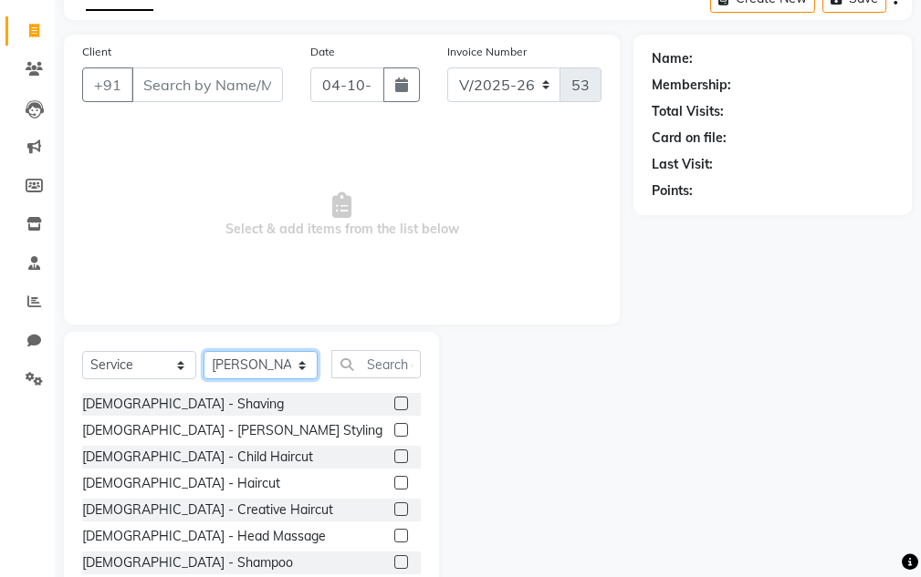
scroll to position [152, 0]
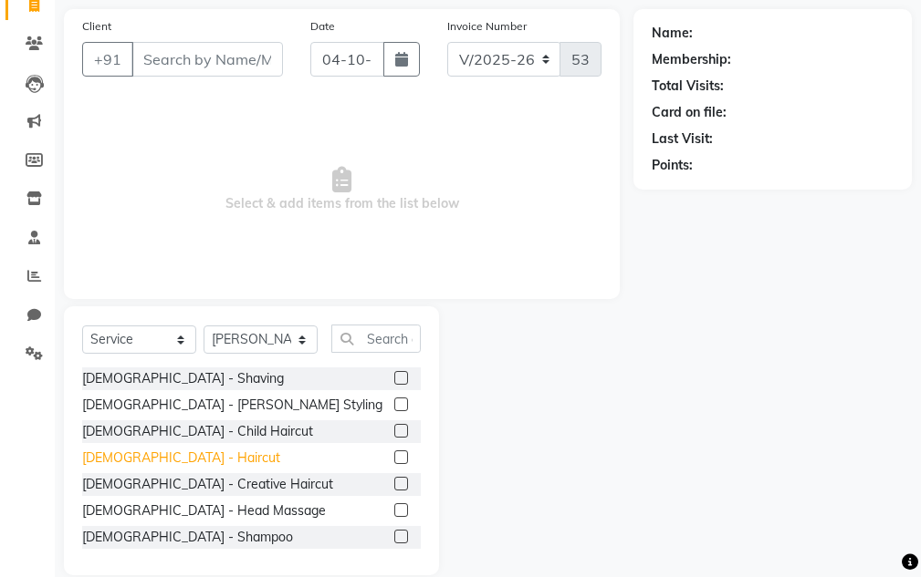
click at [149, 456] on div "[DEMOGRAPHIC_DATA] - Haircut" at bounding box center [181, 458] width 198 height 19
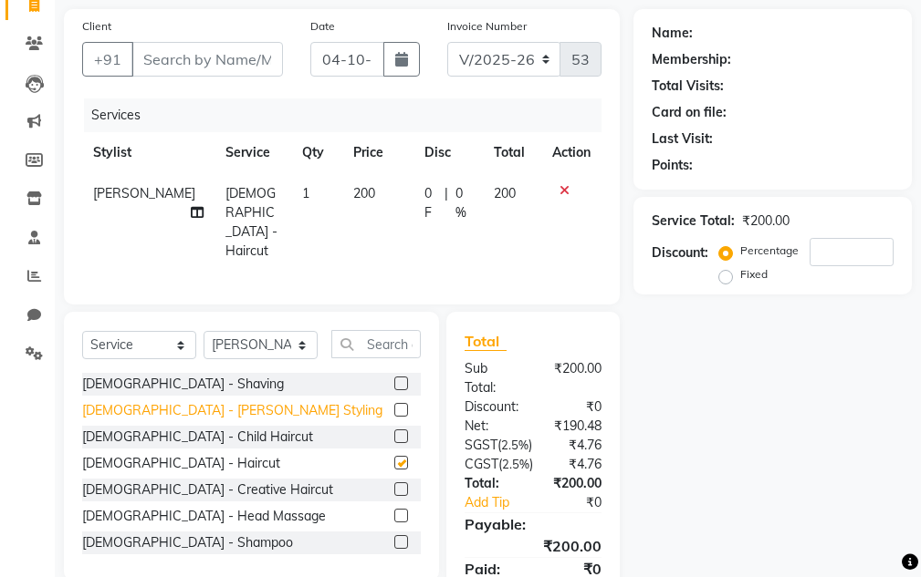
checkbox input "false"
drag, startPoint x: 151, startPoint y: 413, endPoint x: 158, endPoint y: 386, distance: 28.1
click at [152, 413] on div "[DEMOGRAPHIC_DATA] - [PERSON_NAME] Styling" at bounding box center [232, 410] width 300 height 19
checkbox input "false"
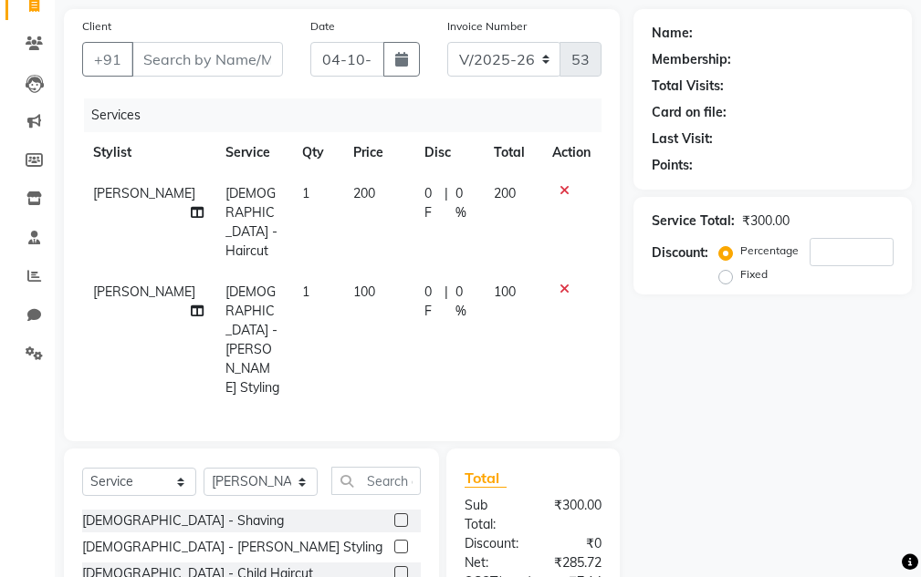
click at [202, 34] on div "Client +91" at bounding box center [182, 53] width 228 height 75
click at [202, 48] on input "Client" at bounding box center [206, 59] width 151 height 35
type input "7"
type input "0"
drag, startPoint x: 172, startPoint y: 56, endPoint x: 187, endPoint y: 58, distance: 14.9
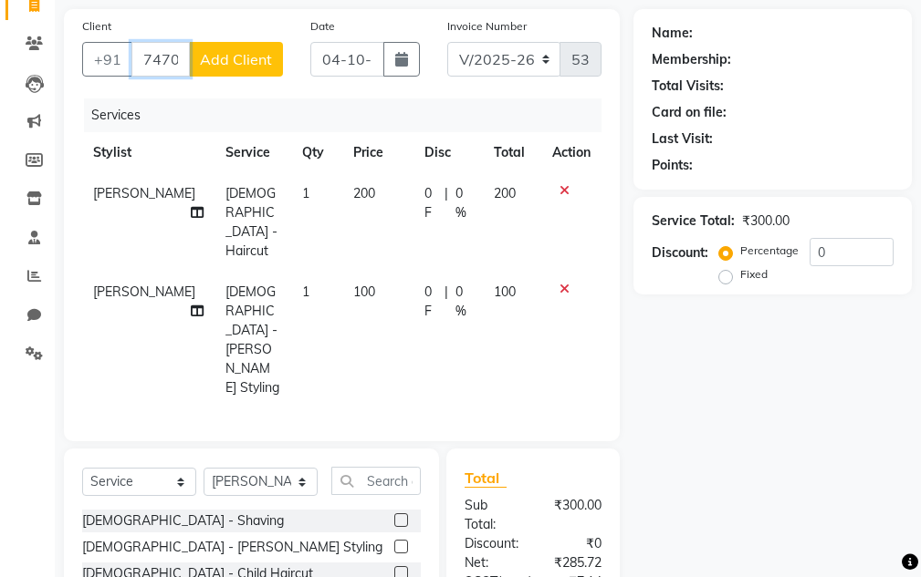
click at [182, 59] on input "7470522512" at bounding box center [160, 59] width 58 height 35
type input "7470522512"
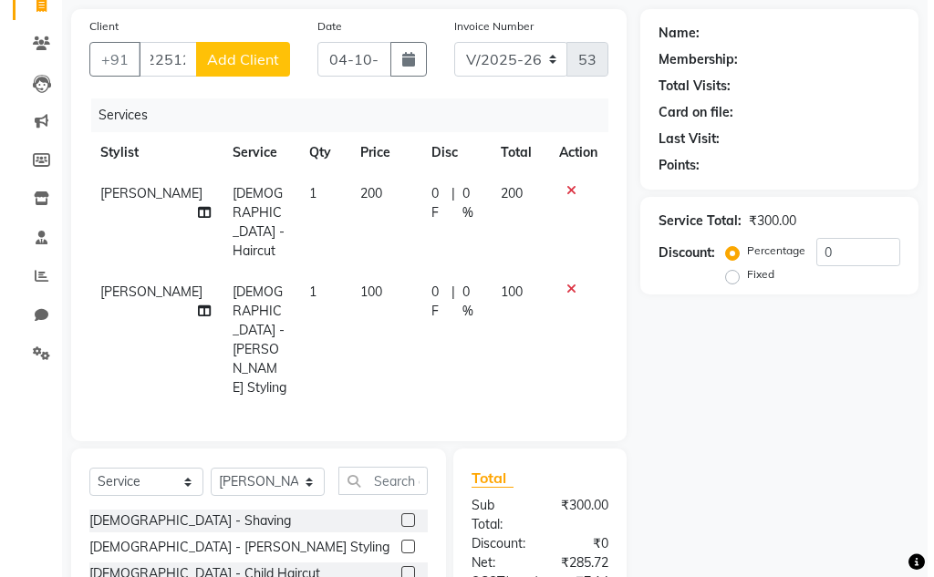
scroll to position [0, 0]
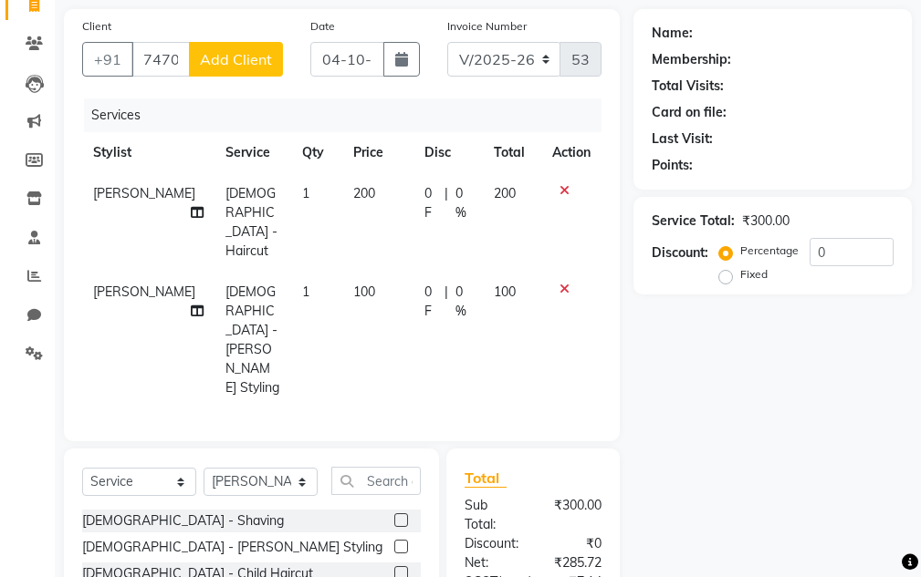
click at [220, 72] on button "Add Client" at bounding box center [236, 59] width 94 height 35
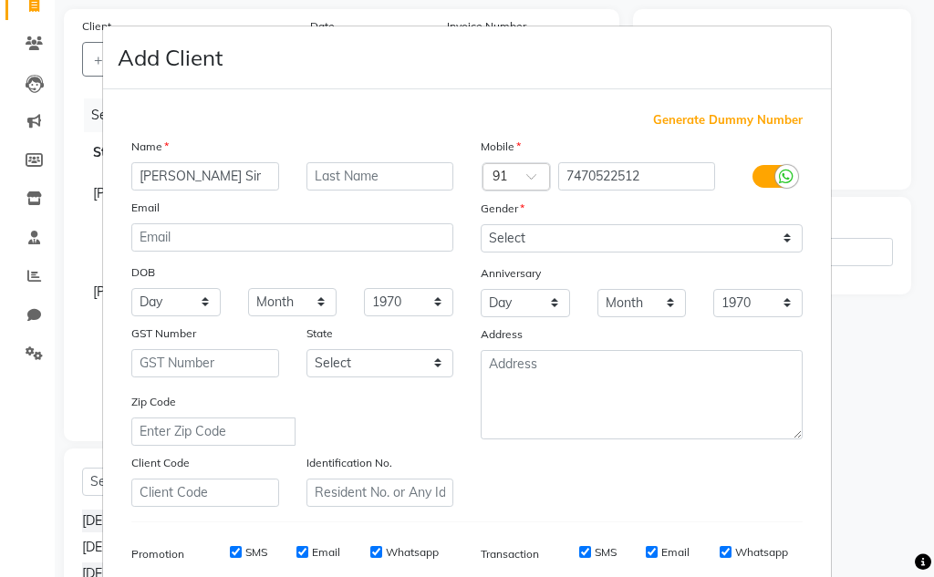
type input "Sawan Sharma Sir"
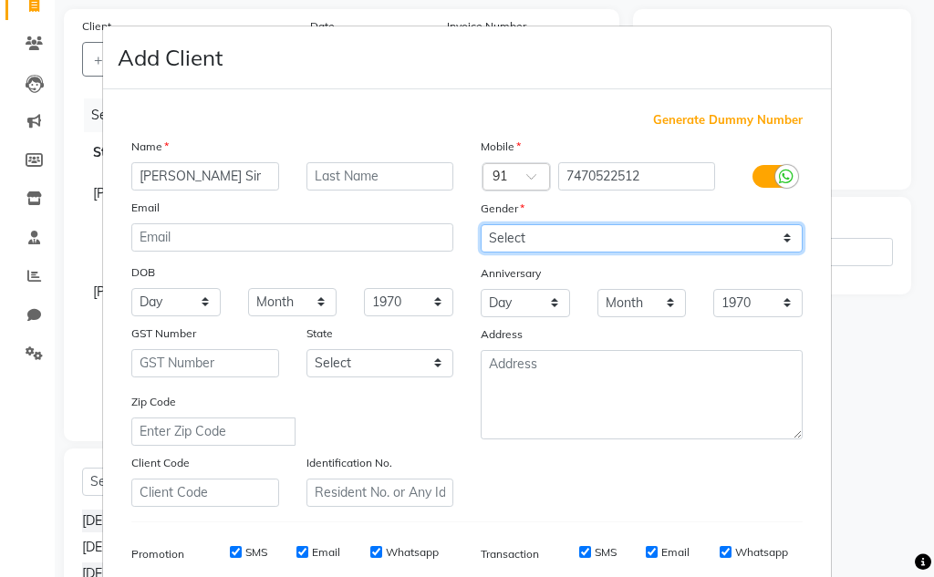
click at [605, 241] on select "Select Male Female Other Prefer Not To Say" at bounding box center [642, 238] width 322 height 28
select select "male"
click at [481, 224] on select "Select Male Female Other Prefer Not To Say" at bounding box center [642, 238] width 322 height 28
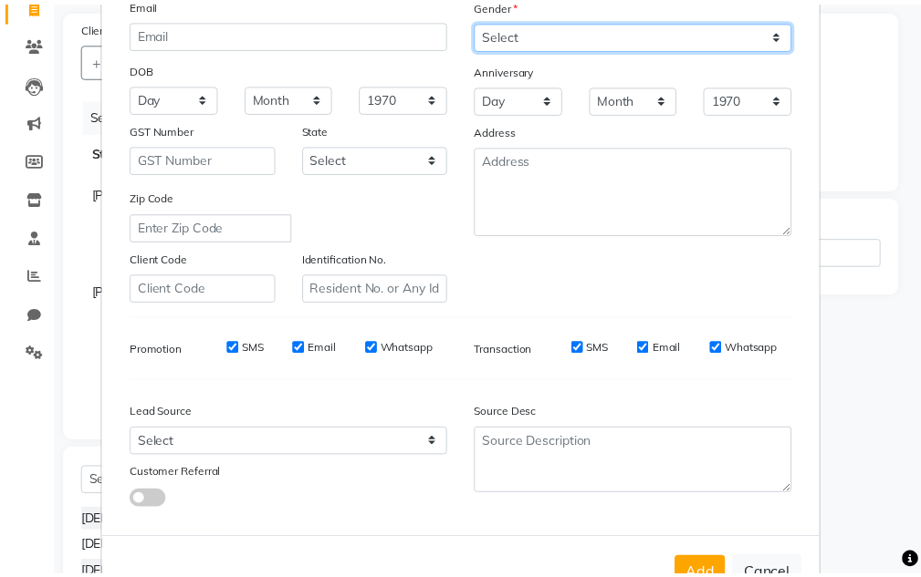
scroll to position [265, 0]
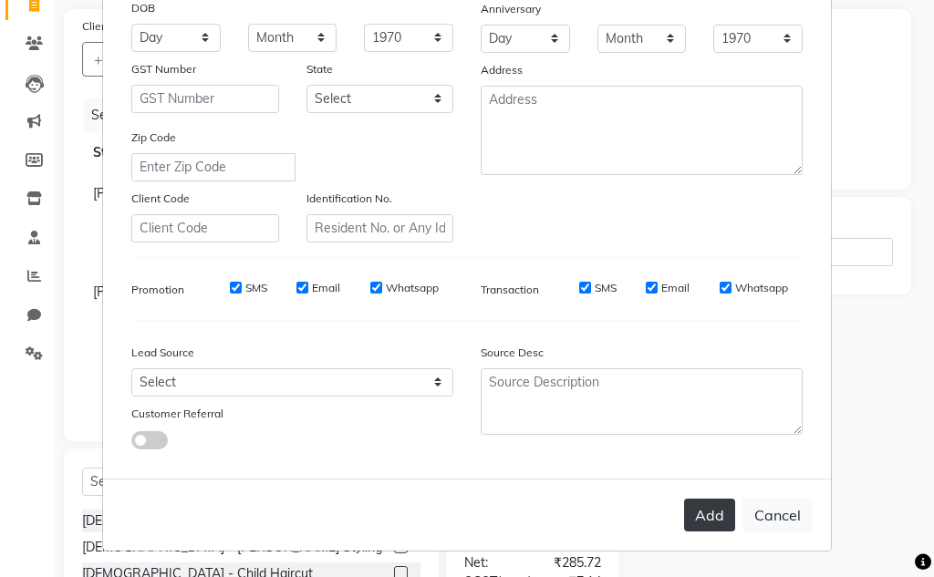
click at [702, 507] on button "Add" at bounding box center [709, 515] width 51 height 33
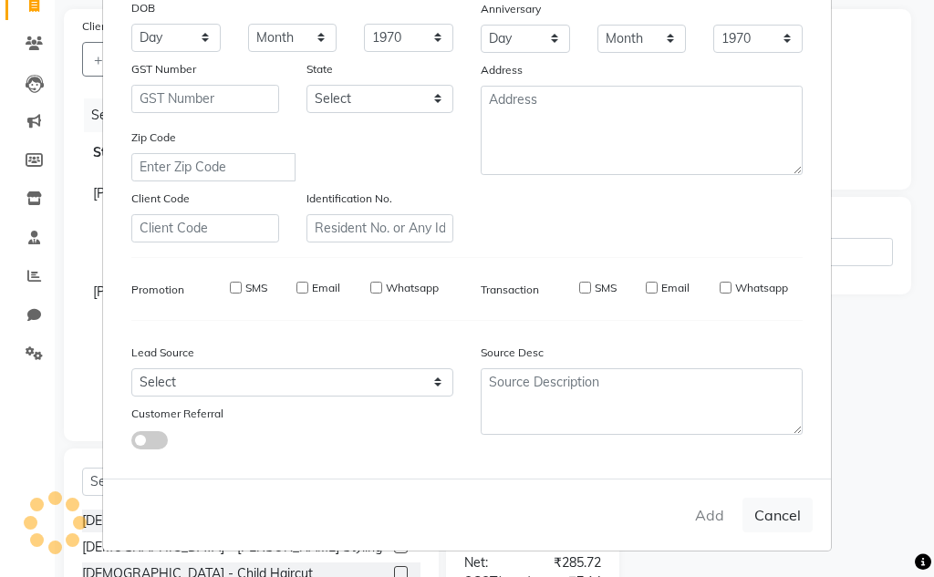
select select
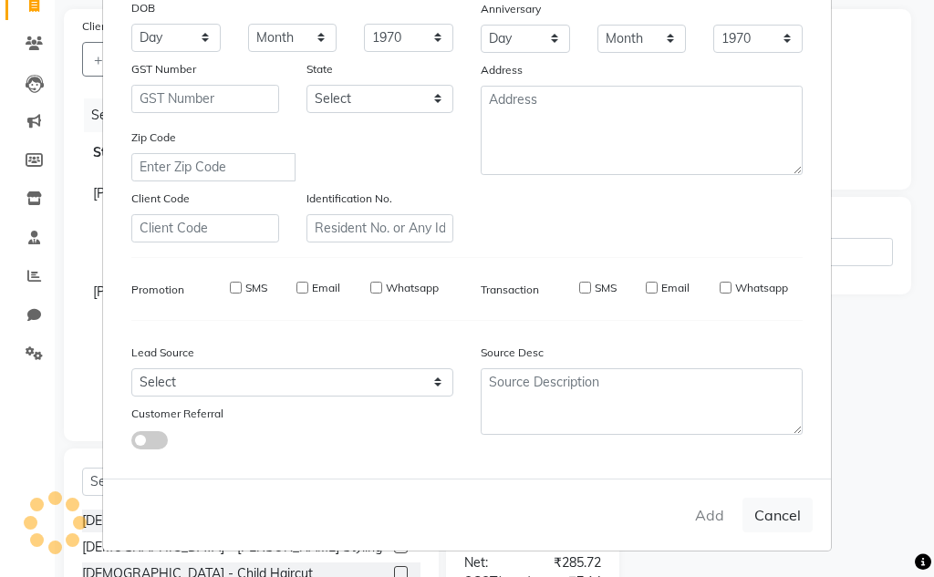
select select
checkbox input "false"
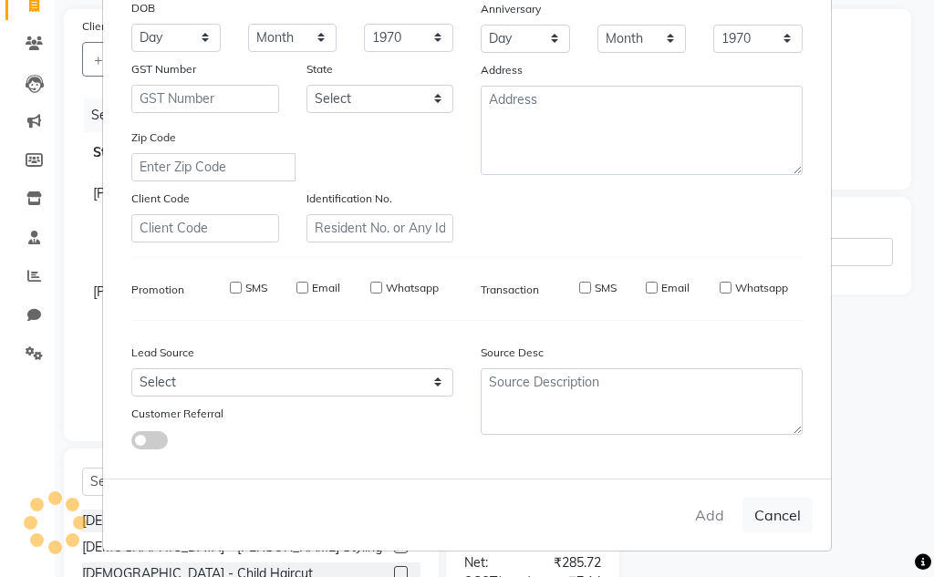
checkbox input "false"
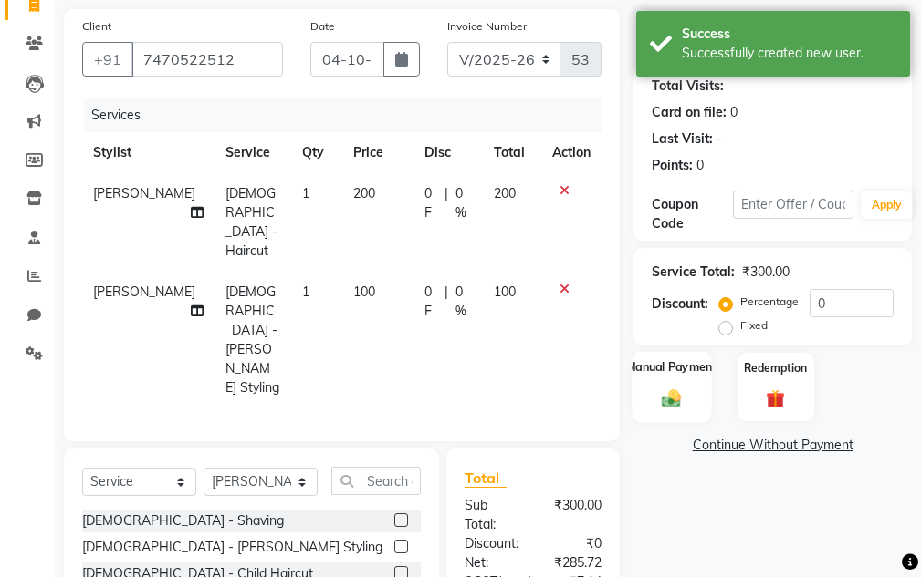
click at [673, 390] on img at bounding box center [671, 399] width 31 height 22
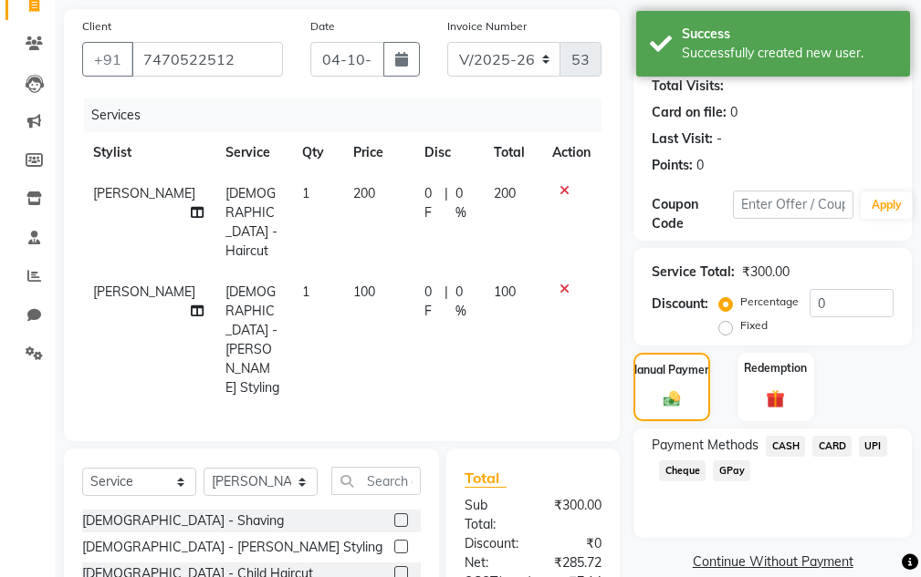
click at [862, 435] on div "Payment Methods CASH CARD UPI Cheque GPay" at bounding box center [772, 483] width 278 height 109
click at [864, 441] on span "UPI" at bounding box center [872, 446] width 28 height 21
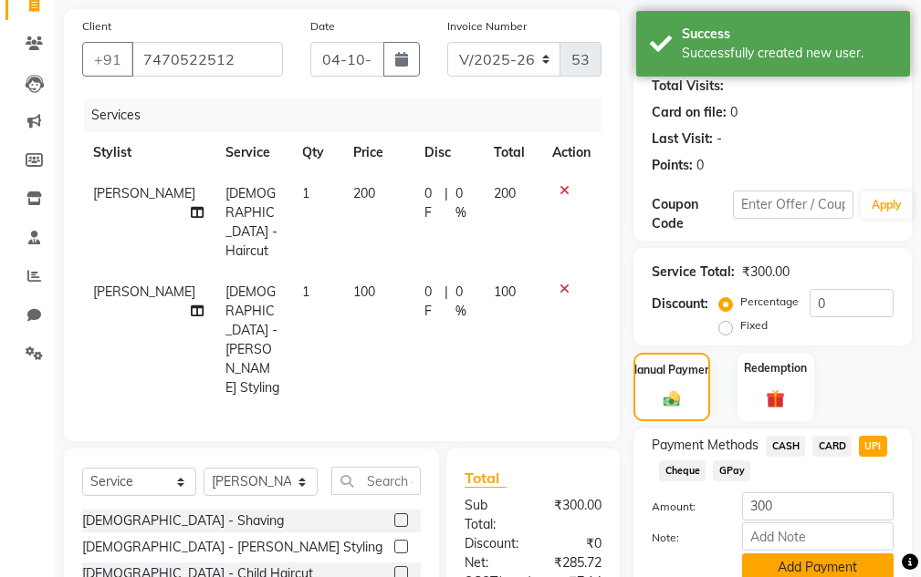
click at [807, 559] on button "Add Payment" at bounding box center [817, 568] width 151 height 28
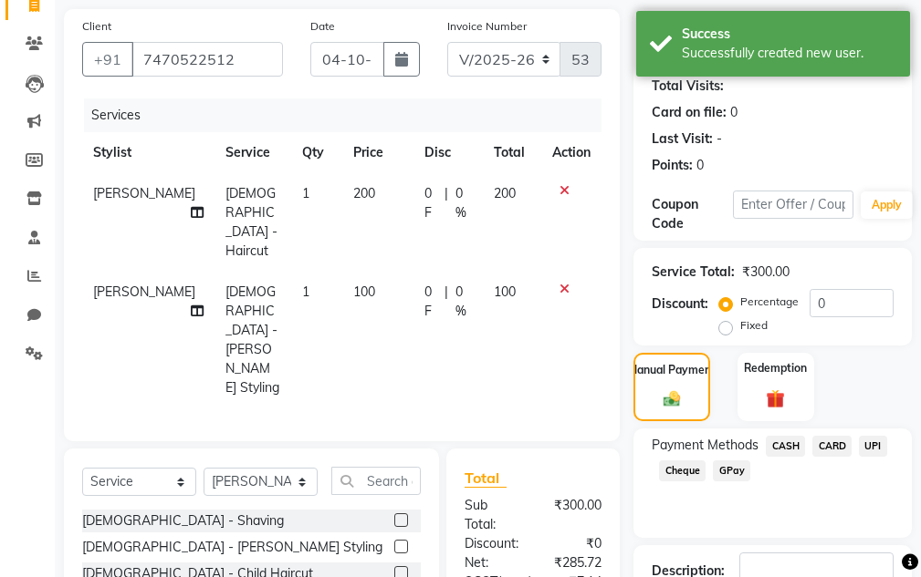
scroll to position [393, 0]
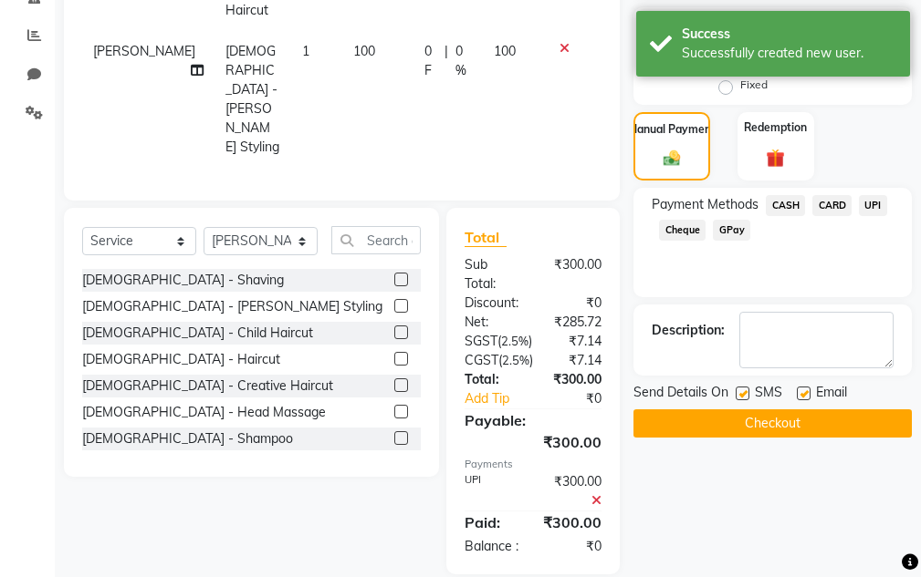
click at [806, 426] on button "Checkout" at bounding box center [772, 424] width 278 height 28
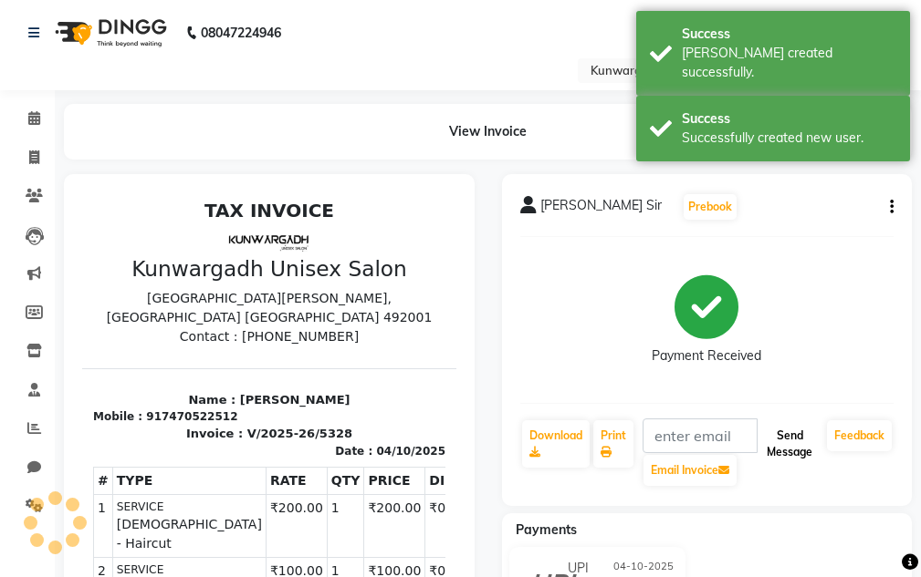
click at [791, 452] on button "Send Message" at bounding box center [789, 444] width 60 height 47
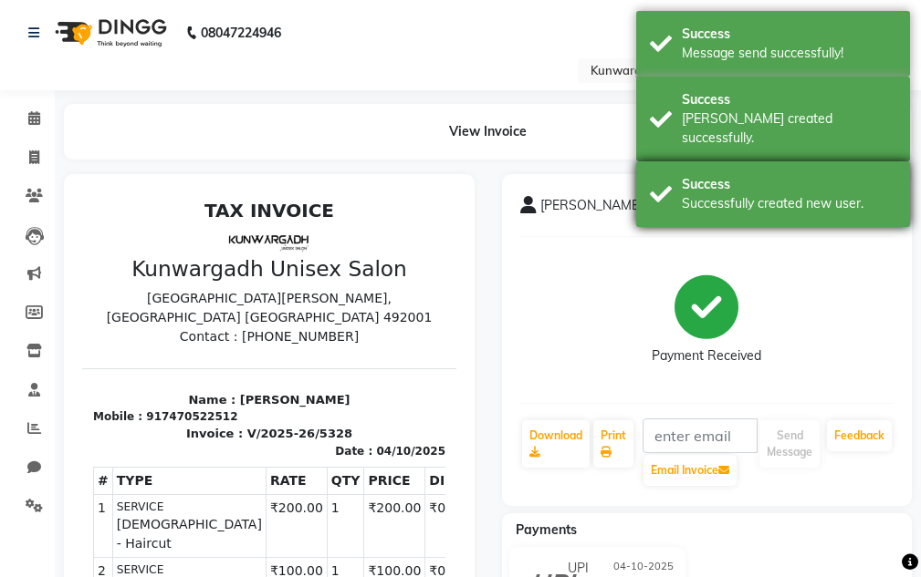
click at [801, 175] on div "Success" at bounding box center [788, 184] width 214 height 19
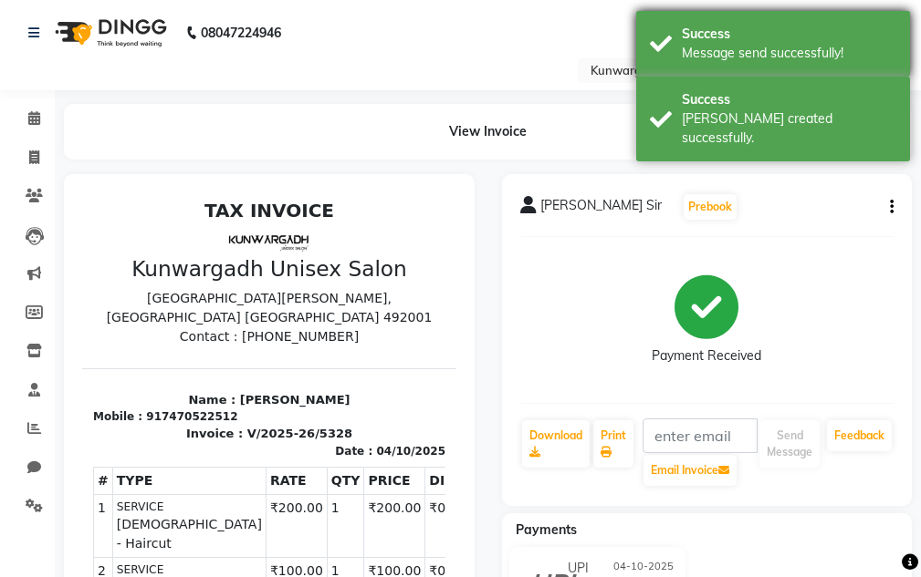
drag, startPoint x: 788, startPoint y: 112, endPoint x: 773, endPoint y: 62, distance: 52.5
click at [782, 96] on div "Success Bill created successfully." at bounding box center [773, 119] width 274 height 85
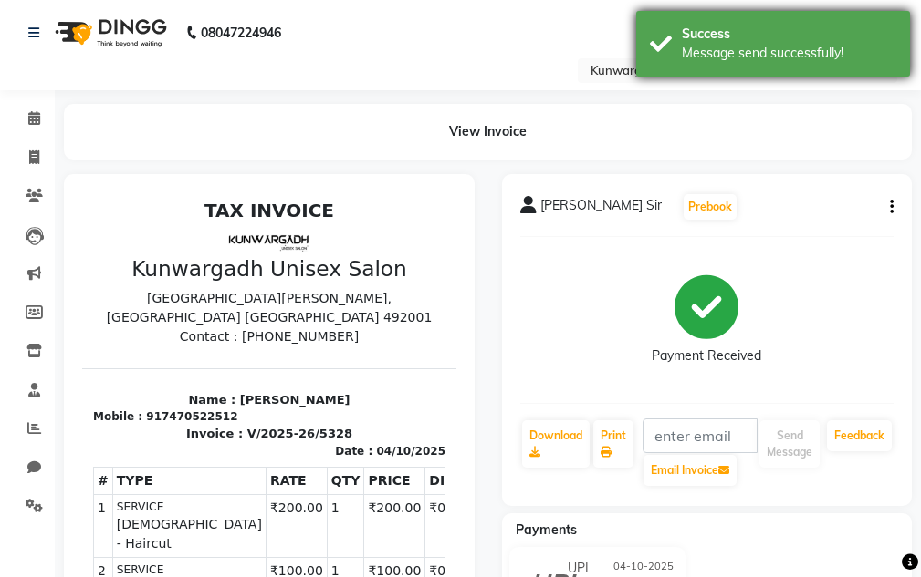
drag, startPoint x: 773, startPoint y: 62, endPoint x: 665, endPoint y: 65, distance: 107.7
click at [772, 62] on div "Message send successfully!" at bounding box center [788, 53] width 214 height 19
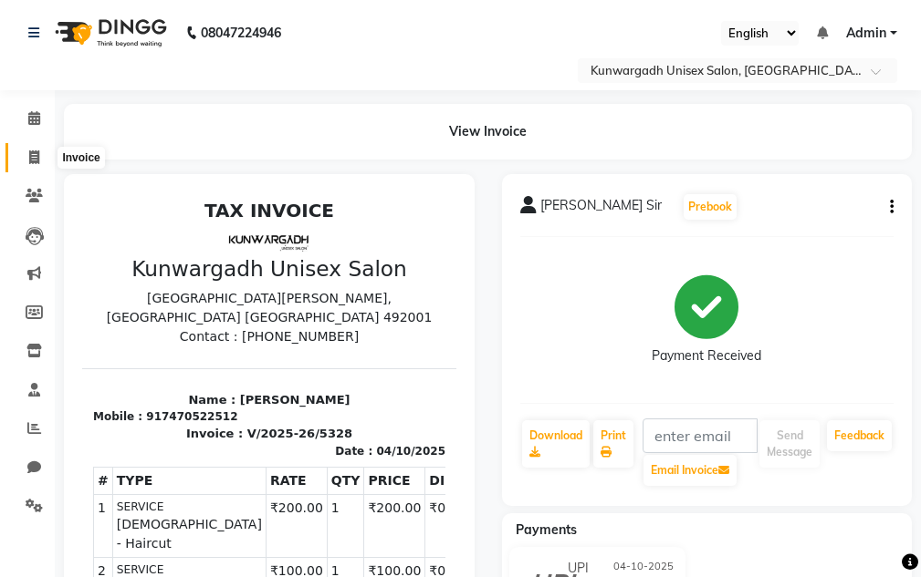
click at [36, 164] on span at bounding box center [34, 158] width 32 height 21
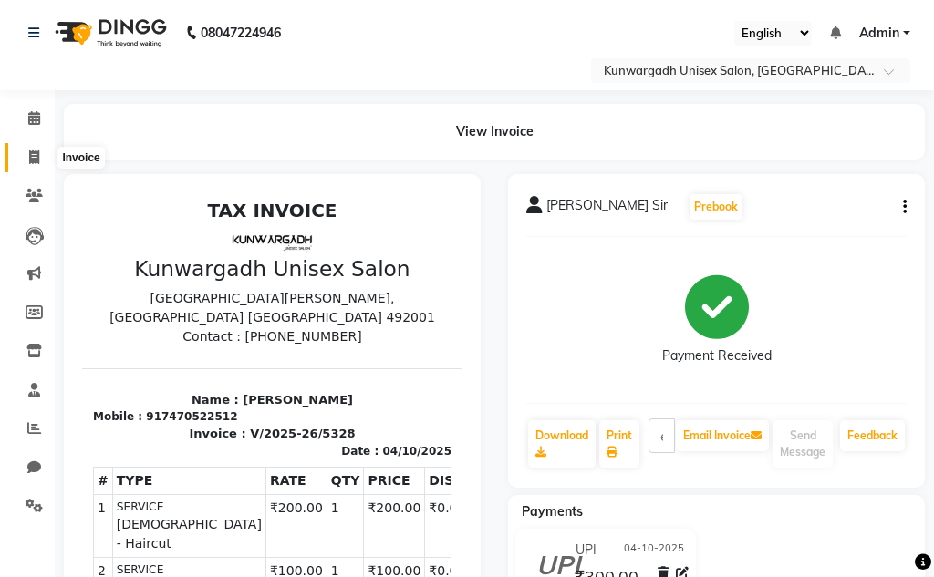
select select "service"
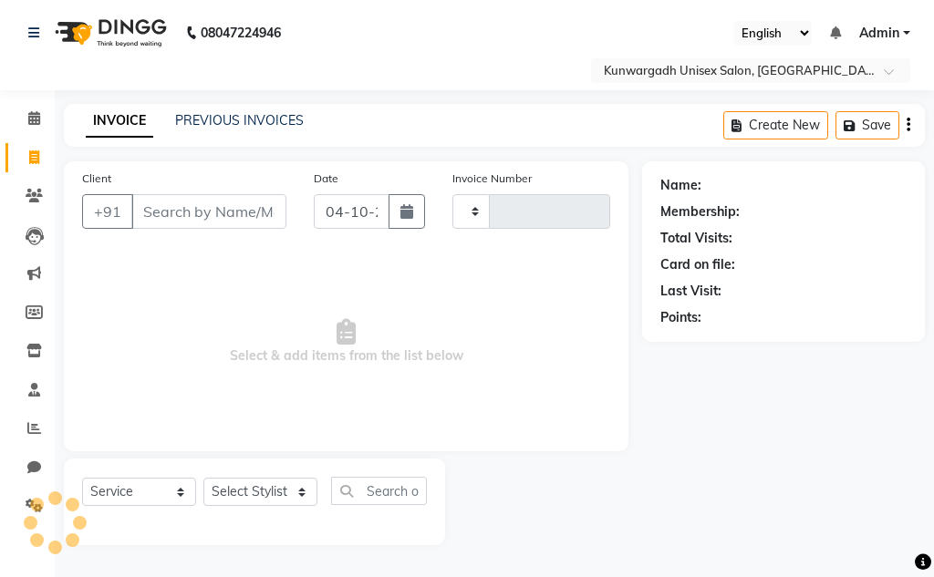
type input "5329"
select select "7931"
click at [0, 526] on li "Completed InProgress Upcoming Dropped Tentative Check-In Confirm" at bounding box center [27, 530] width 55 height 9
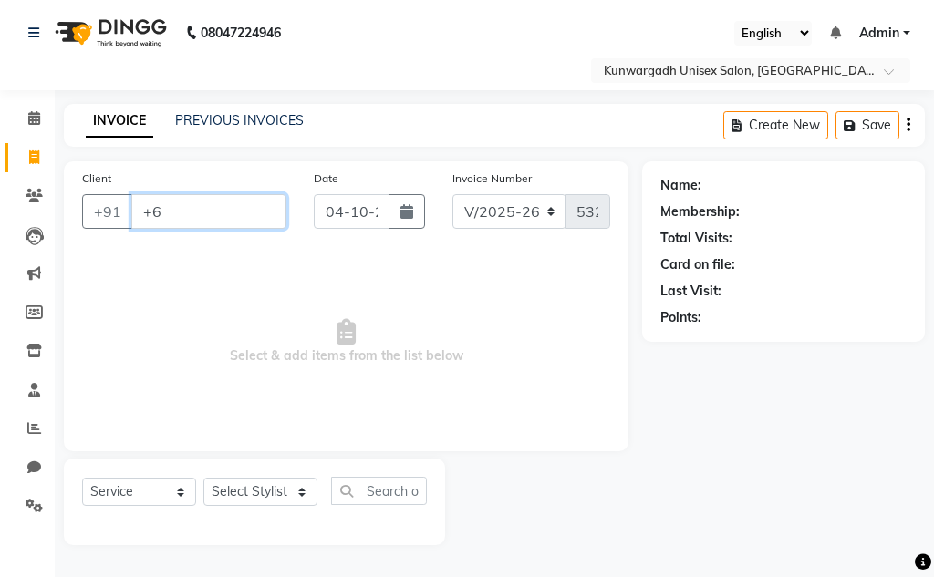
drag, startPoint x: 172, startPoint y: 217, endPoint x: 440, endPoint y: 89, distance: 297.1
click at [174, 217] on input "+6" at bounding box center [208, 211] width 155 height 35
type input "+"
click at [191, 212] on input "Client" at bounding box center [208, 211] width 155 height 35
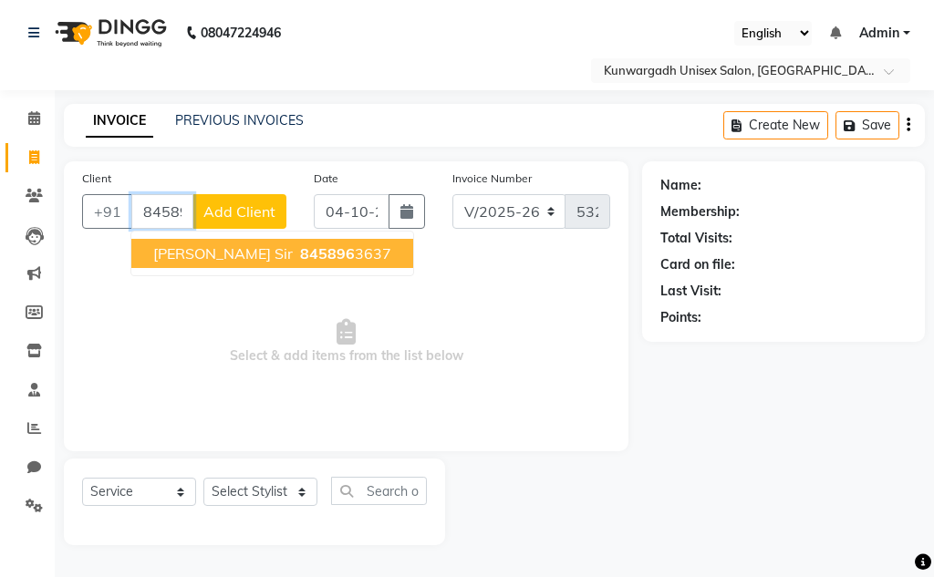
click at [275, 251] on span "Vishwas Keskar Sir" at bounding box center [223, 253] width 140 height 18
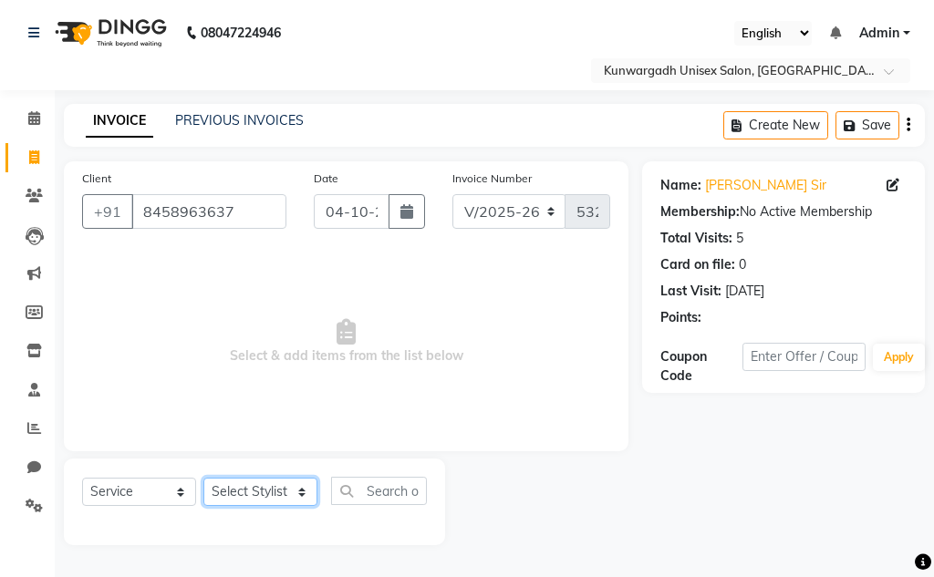
drag, startPoint x: 237, startPoint y: 486, endPoint x: 232, endPoint y: 478, distance: 9.9
click at [234, 484] on select "Select Stylist Aarti [PERSON_NAME] Sir Chiku [PERSON_NAME] Devdas [PERSON_NAME]…" at bounding box center [260, 492] width 114 height 28
click at [203, 478] on select "Select Stylist Aarti [PERSON_NAME] Sir Chiku [PERSON_NAME] Devdas [PERSON_NAME]…" at bounding box center [260, 492] width 114 height 28
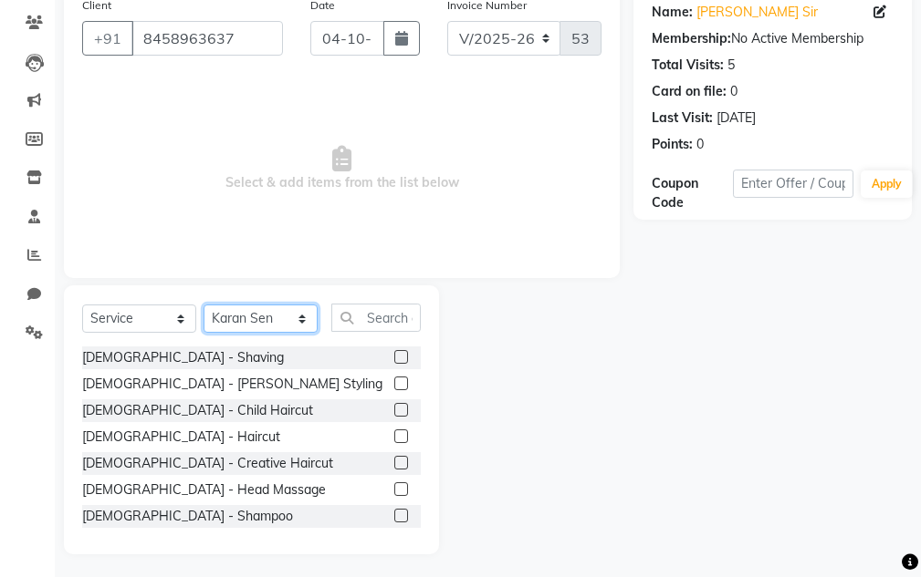
scroll to position [178, 0]
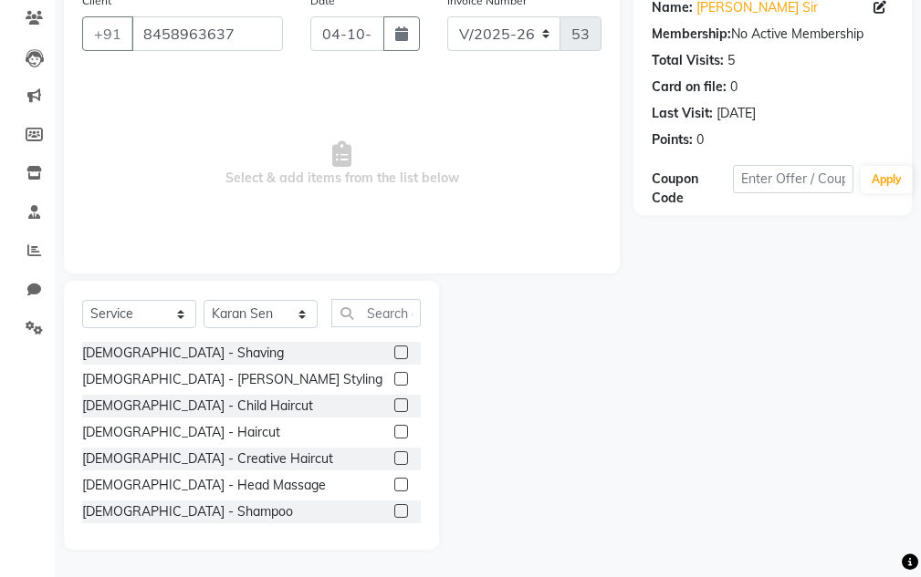
click at [394, 380] on label at bounding box center [401, 379] width 14 height 14
click at [394, 380] on input "checkbox" at bounding box center [400, 380] width 12 height 12
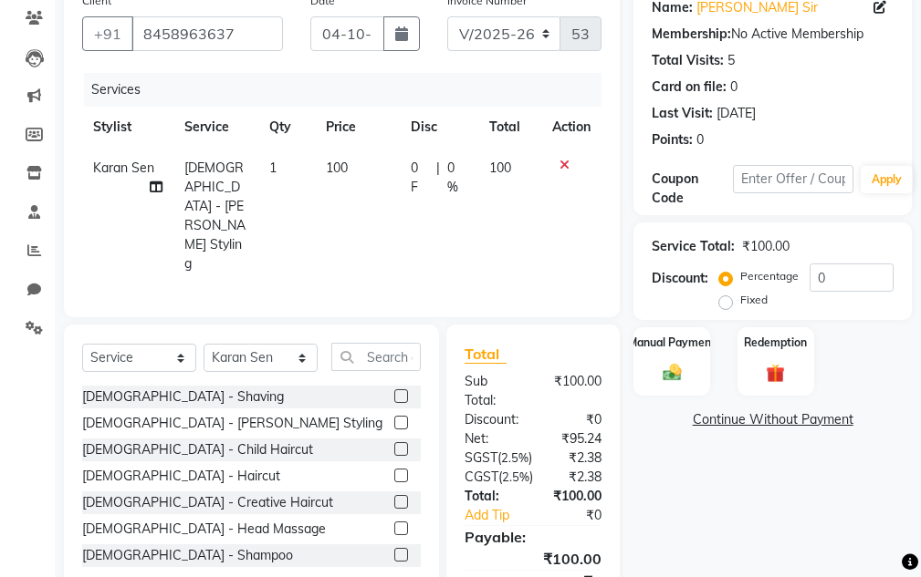
click at [723, 369] on div "Manual Payment Redemption" at bounding box center [772, 362] width 306 height 68
click at [694, 364] on div "Manual Payment" at bounding box center [671, 361] width 79 height 71
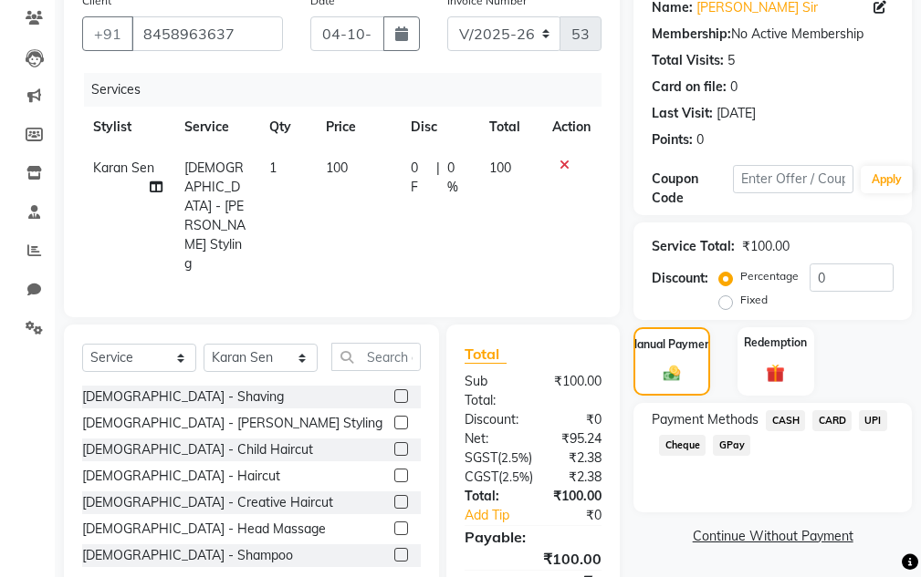
click at [872, 421] on span "UPI" at bounding box center [872, 421] width 28 height 21
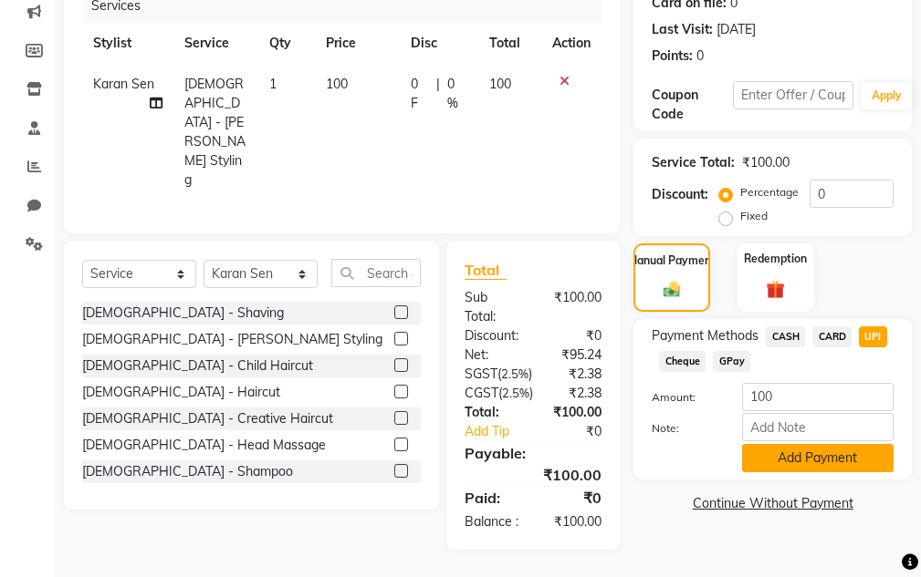
click at [871, 445] on button "Add Payment" at bounding box center [817, 458] width 151 height 28
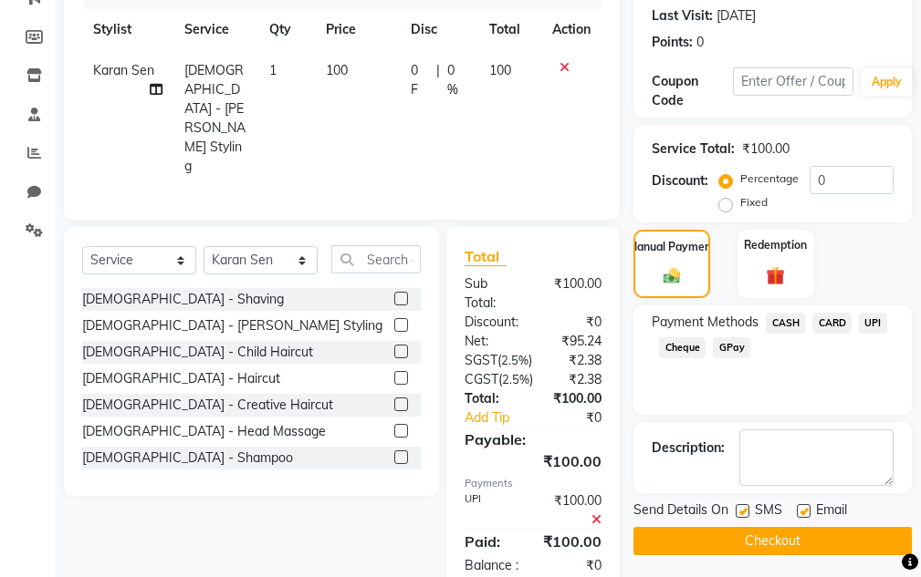
scroll to position [333, 0]
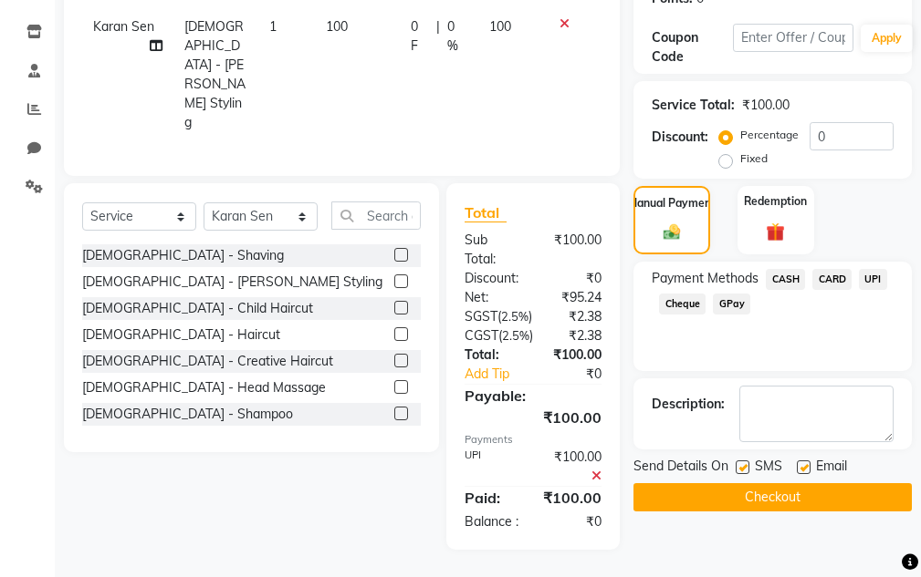
click at [856, 484] on button "Checkout" at bounding box center [772, 498] width 278 height 28
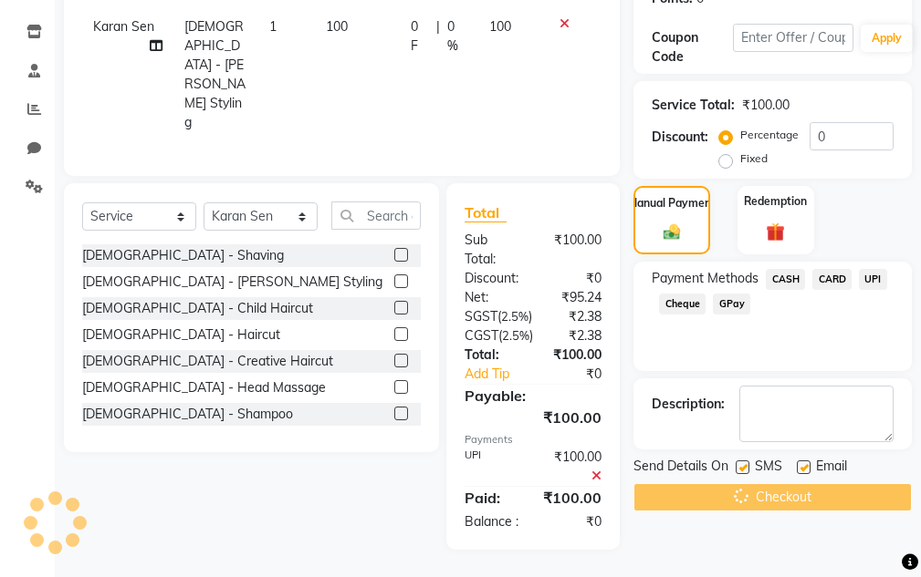
click at [856, 484] on div "Checkout" at bounding box center [772, 498] width 278 height 28
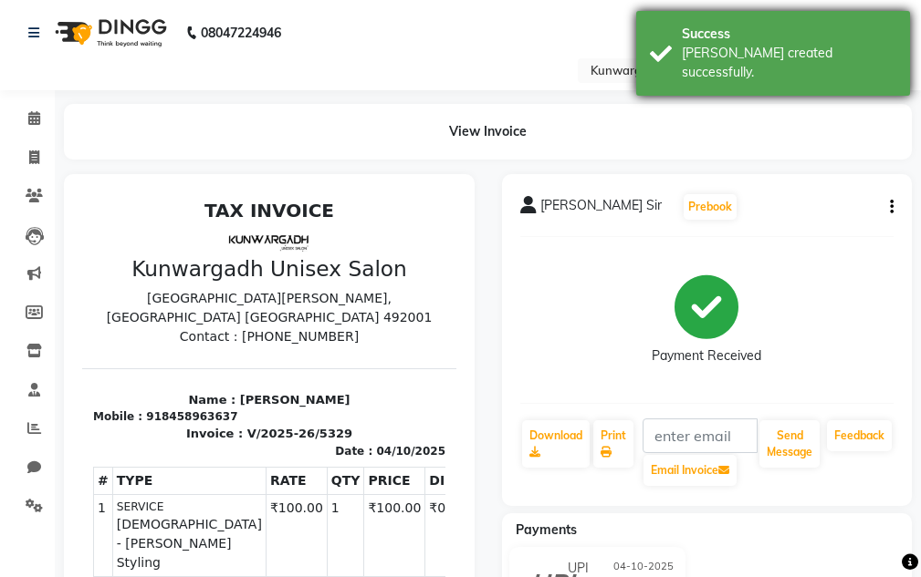
click at [739, 23] on div "Success Bill created successfully." at bounding box center [773, 53] width 274 height 85
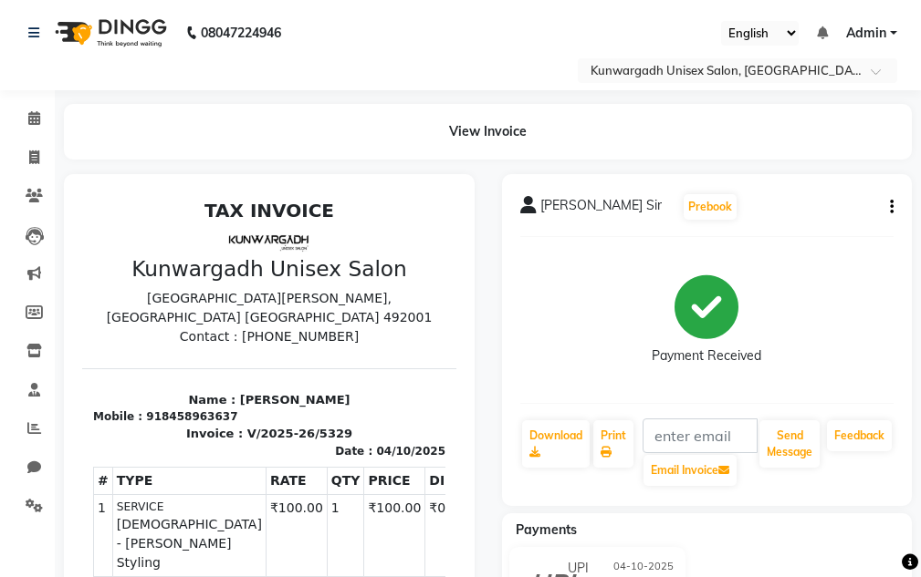
drag, startPoint x: 801, startPoint y: 484, endPoint x: 799, endPoint y: 468, distance: 15.6
click at [800, 483] on div "Send Message" at bounding box center [789, 453] width 64 height 69
click at [799, 459] on button "Send Message" at bounding box center [789, 444] width 60 height 47
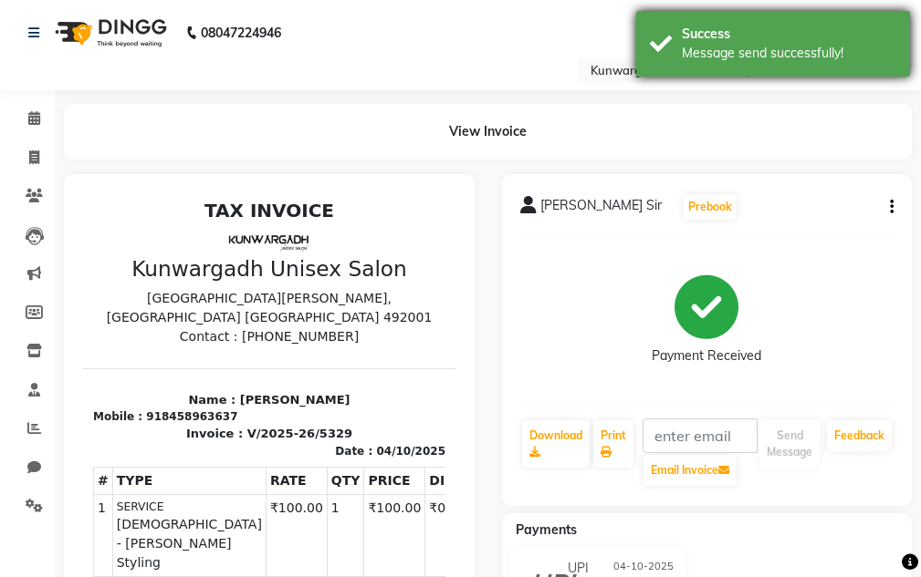
drag, startPoint x: 776, startPoint y: 42, endPoint x: 759, endPoint y: 40, distance: 17.4
click at [775, 42] on div "Success" at bounding box center [788, 34] width 214 height 19
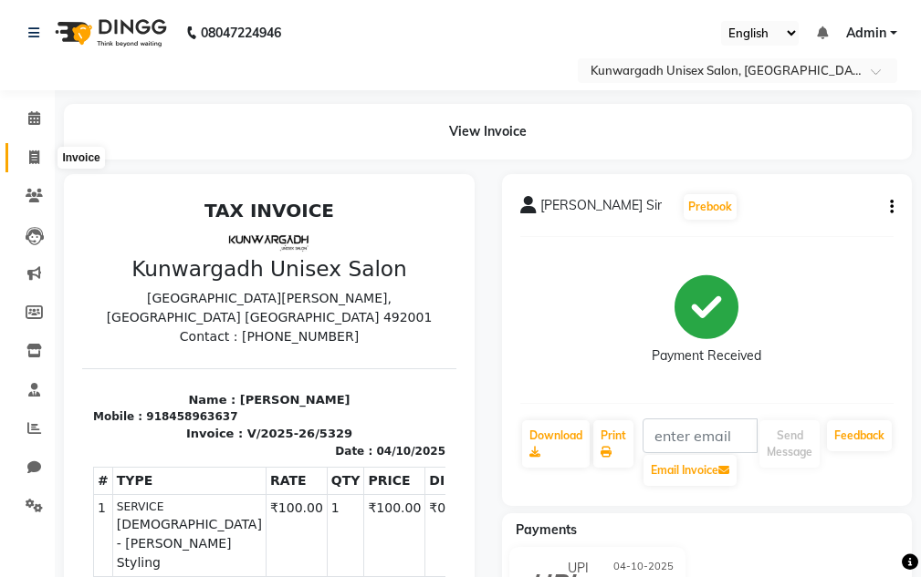
click at [38, 152] on icon at bounding box center [34, 158] width 10 height 14
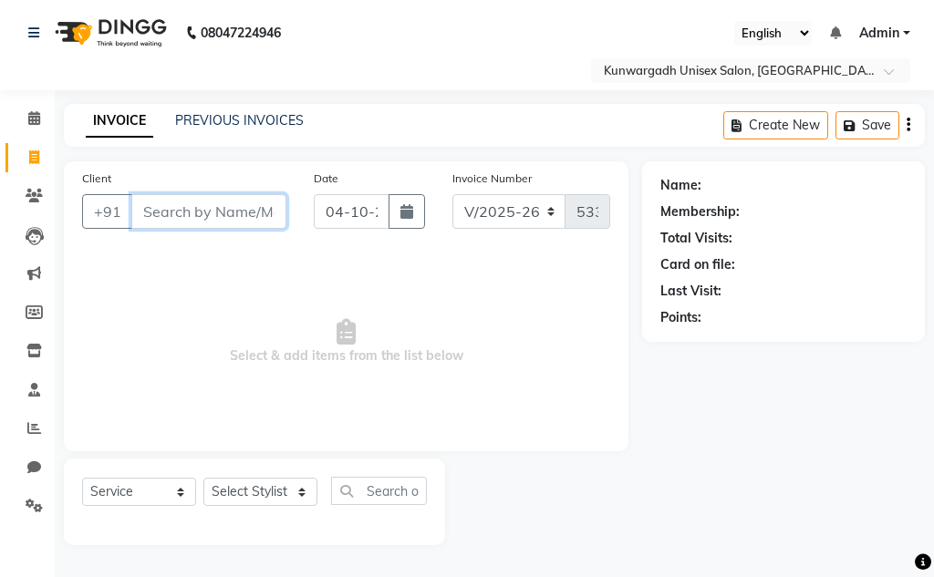
click at [225, 211] on input "Client" at bounding box center [208, 211] width 155 height 35
click at [249, 223] on button "Add Client" at bounding box center [239, 211] width 94 height 35
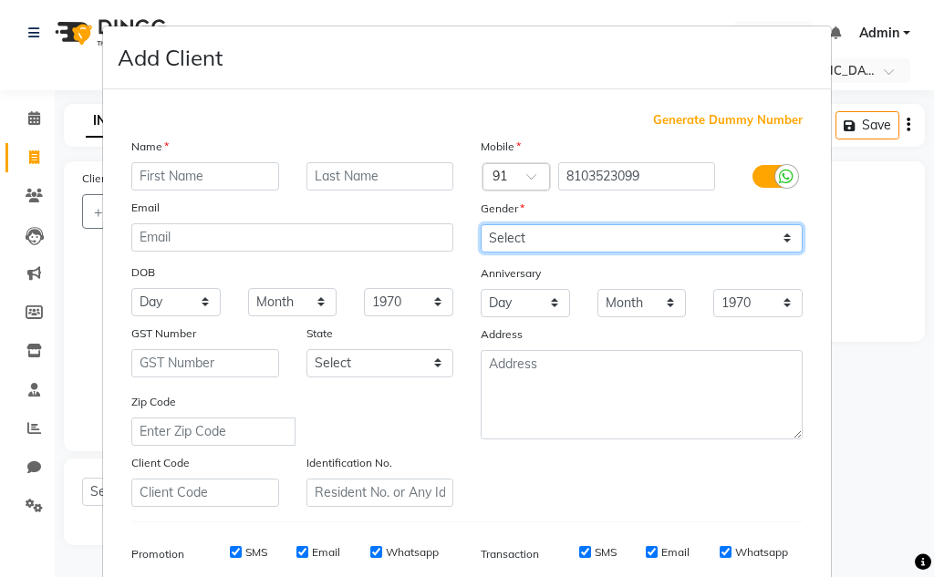
click at [583, 244] on select "Select Male Female Other Prefer Not To Say" at bounding box center [642, 238] width 322 height 28
click at [481, 224] on select "Select Male Female Other Prefer Not To Say" at bounding box center [642, 238] width 322 height 28
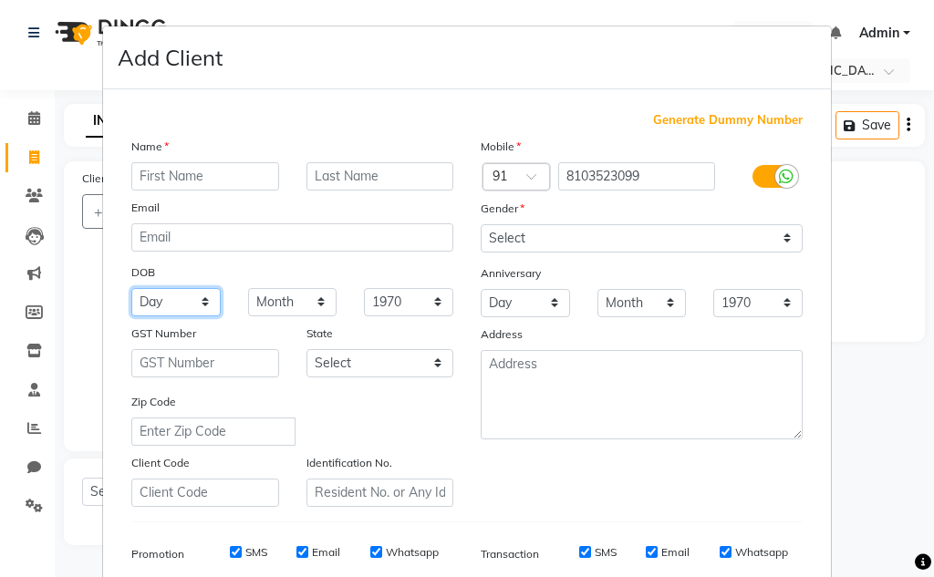
drag, startPoint x: 180, startPoint y: 301, endPoint x: 179, endPoint y: 289, distance: 11.9
click at [180, 301] on select "Day 01 02 03 04 05 06 07 08 09 10 11 12 13 14 15 16 17 18 19 20 21 22 23 24 25 …" at bounding box center [175, 302] width 89 height 28
click at [131, 288] on select "Day 01 02 03 04 05 06 07 08 09 10 11 12 13 14 15 16 17 18 19 20 21 22 23 24 25 …" at bounding box center [175, 302] width 89 height 28
click at [249, 298] on select "Month January February March April May June July August September October Novem…" at bounding box center [292, 302] width 89 height 28
click at [248, 288] on select "Month January February March April May June July August September October Novem…" at bounding box center [292, 302] width 89 height 28
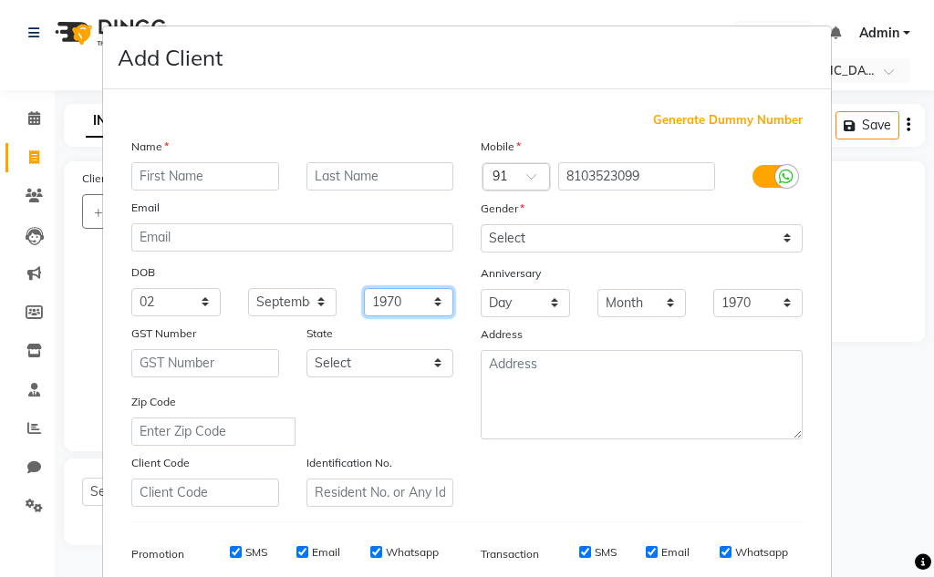
click at [390, 292] on select "1940 1941 1942 1943 1944 1945 1946 1947 1948 1949 1950 1951 1952 1953 1954 1955…" at bounding box center [408, 302] width 89 height 28
click at [295, 306] on select "Month January February March April May June July August September October Novem…" at bounding box center [292, 302] width 89 height 28
click at [248, 288] on select "Month January February March April May June July August September October Novem…" at bounding box center [292, 302] width 89 height 28
click at [422, 302] on select "1940 1941 1942 1943 1944 1945 1946 1947 1948 1949 1950 1951 1952 1953 1954 1955…" at bounding box center [408, 302] width 89 height 28
click at [364, 288] on select "1940 1941 1942 1943 1944 1945 1946 1947 1948 1949 1950 1951 1952 1953 1954 1955…" at bounding box center [408, 302] width 89 height 28
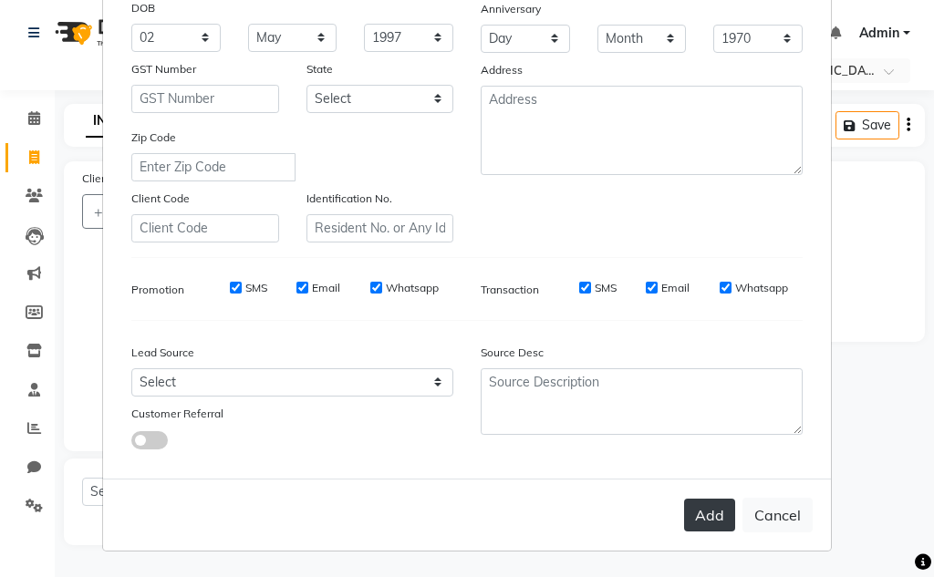
click at [697, 506] on button "Add" at bounding box center [709, 515] width 51 height 33
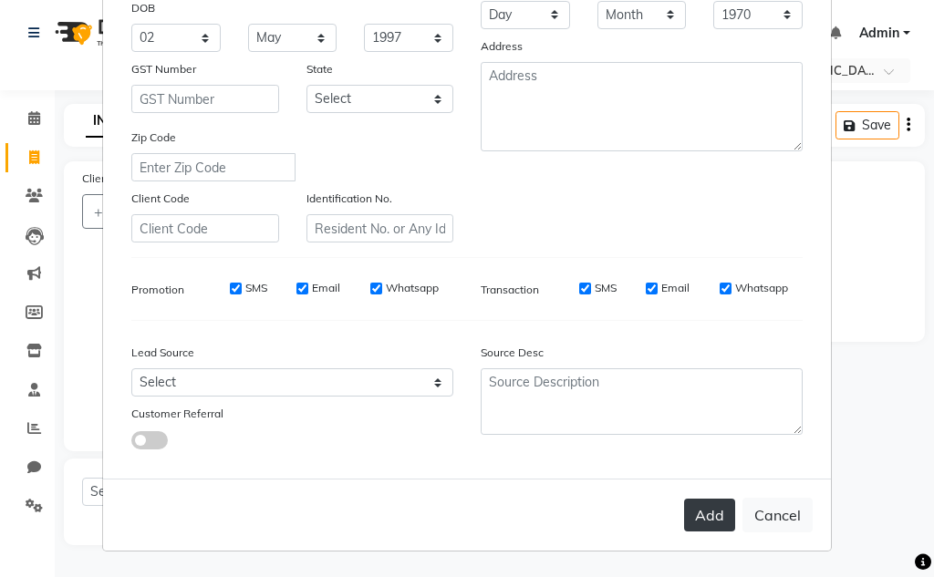
click at [698, 519] on button "Add" at bounding box center [709, 515] width 51 height 33
click at [690, 514] on button "Add" at bounding box center [709, 515] width 51 height 33
click at [691, 515] on button "Add" at bounding box center [709, 515] width 51 height 33
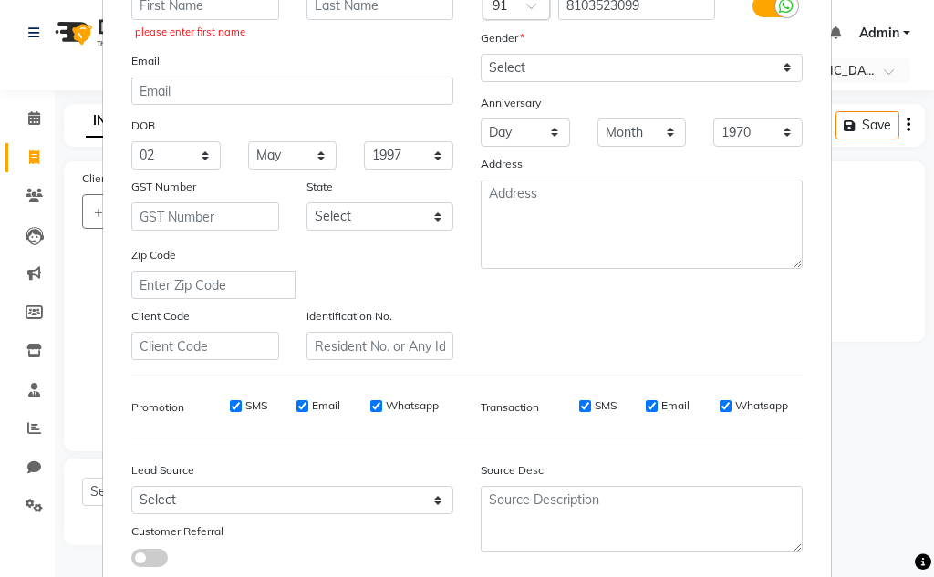
scroll to position [0, 0]
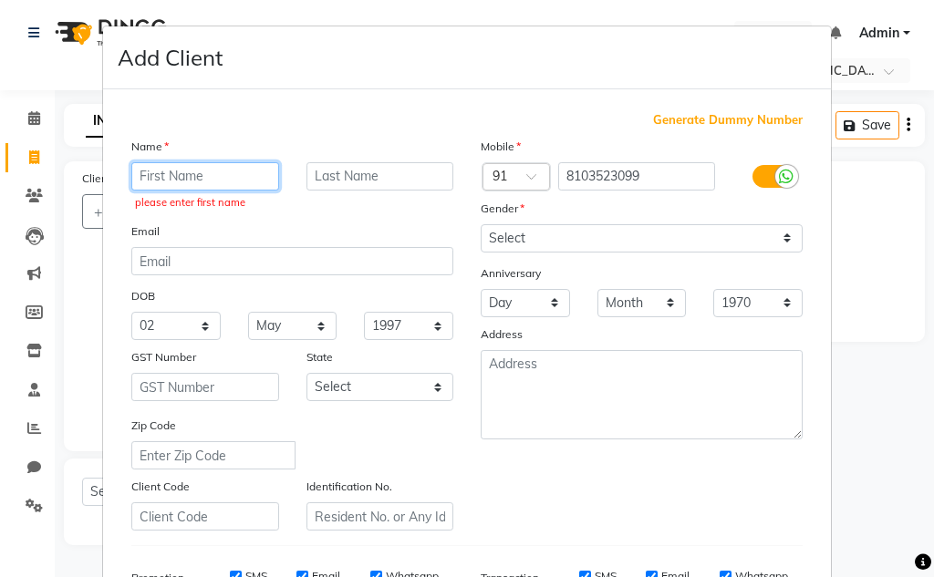
click at [209, 182] on input "text" at bounding box center [205, 176] width 148 height 28
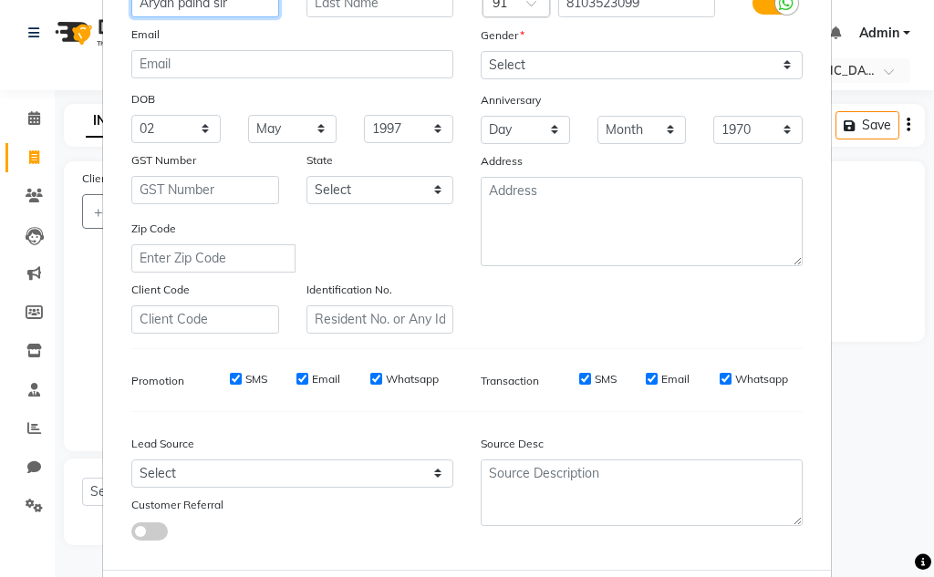
scroll to position [265, 0]
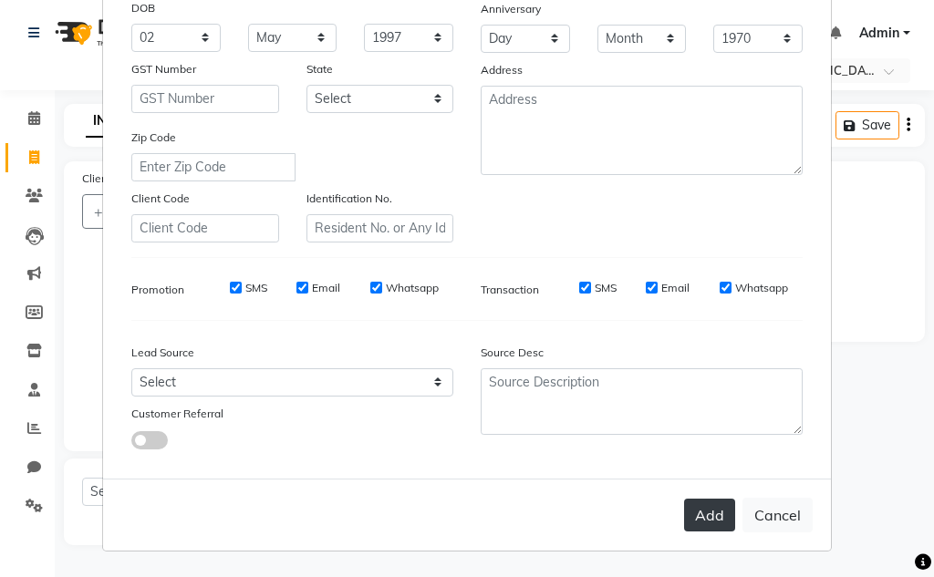
click at [714, 516] on button "Add" at bounding box center [709, 515] width 51 height 33
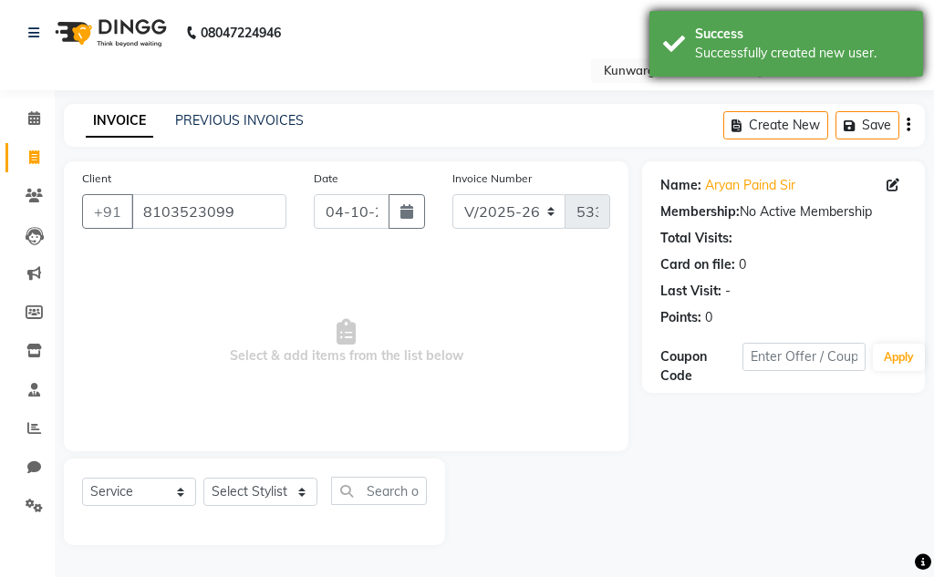
click at [731, 38] on div "Success" at bounding box center [802, 34] width 214 height 19
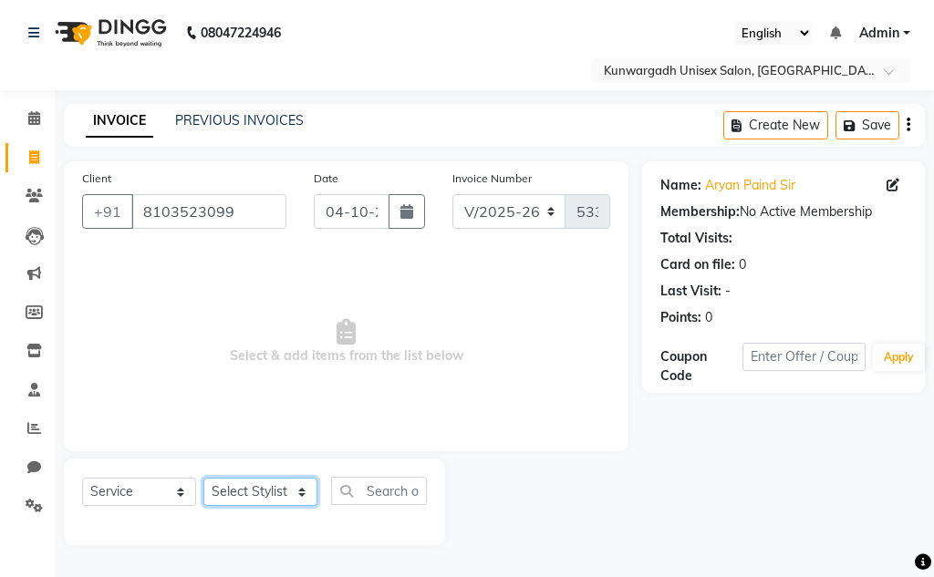
click at [270, 485] on select "Select Stylist Aarti [PERSON_NAME] Sir Chiku [PERSON_NAME] Devdas [PERSON_NAME]…" at bounding box center [260, 492] width 114 height 28
click at [203, 478] on select "Select Stylist Aarti [PERSON_NAME] Sir Chiku [PERSON_NAME] Devdas [PERSON_NAME]…" at bounding box center [260, 492] width 114 height 28
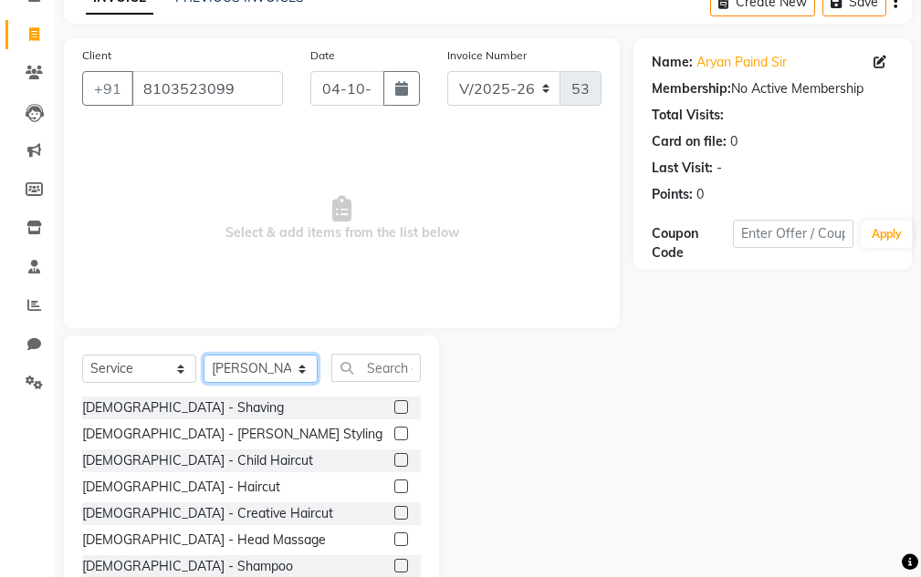
scroll to position [178, 0]
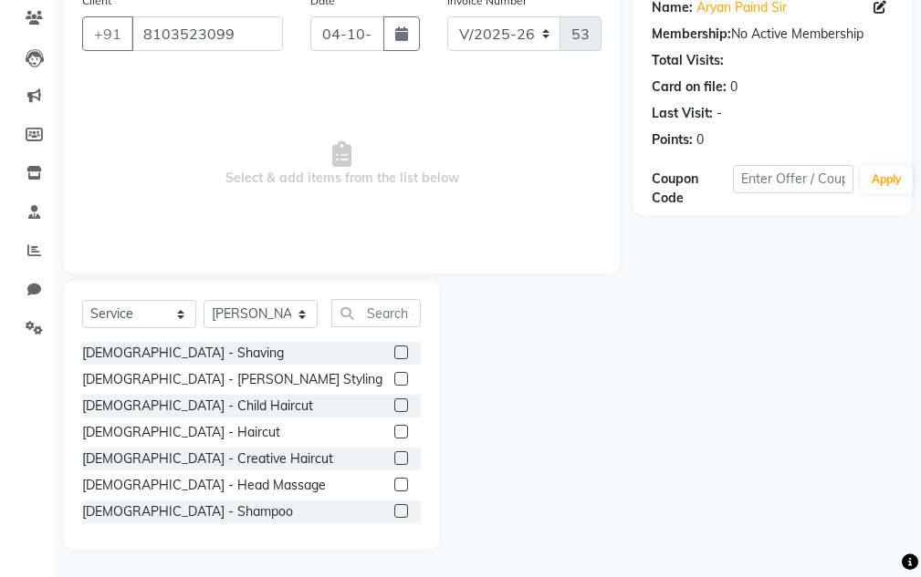
click at [394, 373] on label at bounding box center [401, 379] width 14 height 14
click at [394, 374] on input "checkbox" at bounding box center [400, 380] width 12 height 12
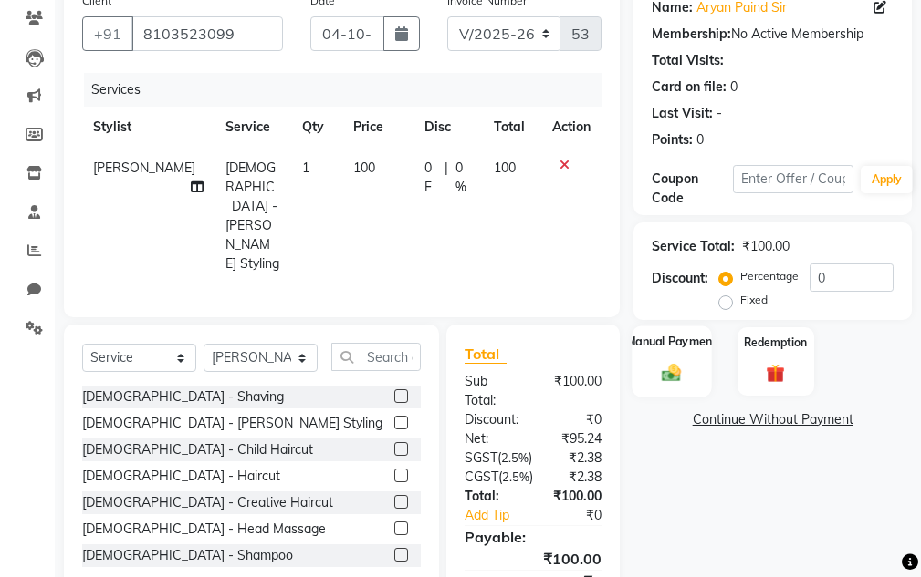
click at [675, 374] on img at bounding box center [671, 373] width 31 height 22
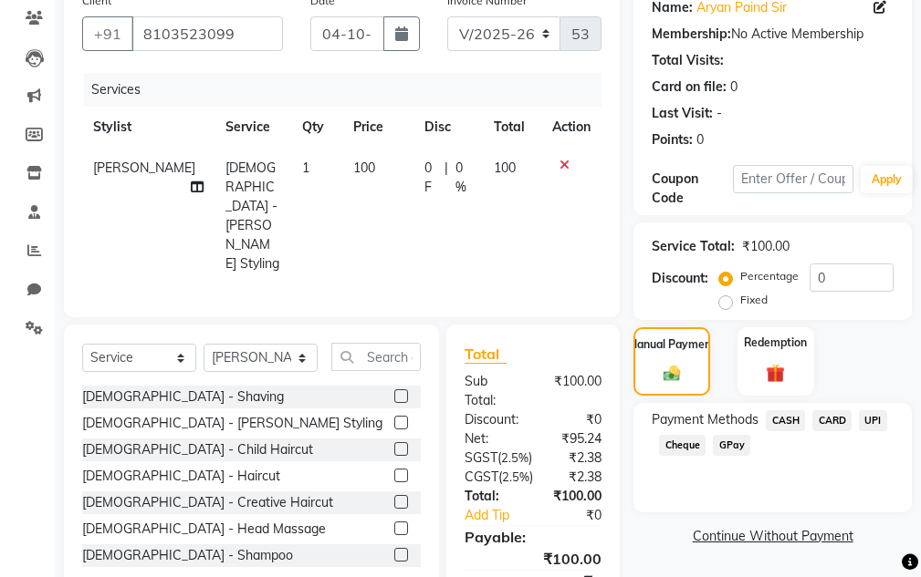
drag, startPoint x: 871, startPoint y: 419, endPoint x: 866, endPoint y: 398, distance: 21.7
click at [871, 416] on span "UPI" at bounding box center [872, 421] width 28 height 21
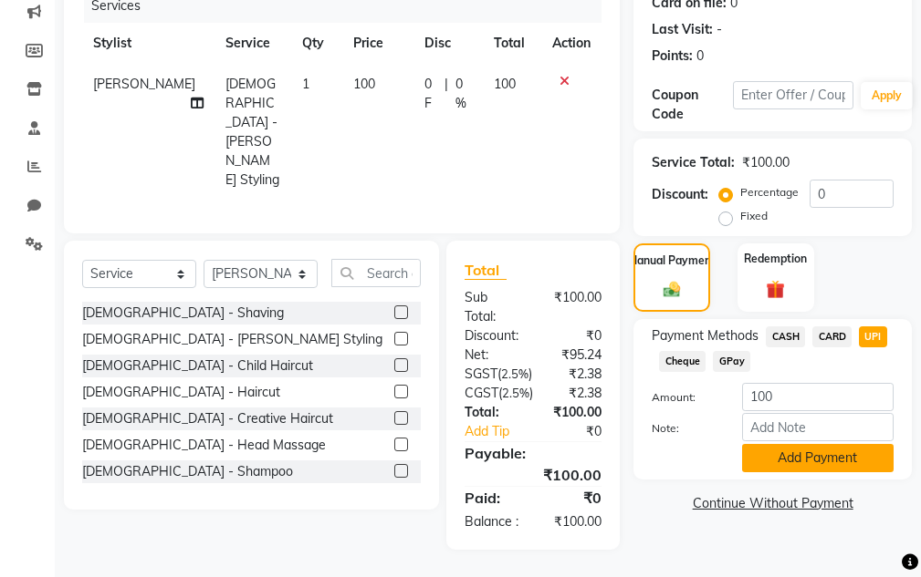
drag, startPoint x: 834, startPoint y: 449, endPoint x: 837, endPoint y: 410, distance: 39.3
click at [833, 445] on button "Add Payment" at bounding box center [817, 458] width 151 height 28
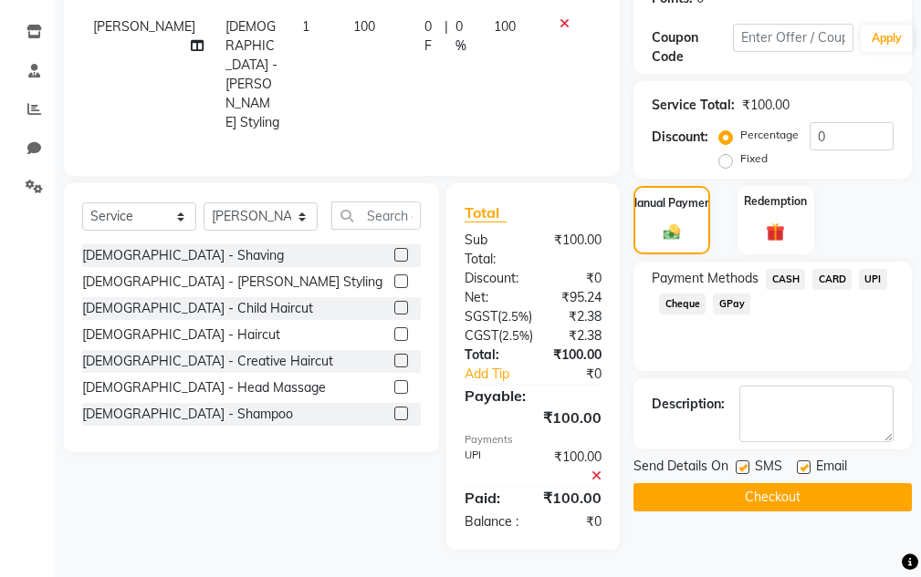
scroll to position [333, 0]
drag, startPoint x: 794, startPoint y: 473, endPoint x: 792, endPoint y: 459, distance: 14.7
click at [793, 484] on button "Checkout" at bounding box center [772, 498] width 278 height 28
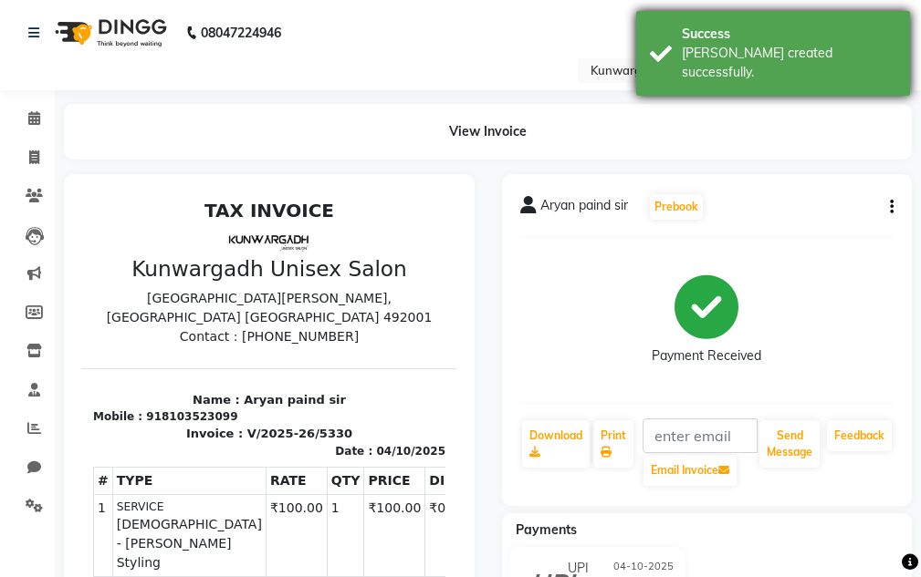
click at [786, 26] on div "Success" at bounding box center [788, 34] width 214 height 19
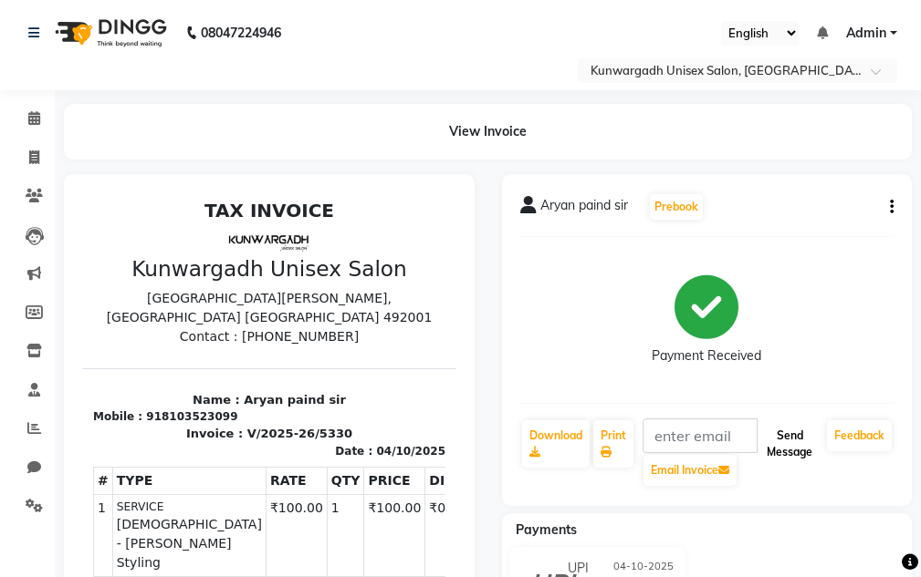
click at [785, 438] on button "Send Message" at bounding box center [789, 444] width 60 height 47
click at [783, 440] on button "Send Message" at bounding box center [789, 444] width 60 height 47
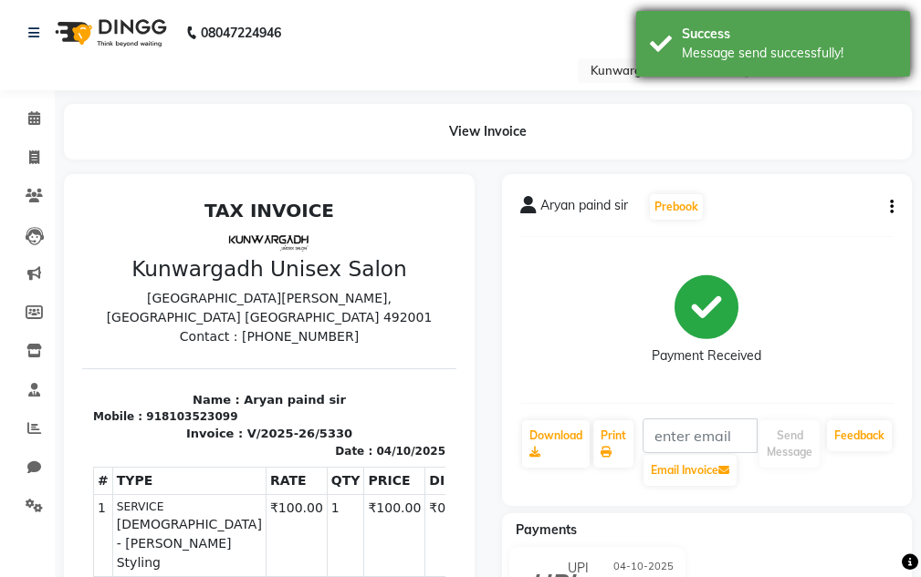
drag, startPoint x: 783, startPoint y: 55, endPoint x: 725, endPoint y: 36, distance: 60.3
click at [779, 52] on div "Message send successfully!" at bounding box center [788, 53] width 214 height 19
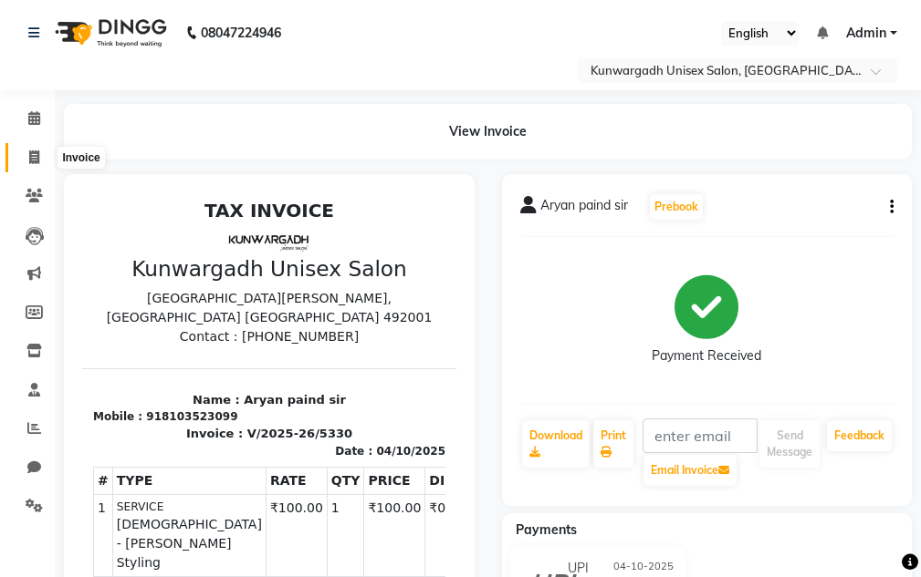
click at [29, 152] on icon at bounding box center [34, 158] width 10 height 14
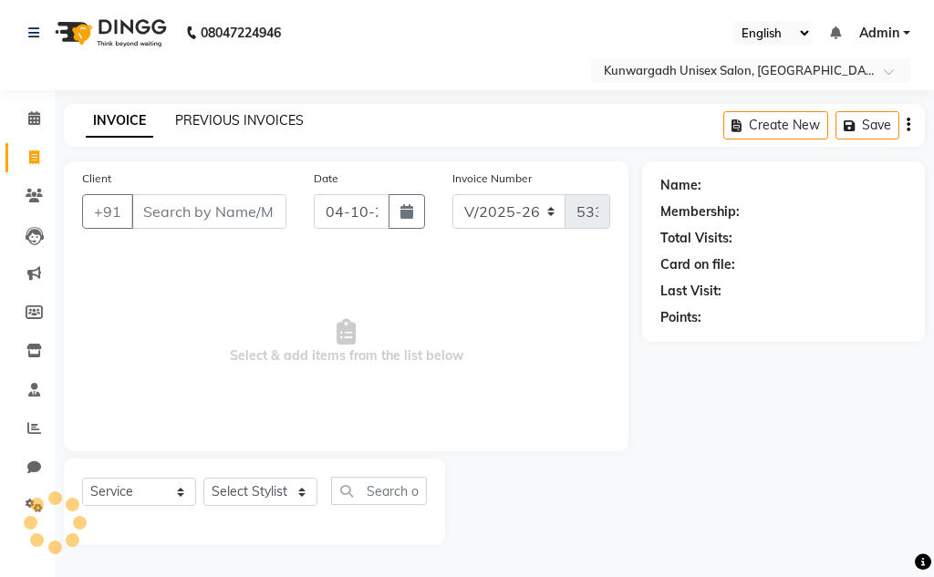
click at [182, 118] on link "PREVIOUS INVOICES" at bounding box center [239, 120] width 129 height 16
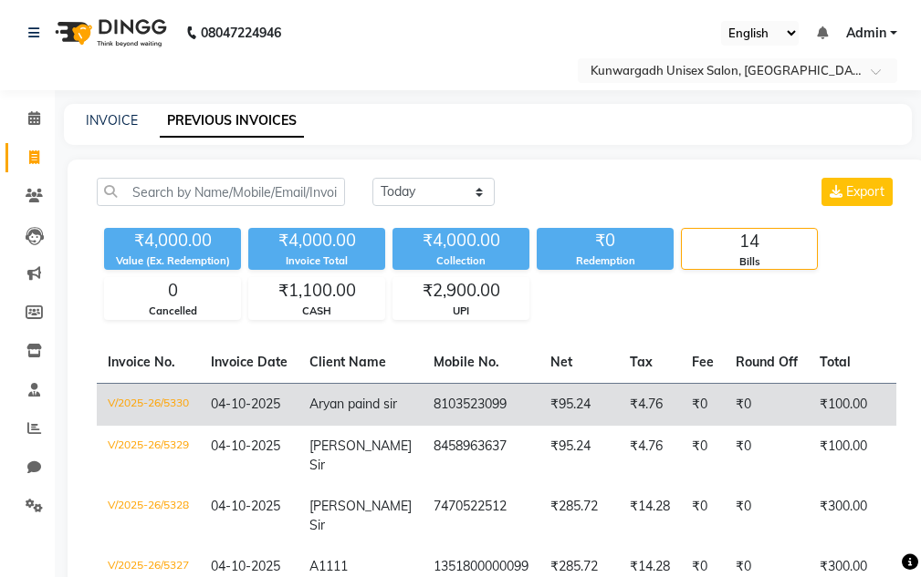
click at [203, 405] on td "04-10-2025" at bounding box center [249, 404] width 99 height 43
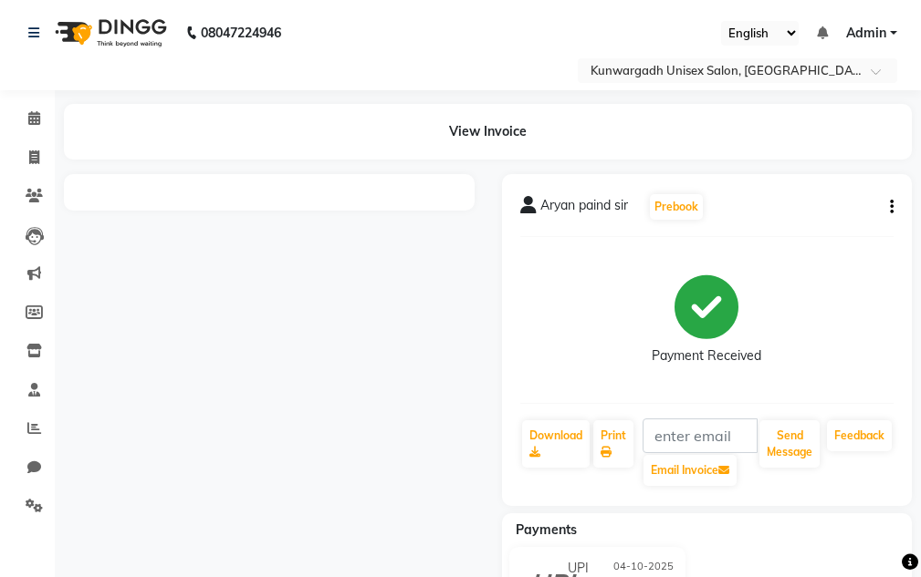
click at [891, 207] on icon "button" at bounding box center [892, 207] width 4 height 1
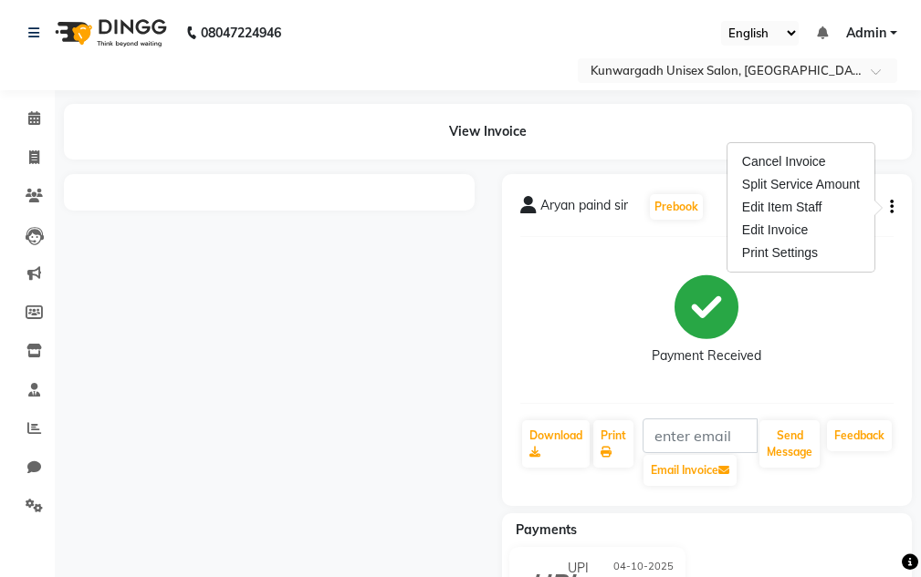
drag, startPoint x: 363, startPoint y: 280, endPoint x: 439, endPoint y: 271, distance: 76.3
click at [364, 279] on div at bounding box center [269, 411] width 438 height 475
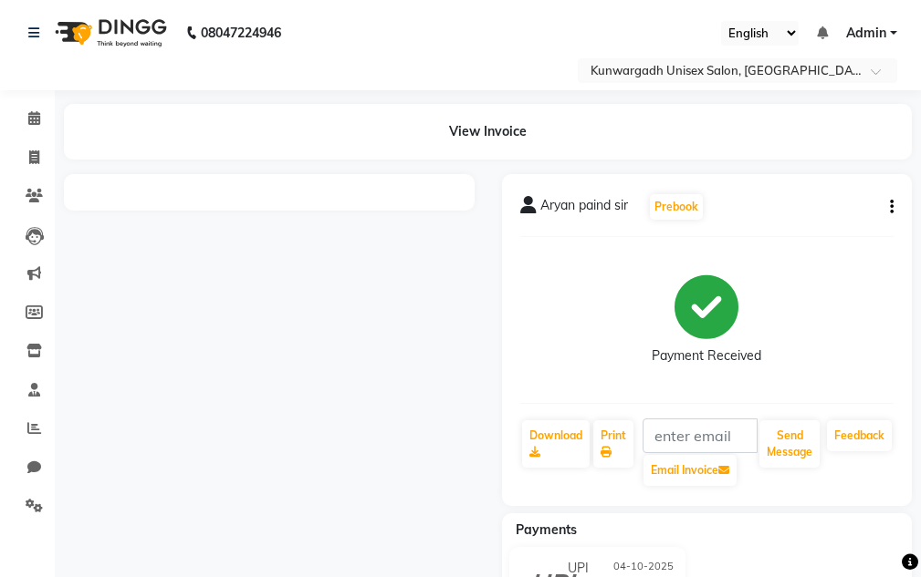
click at [479, 128] on div "View Invoice" at bounding box center [488, 132] width 848 height 56
click at [352, 267] on div at bounding box center [269, 411] width 438 height 475
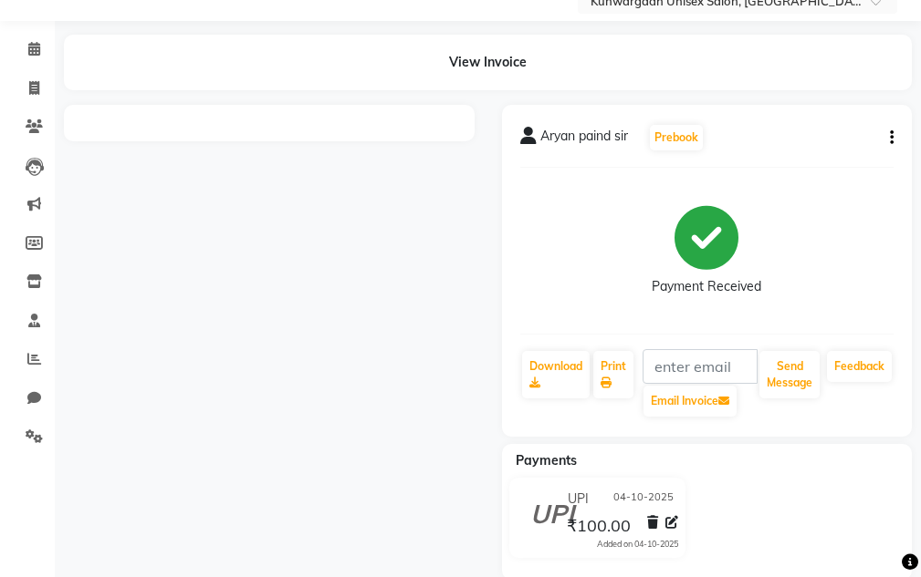
scroll to position [99, 0]
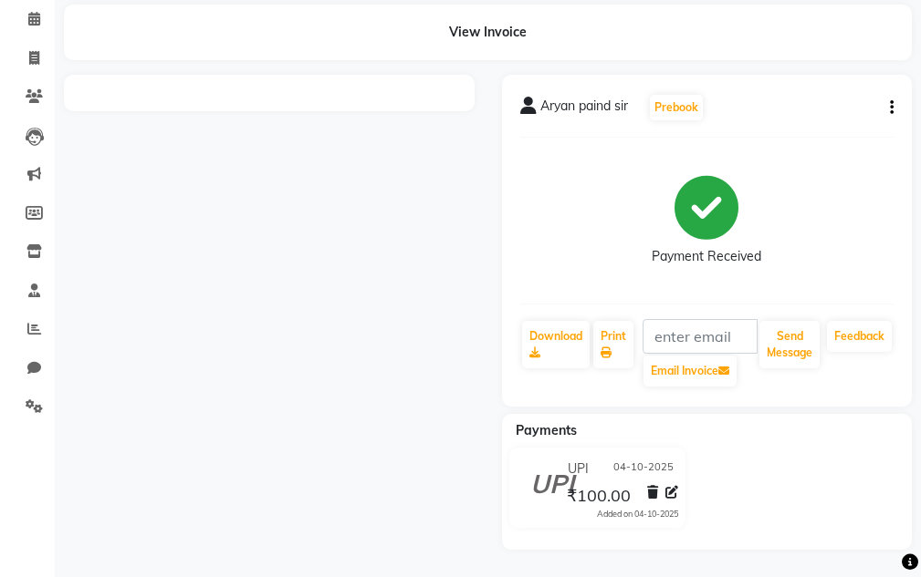
click at [890, 108] on icon "button" at bounding box center [892, 108] width 4 height 1
click at [599, 108] on span "Aryan paind sir" at bounding box center [584, 110] width 88 height 26
click at [551, 115] on span "Aryan paind sir" at bounding box center [584, 110] width 88 height 26
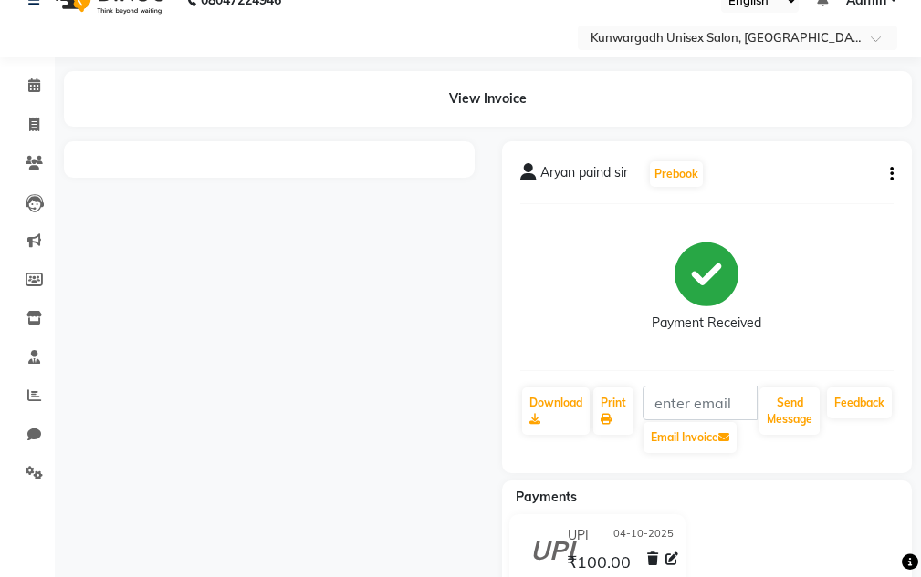
scroll to position [0, 0]
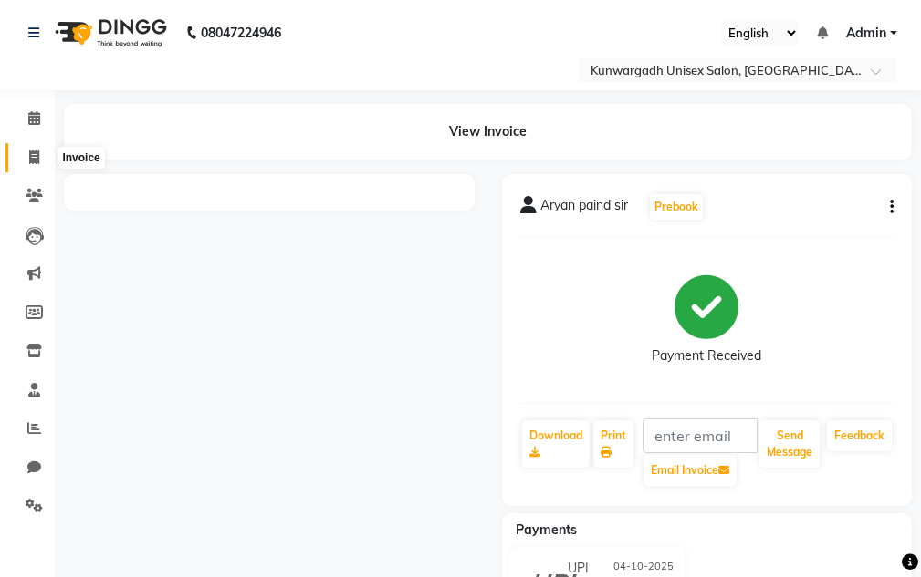
click at [30, 159] on icon at bounding box center [34, 158] width 10 height 14
select select "service"
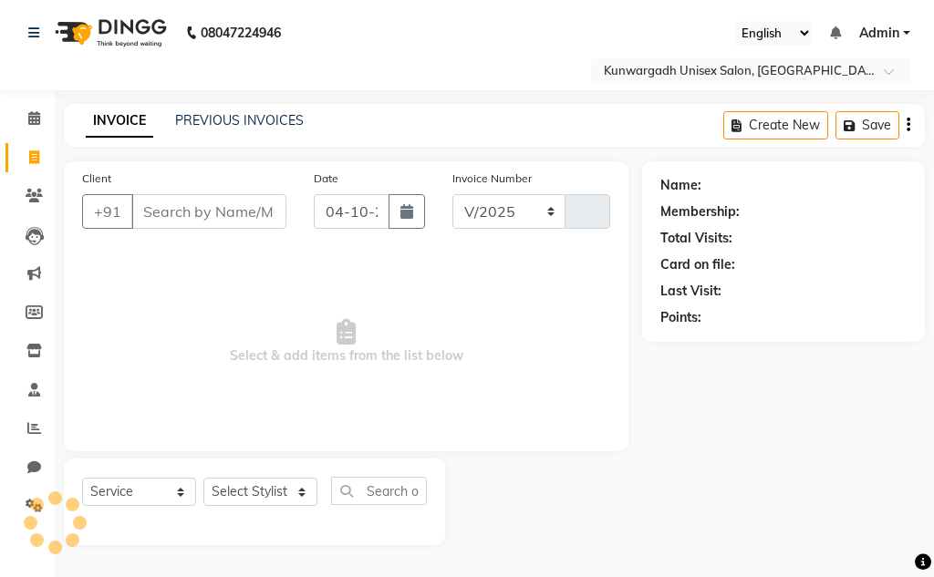
select select "7931"
type input "5331"
click at [258, 118] on link "PREVIOUS INVOICES" at bounding box center [239, 120] width 129 height 16
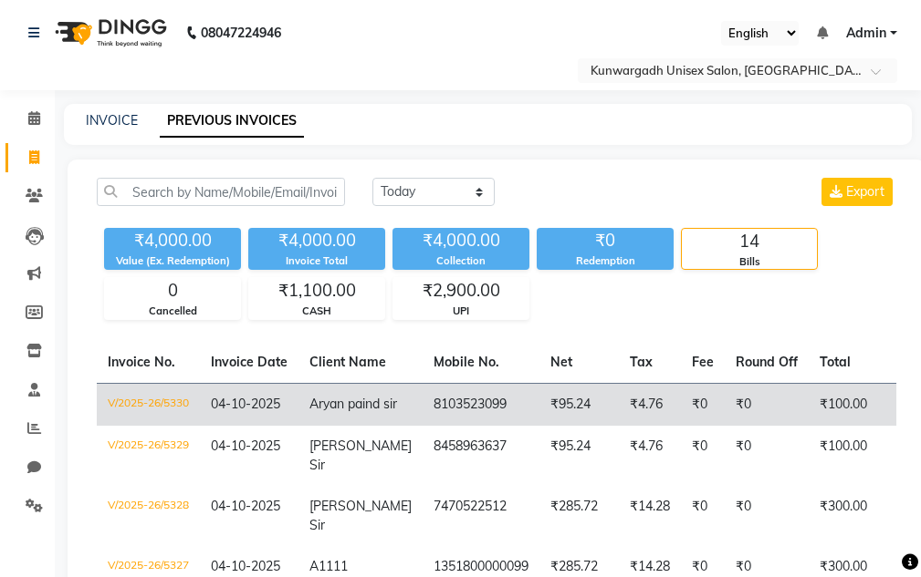
click at [301, 401] on td "Aryan paind sir" at bounding box center [360, 404] width 124 height 43
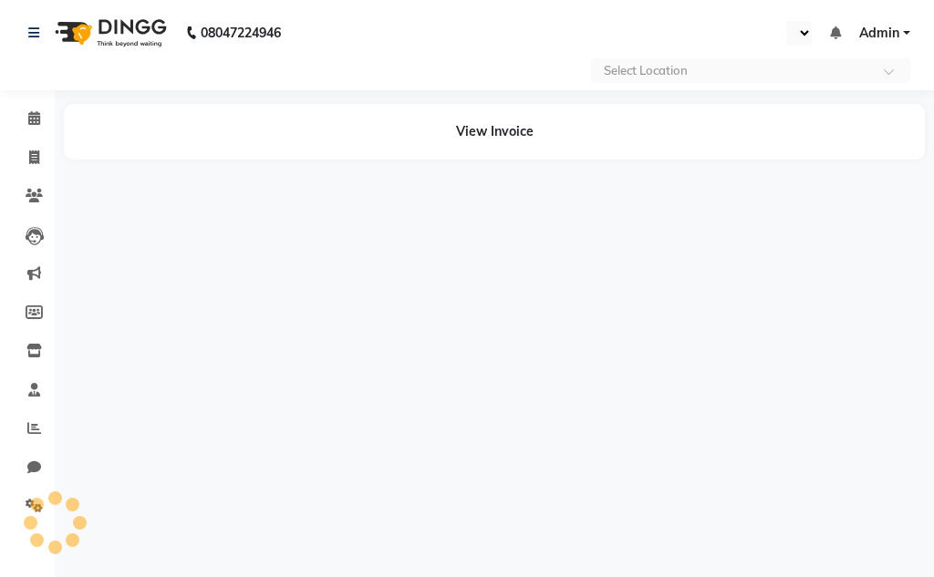
select select "en"
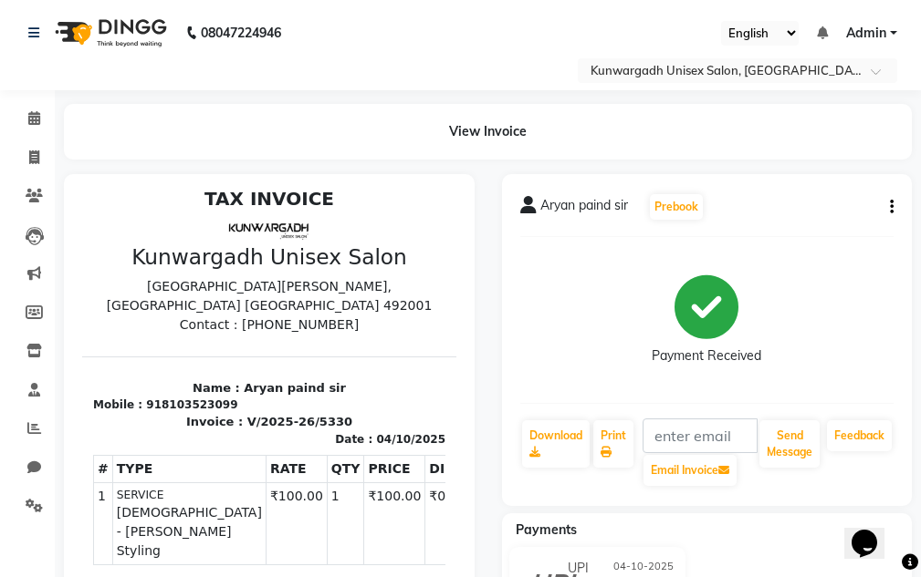
scroll to position [15, 0]
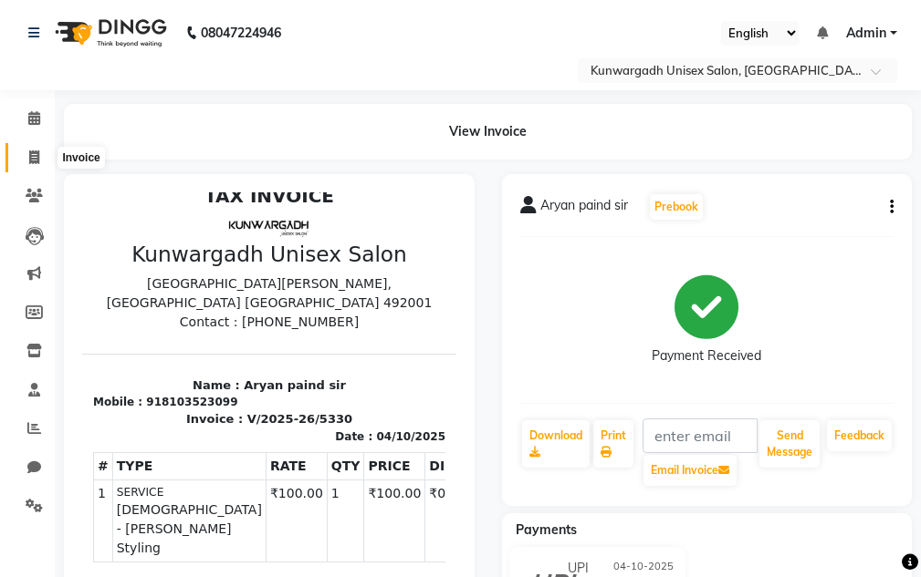
click at [34, 153] on icon at bounding box center [34, 158] width 10 height 14
select select "service"
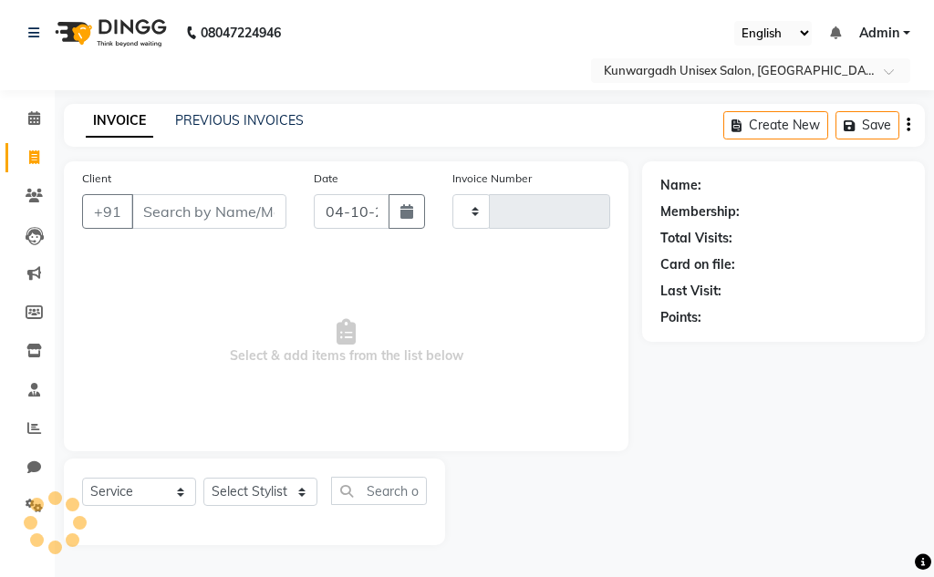
type input "5331"
select select "7931"
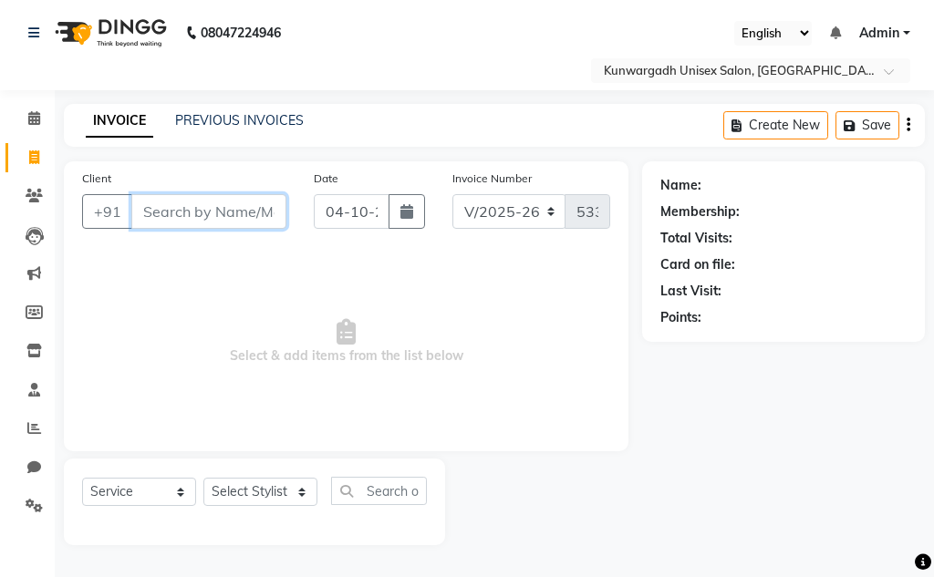
click at [187, 211] on input "Client" at bounding box center [208, 211] width 155 height 35
click at [195, 206] on input "Client" at bounding box center [208, 211] width 155 height 35
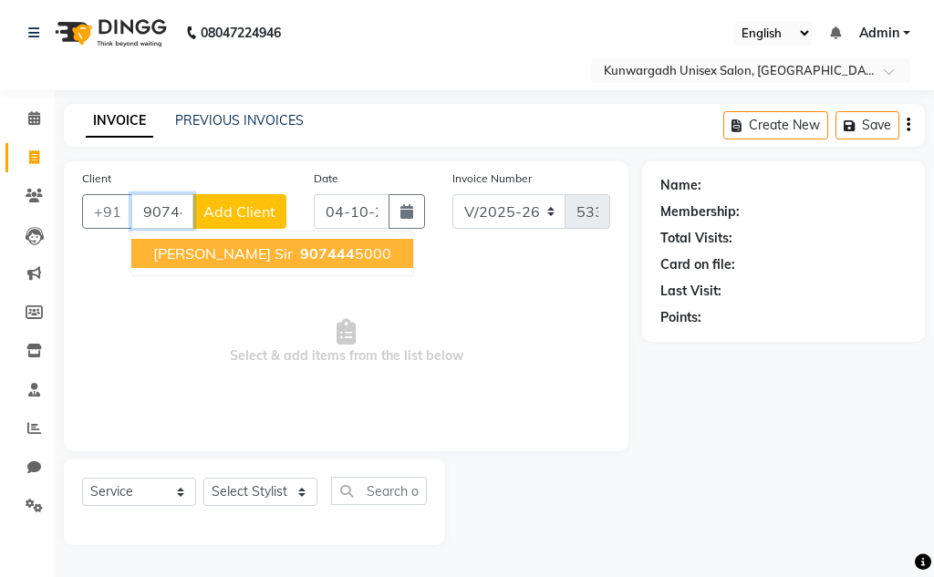
click at [199, 256] on span "[PERSON_NAME] Sir" at bounding box center [223, 253] width 140 height 18
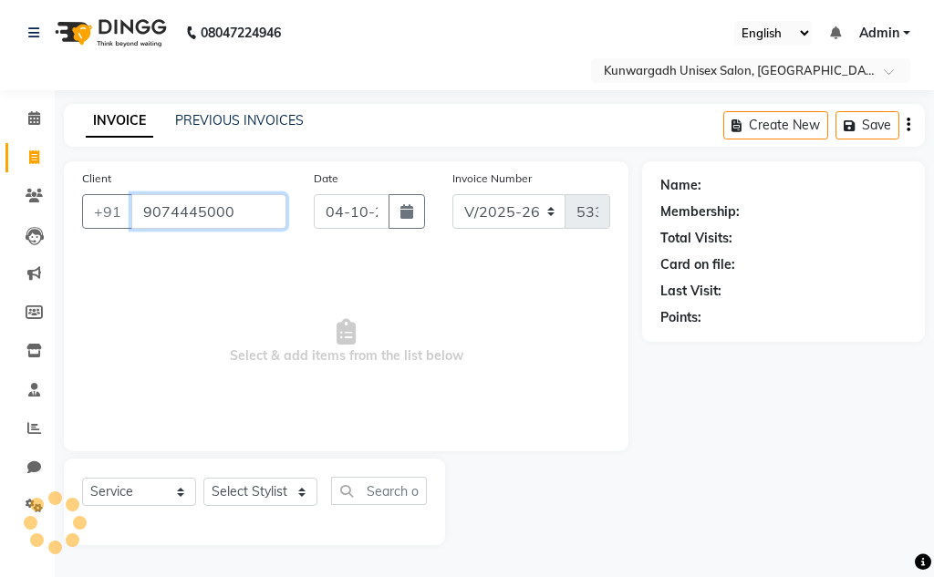
type input "9074445000"
click at [259, 485] on select "Select Stylist Aarti [PERSON_NAME] Sir Chiku [PERSON_NAME] Devdas [PERSON_NAME]…" at bounding box center [260, 492] width 114 height 28
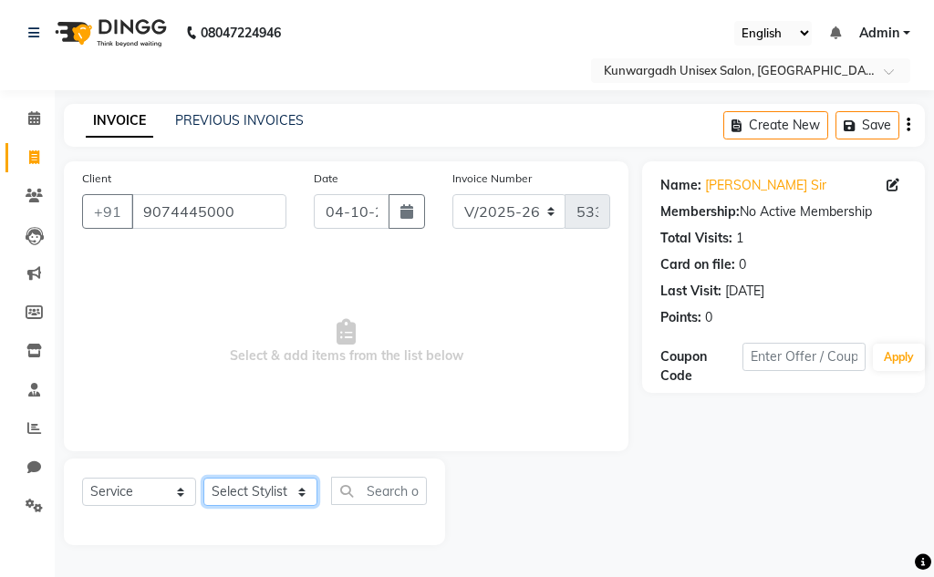
select select "82467"
click at [203, 478] on select "Select Stylist Aarti [PERSON_NAME] Sir Chiku [PERSON_NAME] Devdas [PERSON_NAME]…" at bounding box center [260, 492] width 114 height 28
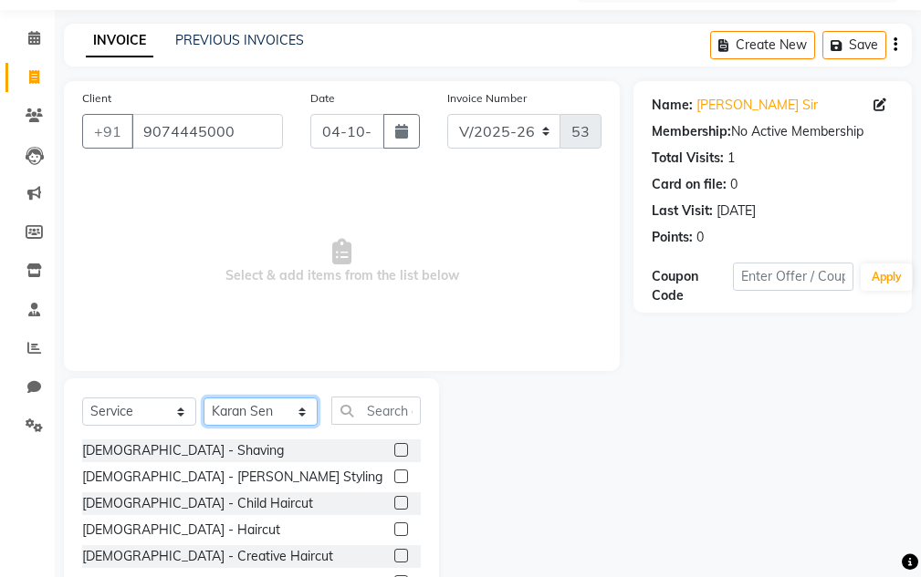
scroll to position [178, 0]
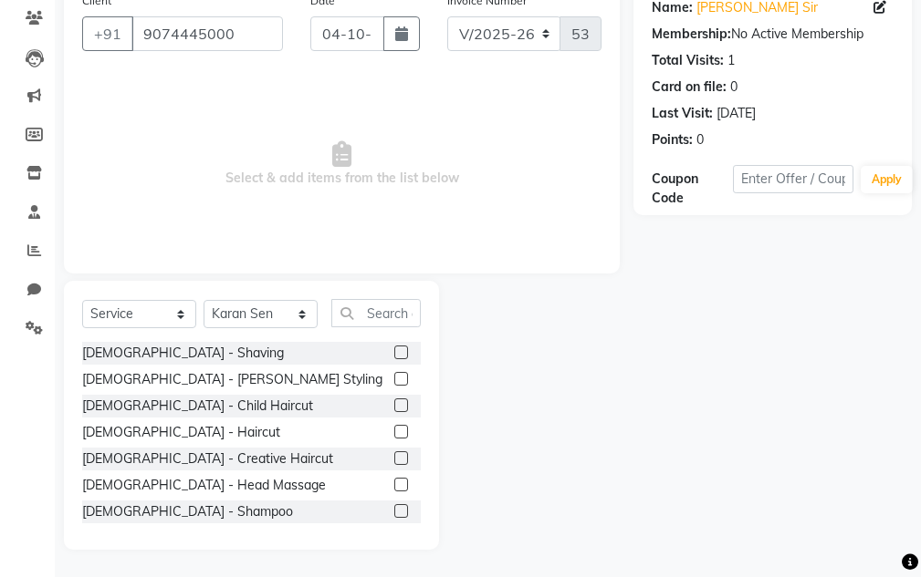
drag, startPoint x: 385, startPoint y: 432, endPoint x: 399, endPoint y: 425, distance: 15.5
click at [394, 433] on label at bounding box center [401, 432] width 14 height 14
click at [394, 433] on input "checkbox" at bounding box center [400, 433] width 12 height 12
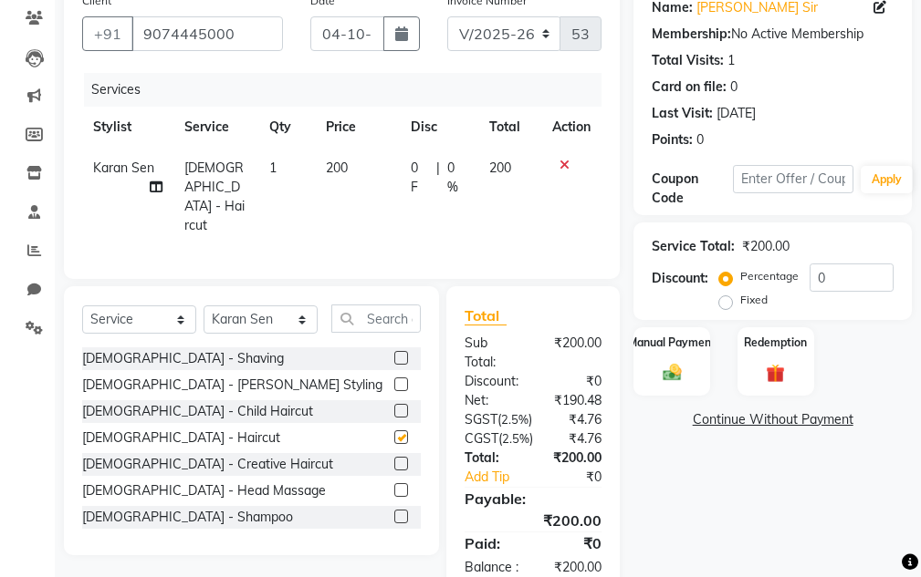
checkbox input "false"
click at [674, 376] on img at bounding box center [671, 373] width 31 height 22
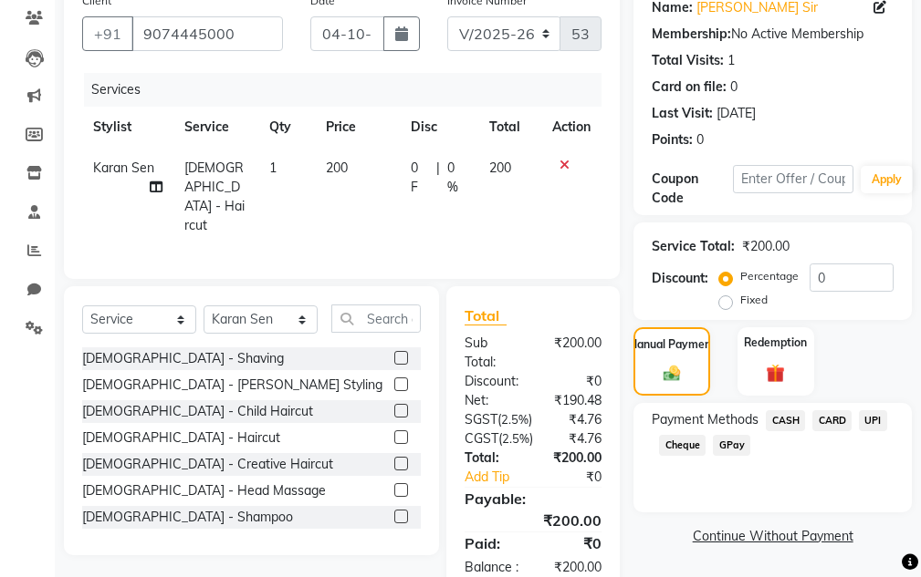
click at [792, 420] on span "CASH" at bounding box center [784, 421] width 39 height 21
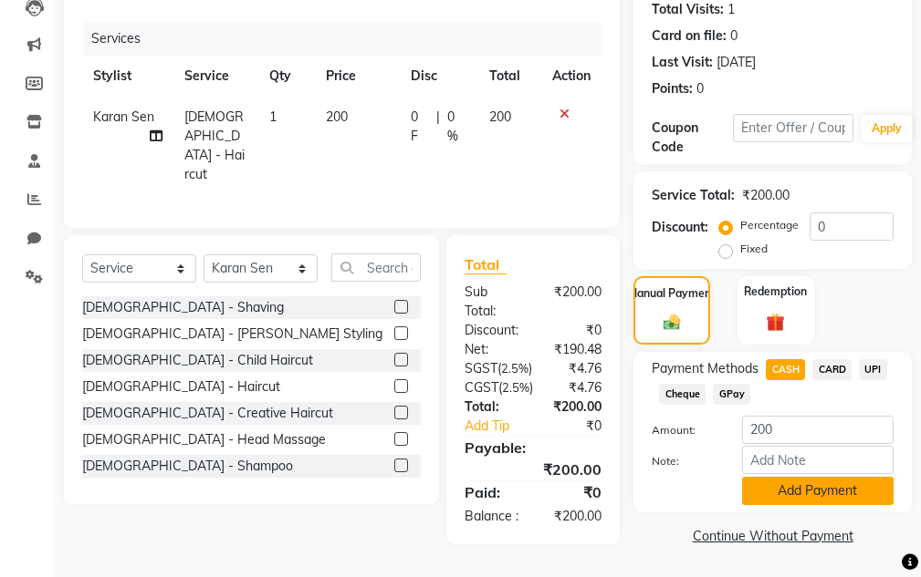
click at [785, 477] on button "Add Payment" at bounding box center [817, 491] width 151 height 28
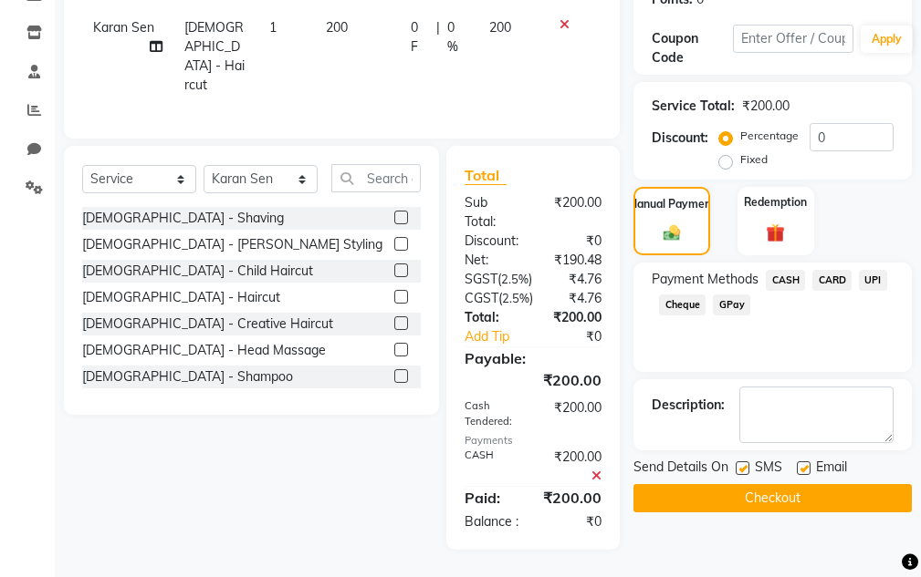
scroll to position [370, 0]
click at [775, 484] on button "Checkout" at bounding box center [772, 498] width 278 height 28
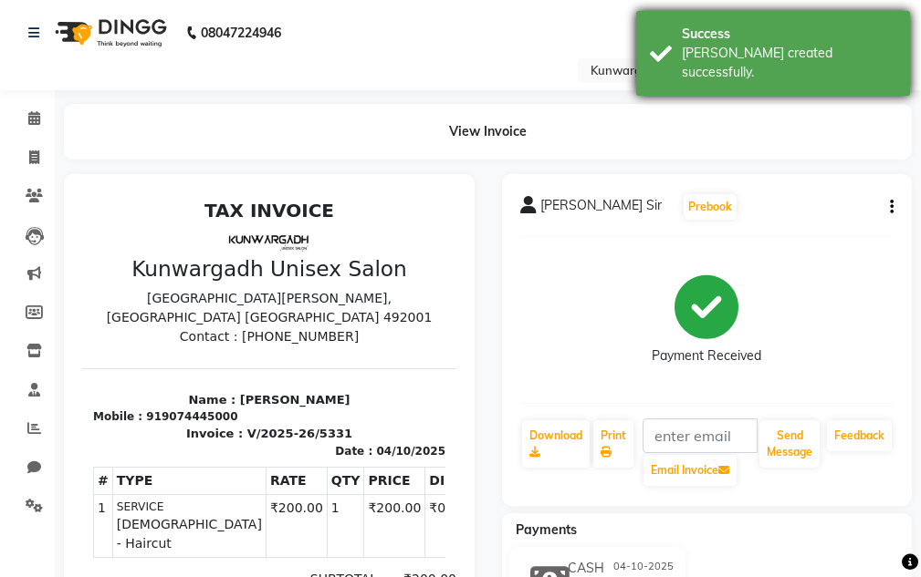
click at [696, 48] on div "[PERSON_NAME] created successfully." at bounding box center [788, 63] width 214 height 38
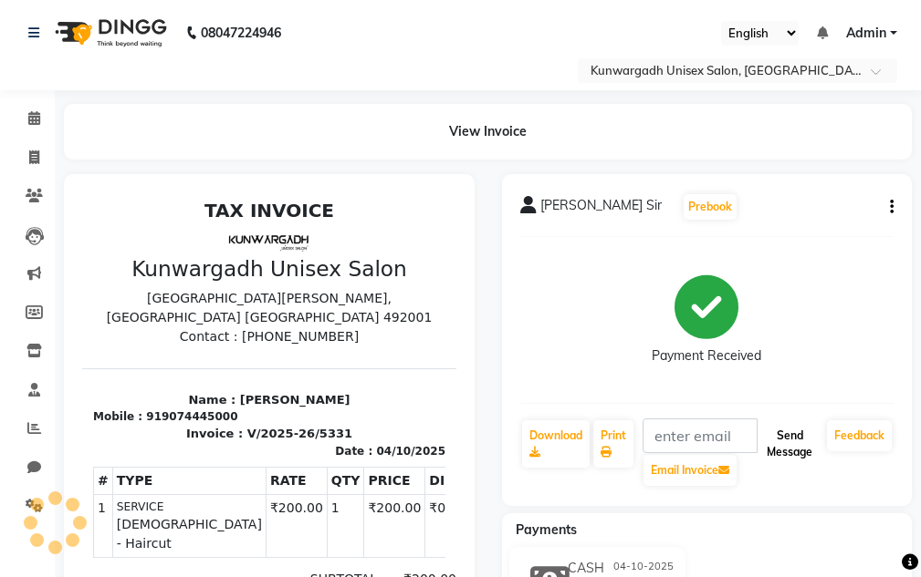
click at [772, 454] on button "Send Message" at bounding box center [789, 444] width 60 height 47
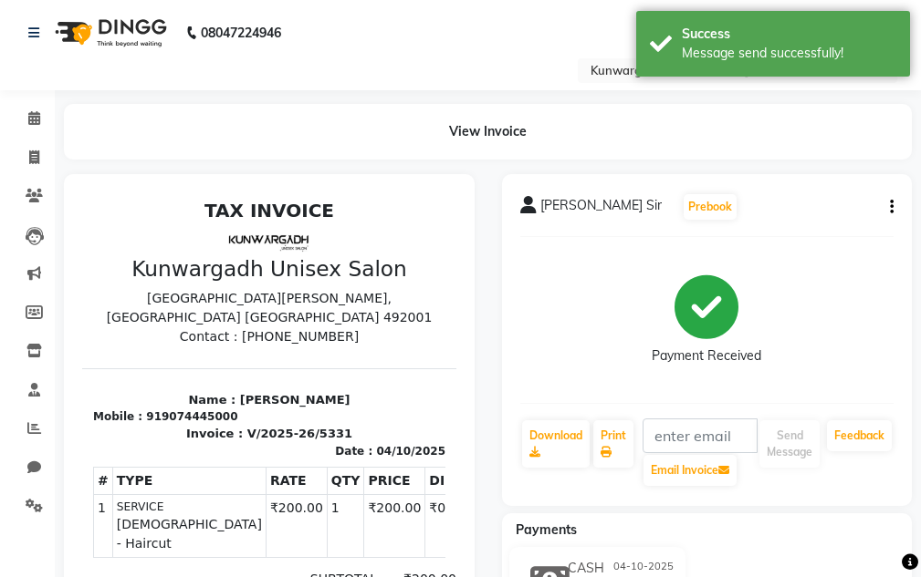
drag, startPoint x: 767, startPoint y: 47, endPoint x: 139, endPoint y: 128, distance: 633.7
click at [749, 51] on div "Message send successfully!" at bounding box center [788, 53] width 214 height 19
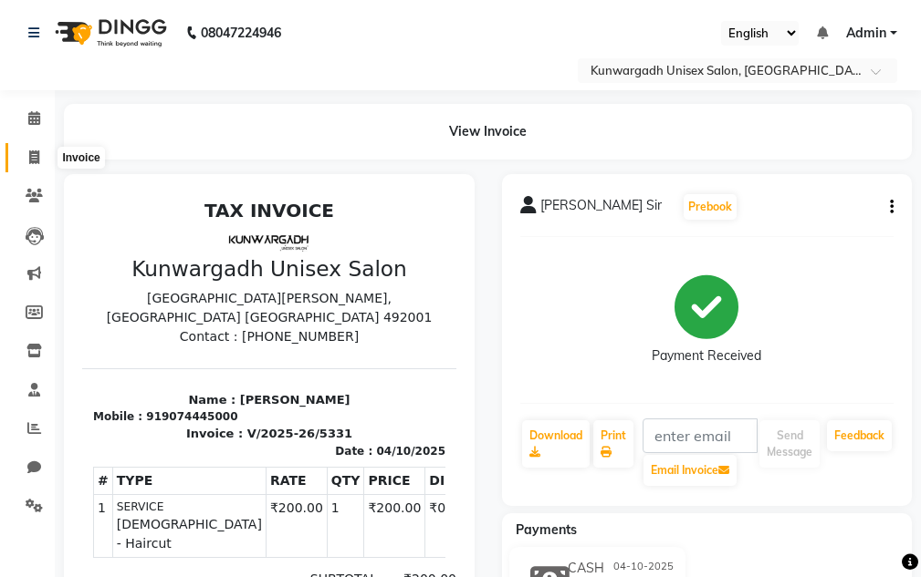
click at [33, 158] on icon at bounding box center [34, 158] width 10 height 14
select select "service"
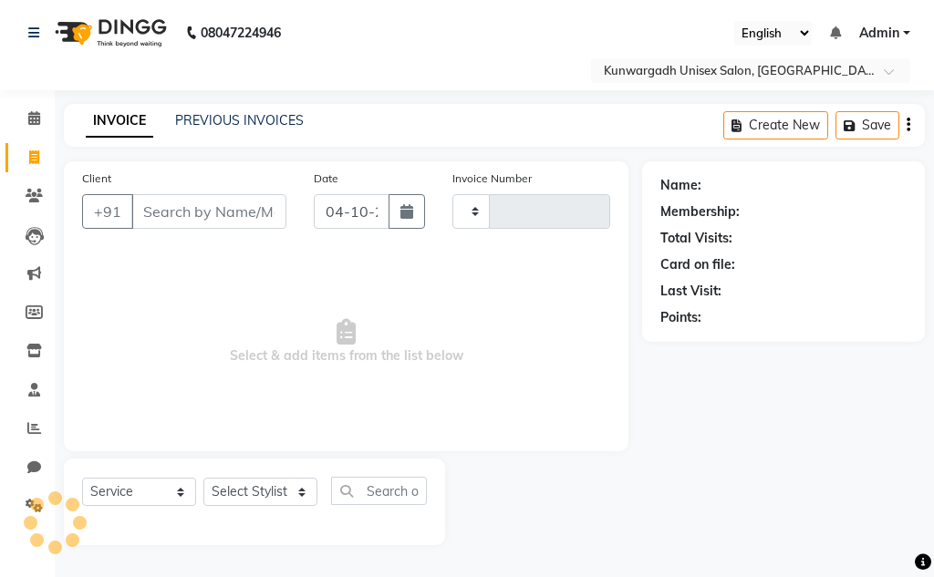
type input "5332"
select select "7931"
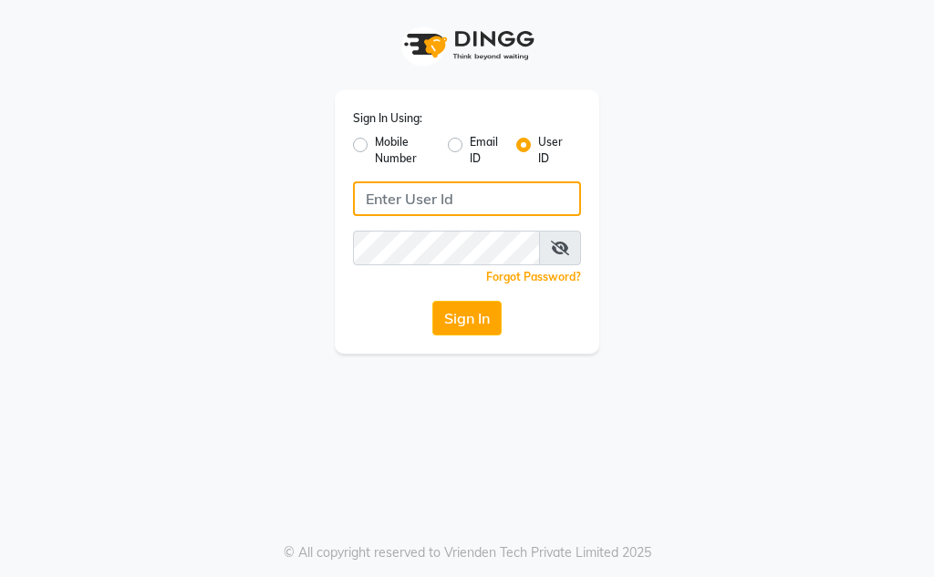
type input "Kunwargadh@123"
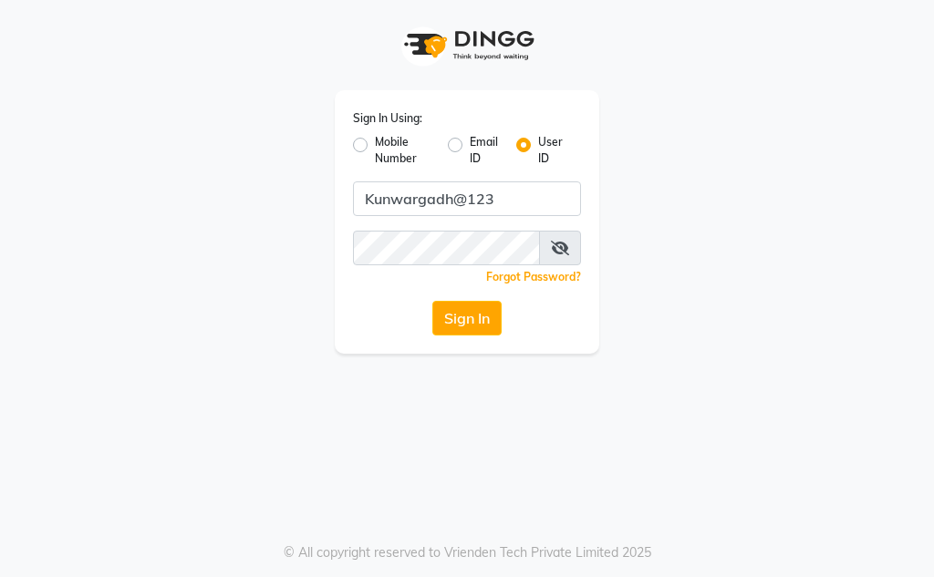
click at [471, 326] on button "Sign In" at bounding box center [466, 318] width 69 height 35
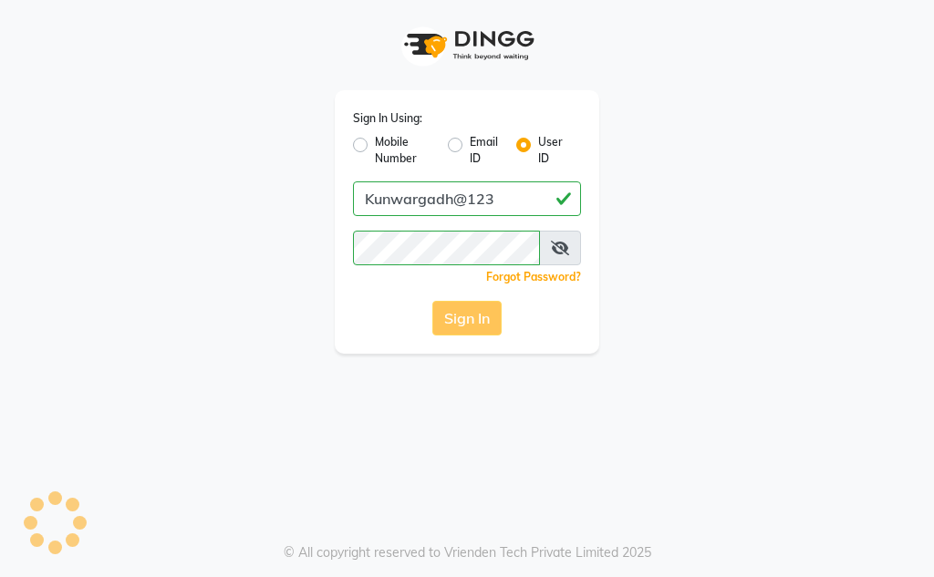
click at [471, 321] on div "Sign In" at bounding box center [467, 318] width 228 height 35
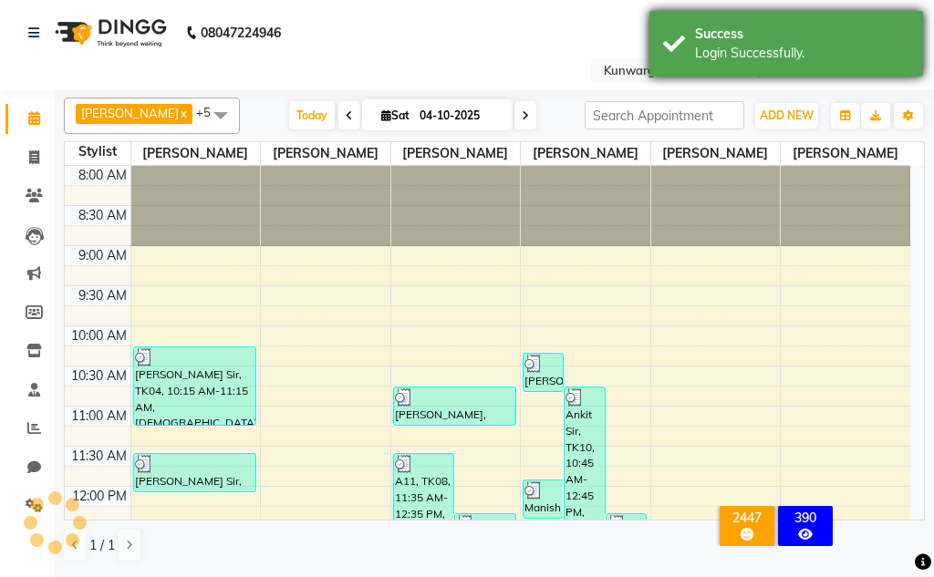
drag, startPoint x: 711, startPoint y: 57, endPoint x: 456, endPoint y: 57, distance: 254.5
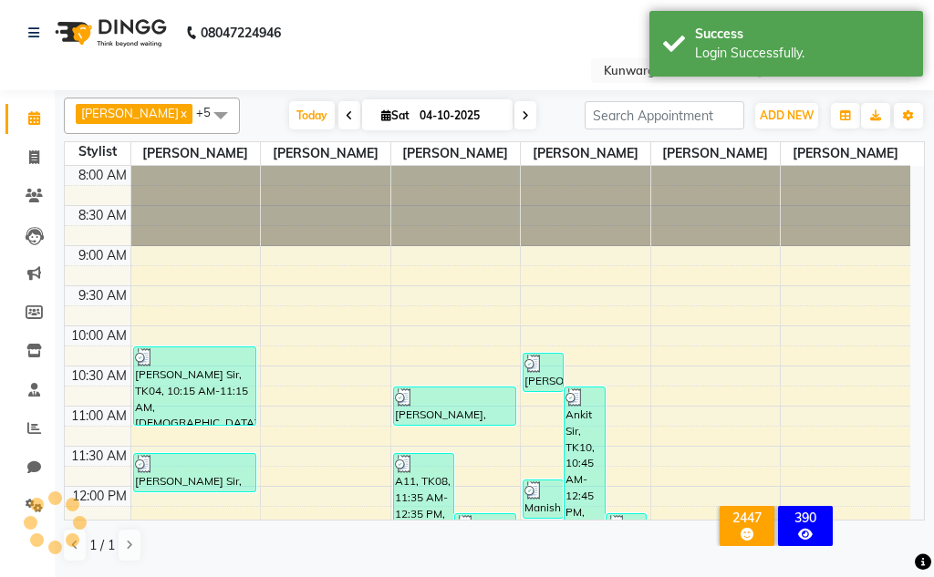
click at [710, 56] on div "Login Successfully." at bounding box center [802, 53] width 214 height 19
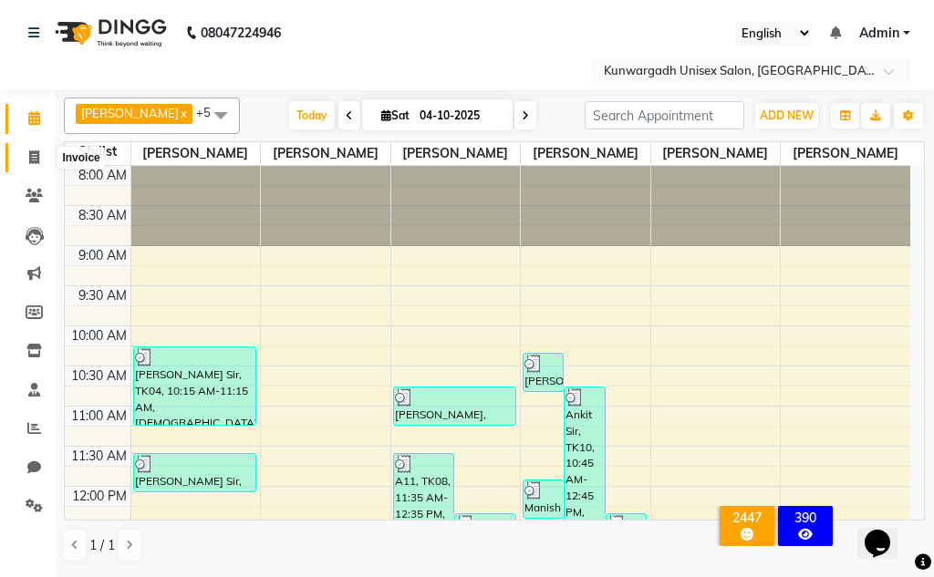
click at [33, 158] on icon at bounding box center [34, 158] width 10 height 14
select select "7931"
select select "service"
